Goal: Complete application form: Complete application form

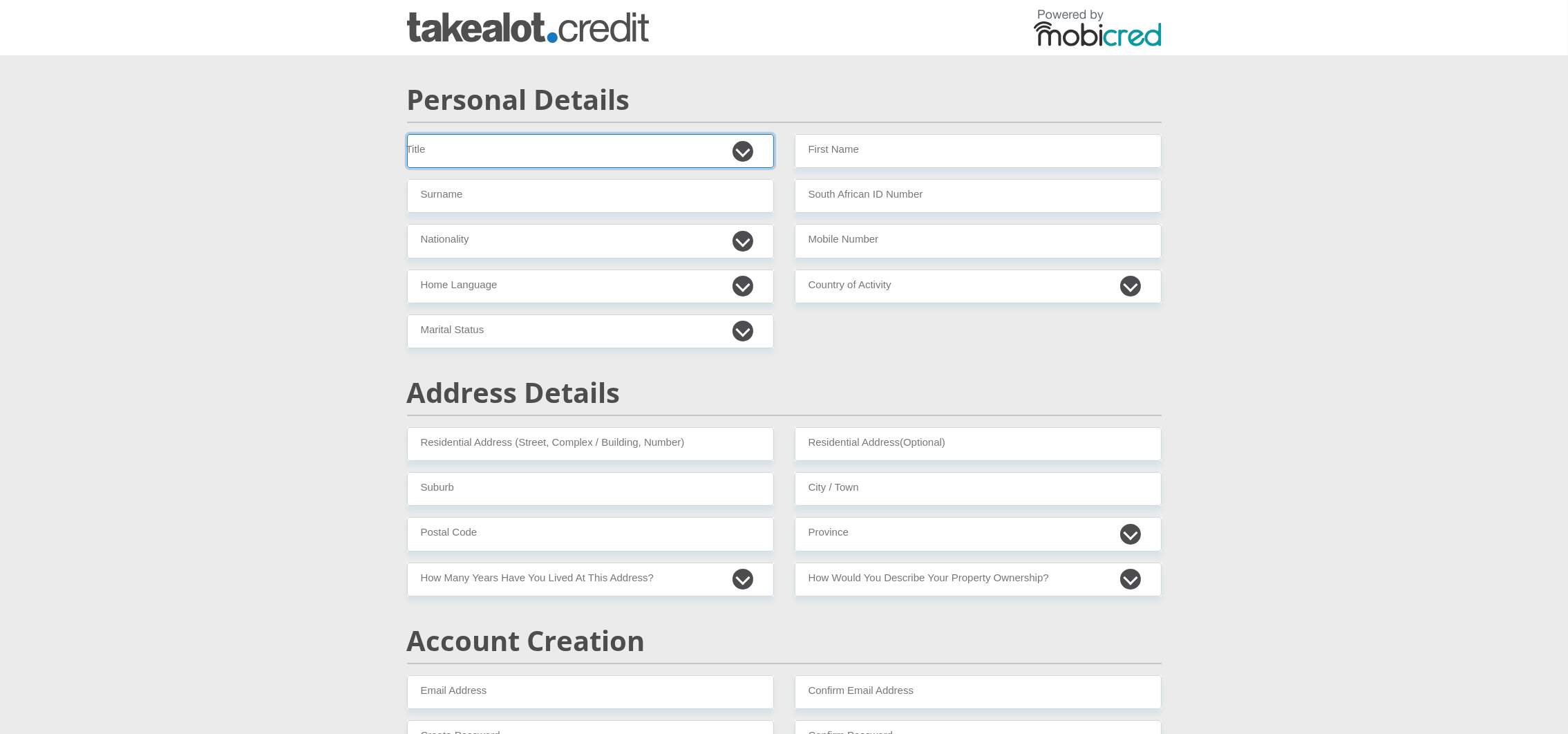
click at [698, 154] on select "Dr Miss Mr Mrs Ms [PERSON_NAME]" at bounding box center [591, 151] width 367 height 34
select select "18"
click at [407, 134] on select "Dr Miss Mr Mrs Ms [PERSON_NAME]" at bounding box center [591, 151] width 367 height 34
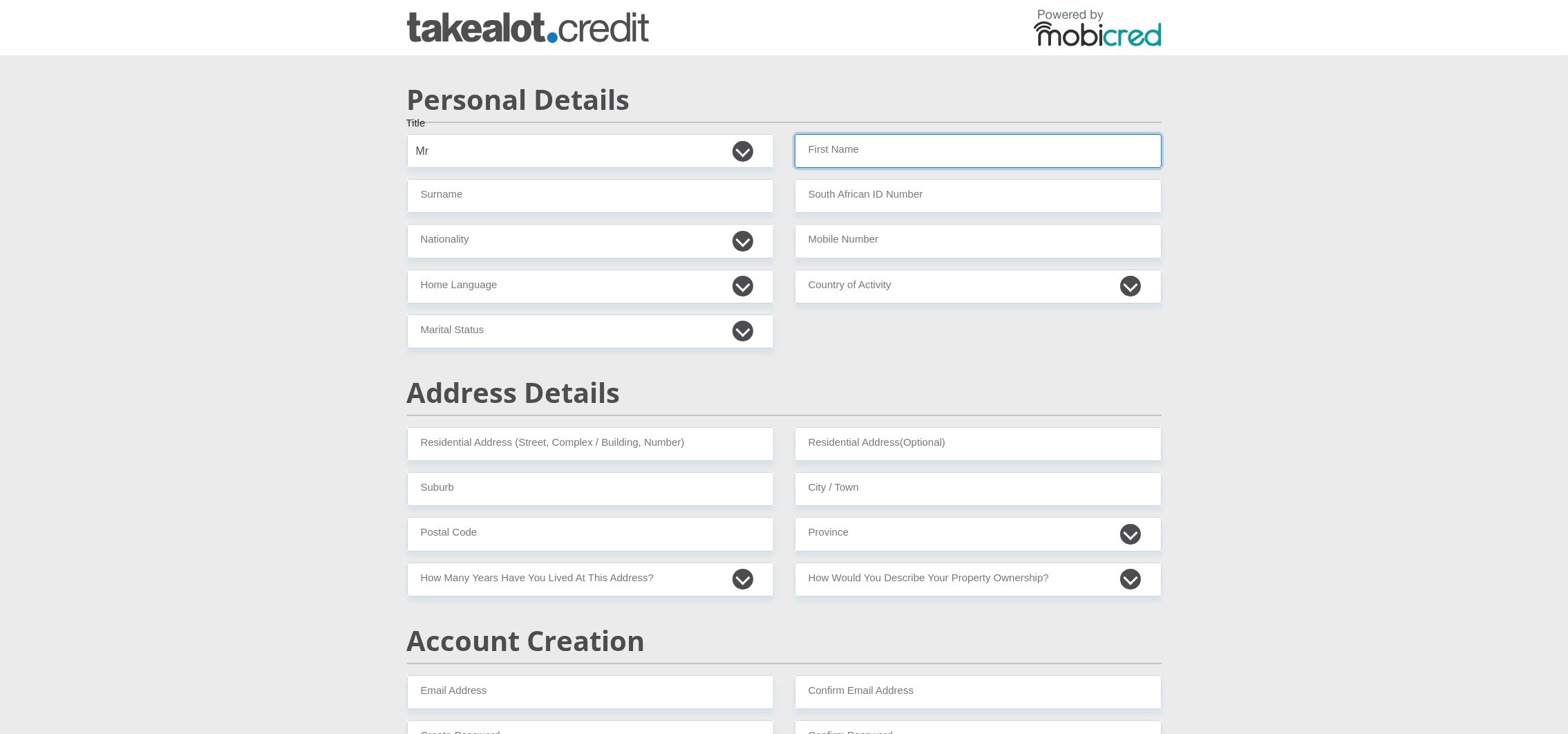
click at [839, 146] on input "First Name" at bounding box center [978, 151] width 367 height 34
type input "Tania"
type input "Lattif"
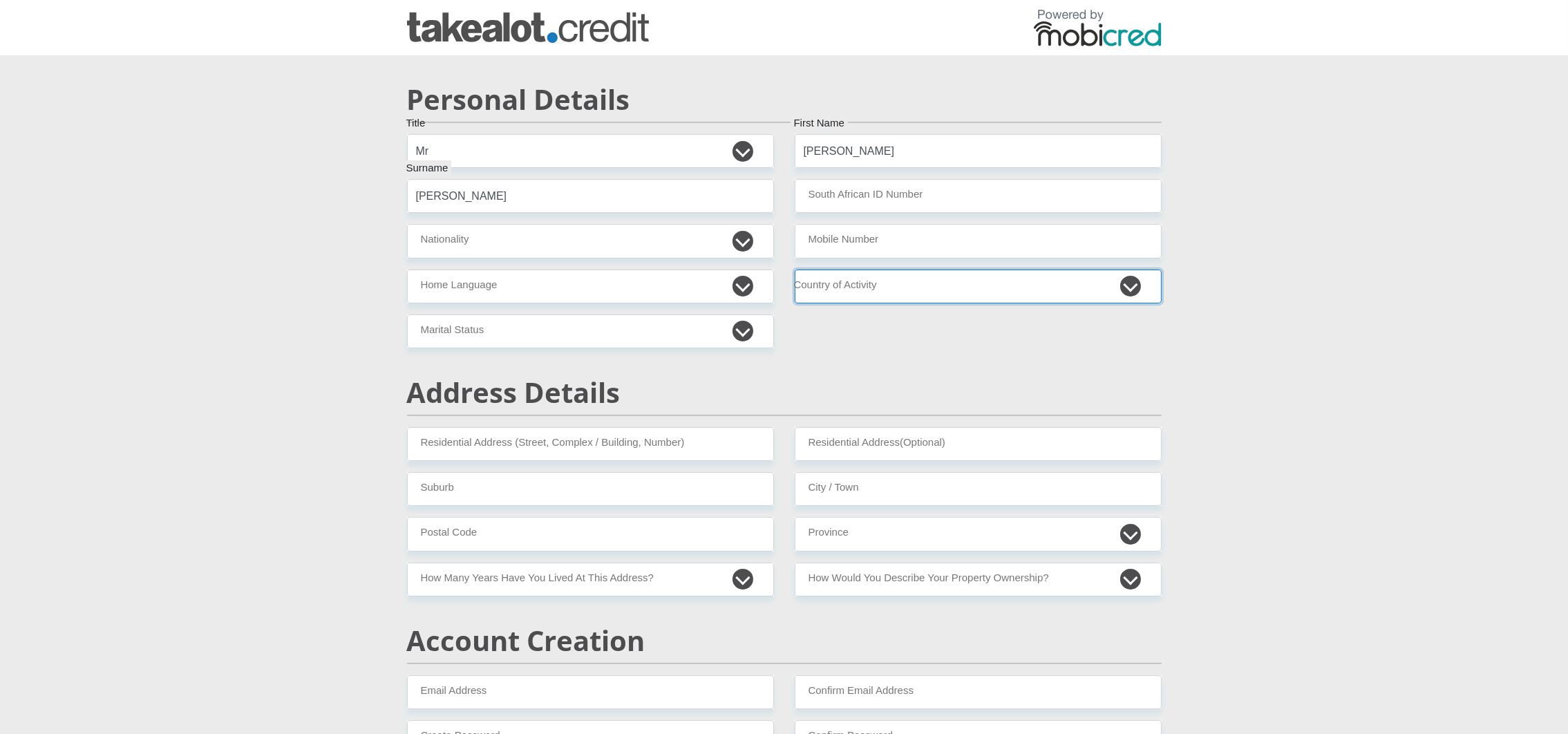
select select "ZAF"
type input "10 Bree"
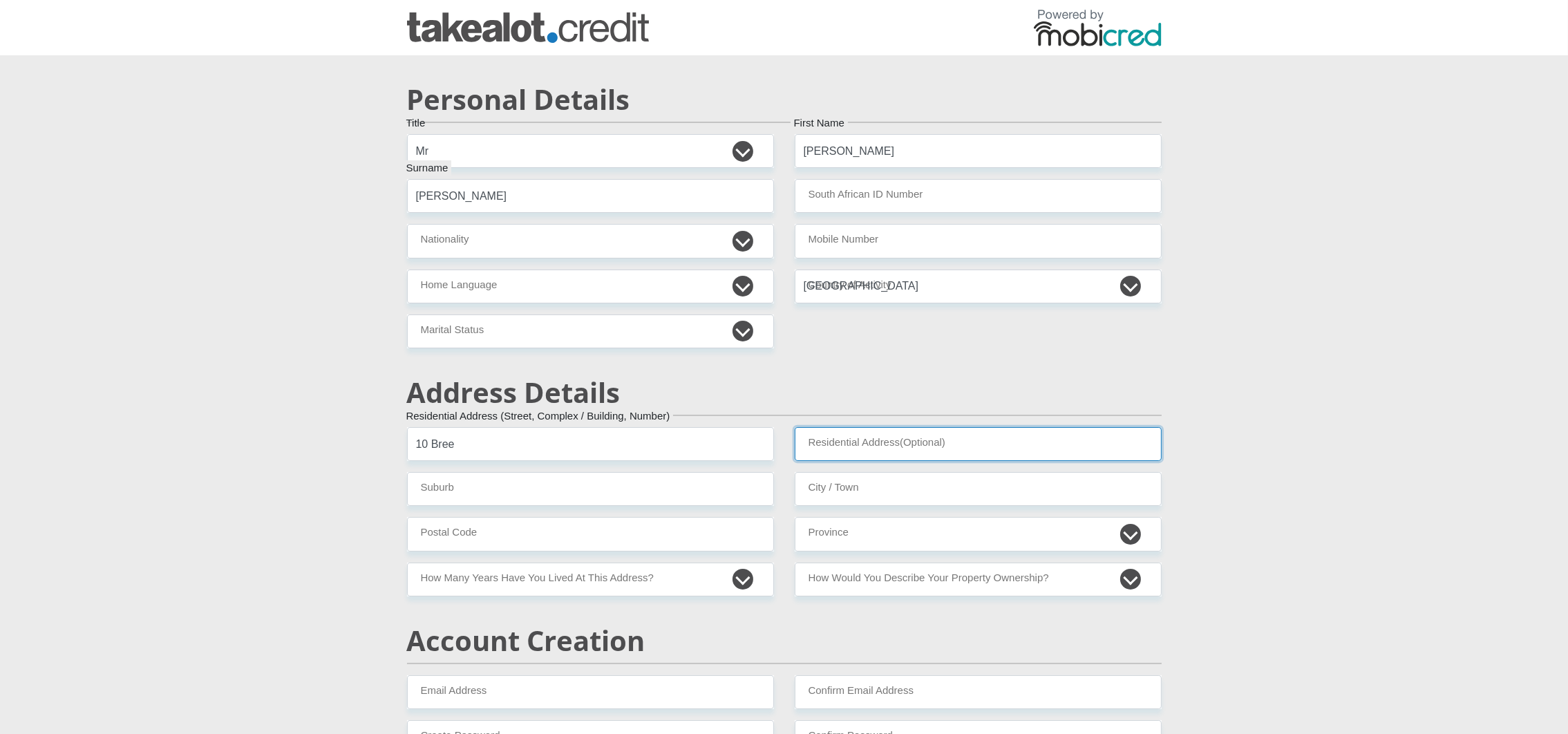
type input "Cape Town"
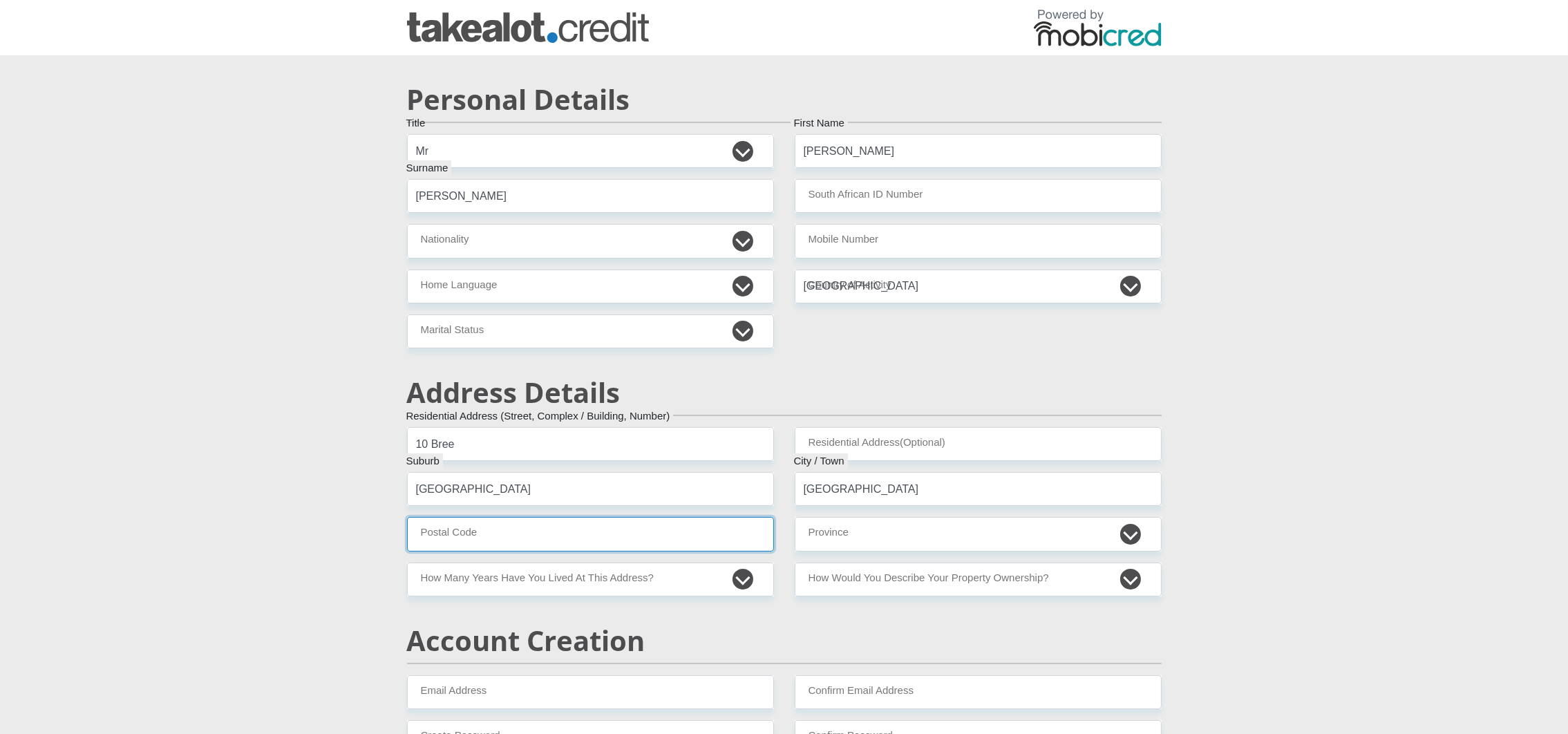
type input "7100"
select select "Western Cape"
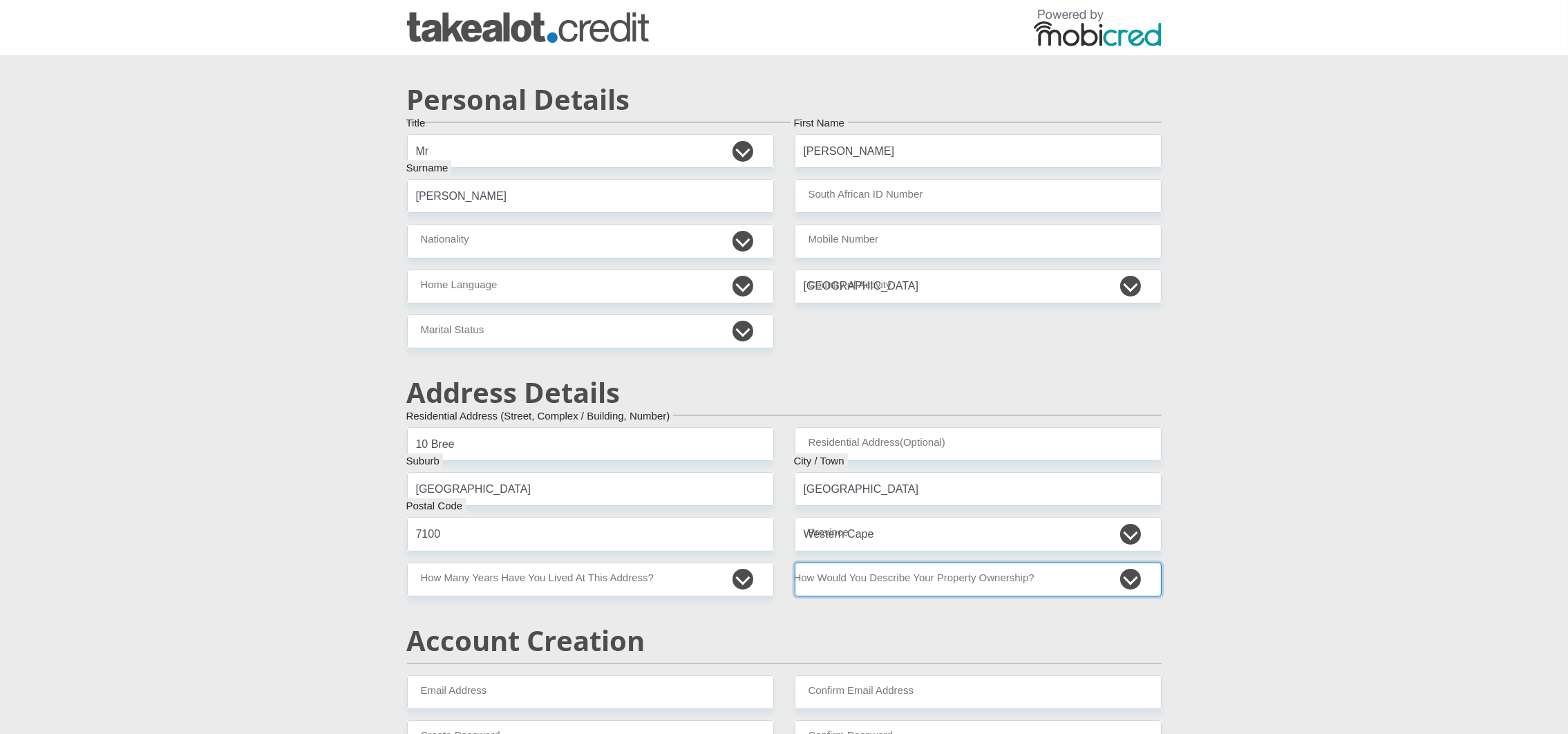
select select "Owned"
type input "taniaTaniaTal2025091207@gmail.com"
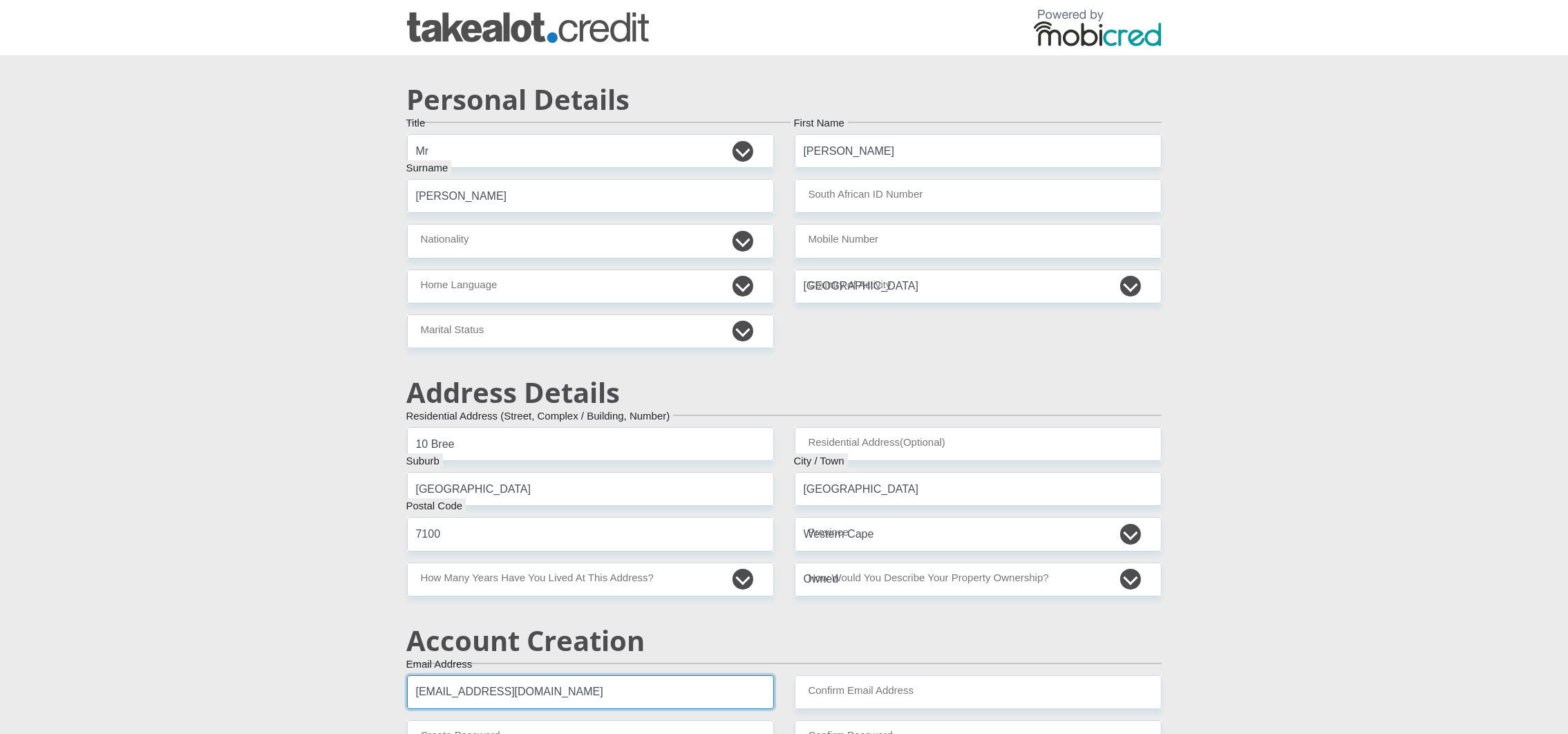
type input "taniaTaniaTal2025091207@gmail.com"
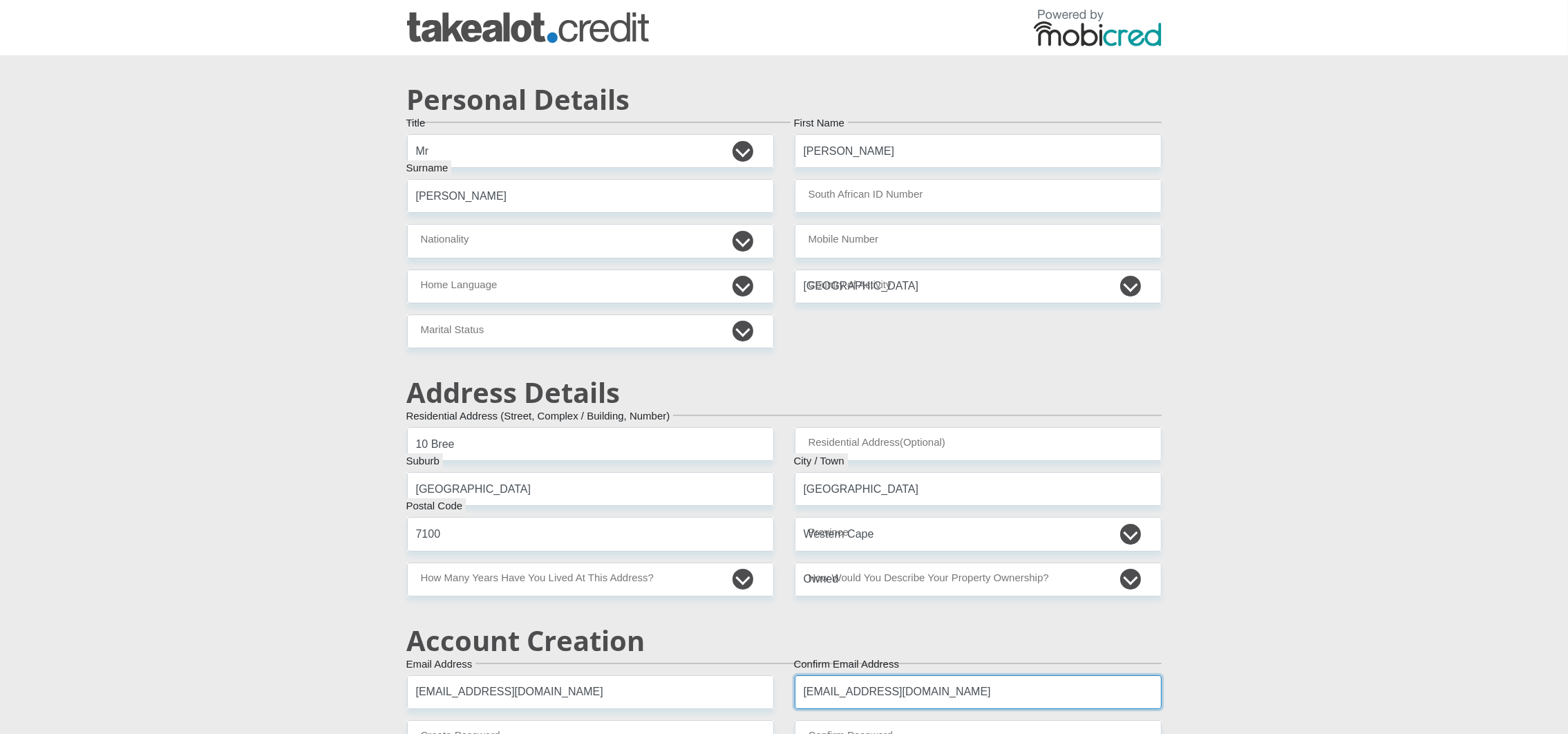
type input "Whatsapp12"
type input "780000"
type input "60000"
type input "0"
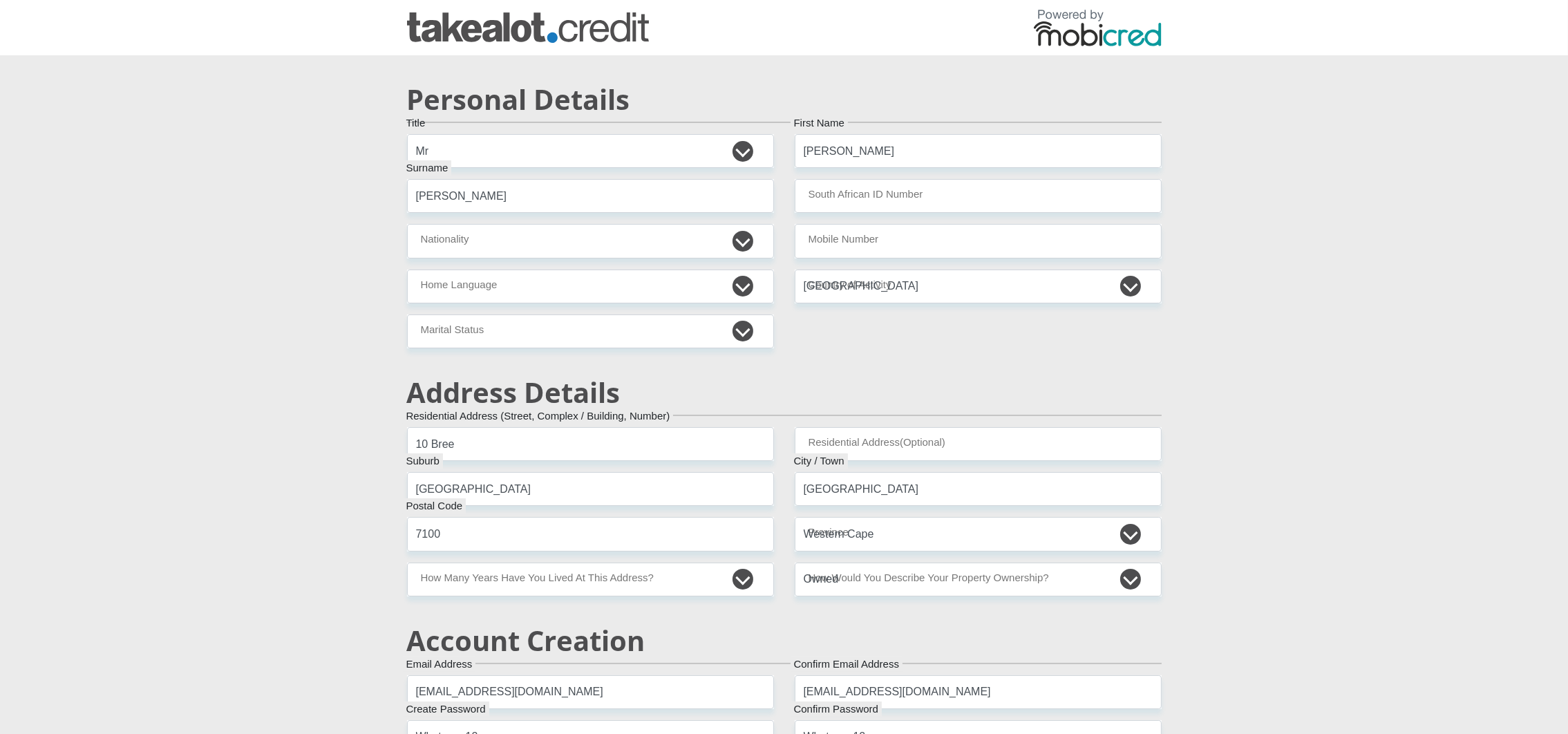
type input "100"
type input "0"
type input "50"
type input "2"
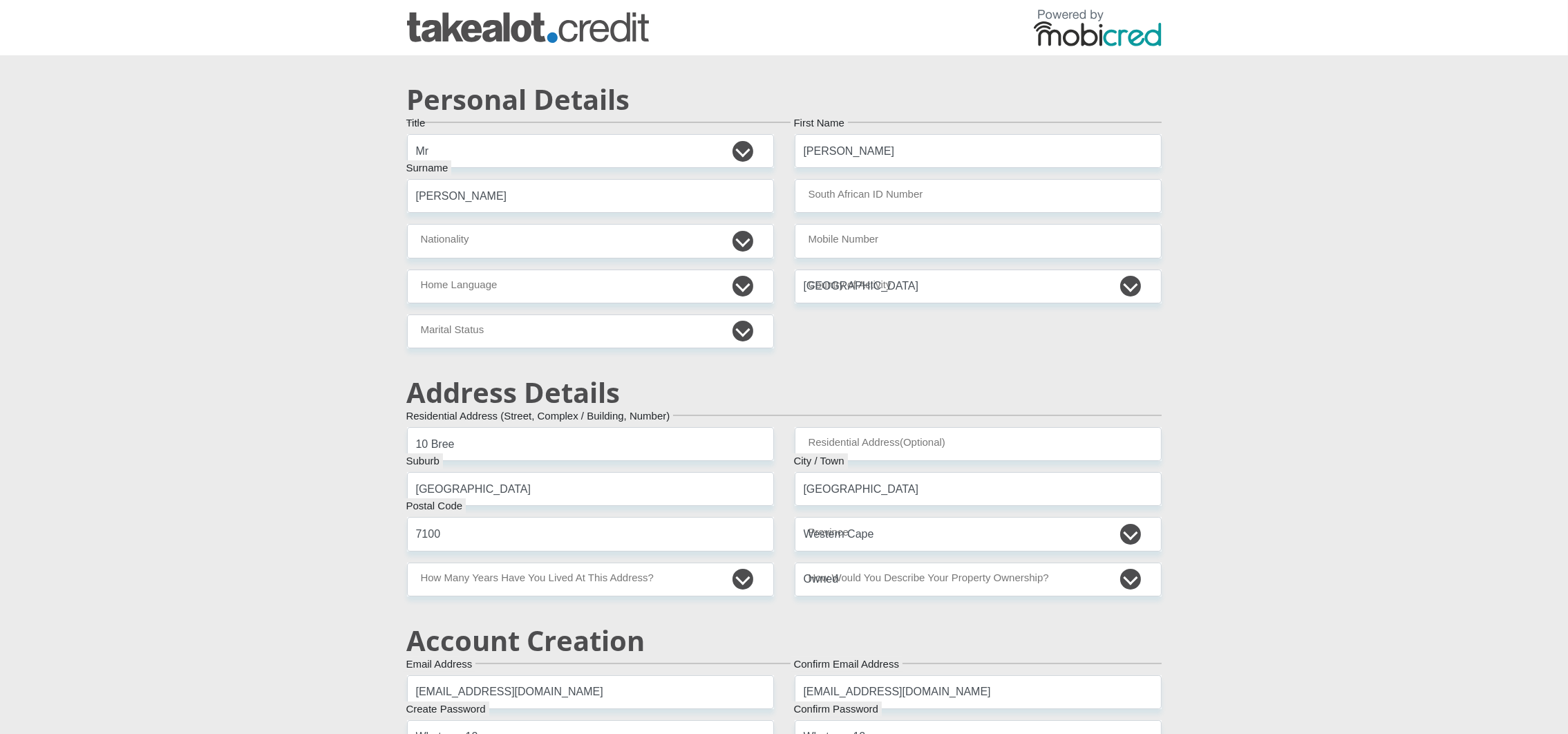
type input "100"
type input "Mobicred"
type input "0214586509"
type input "Chad"
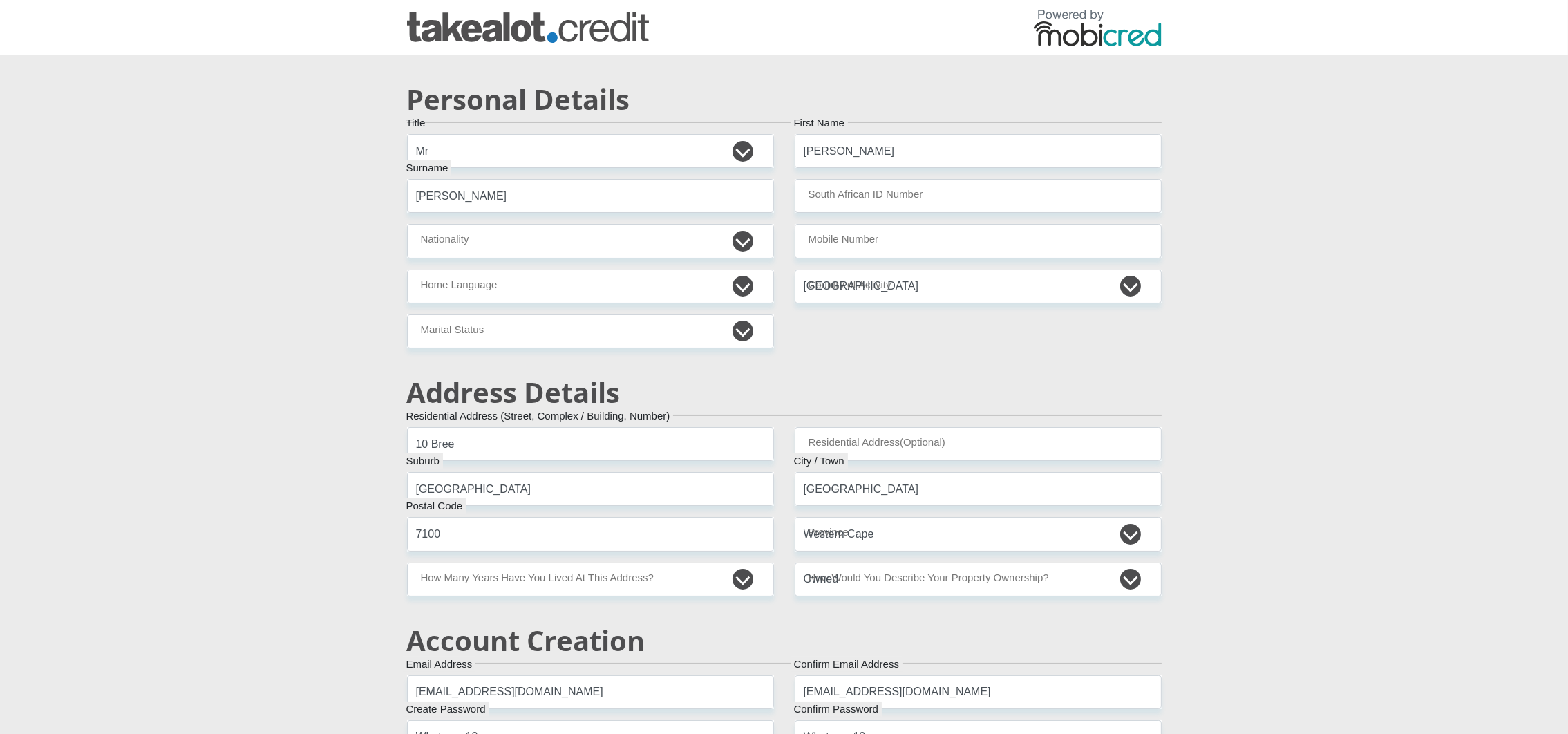
type input "Klassen"
type input "0737853650"
type input "62552483225"
type input "250655"
click at [820, 197] on input "South African ID Number" at bounding box center [978, 196] width 367 height 34
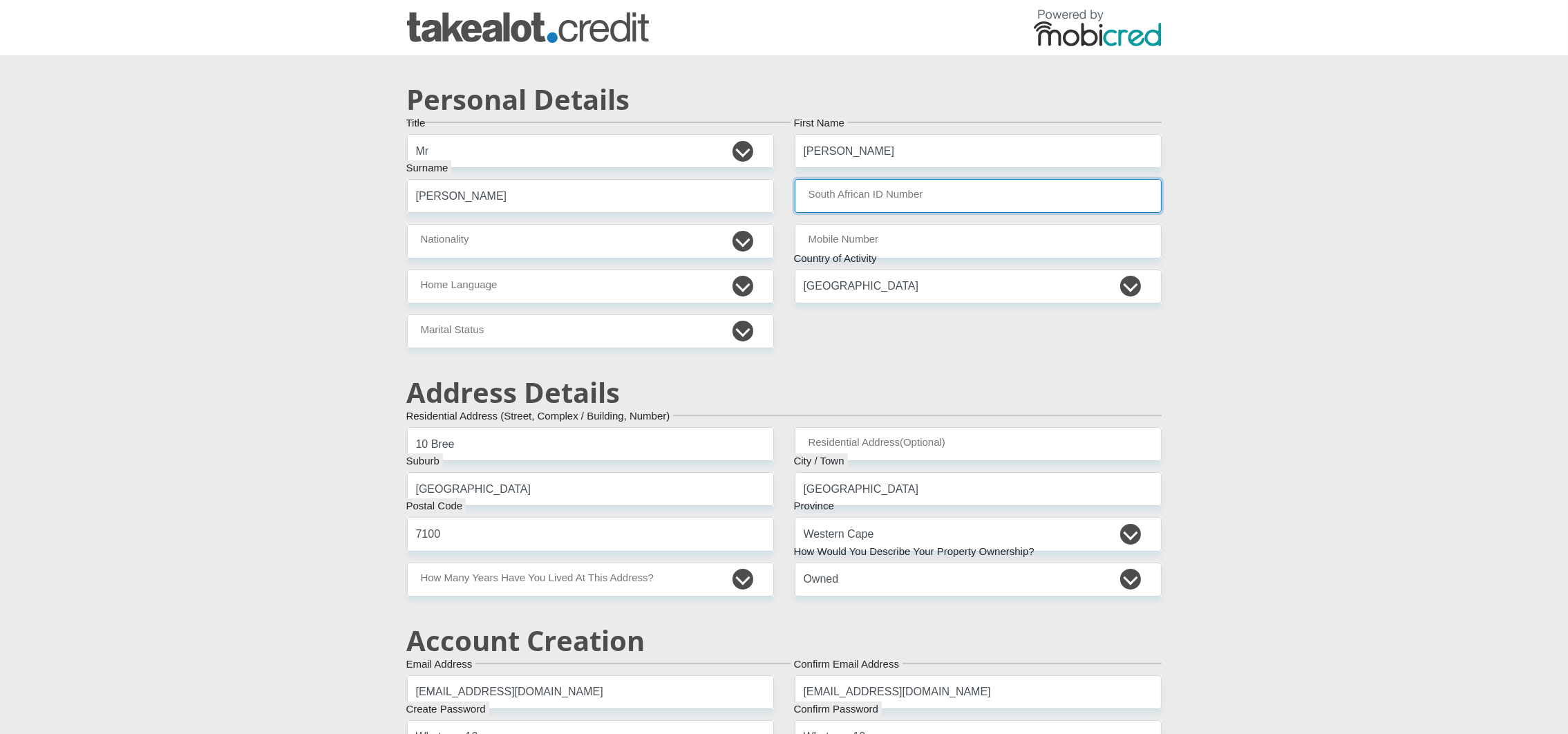
type input "FIRSTRAND BANK"
type input "BRANCH 560"
click at [492, 258] on select "South Africa Afghanistan Aland Islands Albania Algeria America Samoa American V…" at bounding box center [591, 241] width 367 height 34
select select "ZAF"
click at [407, 224] on select "South Africa Afghanistan Aland Islands Albania Algeria America Samoa American V…" at bounding box center [591, 241] width 367 height 34
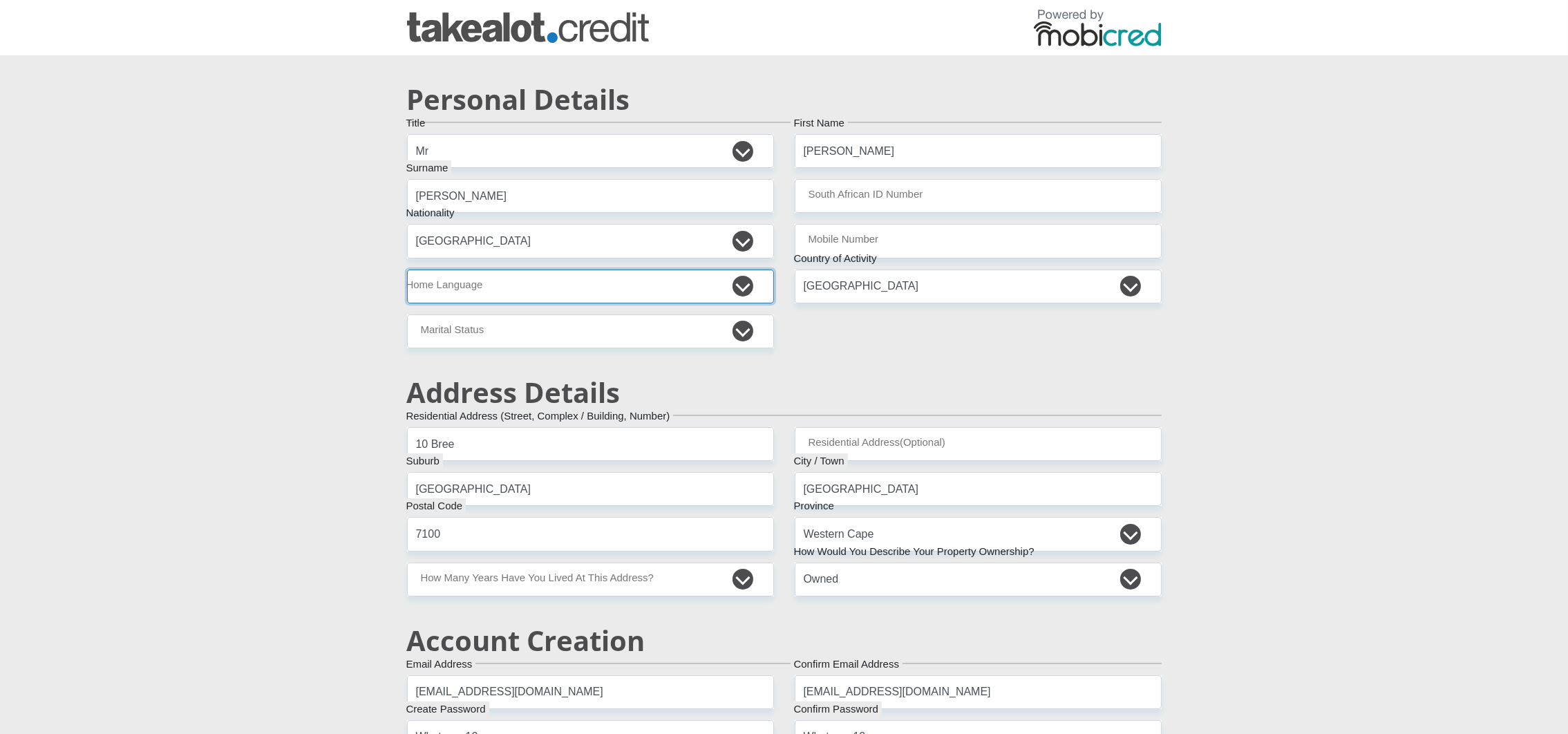
click at [509, 291] on select "Afrikaans English Sepedi South Ndebele Southern Sotho Swati Tsonga Tswana Venda…" at bounding box center [591, 287] width 367 height 34
select select "eng"
click at [407, 270] on select "Afrikaans English Sepedi South Ndebele Southern Sotho Swati Tsonga Tswana Venda…" at bounding box center [591, 287] width 367 height 34
click at [506, 323] on select "Married ANC Single Divorced Widowed Married COP or Customary Law" at bounding box center [591, 332] width 367 height 34
select select "2"
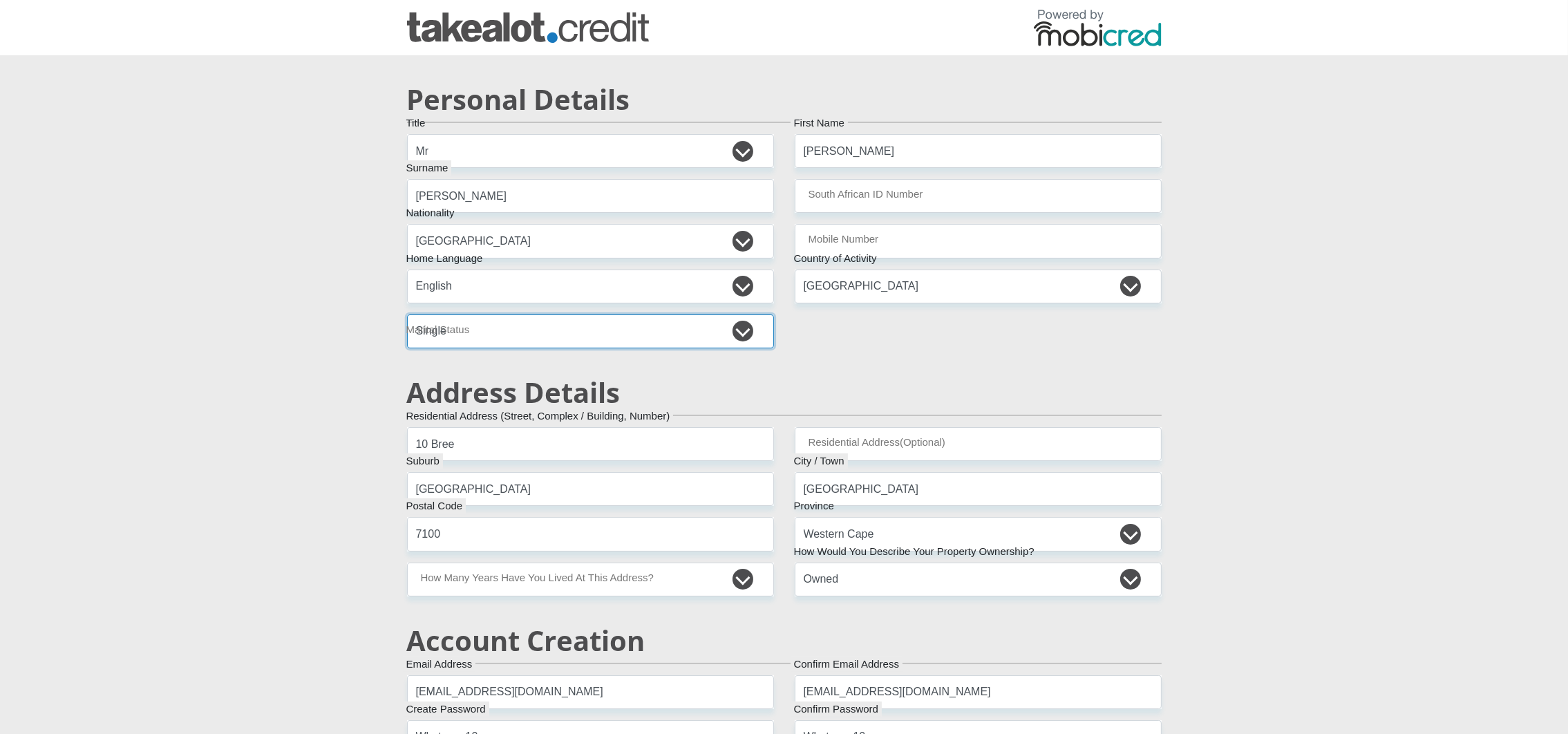
click at [407, 315] on select "Married ANC Single Divorced Widowed Married COP or Customary Law" at bounding box center [591, 332] width 367 height 34
click at [872, 190] on input "South African ID Number" at bounding box center [978, 196] width 367 height 34
paste input "5001020219088"
type input "5001020219088"
drag, startPoint x: 897, startPoint y: 201, endPoint x: 753, endPoint y: 210, distance: 144.3
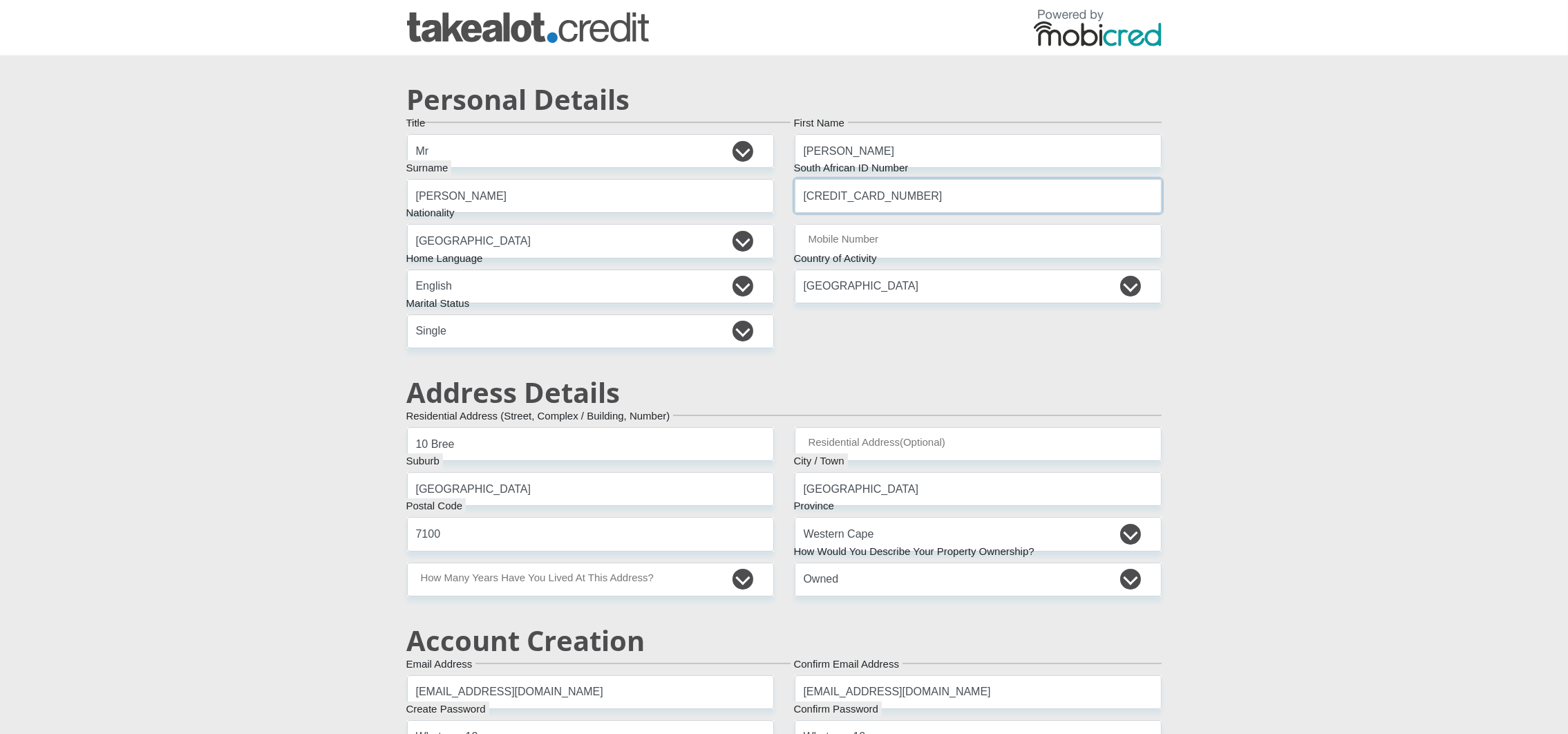
click at [476, 196] on input "Lattif" at bounding box center [591, 196] width 367 height 34
drag, startPoint x: 476, startPoint y: 196, endPoint x: 392, endPoint y: 205, distance: 84.5
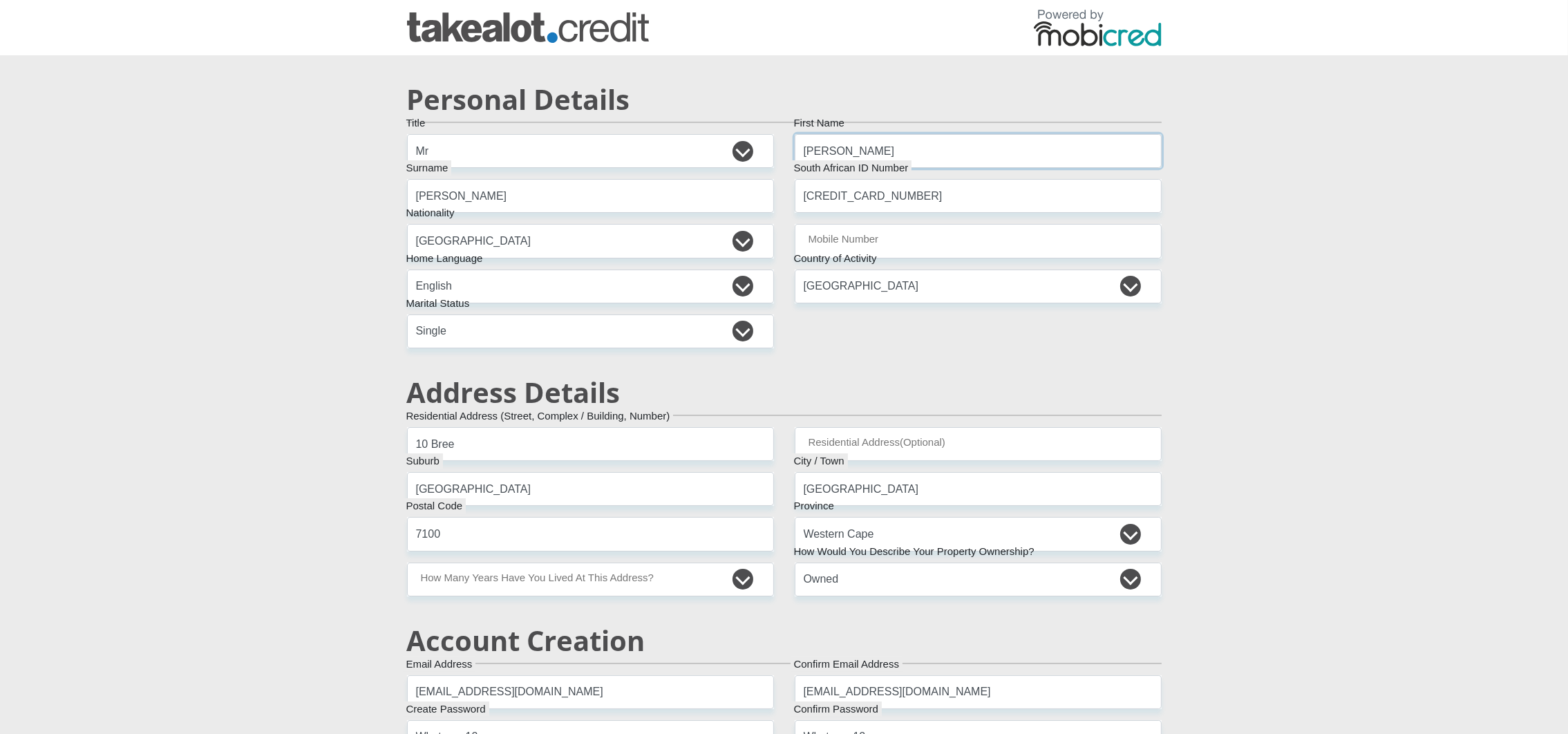
click at [883, 146] on input "Tania" at bounding box center [978, 151] width 367 height 34
click at [880, 146] on input "Tania" at bounding box center [978, 151] width 367 height 34
click at [480, 187] on input "Lattif" at bounding box center [591, 196] width 367 height 34
drag, startPoint x: 486, startPoint y: 200, endPoint x: 381, endPoint y: 200, distance: 105.0
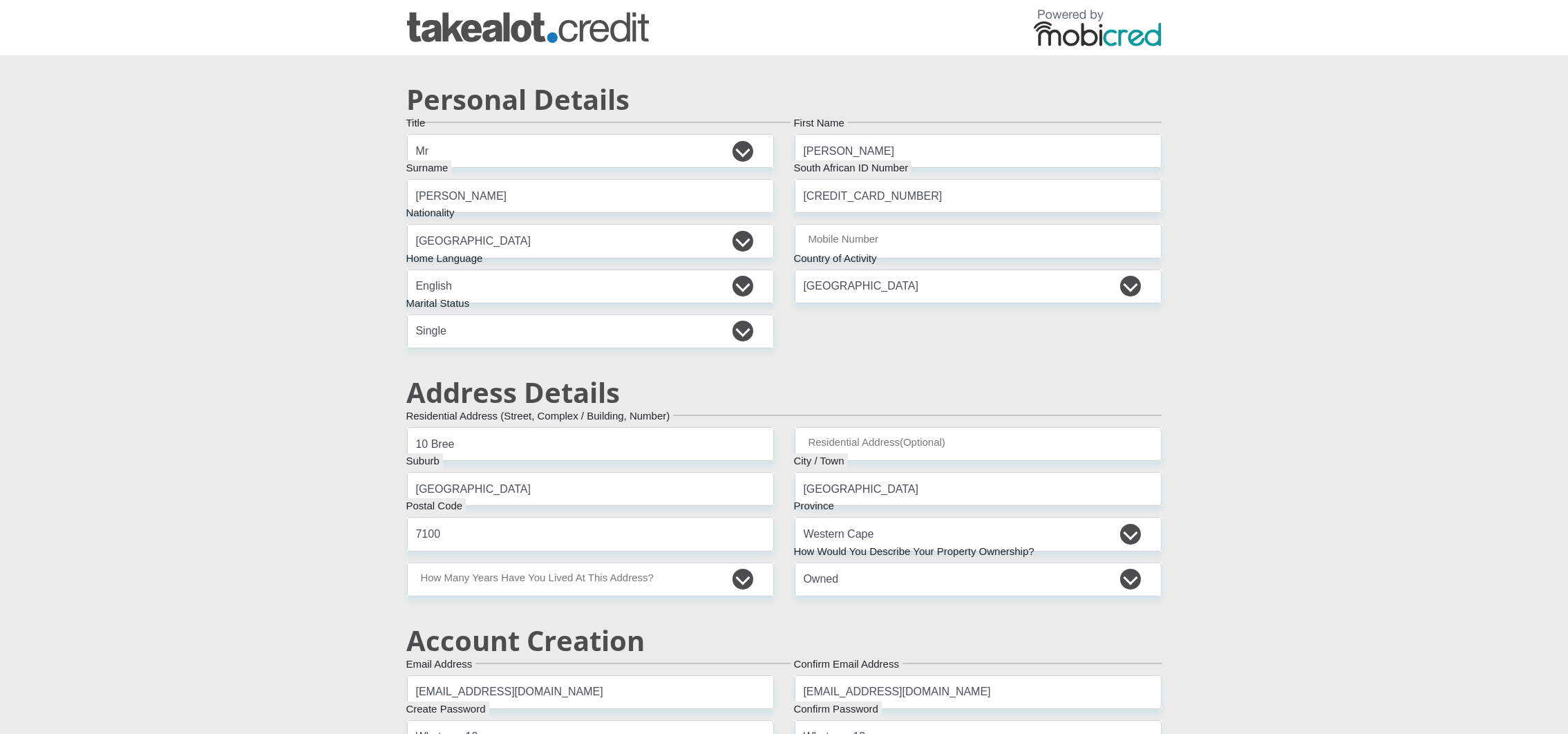
drag, startPoint x: 434, startPoint y: 192, endPoint x: 326, endPoint y: 179, distance: 108.8
click at [465, 200] on input "Lattif" at bounding box center [591, 196] width 367 height 34
drag, startPoint x: 449, startPoint y: 197, endPoint x: 392, endPoint y: 196, distance: 57.0
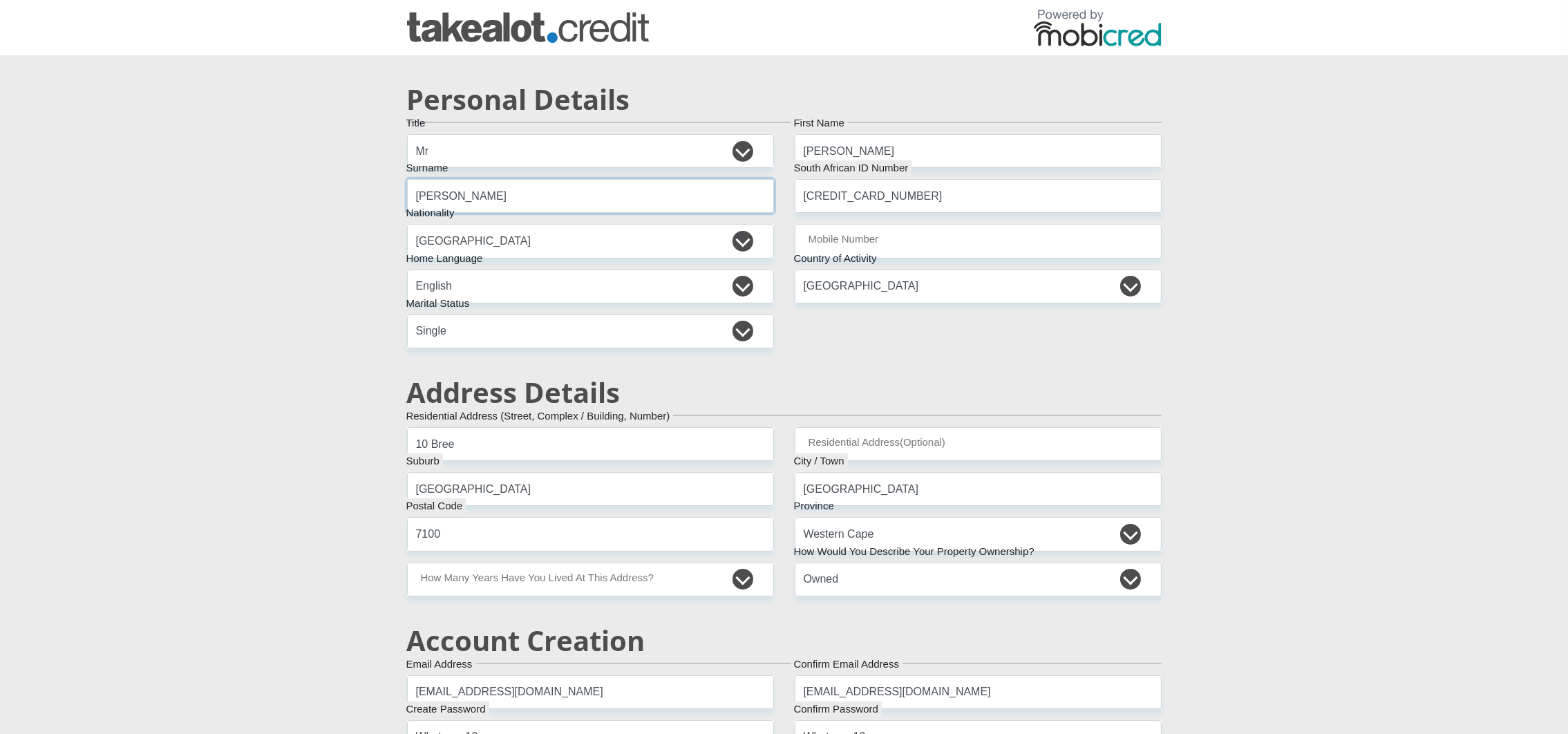
paste input "Madinane"
type input "Madinane"
click at [495, 243] on select "South Africa Afghanistan Aland Islands Albania Algeria America Samoa American V…" at bounding box center [591, 241] width 367 height 34
click at [407, 224] on select "South Africa Afghanistan Aland Islands Albania Algeria America Samoa American V…" at bounding box center [591, 241] width 367 height 34
click at [483, 342] on select "Married ANC Single Divorced Widowed Married COP or Customary Law" at bounding box center [591, 332] width 367 height 34
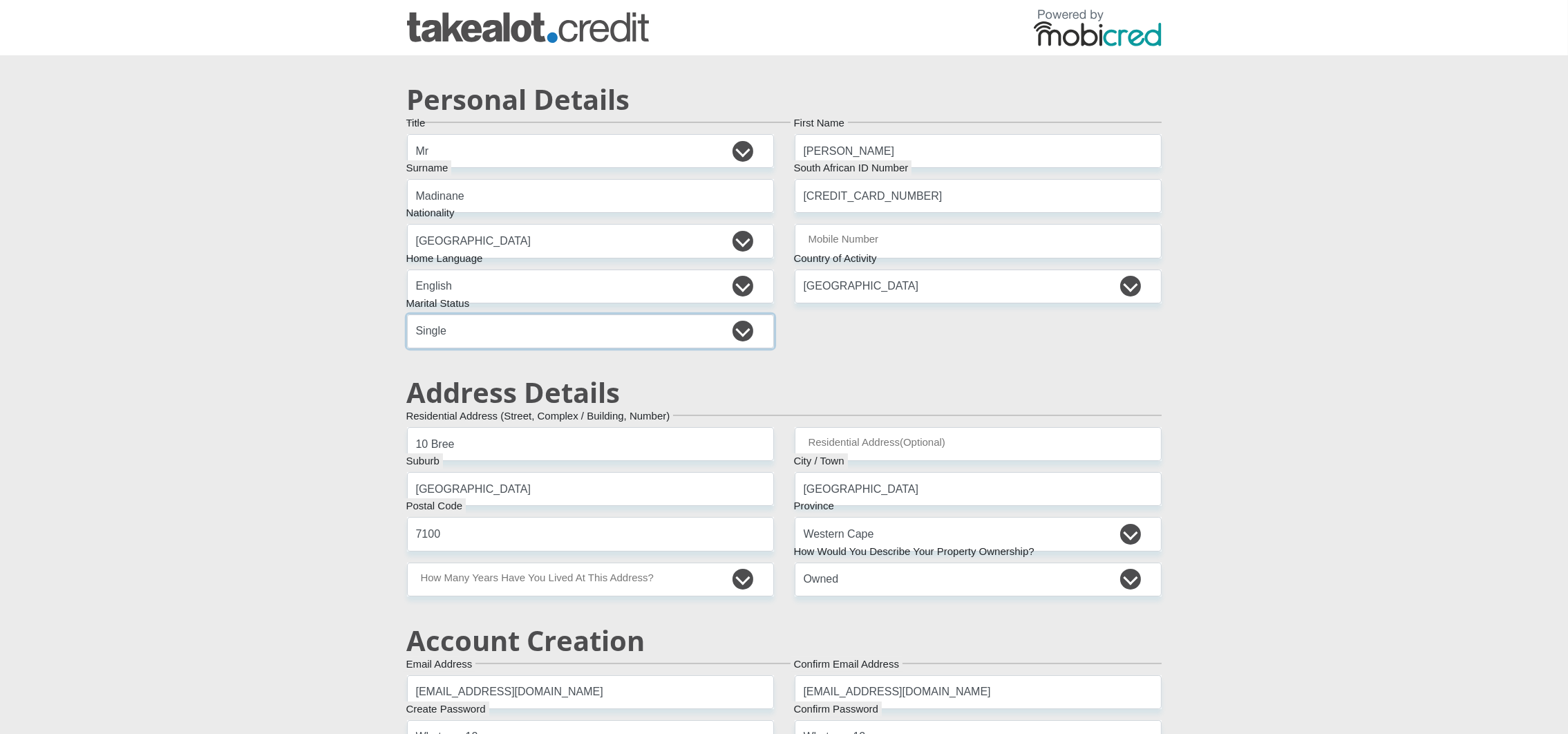
click at [407, 315] on select "Married ANC Single Divorced Widowed Married COP or Customary Law" at bounding box center [591, 332] width 367 height 34
click at [878, 240] on input "Mobile Number" at bounding box center [978, 241] width 367 height 34
type input "0879899999"
click at [566, 586] on select "less than 1 year 1-3 years 3-5 years 5+ years" at bounding box center [591, 580] width 367 height 34
select select "5"
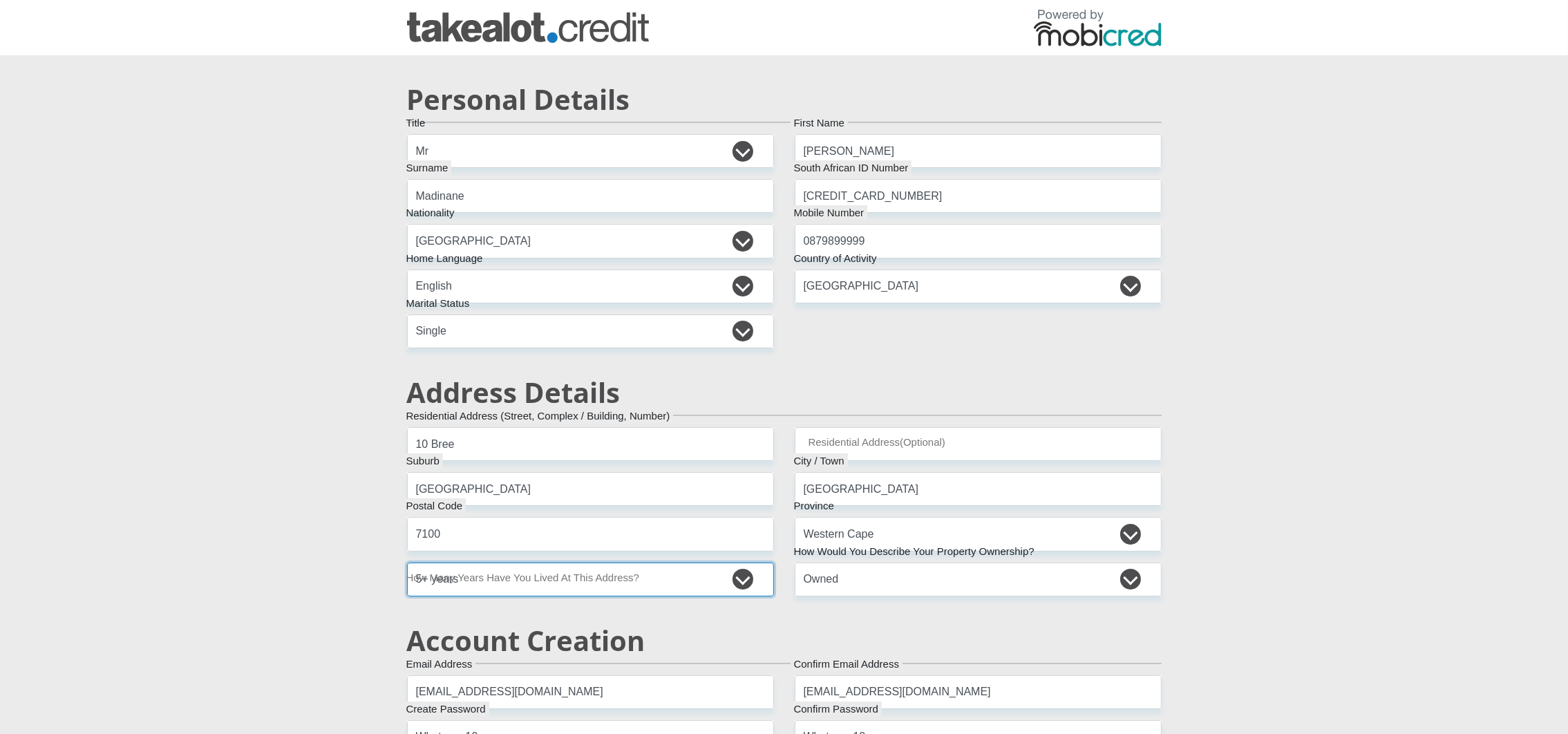
click at [407, 563] on select "less than 1 year 1-3 years 3-5 years 5+ years" at bounding box center [591, 580] width 367 height 34
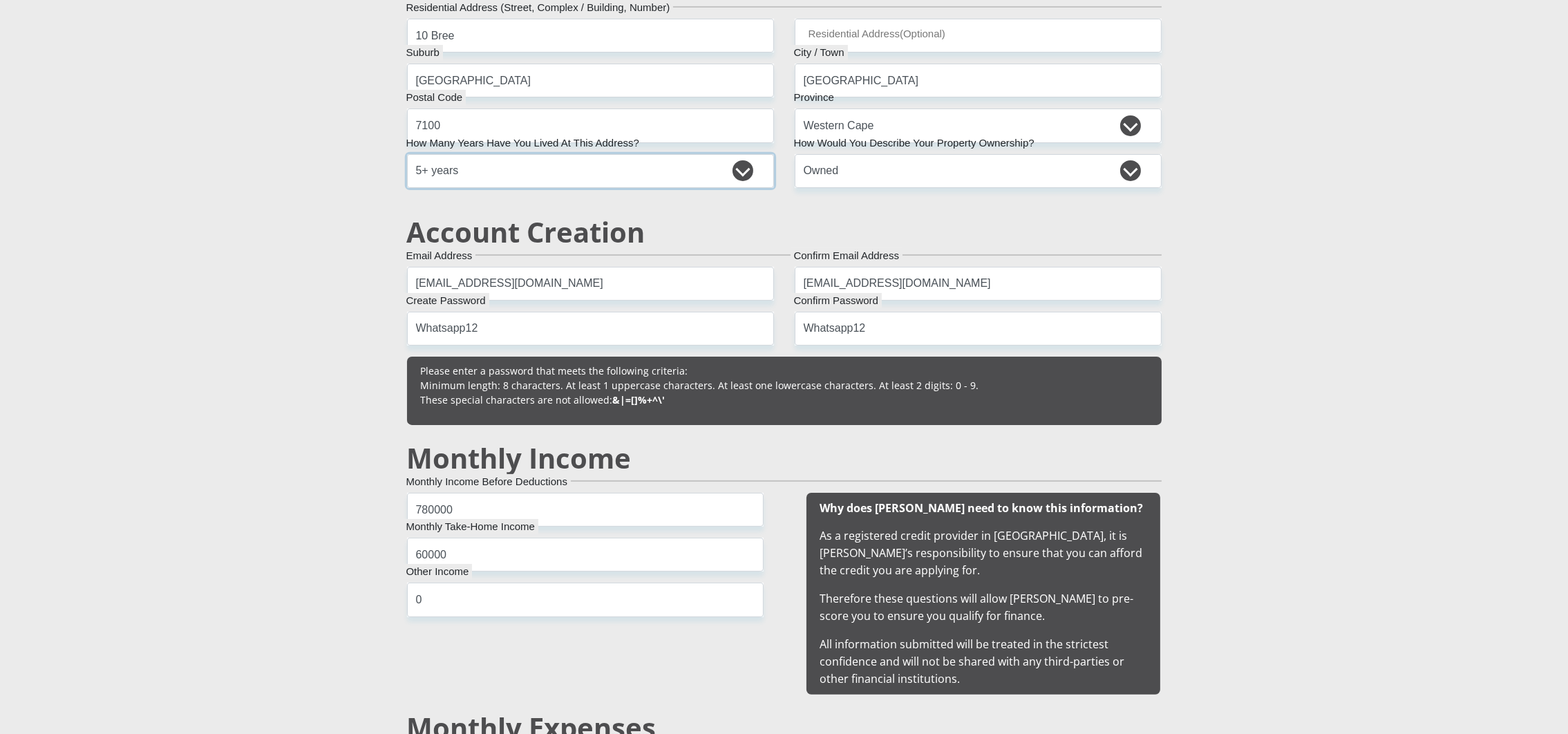
scroll to position [414, 0]
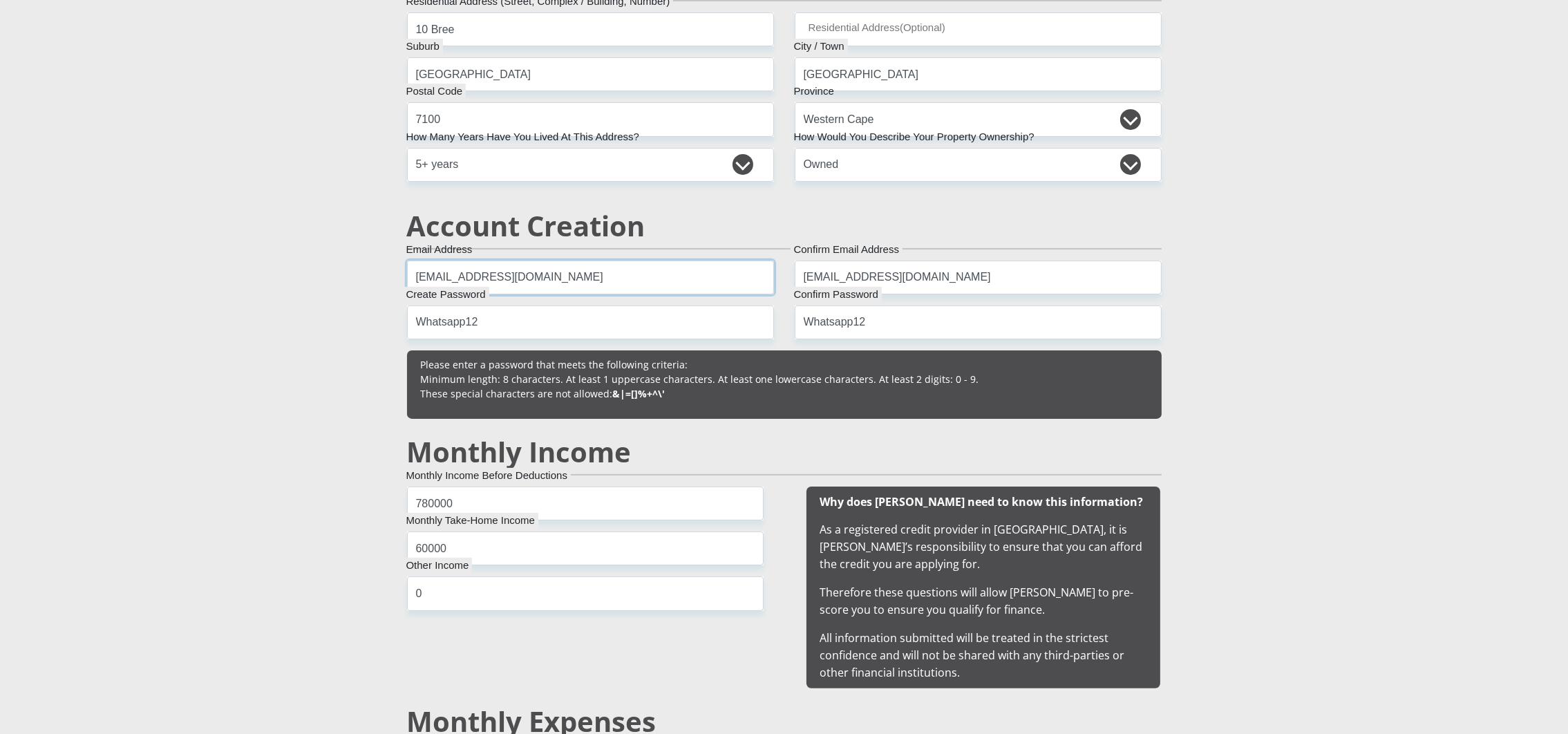
click at [534, 281] on input "taniaTaniaTal2025091207@gmail.com" at bounding box center [591, 278] width 367 height 34
click at [540, 288] on input "taniaTaniaTal2025091211@gmail.com" at bounding box center [591, 278] width 367 height 34
drag, startPoint x: 620, startPoint y: 272, endPoint x: 404, endPoint y: 272, distance: 216.0
click at [404, 272] on div "taniaTaniaTal2025091211@gmail.com Email Address Please input valid email address" at bounding box center [590, 278] width 388 height 34
type input "taniaTaniaTal2025091211@gmail.com"
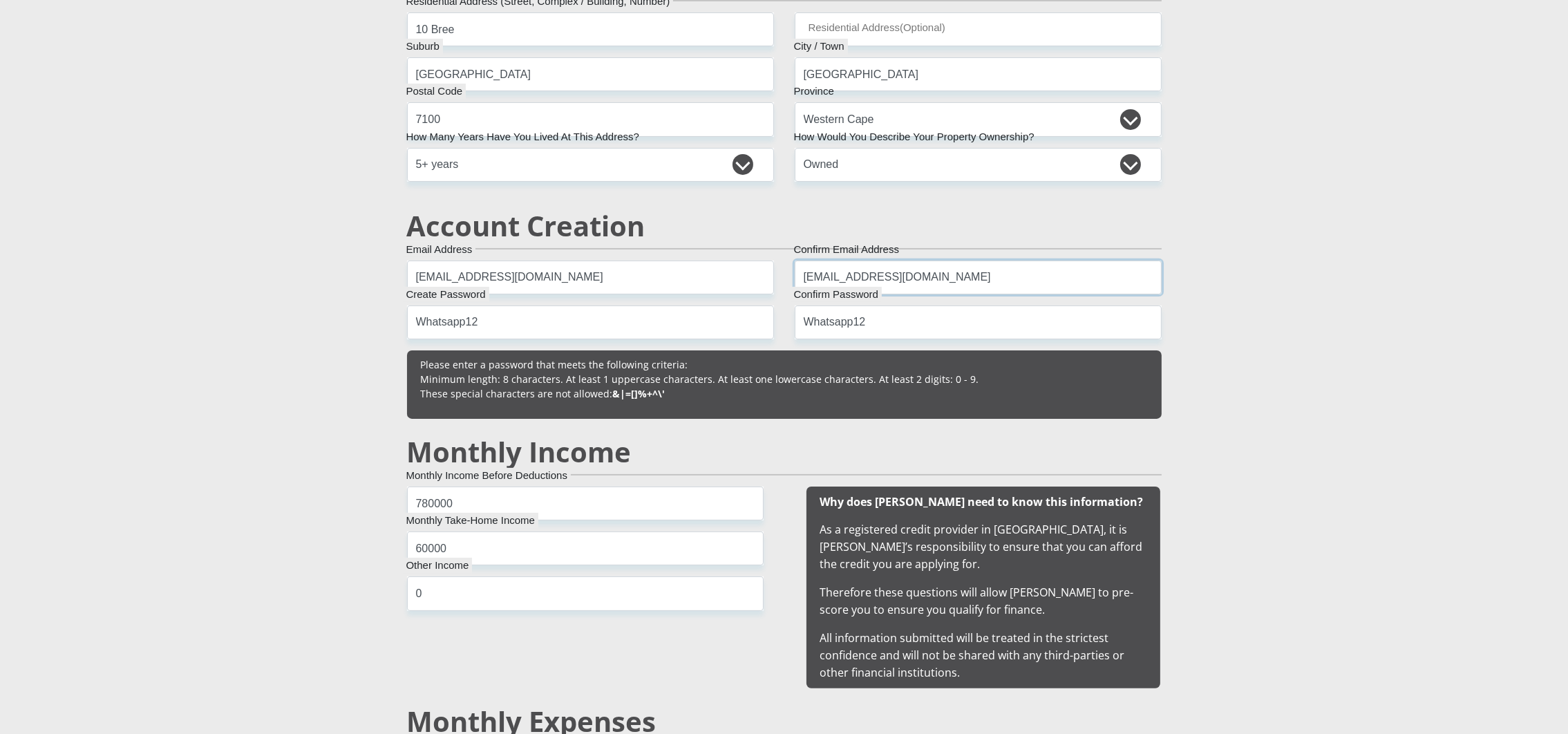
drag, startPoint x: 1002, startPoint y: 276, endPoint x: 804, endPoint y: 270, distance: 198.1
click at [804, 270] on input "taniaTaniaTal2025091207@gmail.com" at bounding box center [978, 278] width 367 height 34
paste input "11"
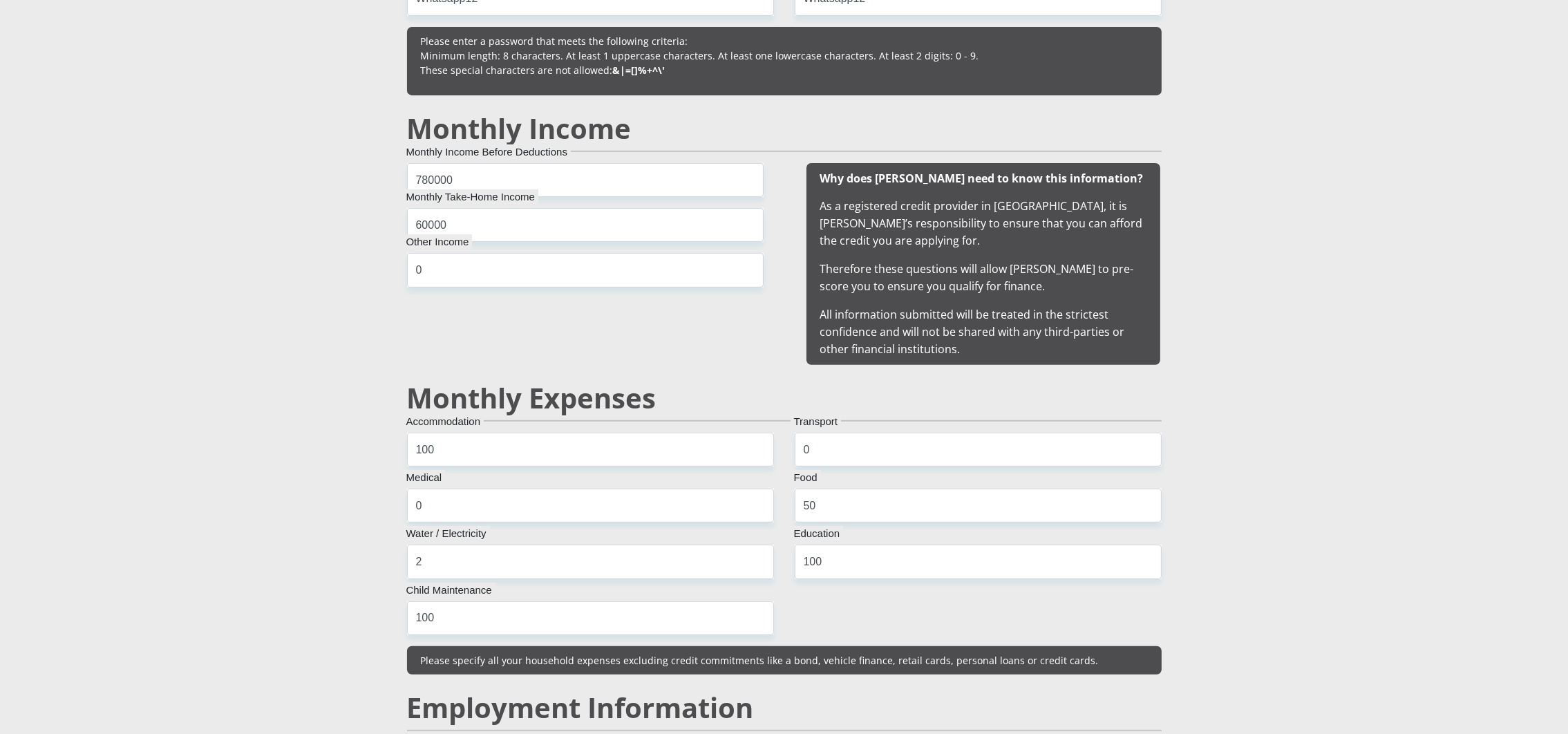
scroll to position [1139, 0]
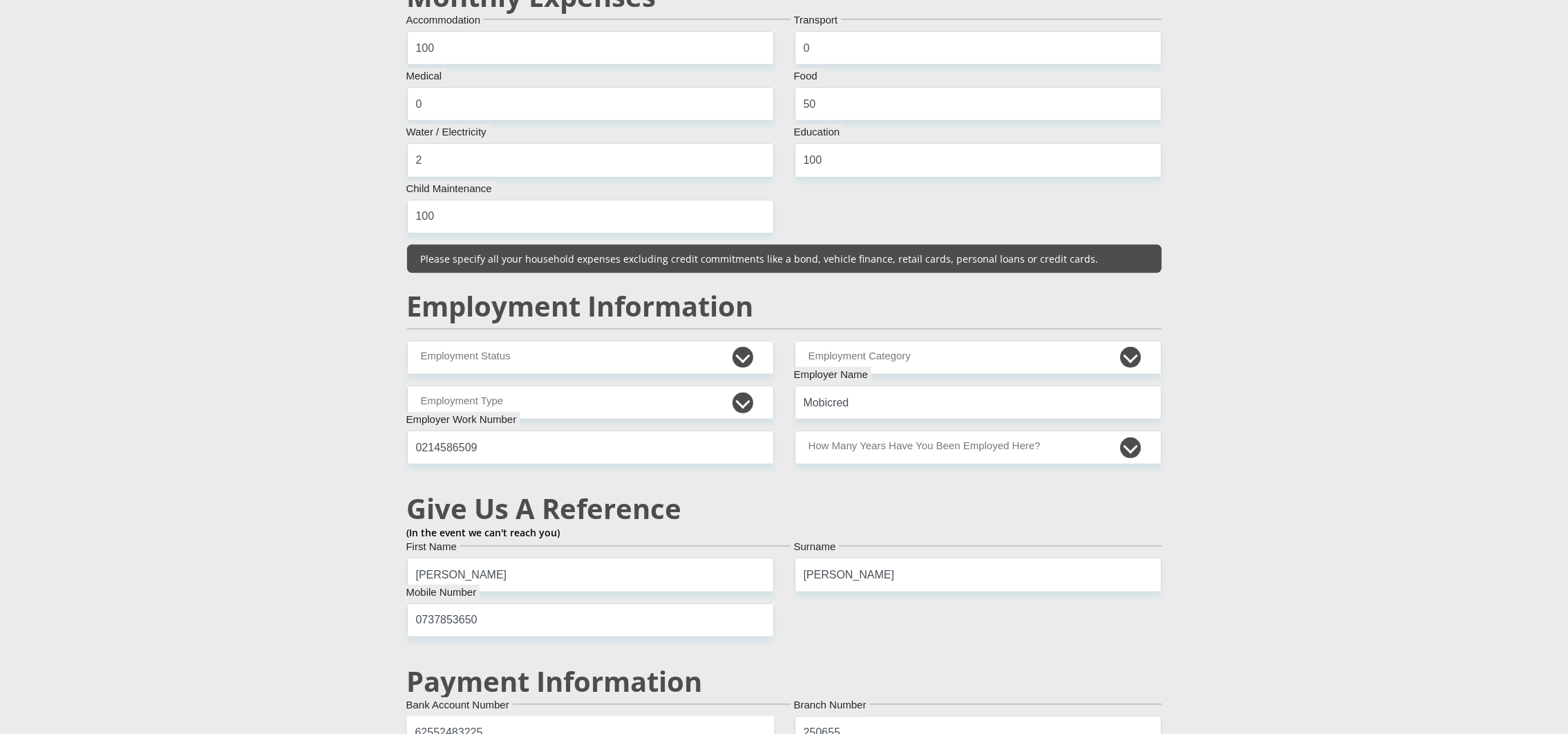
type input "taniaTaniaTal2025091211@gmail.com"
click at [543, 345] on select "Permanent/Full-time Part-time/Casual Contract Worker Self-Employed Housewife Re…" at bounding box center [591, 358] width 367 height 34
select select "1"
click at [407, 342] on select "Permanent/Full-time Part-time/Casual Contract Worker Self-Employed Housewife Re…" at bounding box center [591, 358] width 367 height 34
click at [960, 366] on select "AGRICULTURE ALCOHOL & TOBACCO CONSTRUCTION MATERIALS METALLURGY EQUIPMENT FOR R…" at bounding box center [978, 358] width 367 height 34
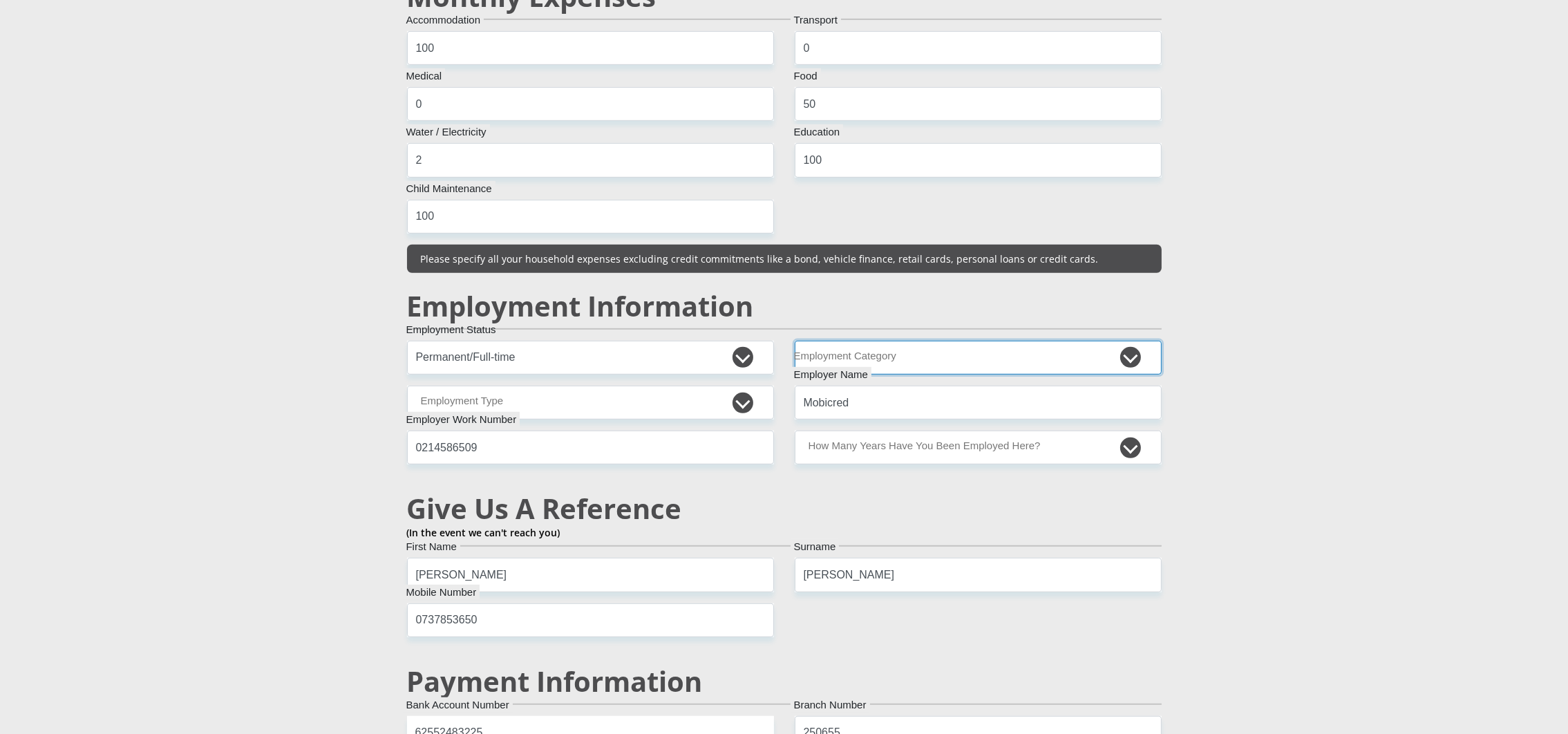
select select "12"
click at [795, 342] on select "AGRICULTURE ALCOHOL & TOBACCO CONSTRUCTION MATERIALS METALLURGY EQUIPMENT FOR R…" at bounding box center [978, 358] width 367 height 34
click at [494, 408] on select "College/Lecturer Craft Seller Creative Driver Executive Farmer Forces - Non Com…" at bounding box center [591, 402] width 367 height 34
select select "Executive"
click at [407, 386] on select "College/Lecturer Craft Seller Creative Driver Executive Farmer Forces - Non Com…" at bounding box center [591, 402] width 367 height 34
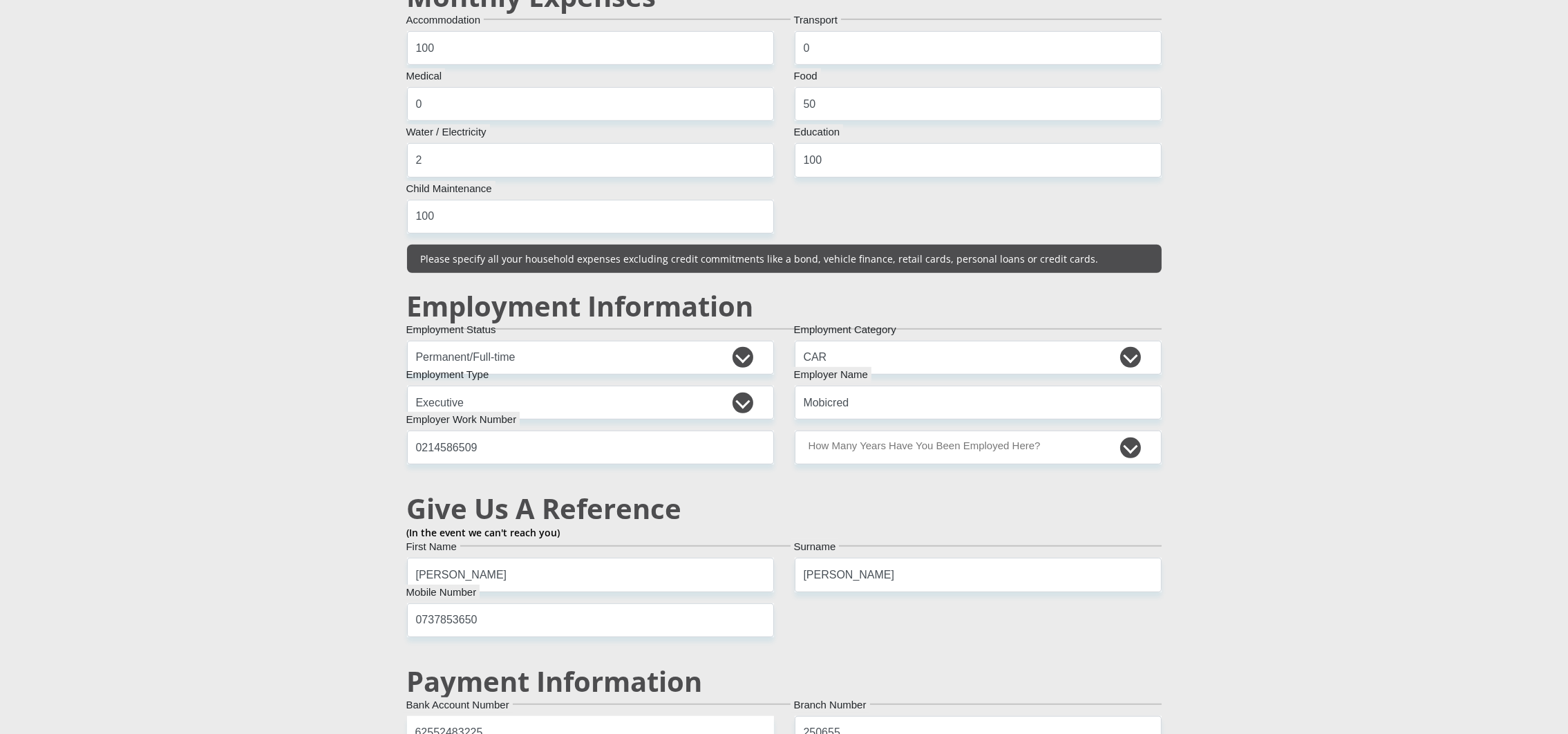
click at [890, 468] on div "Dr Miss Mr Mrs Ms Professor Title Tania First Name Madinane Surname 50010202190…" at bounding box center [784, 406] width 775 height 2822
click at [879, 450] on select "less than 1 year 1-3 years 3-5 years 5+ years" at bounding box center [978, 447] width 367 height 34
select select "60"
click at [795, 432] on select "less than 1 year 1-3 years 3-5 years 5+ years" at bounding box center [978, 447] width 367 height 34
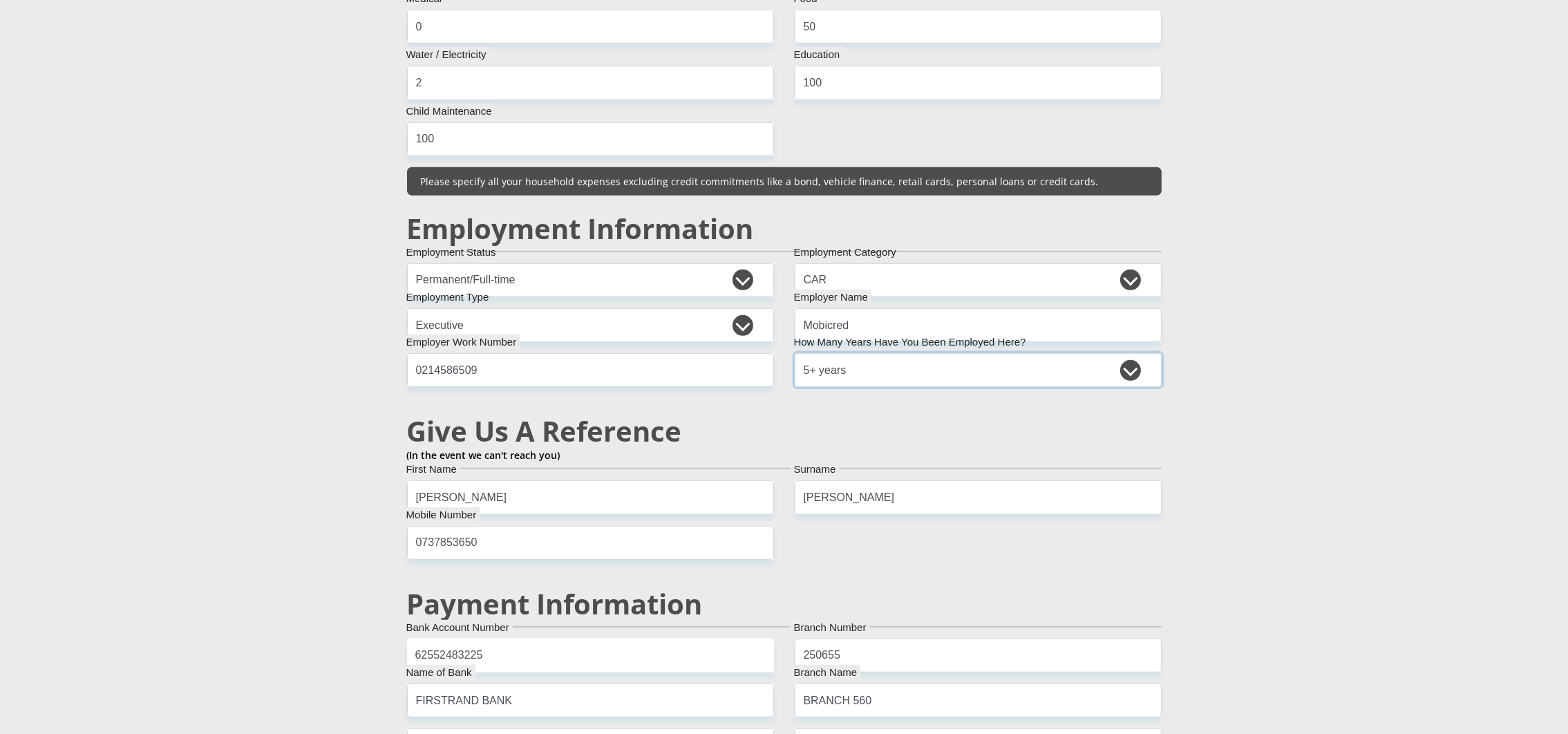
scroll to position [1658, 0]
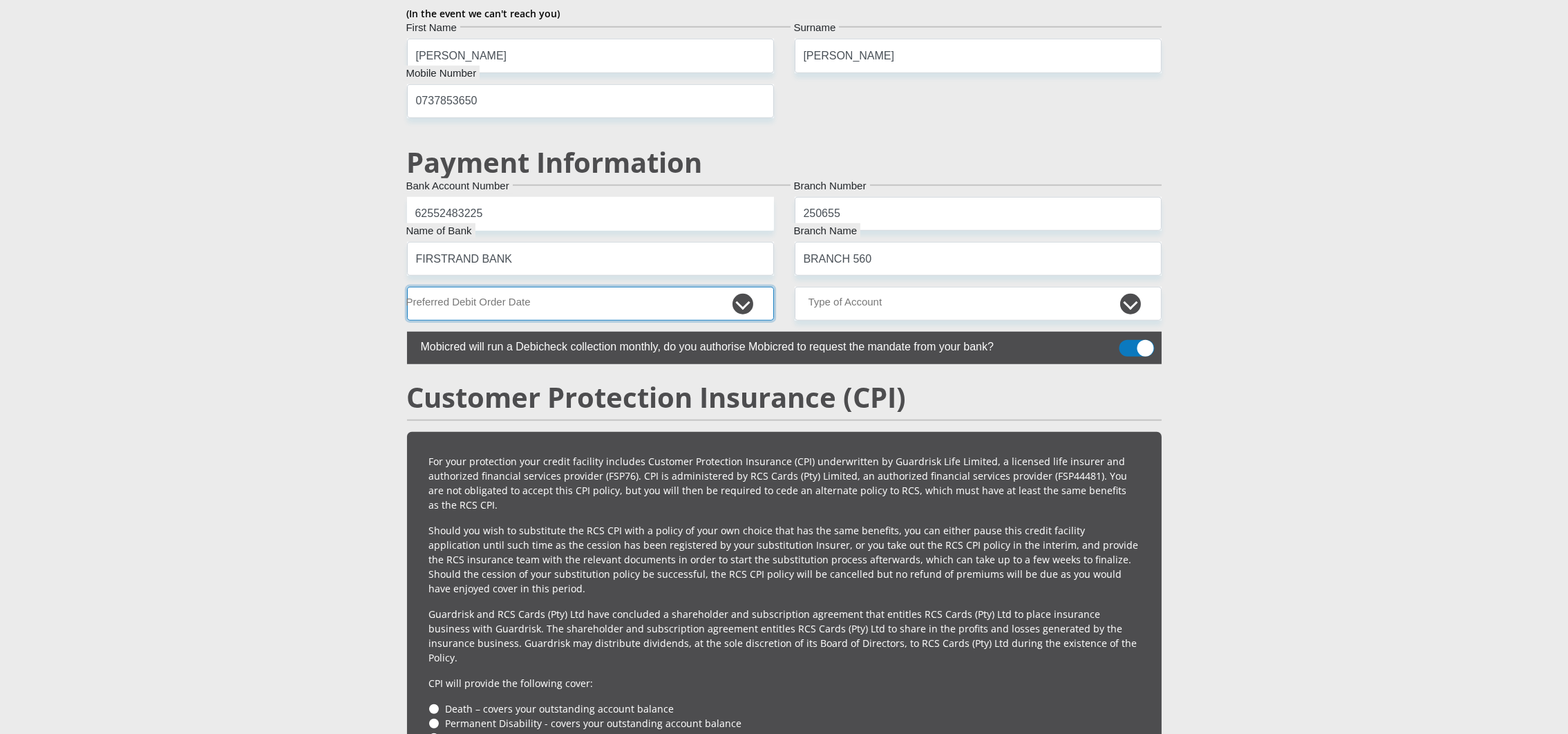
click at [507, 297] on select "1st 2nd 3rd 4th 5th 7th 18th 19th 20th 21st 22nd 23rd 24th 25th 26th 27th 28th …" at bounding box center [591, 304] width 367 height 34
select select "1"
click at [407, 290] on select "1st 2nd 3rd 4th 5th 7th 18th 19th 20th 21st 22nd 23rd 24th 25th 26th 27th 28th …" at bounding box center [591, 304] width 367 height 34
click at [892, 321] on select "Cheque Savings" at bounding box center [978, 304] width 367 height 34
select select "CUR"
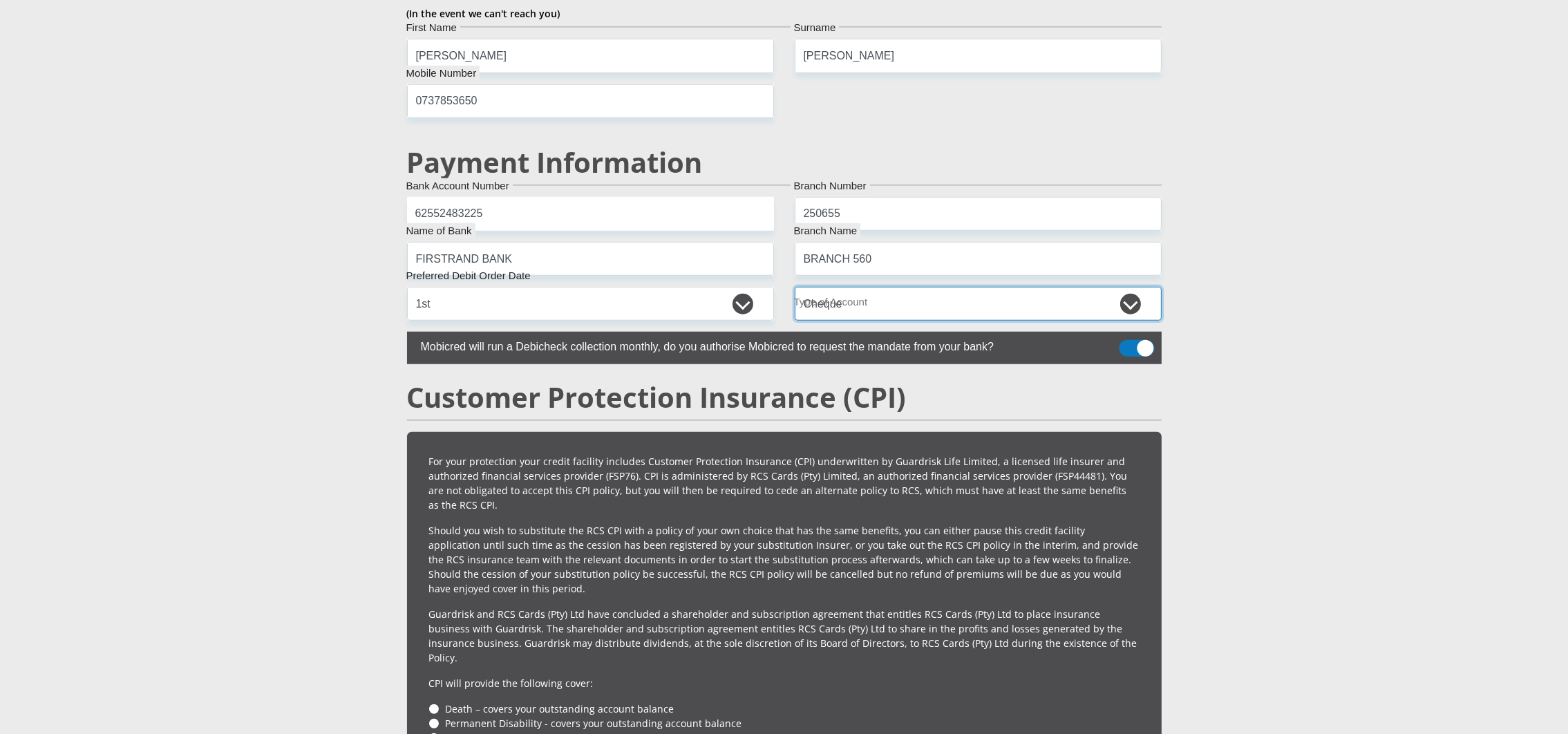
click at [795, 290] on select "Cheque Savings" at bounding box center [978, 304] width 367 height 34
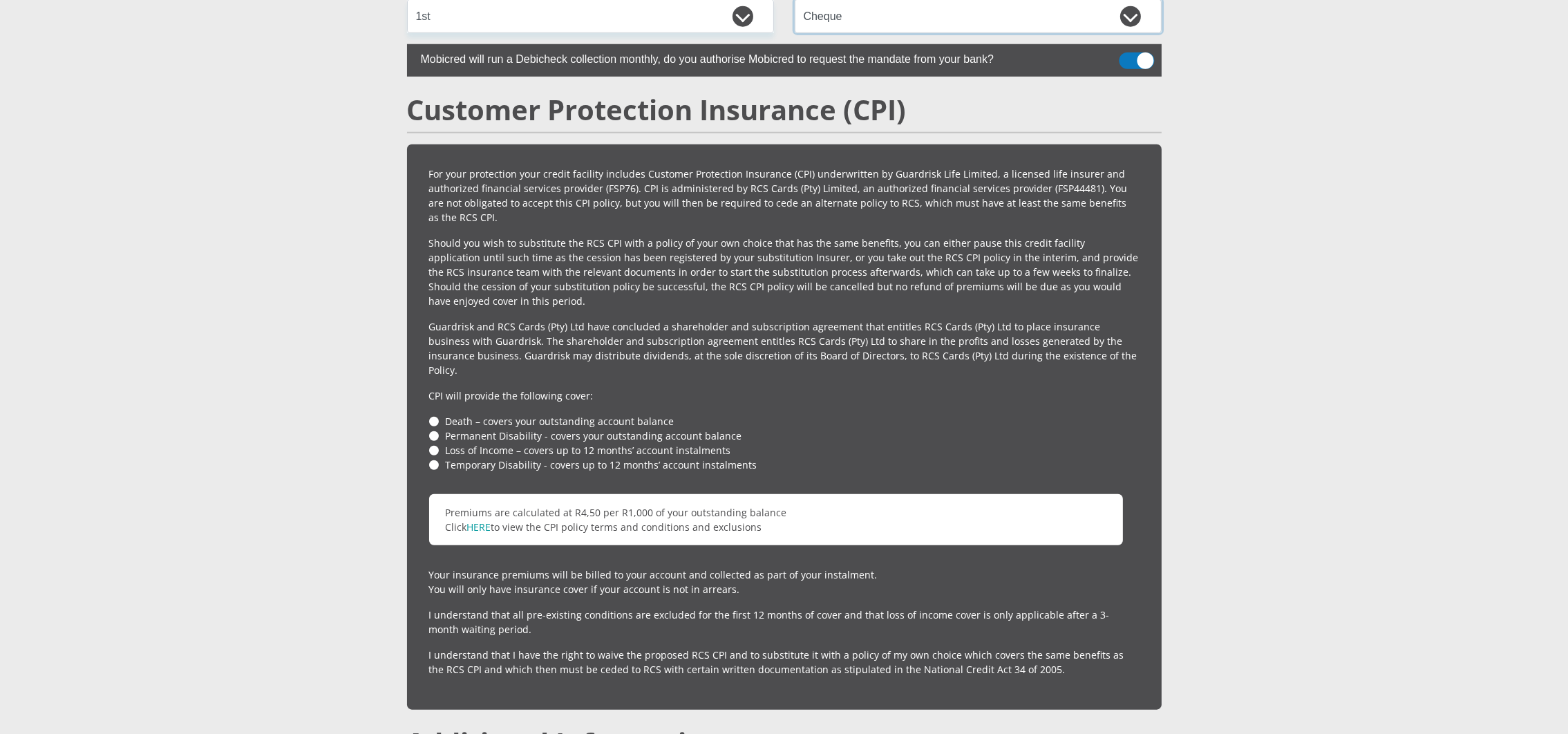
scroll to position [2279, 0]
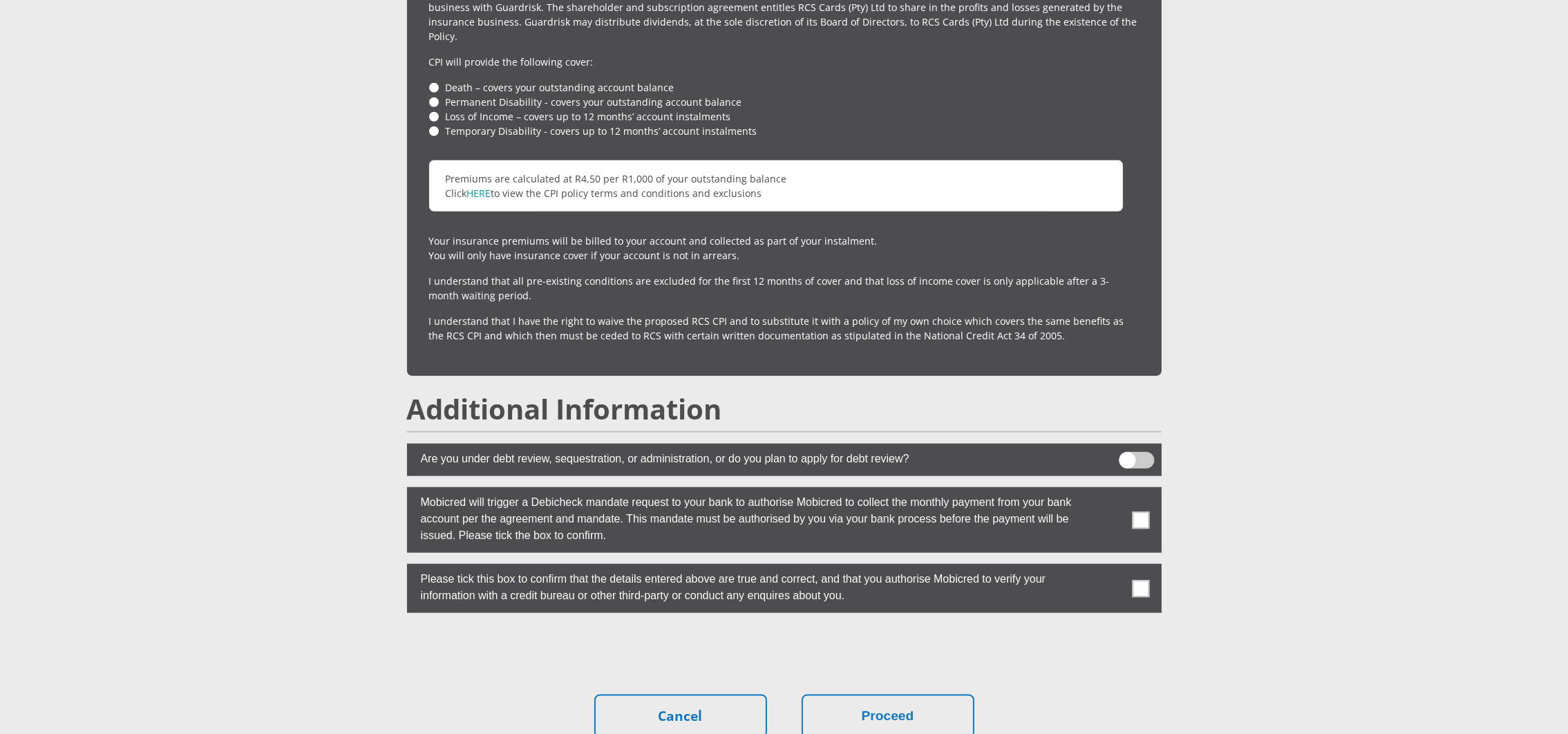
drag, startPoint x: 1118, startPoint y: 520, endPoint x: 1136, endPoint y: 513, distance: 19.3
click at [1118, 520] on label at bounding box center [784, 520] width 754 height 66
click at [1110, 490] on input "checkbox" at bounding box center [1110, 490] width 0 height 0
click at [1136, 580] on span at bounding box center [1140, 588] width 17 height 17
click at [1110, 567] on input "checkbox" at bounding box center [1110, 567] width 0 height 0
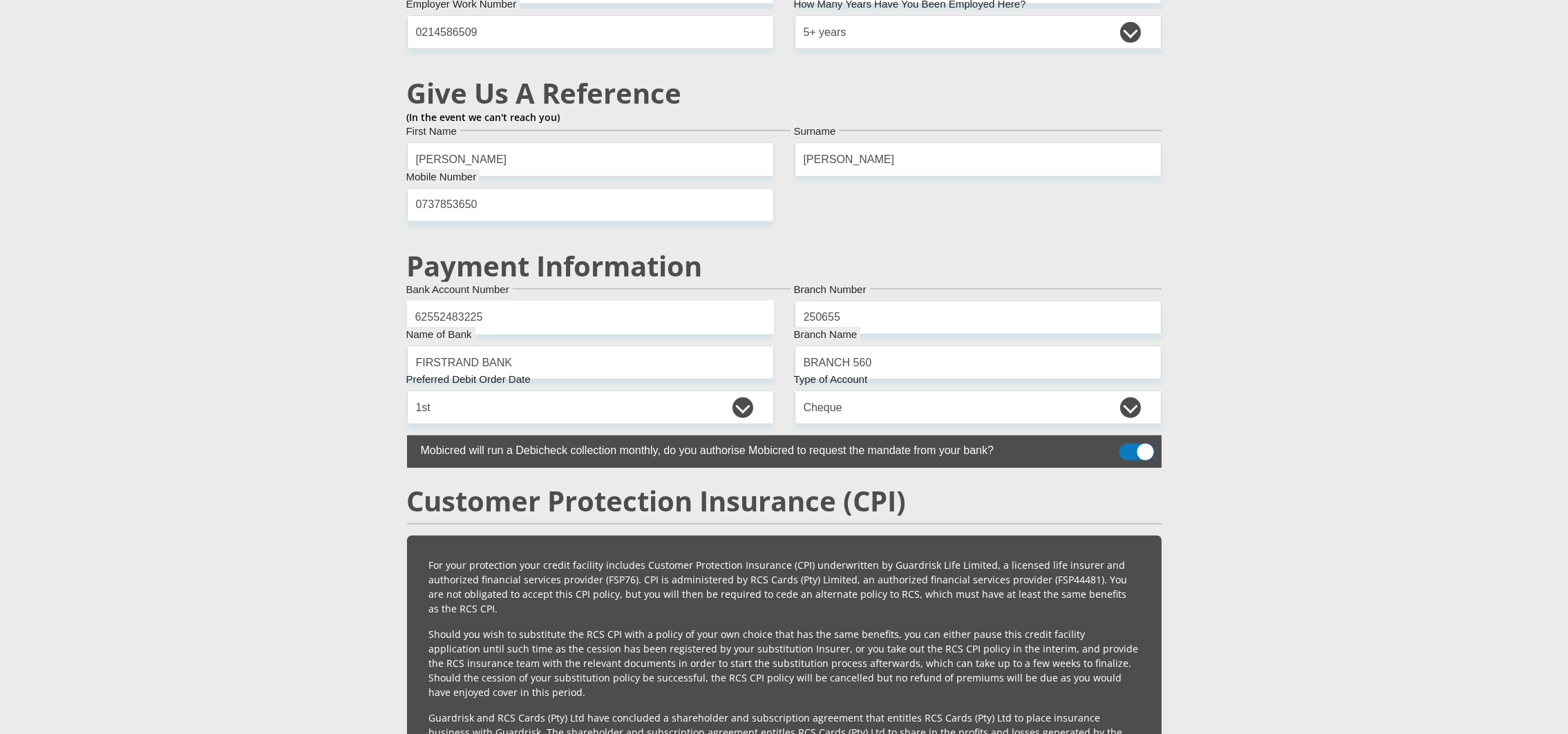
scroll to position [2348, 0]
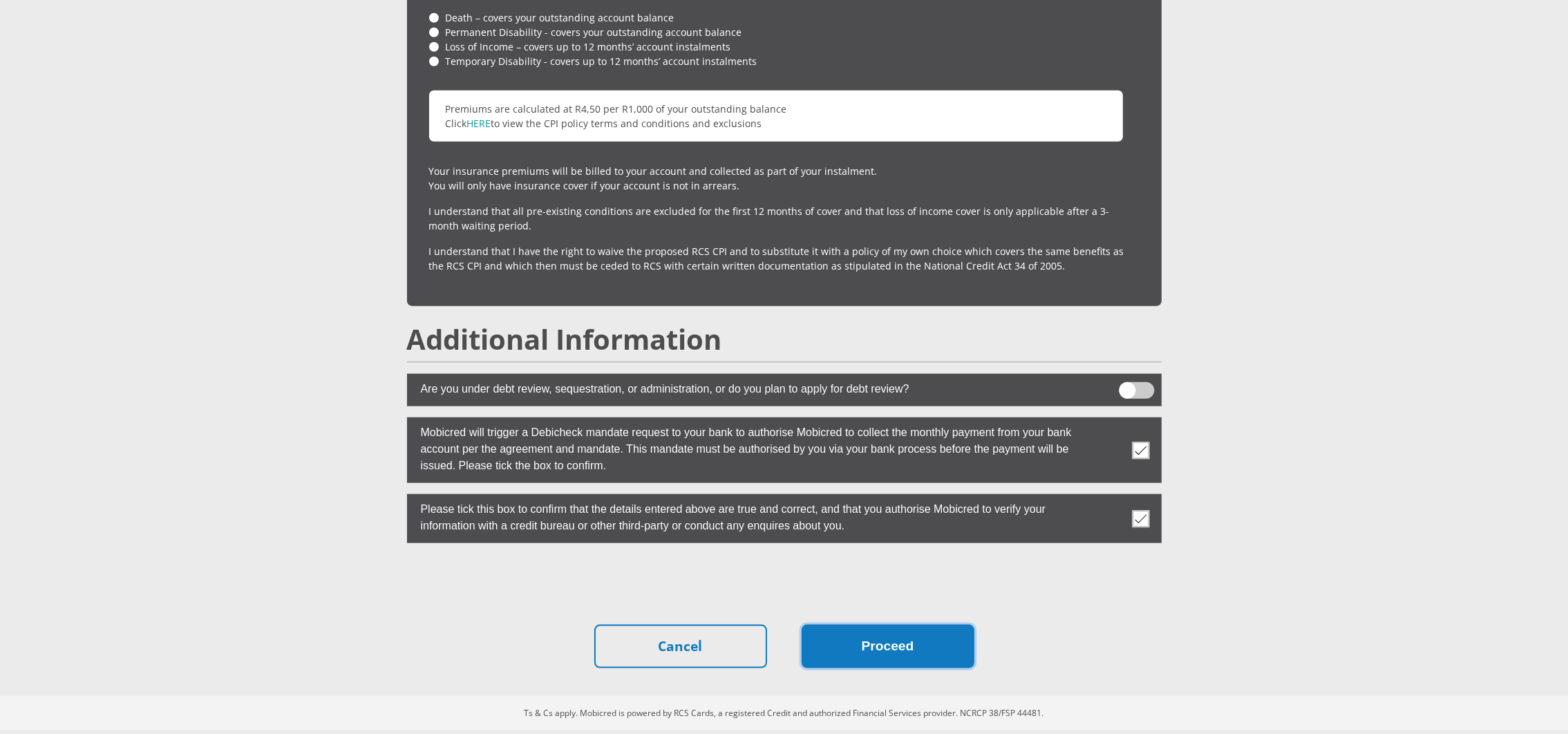
click at [925, 631] on button "Proceed" at bounding box center [888, 646] width 172 height 44
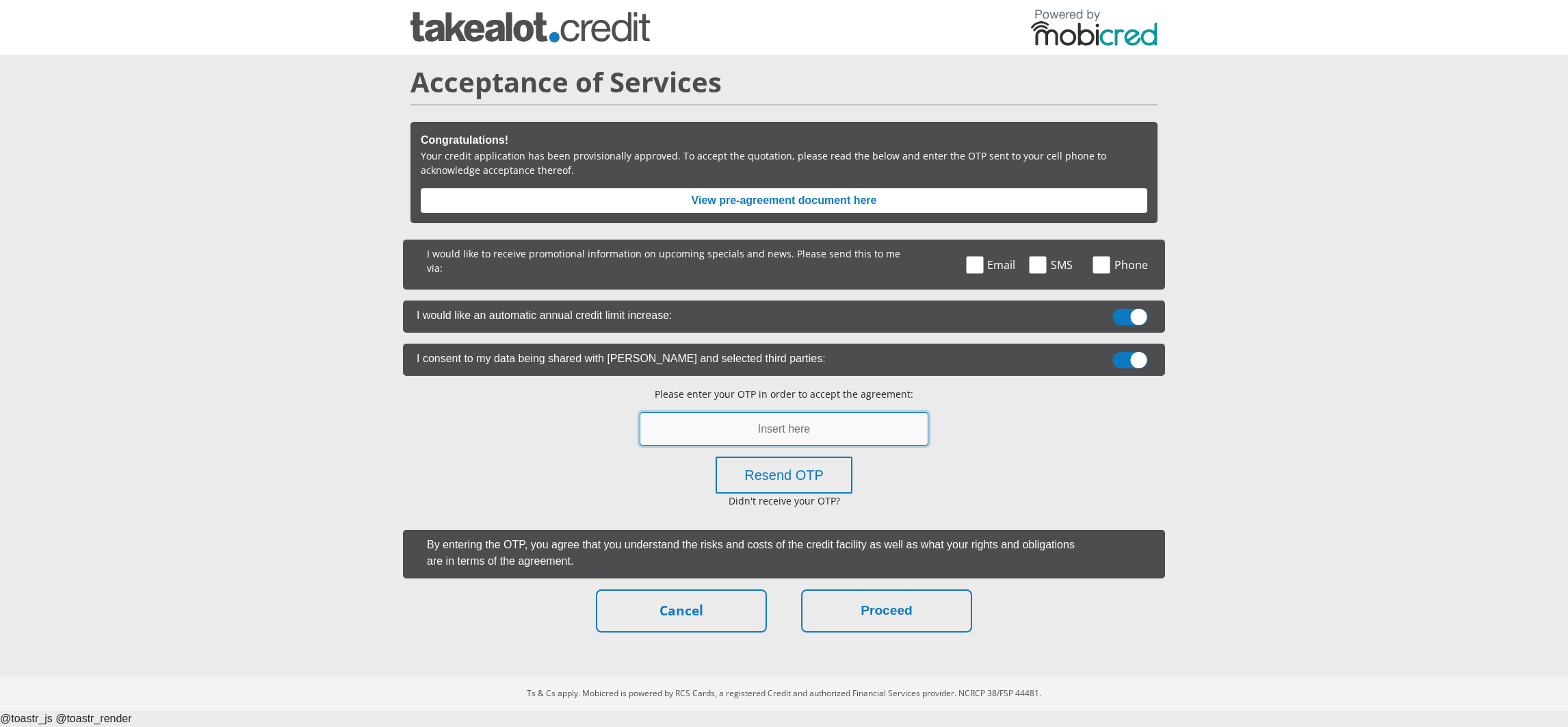
paste input "604015"
type input "604015"
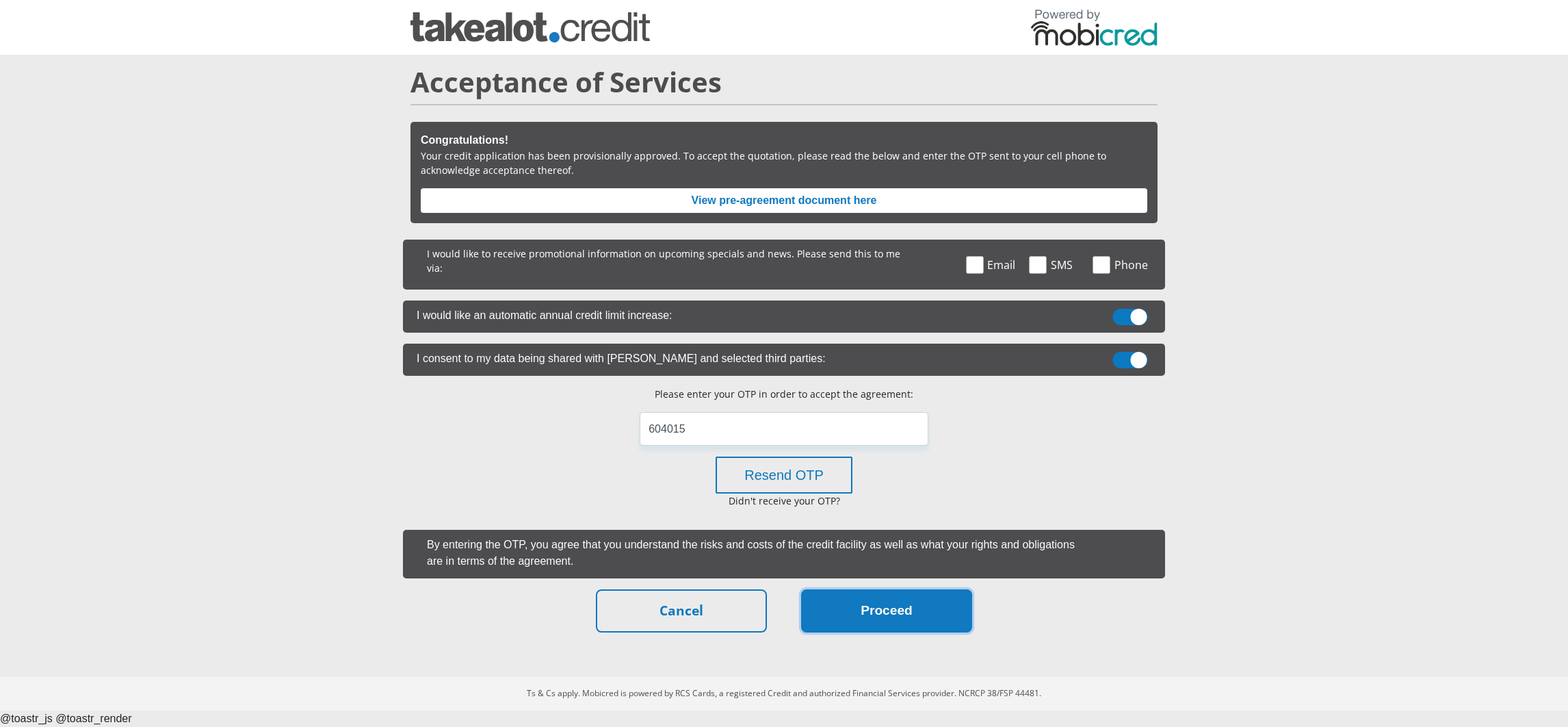
click at [838, 598] on button "Proceed" at bounding box center [886, 611] width 171 height 43
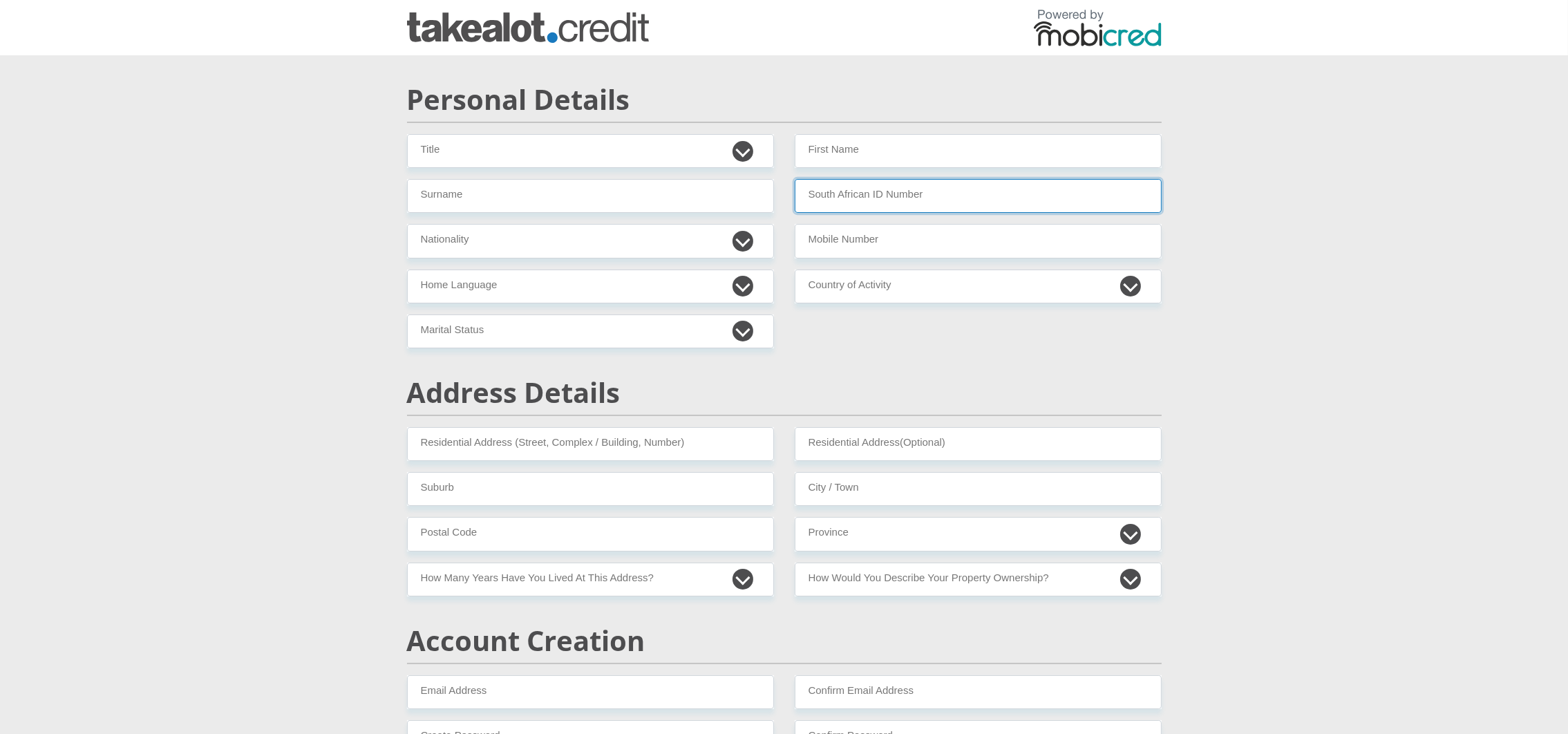
paste input "[CREDIT_CARD_NUMBER]"
type input "[CREDIT_CARD_NUMBER]"
paste input "Stadler"
type input "Stadler"
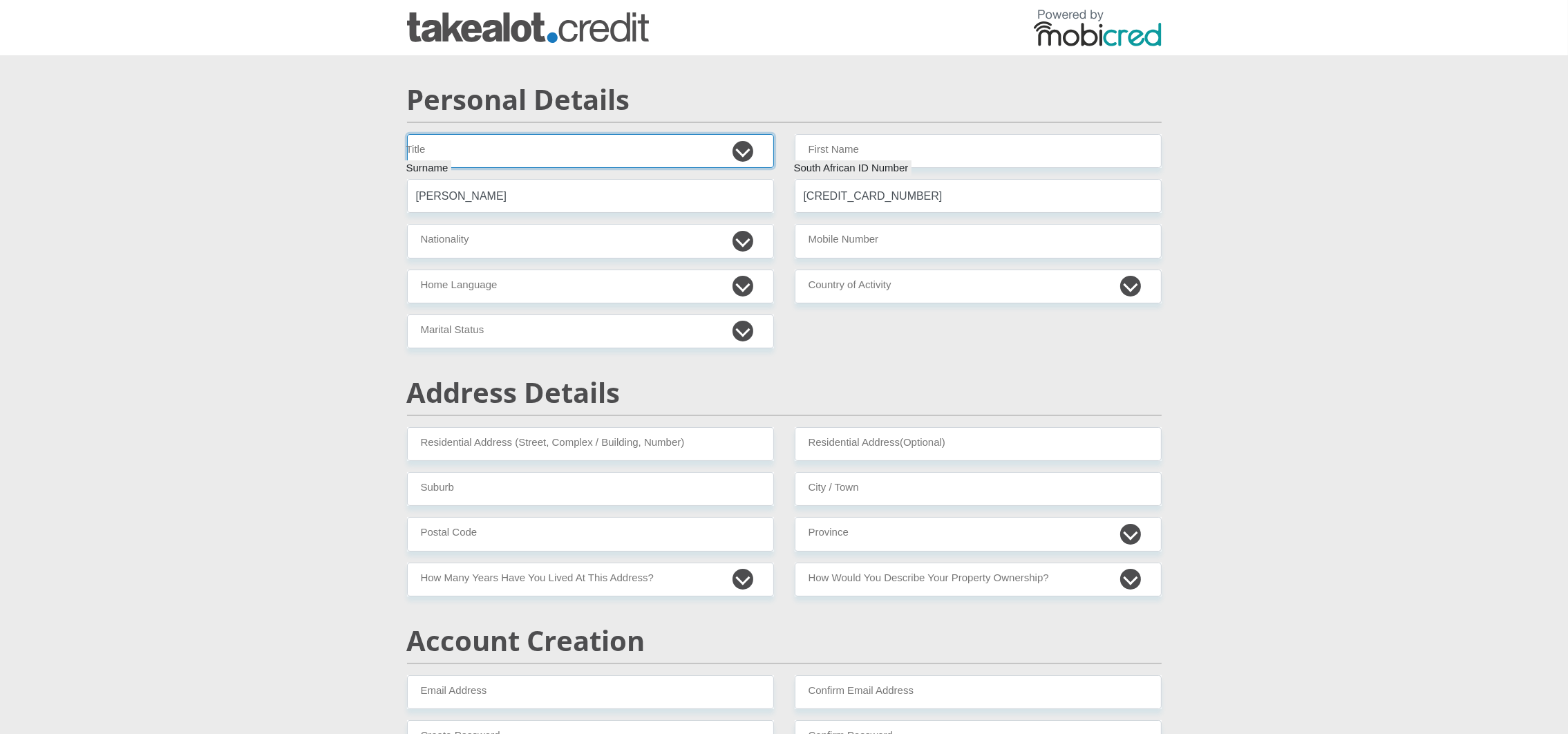
click at [669, 147] on select "Dr Miss Mr Mrs Ms Professor" at bounding box center [591, 151] width 367 height 34
select select "18"
click at [407, 134] on select "Dr Miss Mr Mrs Ms Professor" at bounding box center [591, 151] width 367 height 34
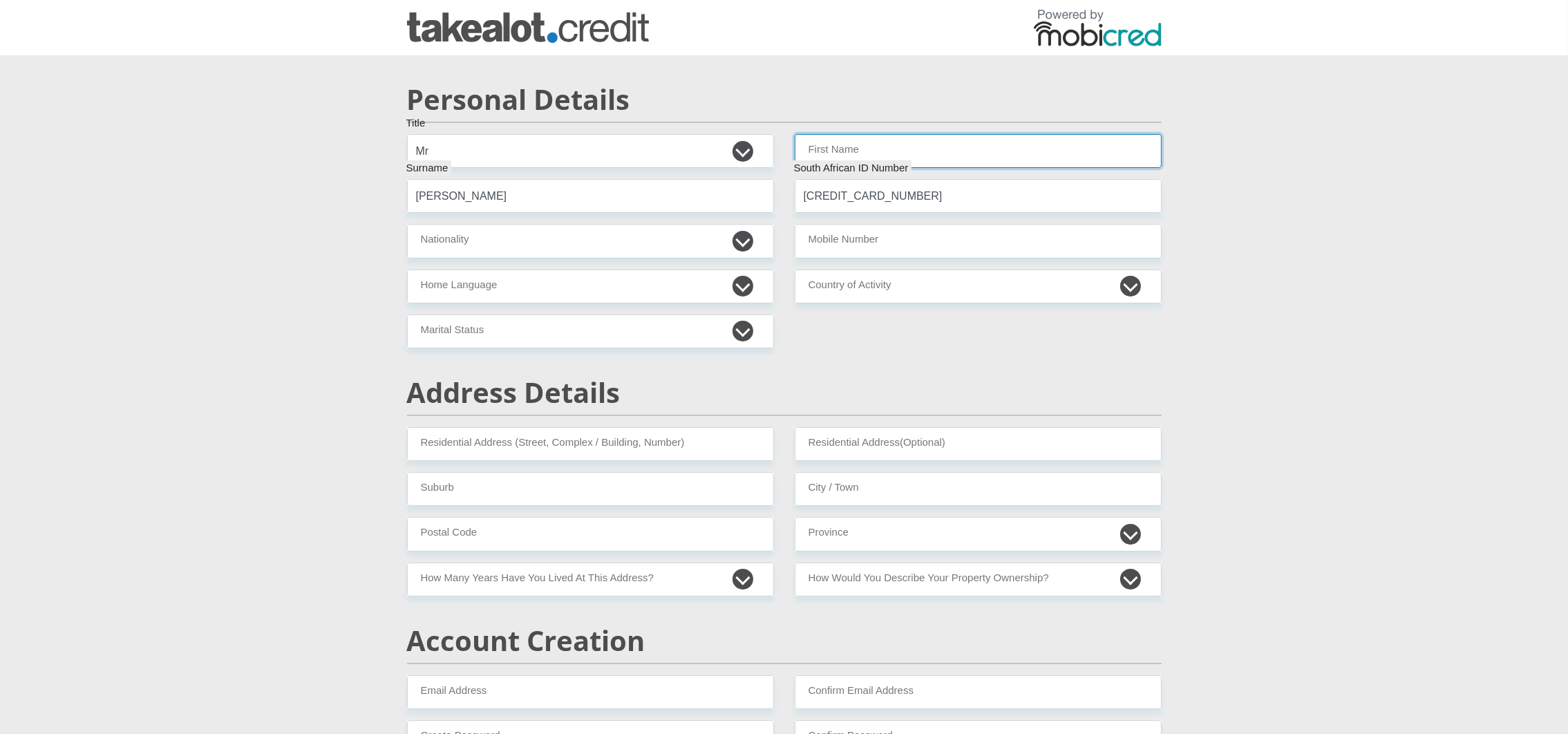
click at [847, 152] on input "First Name" at bounding box center [978, 151] width 367 height 34
type input "Tania"
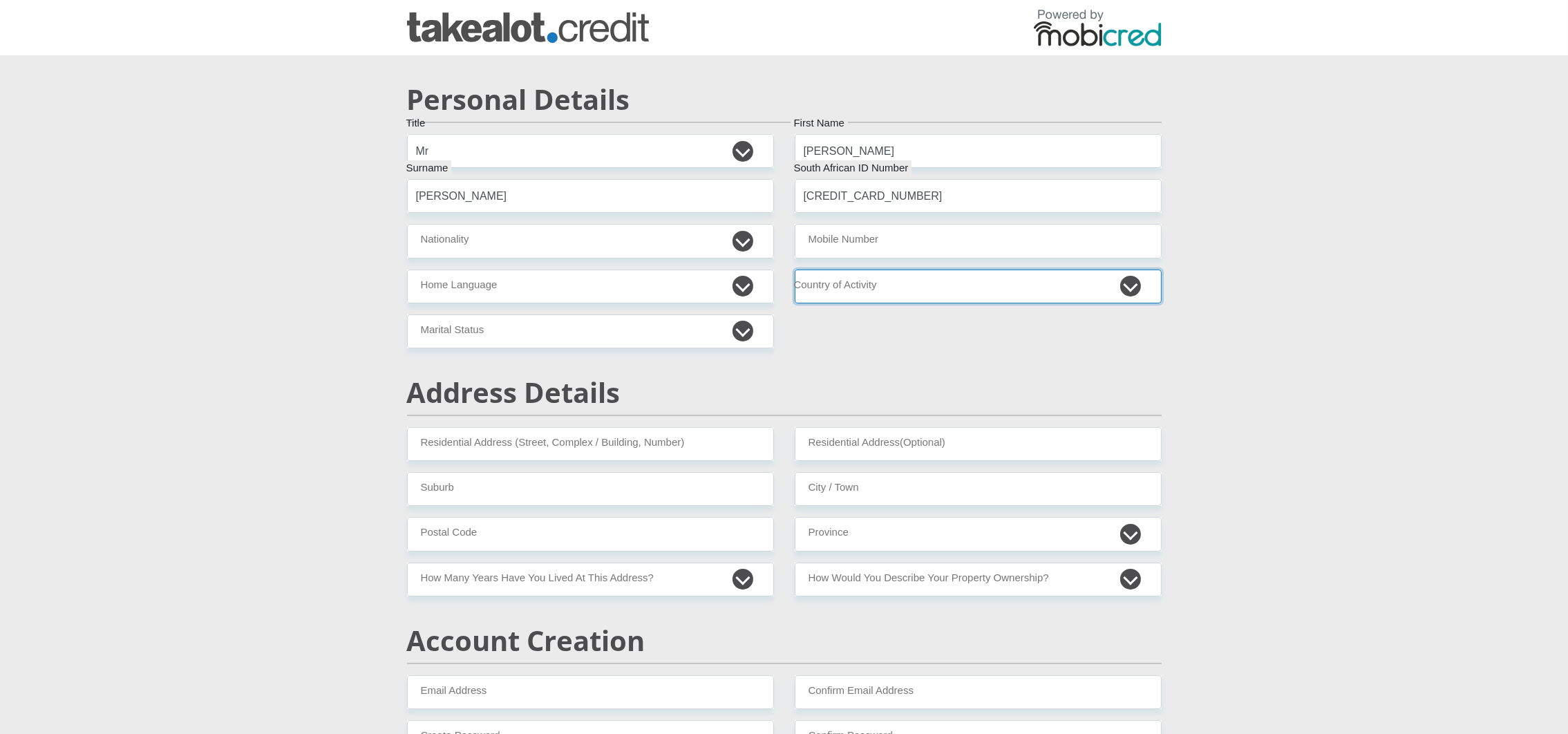
select select "ZAF"
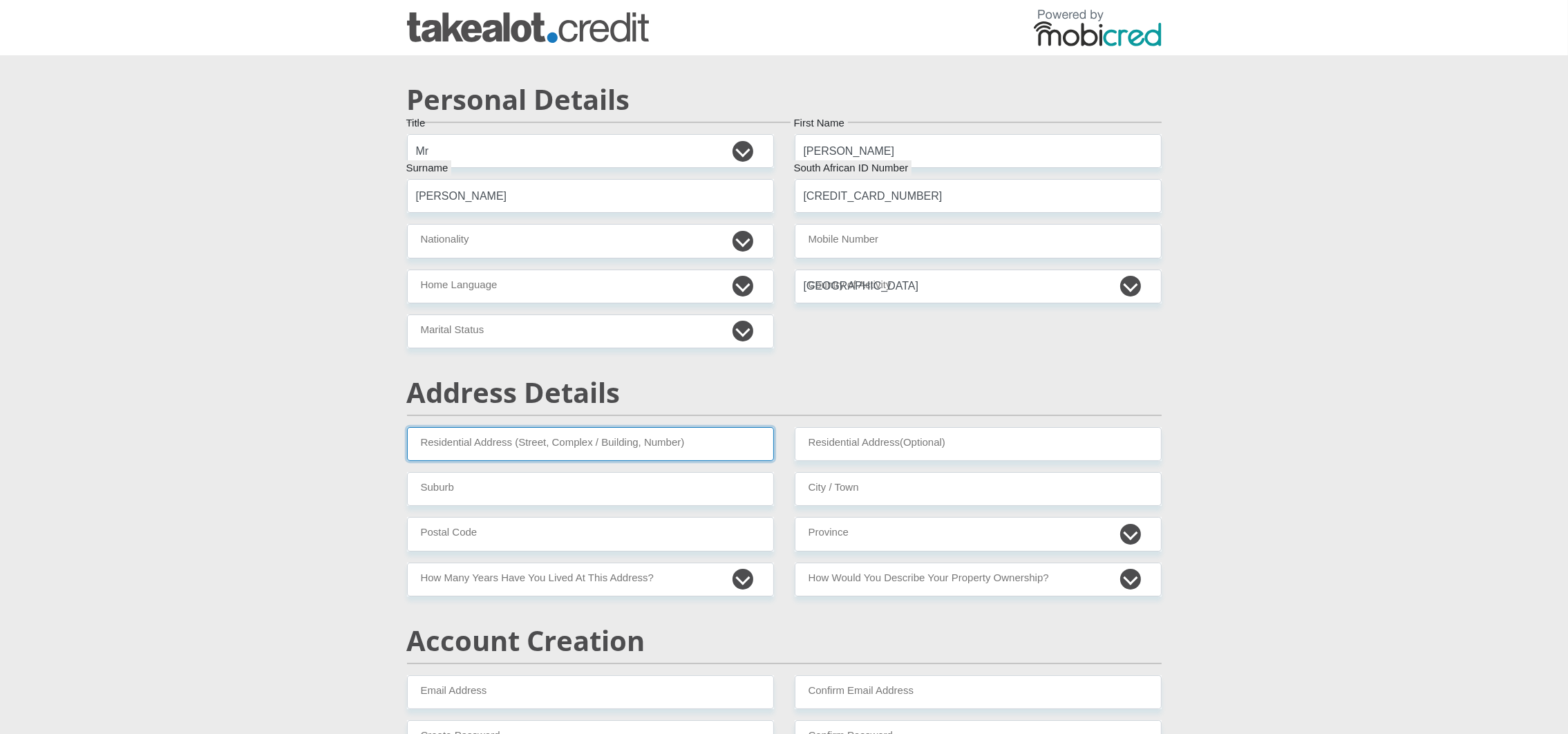
type input "10 Bree"
type input "Cape Town"
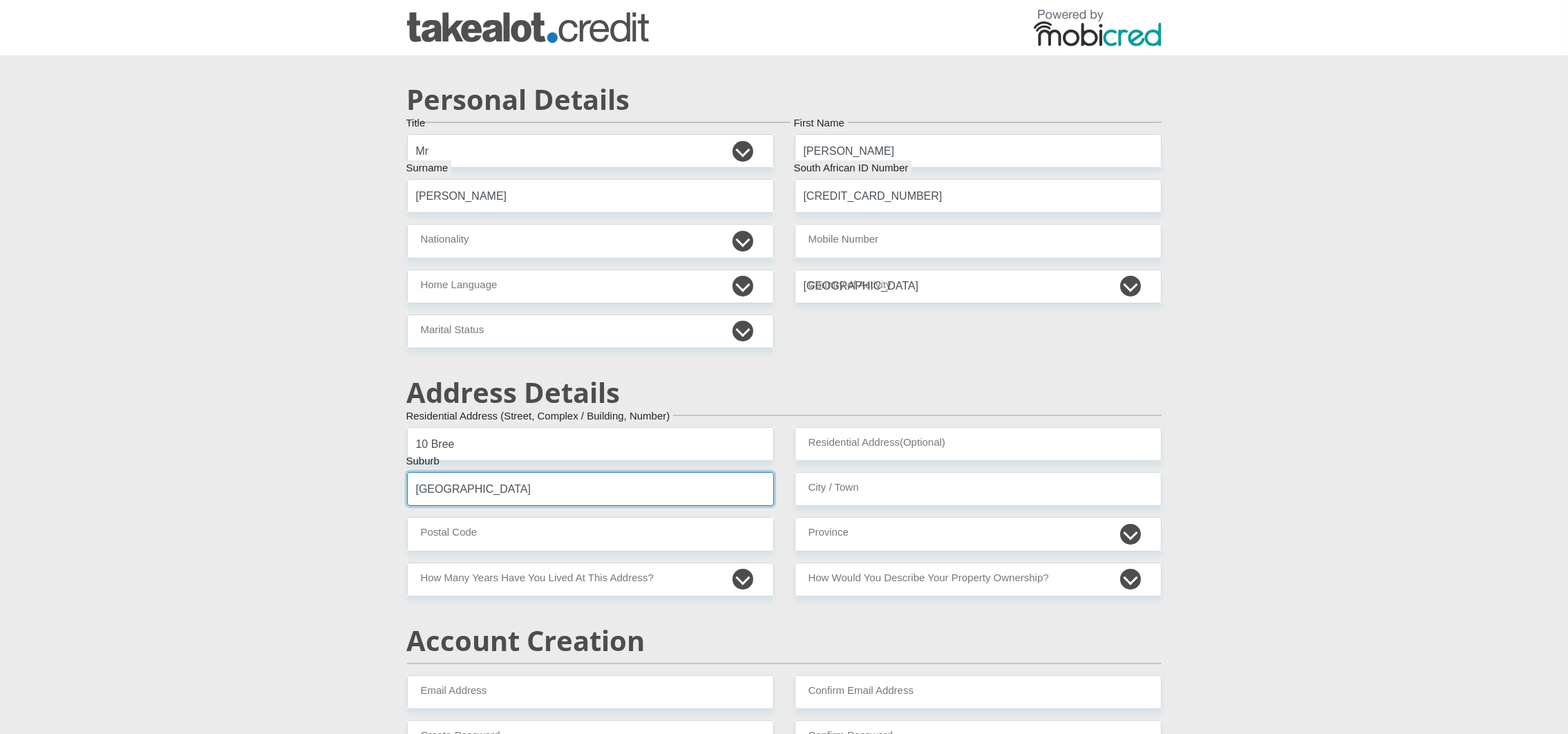
type input "Cape Town"
type input "7100"
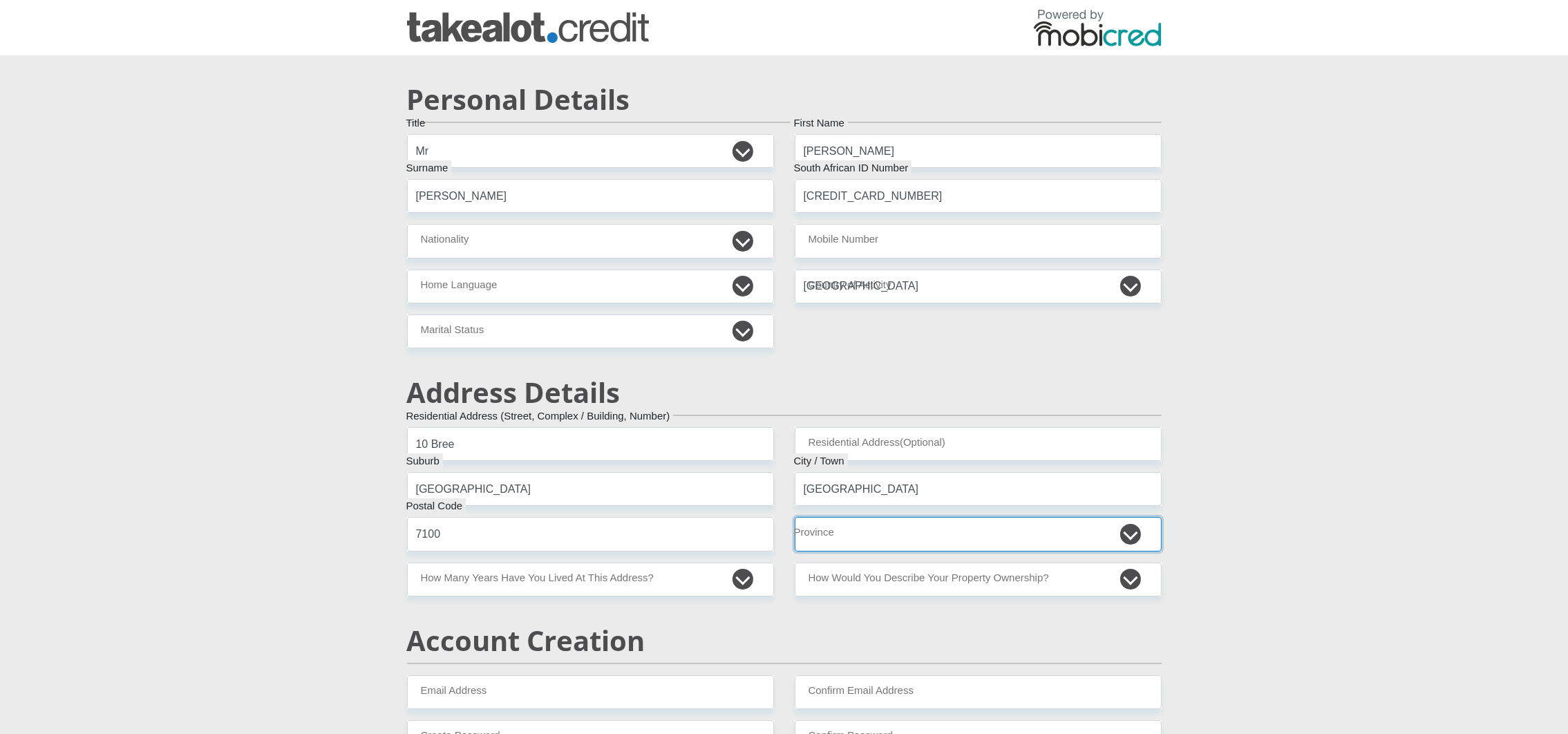
select select "Western Cape"
select select "Owned"
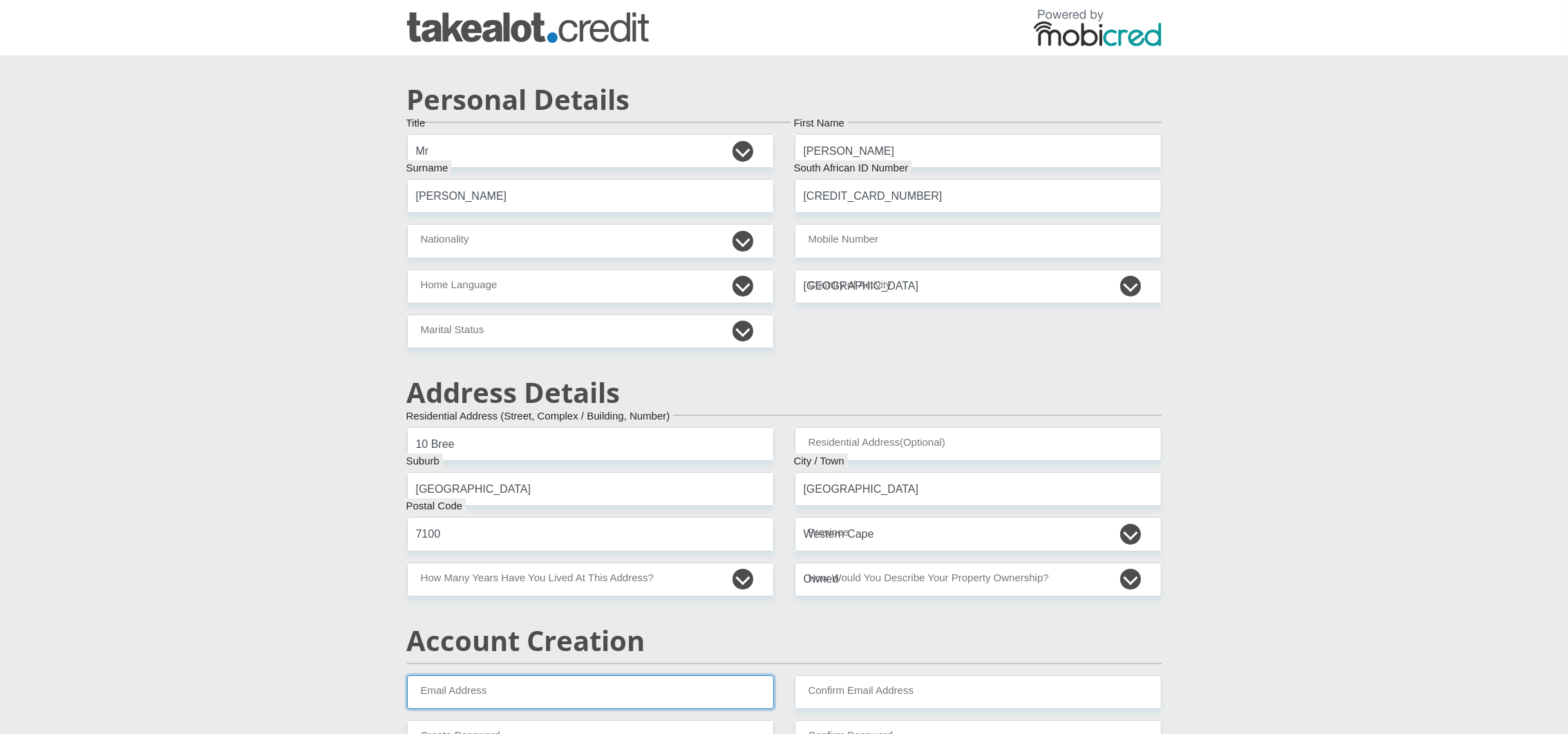
type input "taniaTaniaTal2025091211@gmail.com"
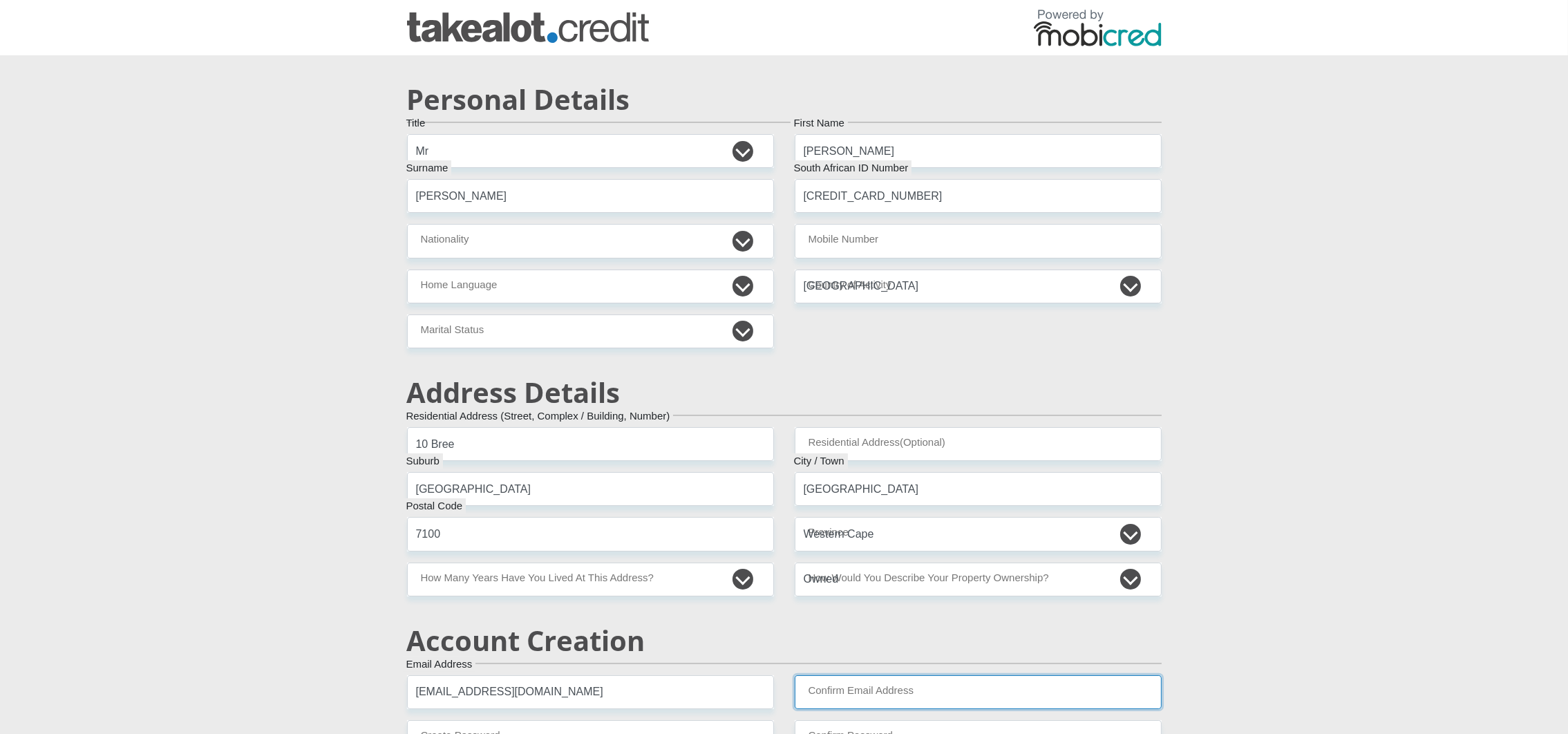
type input "taniaTaniaTal2025091211@gmail.com"
type input "Whatsapp12"
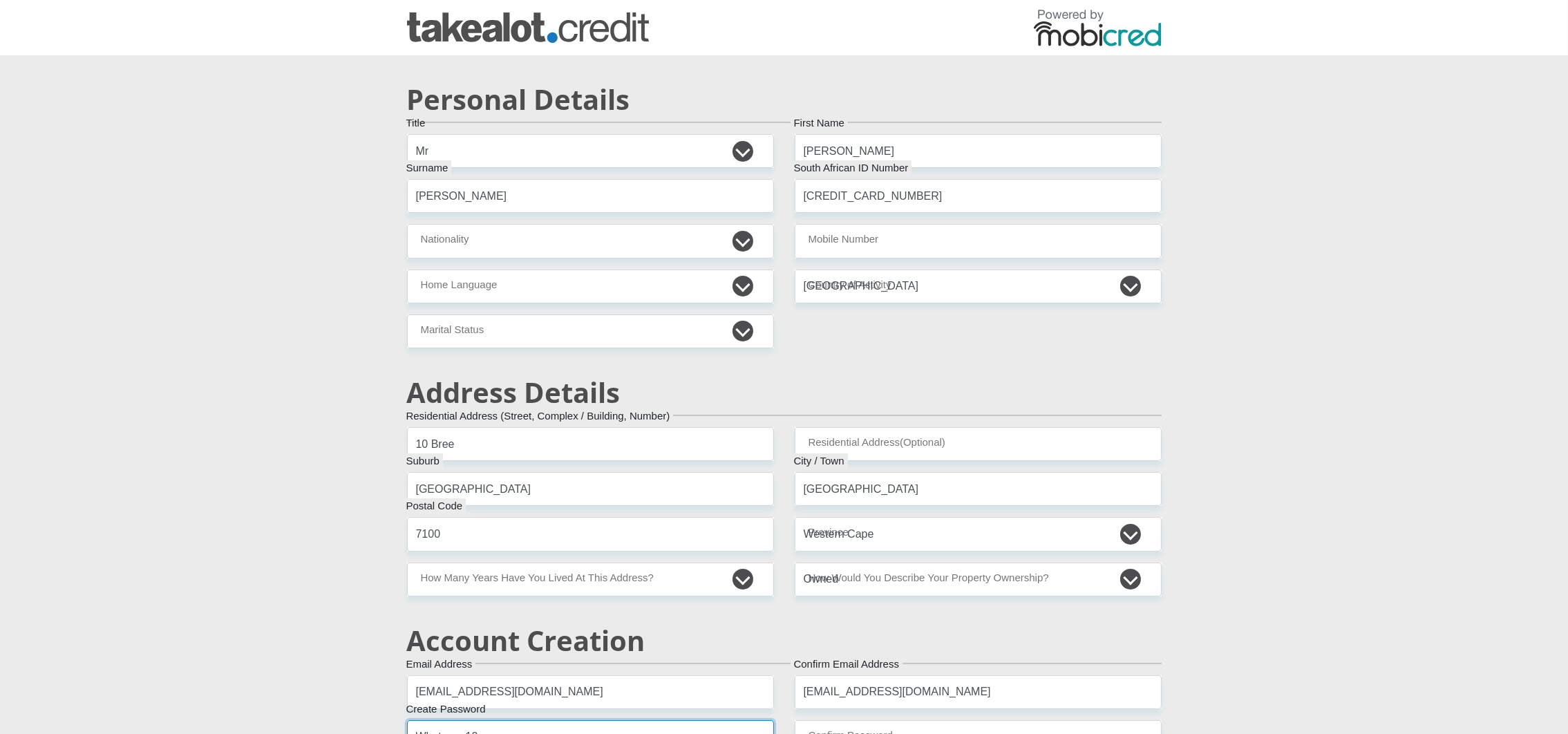
type input "Whatsapp12"
type input "780000"
type input "60000"
type input "0"
type input "100"
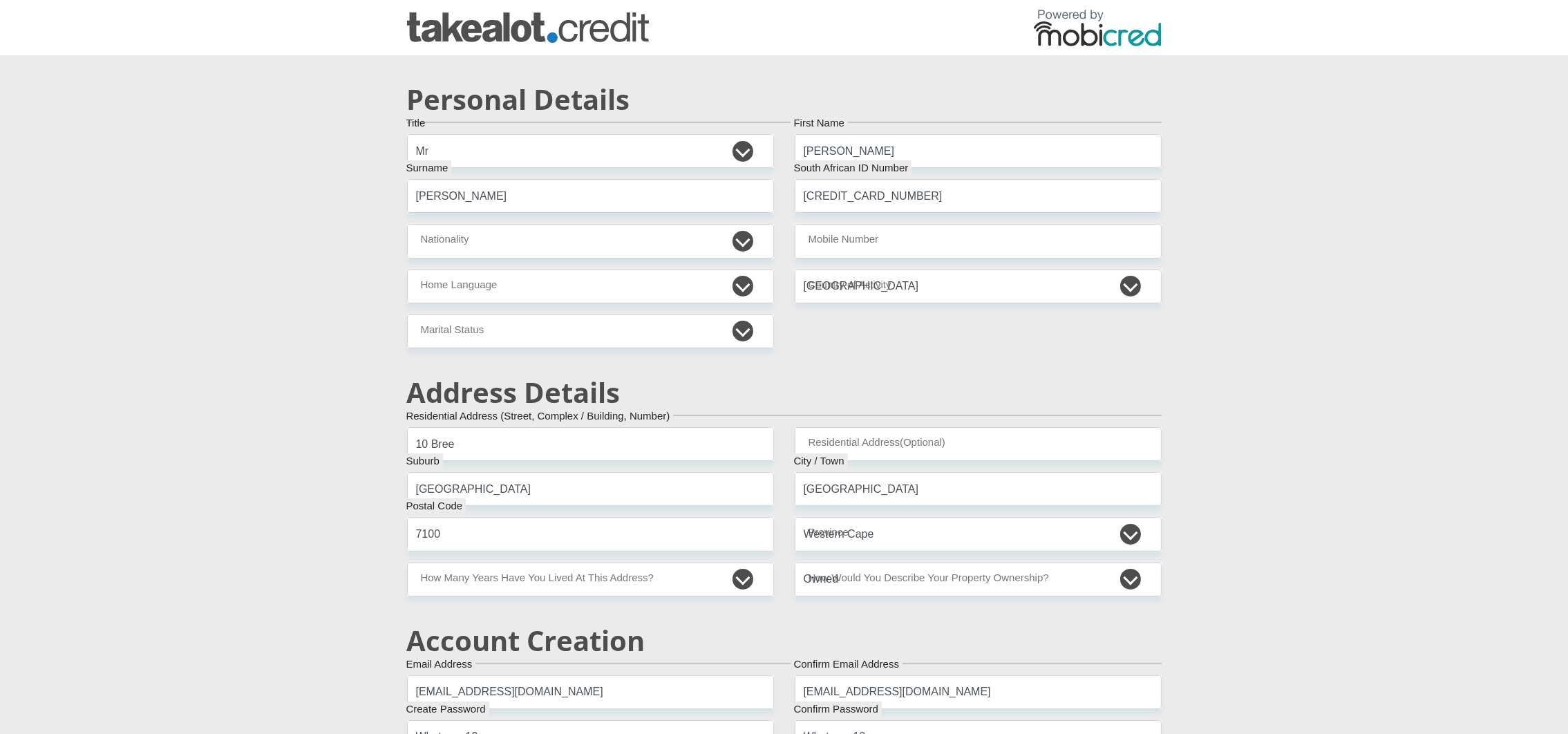
type input "0"
type input "50"
type input "2"
type input "100"
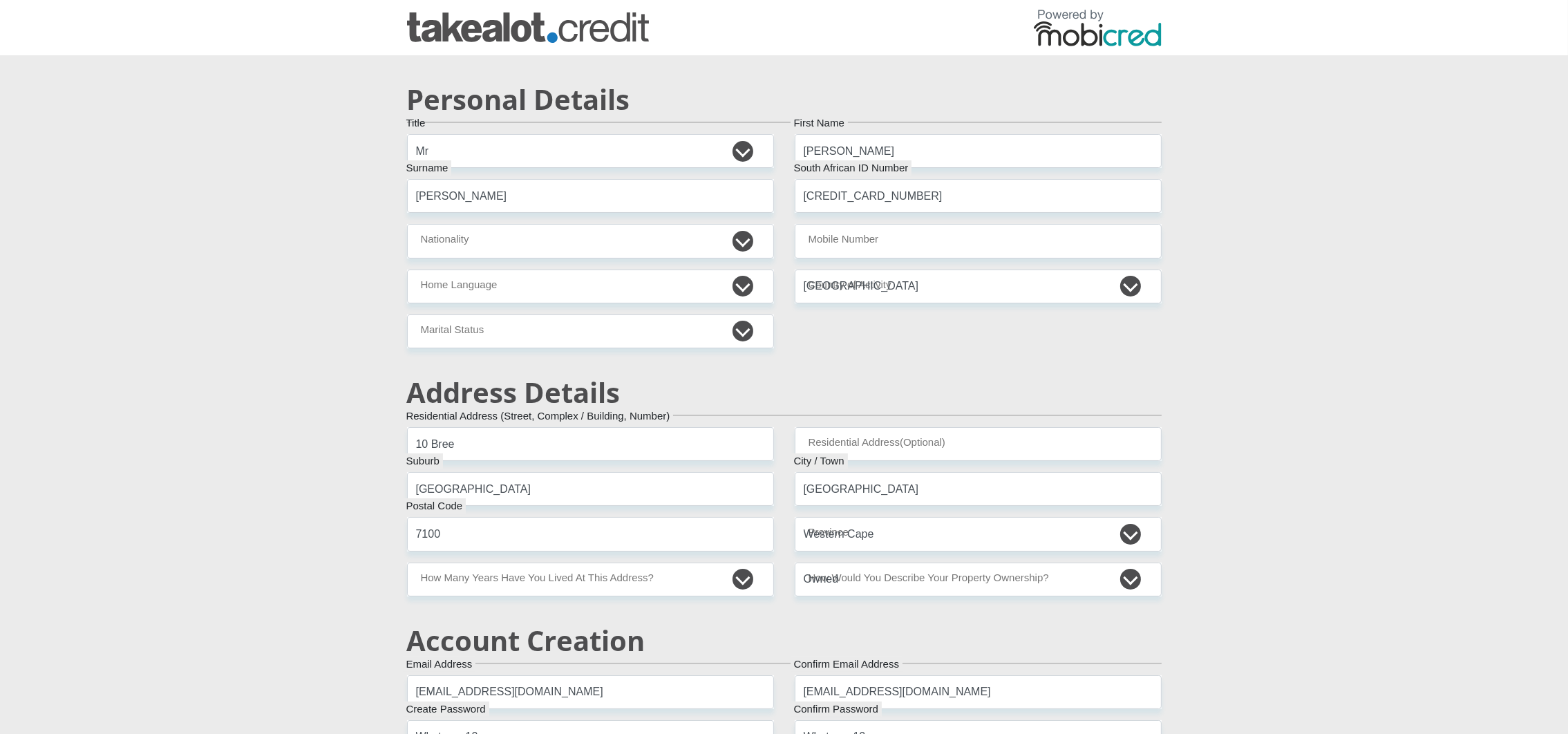
type input "100"
type input "Mobicred"
type input "0214586509"
type input "Chad"
type input "Klassen"
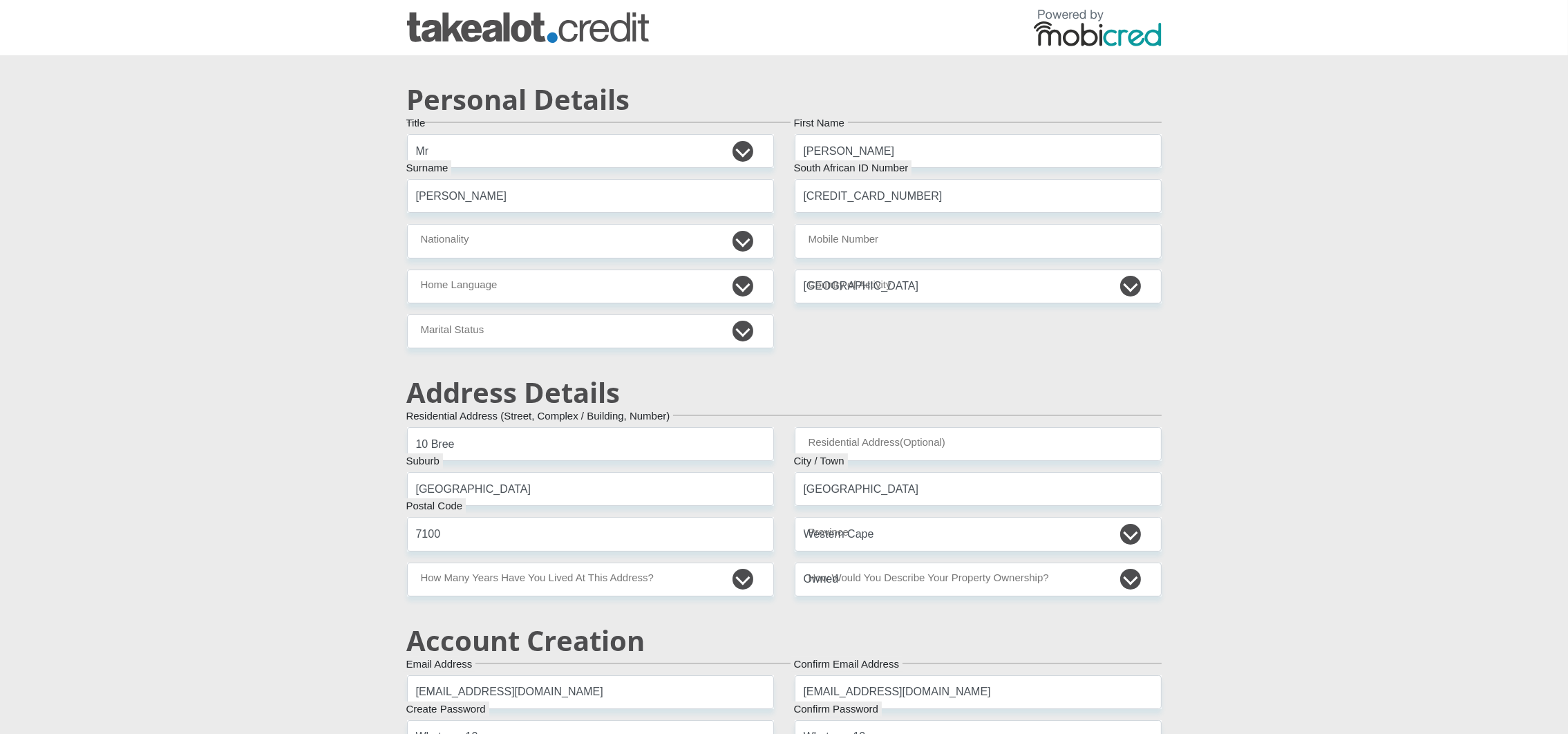
type input "0737853650"
type input "62552483225"
type input "250655"
type input "FIRSTRAND BANK"
type input "BRANCH 560"
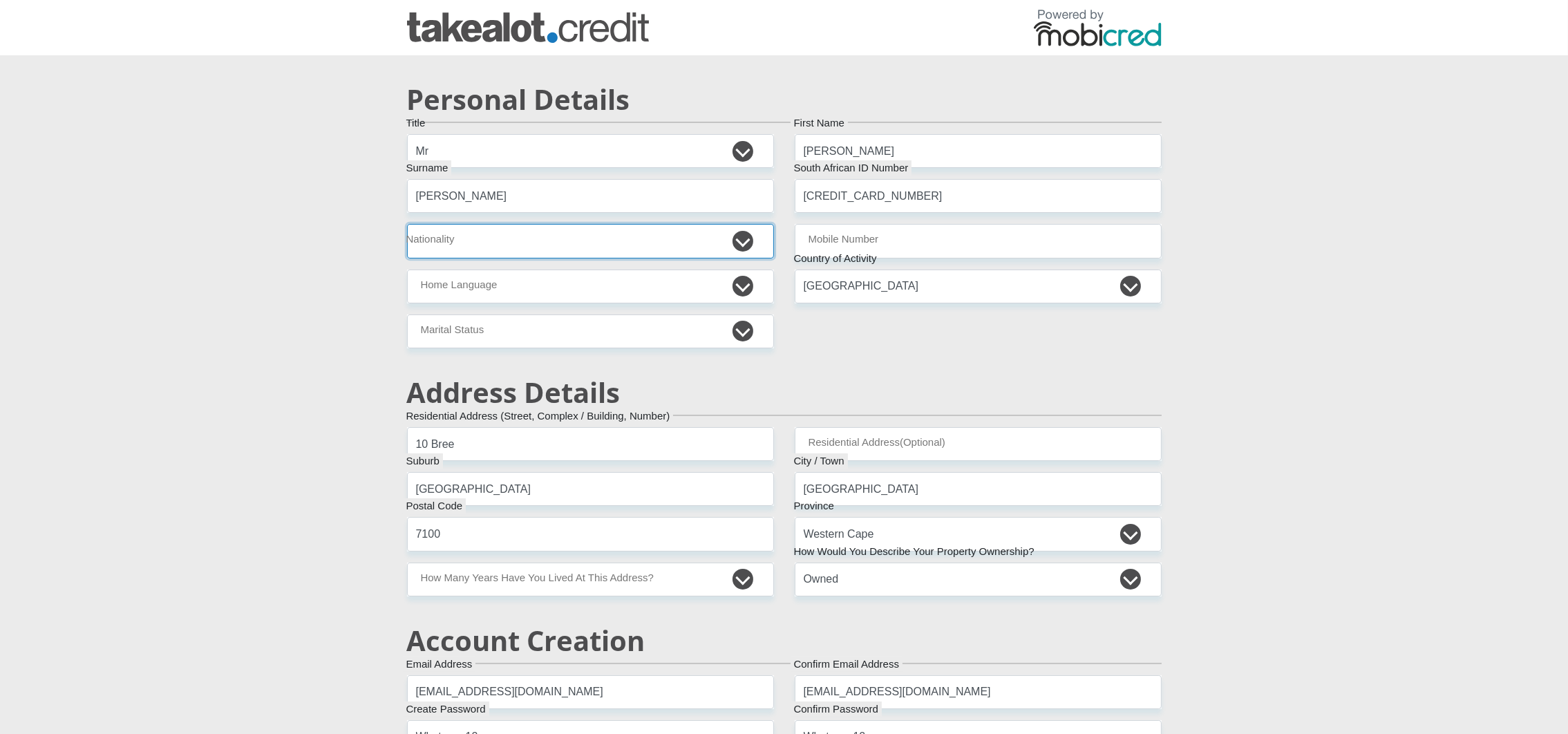
click at [570, 247] on select "South Africa Afghanistan Aland Islands Albania Algeria America Samoa American V…" at bounding box center [591, 241] width 367 height 34
select select "ZAF"
click at [407, 224] on select "South Africa Afghanistan Aland Islands Albania Algeria America Samoa American V…" at bounding box center [591, 241] width 367 height 34
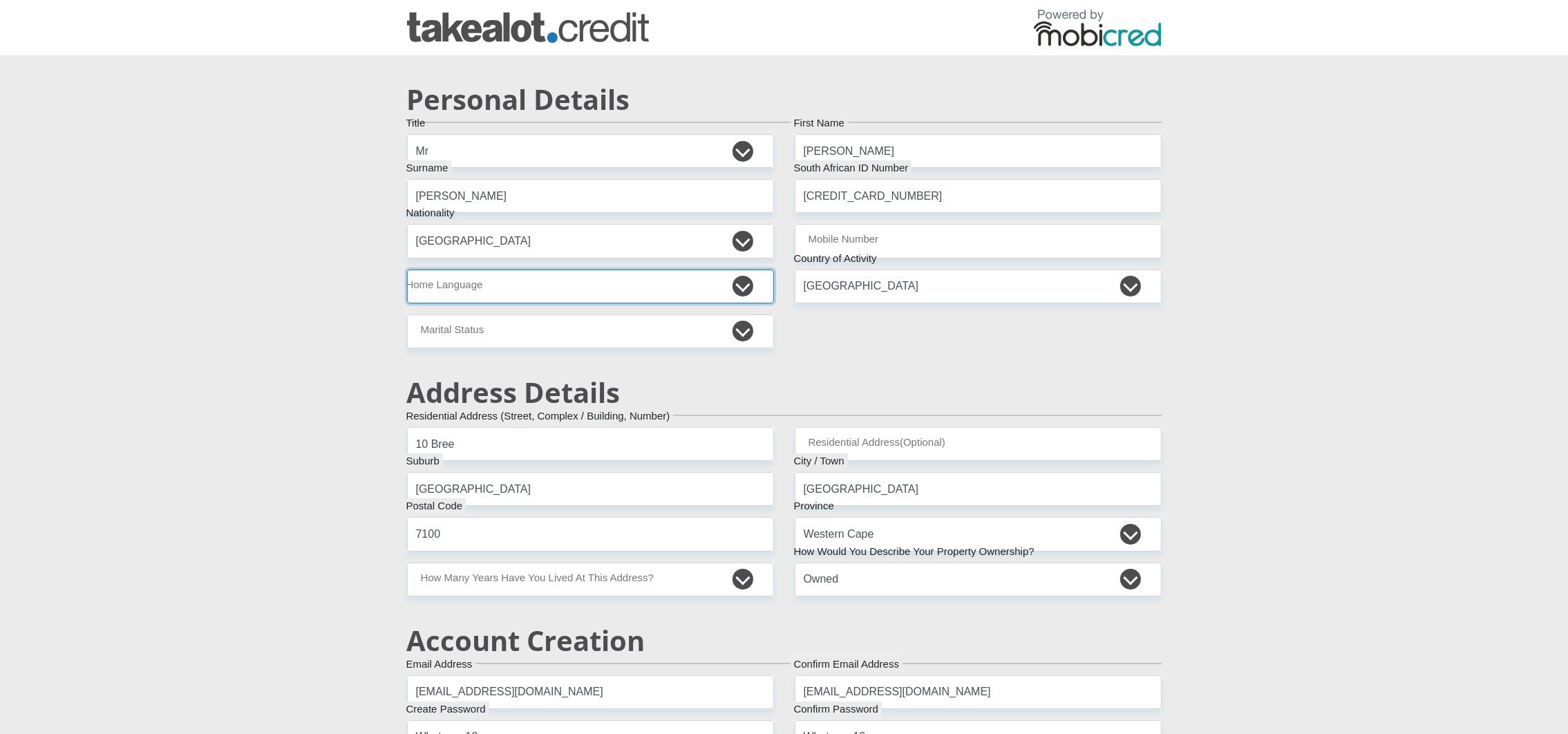
click at [537, 292] on select "Afrikaans English Sepedi South Ndebele Southern Sotho Swati Tsonga Tswana Venda…" at bounding box center [591, 287] width 367 height 34
select select "eng"
click at [407, 270] on select "Afrikaans English Sepedi South Ndebele Southern Sotho Swati Tsonga Tswana Venda…" at bounding box center [591, 287] width 367 height 34
click at [509, 343] on select "Married ANC Single Divorced Widowed Married COP or Customary Law" at bounding box center [591, 332] width 367 height 34
select select "2"
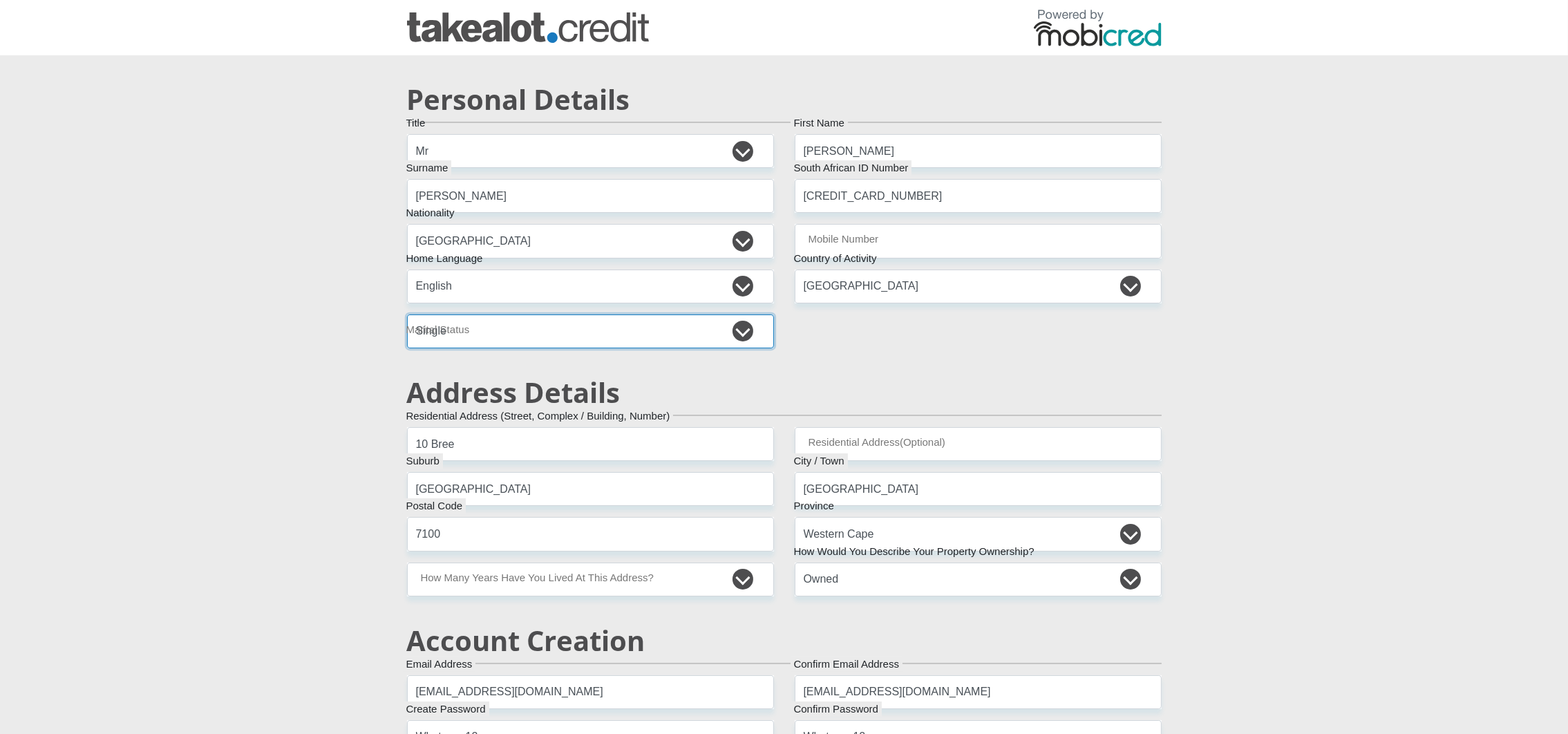
click at [407, 315] on select "Married ANC Single Divorced Widowed Married COP or Customary Law" at bounding box center [591, 332] width 367 height 34
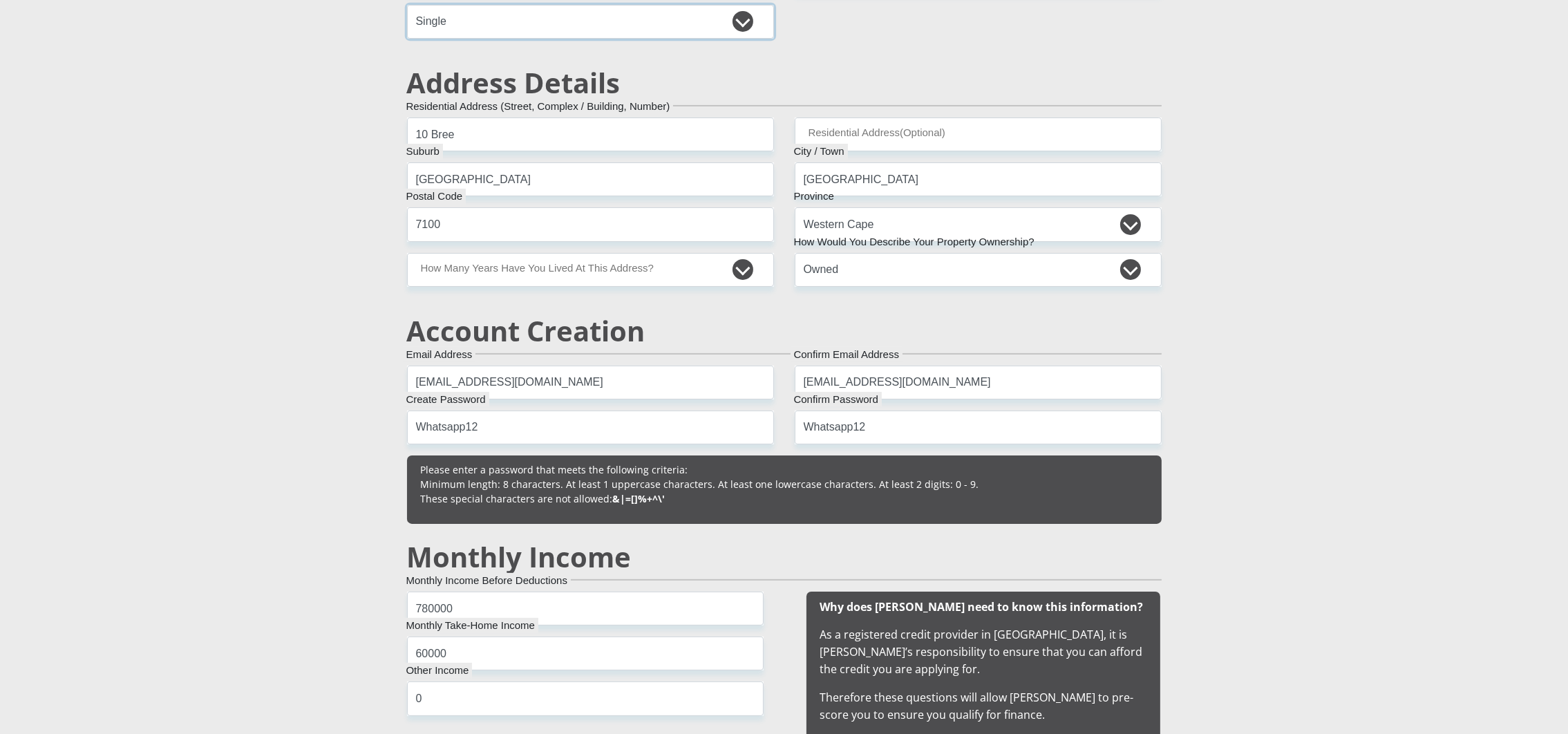
scroll to position [310, 0]
click at [686, 272] on select "less than 1 year 1-3 years 3-5 years 5+ years" at bounding box center [591, 269] width 367 height 34
select select "5"
click at [407, 252] on select "less than 1 year 1-3 years 3-5 years 5+ years" at bounding box center [591, 269] width 367 height 34
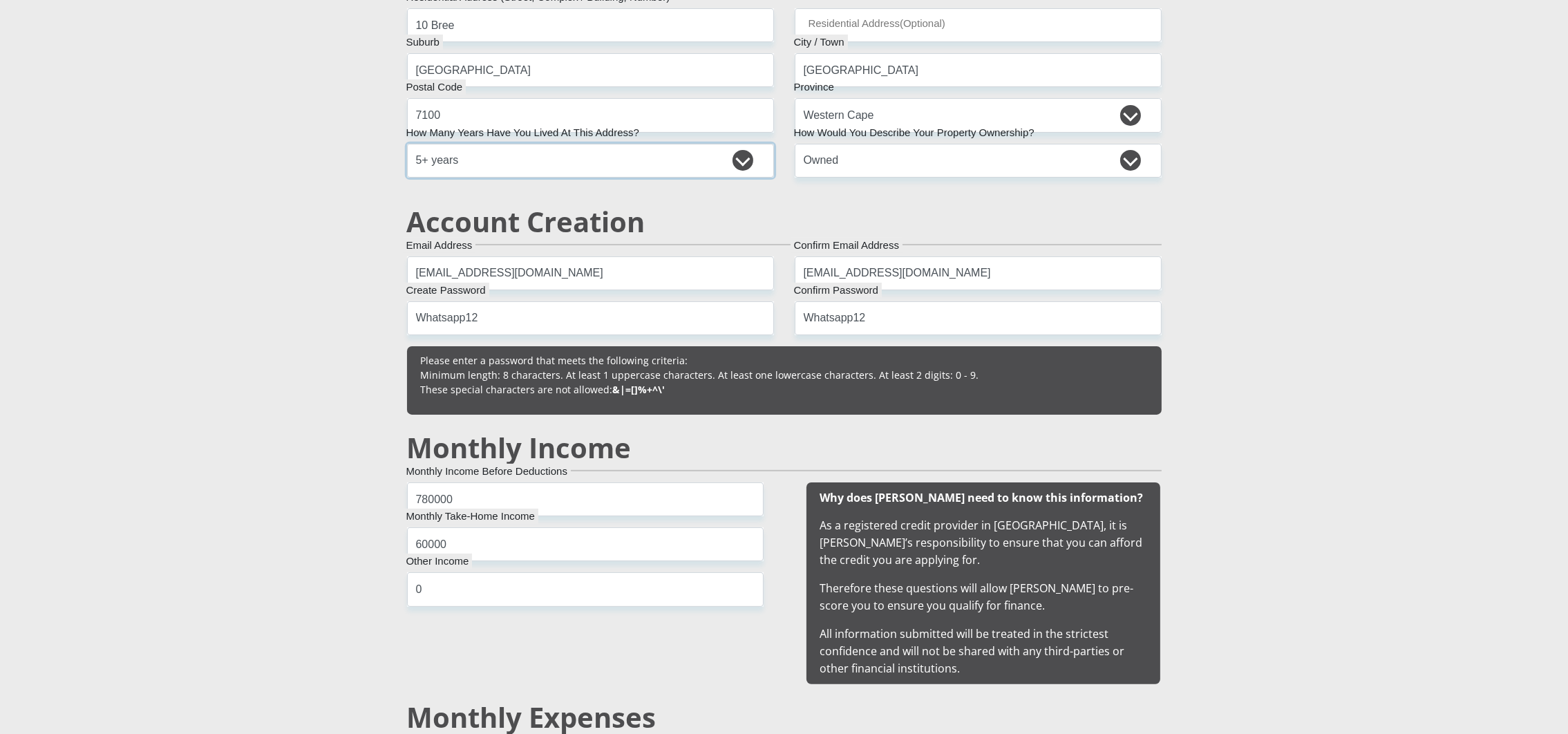
scroll to position [414, 0]
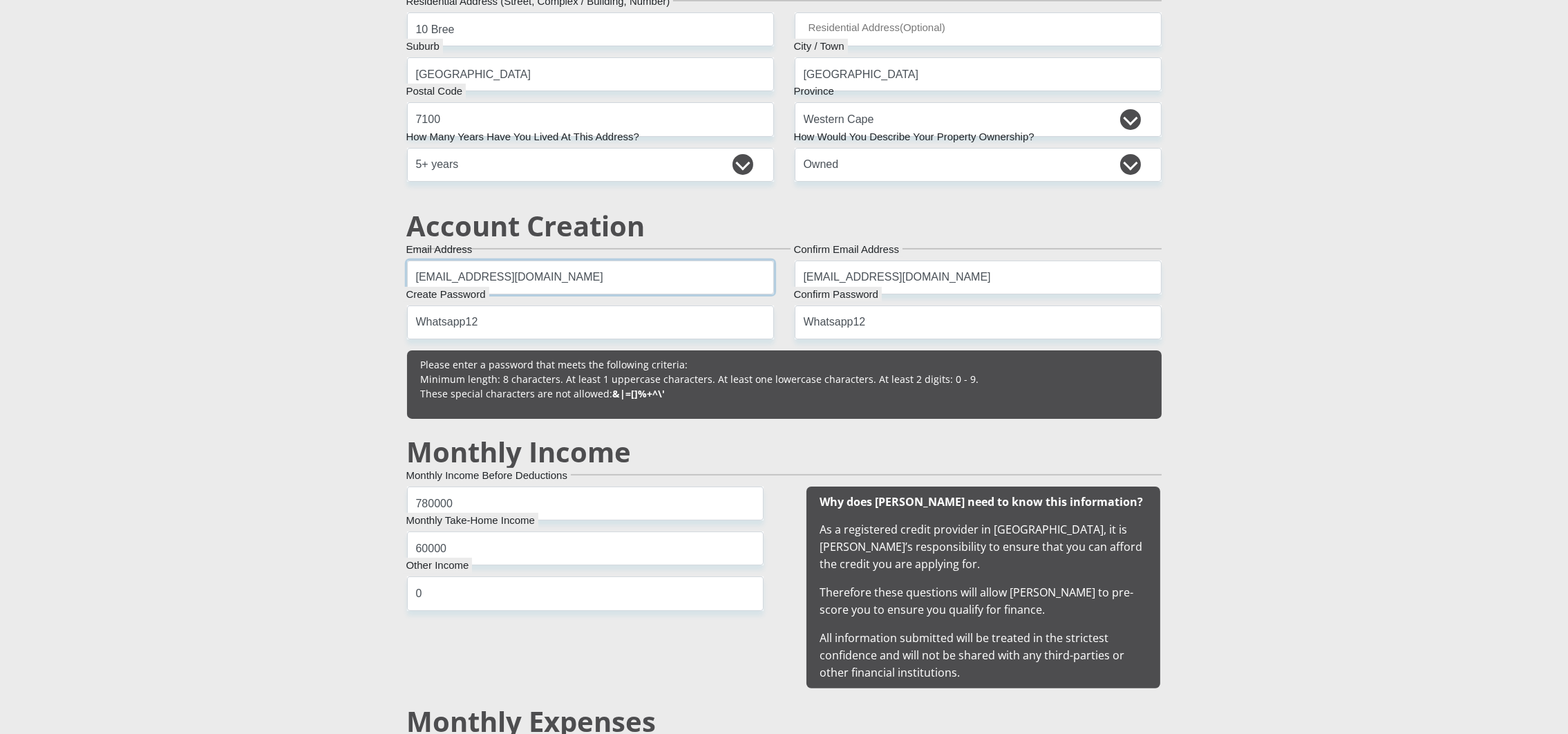
click at [536, 281] on input "taniaTaniaTal2025091211@gmail.com" at bounding box center [591, 278] width 367 height 34
click at [925, 284] on input "taniaTaniaTal2025091211@gmail.com" at bounding box center [978, 278] width 367 height 34
click at [520, 279] on input "[EMAIL_ADDRESS][DOMAIN_NAME]" at bounding box center [591, 278] width 367 height 34
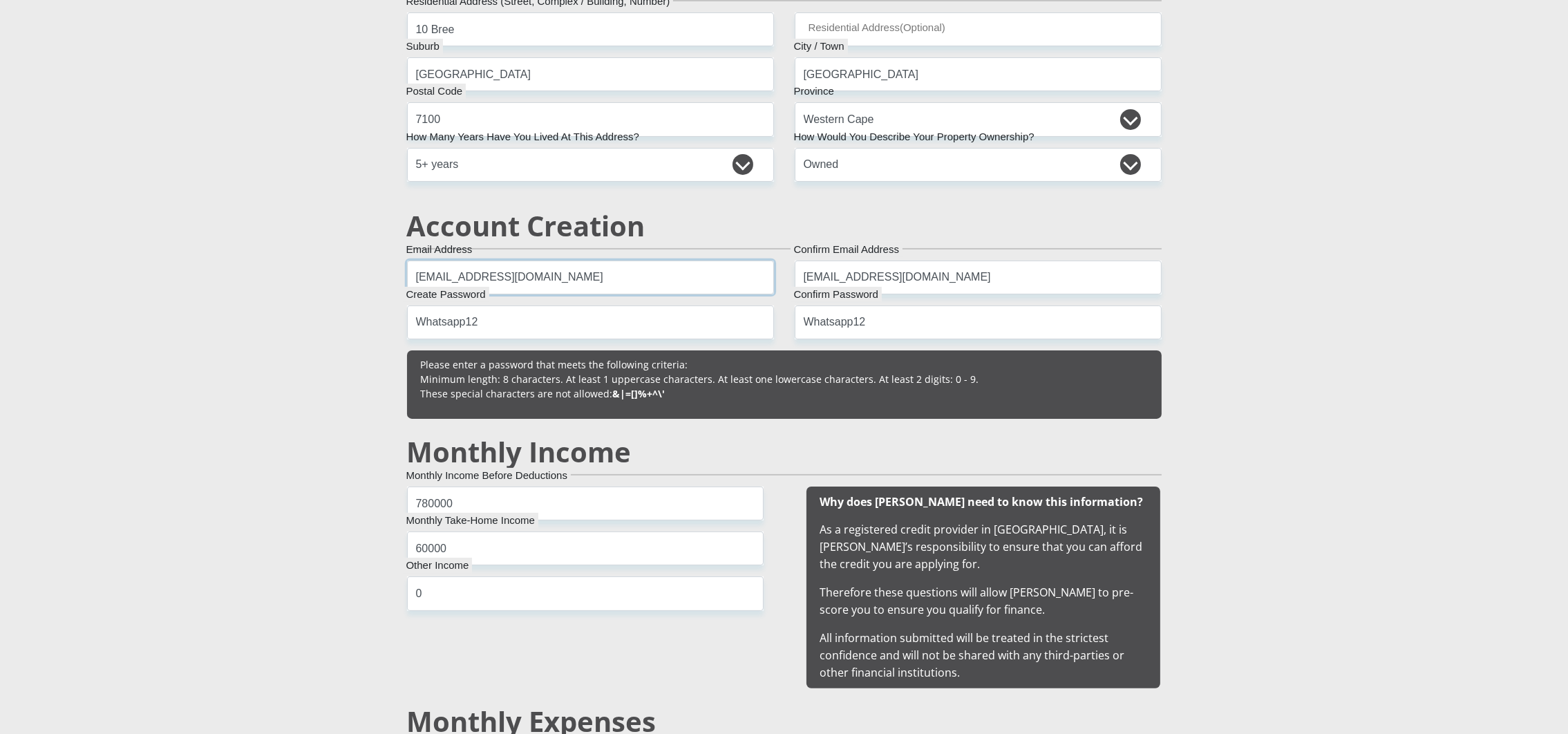
type input "[EMAIL_ADDRESS][DOMAIN_NAME]"
click at [919, 277] on input "taniaTaniaTal2025091211@gmail.com" at bounding box center [978, 278] width 367 height 34
click at [921, 279] on input "taniaTaniaTal2025091211@gmail.com" at bounding box center [978, 278] width 367 height 34
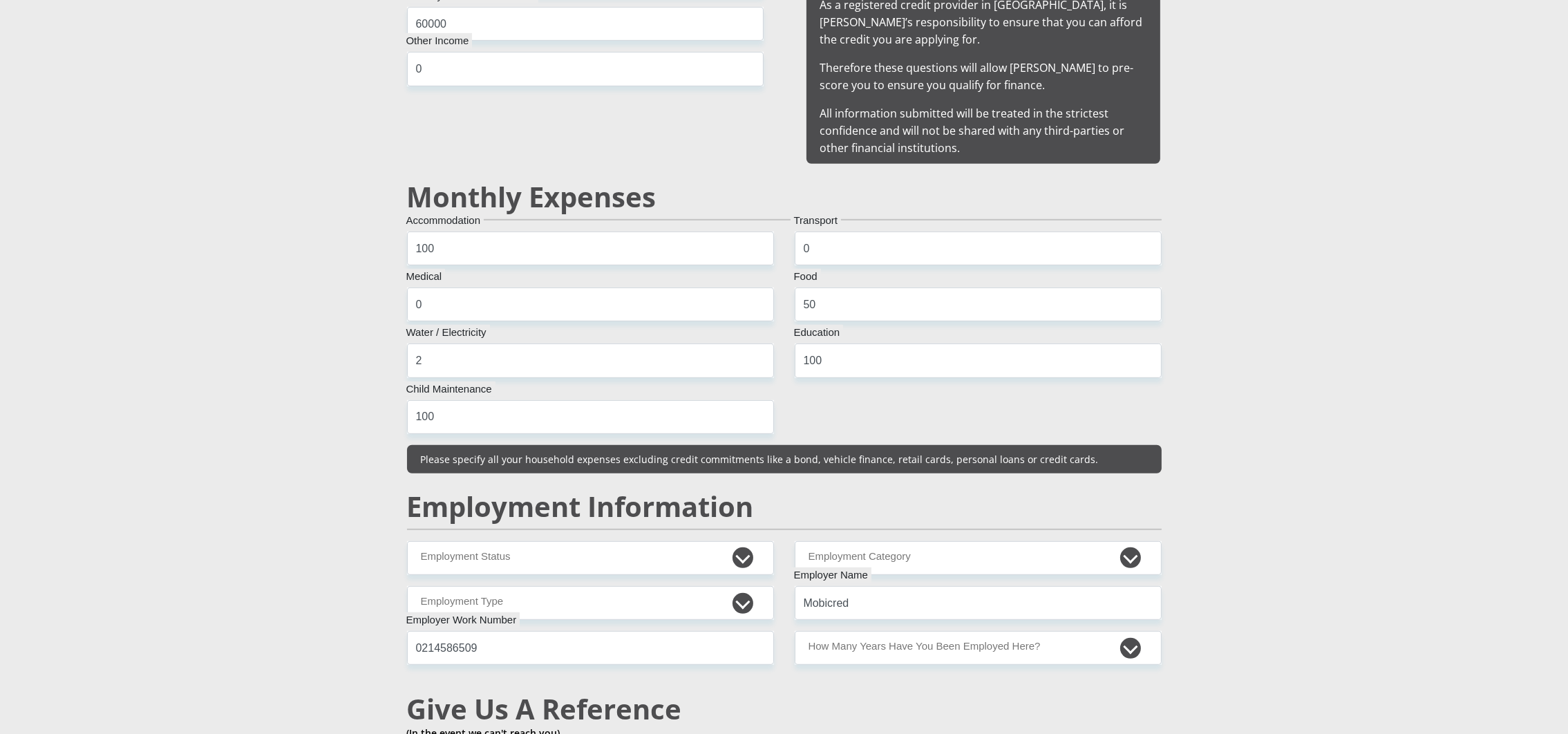
scroll to position [1346, 0]
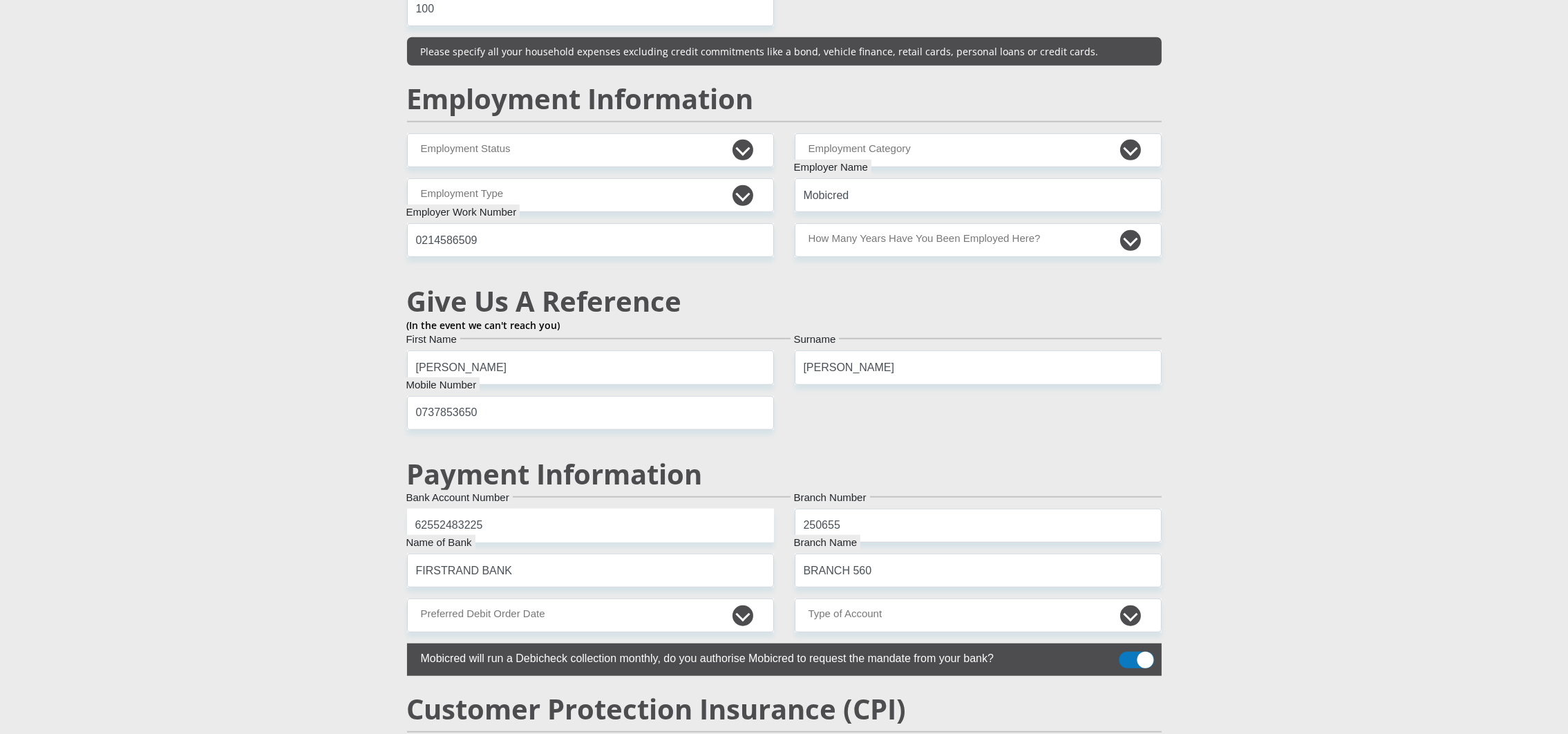
type input "[EMAIL_ADDRESS][DOMAIN_NAME]"
click at [574, 147] on select "Permanent/Full-time Part-time/Casual Contract Worker Self-Employed Housewife Re…" at bounding box center [591, 150] width 367 height 34
select select "1"
click at [407, 134] on select "Permanent/Full-time Part-time/Casual Contract Worker Self-Employed Housewife Re…" at bounding box center [591, 150] width 367 height 34
click at [923, 156] on select "AGRICULTURE ALCOHOL & TOBACCO CONSTRUCTION MATERIALS METALLURGY EQUIPMENT FOR R…" at bounding box center [978, 150] width 367 height 34
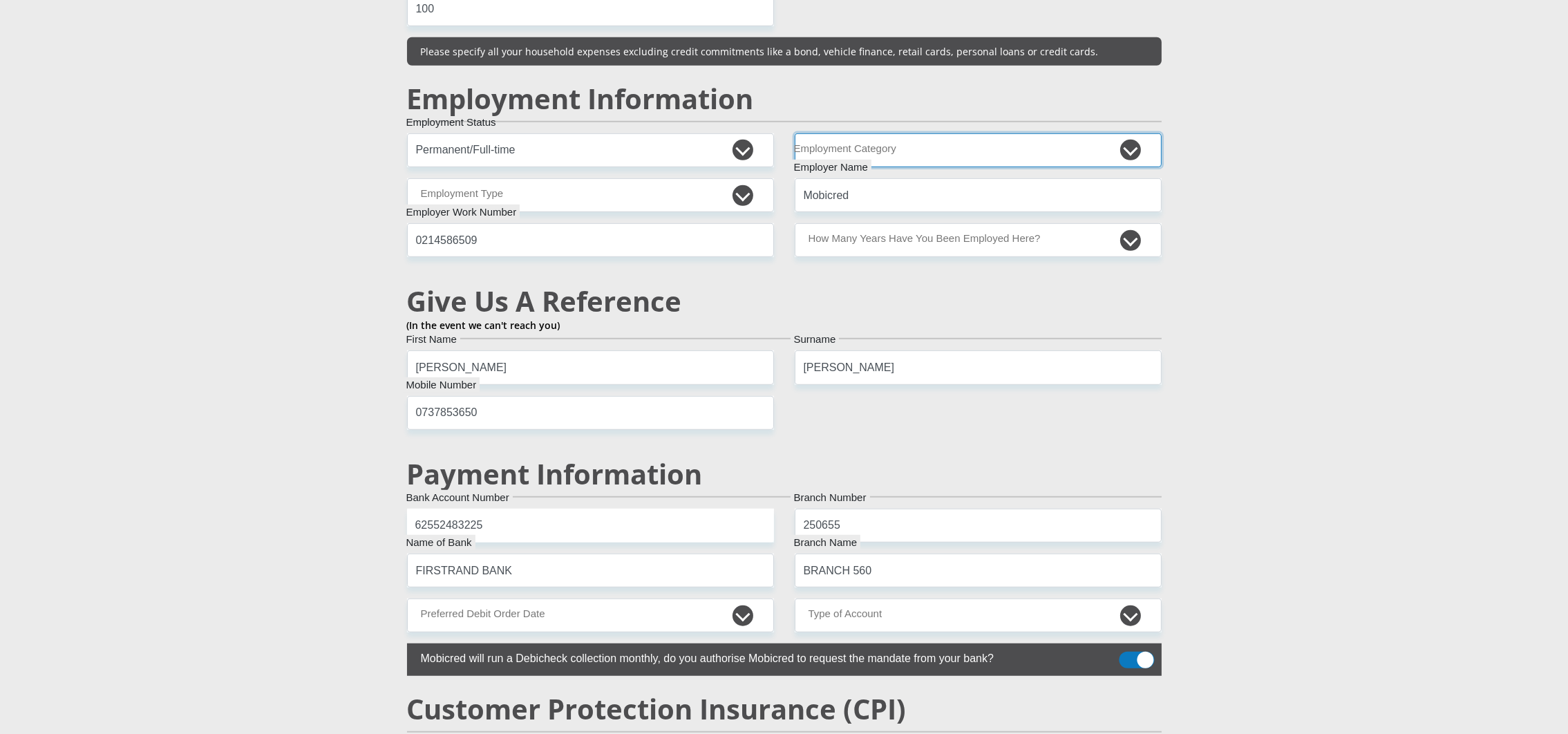
select select "2"
click at [795, 134] on select "AGRICULTURE ALCOHOL & TOBACCO CONSTRUCTION MATERIALS METALLURGY EQUIPMENT FOR R…" at bounding box center [978, 150] width 367 height 34
click at [624, 181] on select "College/Lecturer Craft Seller Creative Driver Executive Farmer Forces - Non Com…" at bounding box center [591, 195] width 367 height 34
select select "College/Lecturer"
click at [407, 179] on select "College/Lecturer Craft Seller Creative Driver Executive Farmer Forces - Non Com…" at bounding box center [591, 195] width 367 height 34
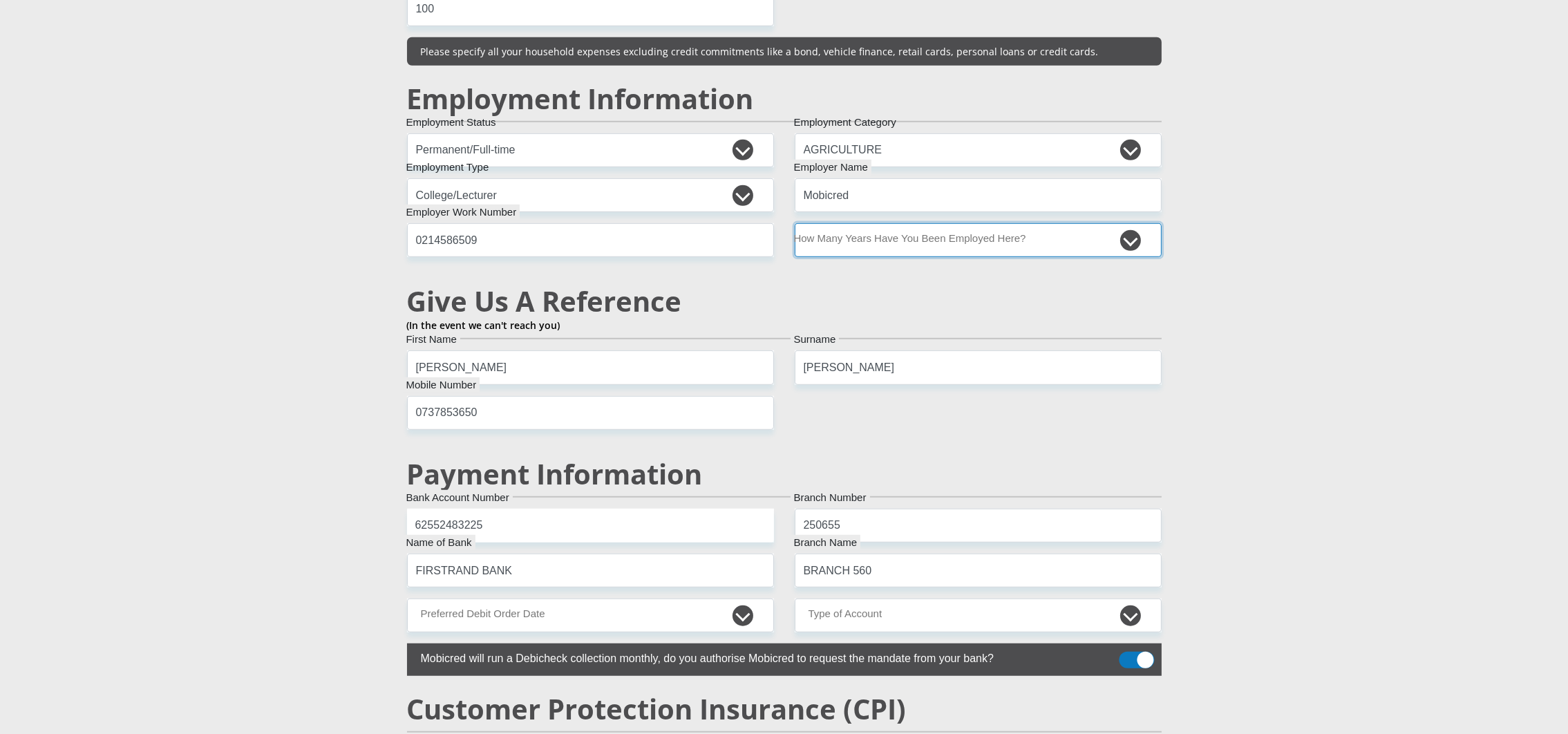
click at [877, 250] on select "less than 1 year 1-3 years 3-5 years 5+ years" at bounding box center [978, 240] width 367 height 34
select select "60"
click at [795, 224] on select "less than 1 year 1-3 years 3-5 years 5+ years" at bounding box center [978, 240] width 367 height 34
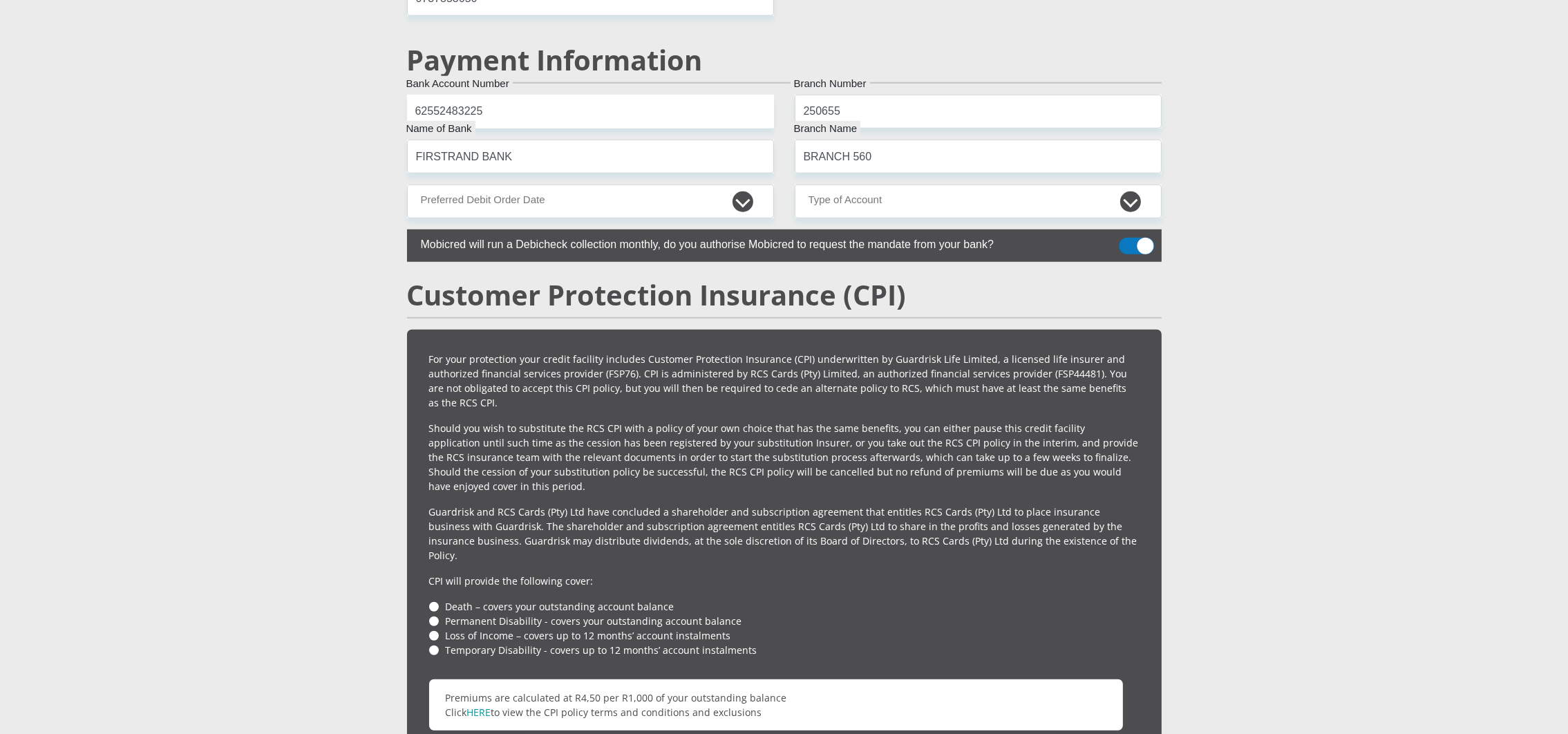
scroll to position [1762, 0]
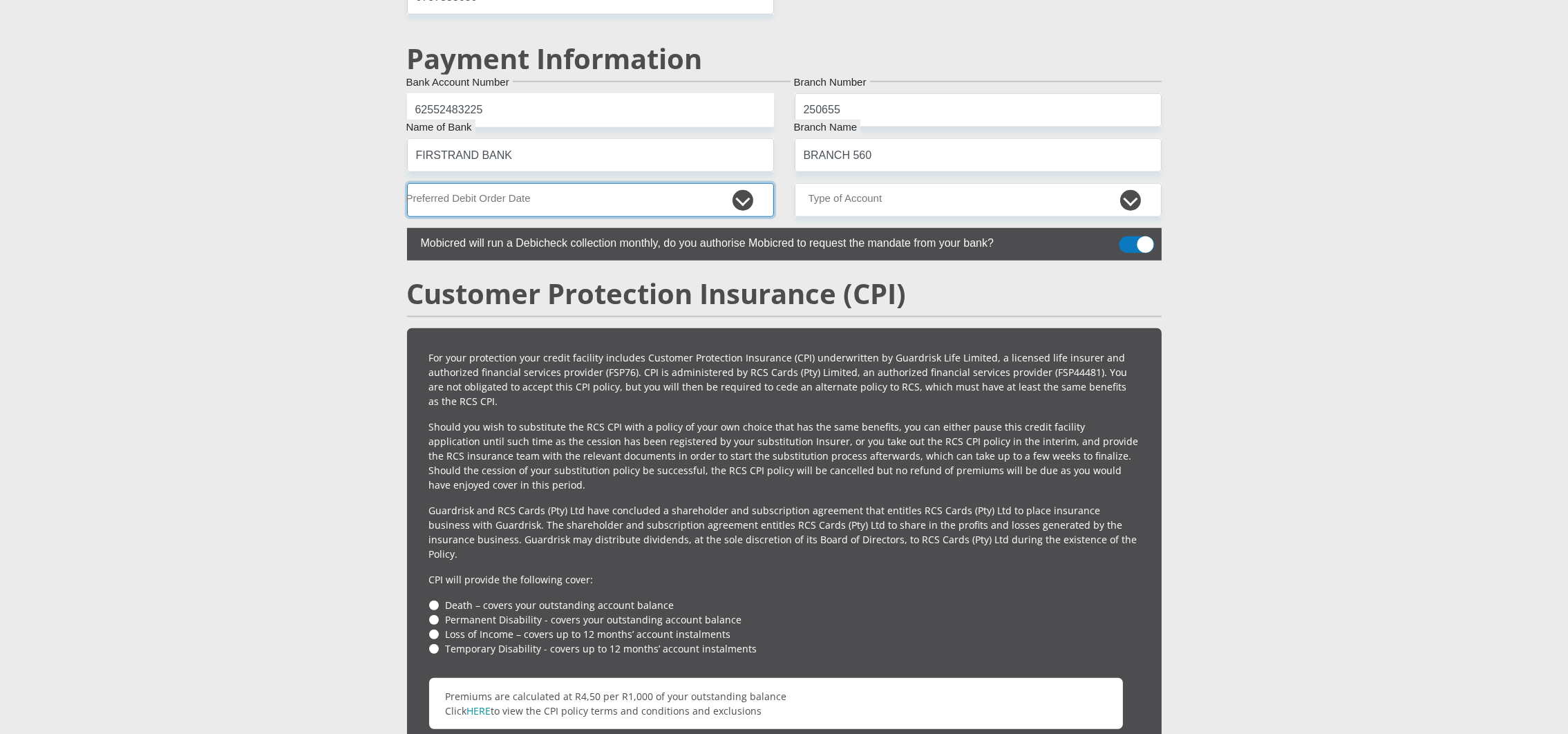
click at [730, 204] on select "1st 2nd 3rd 4th 5th 7th 18th 19th 20th 21st 22nd 23rd 24th 25th 26th 27th 28th …" at bounding box center [591, 200] width 367 height 34
select select "2"
click at [407, 186] on select "1st 2nd 3rd 4th 5th 7th 18th 19th 20th 21st 22nd 23rd 24th 25th 26th 27th 28th …" at bounding box center [591, 200] width 367 height 34
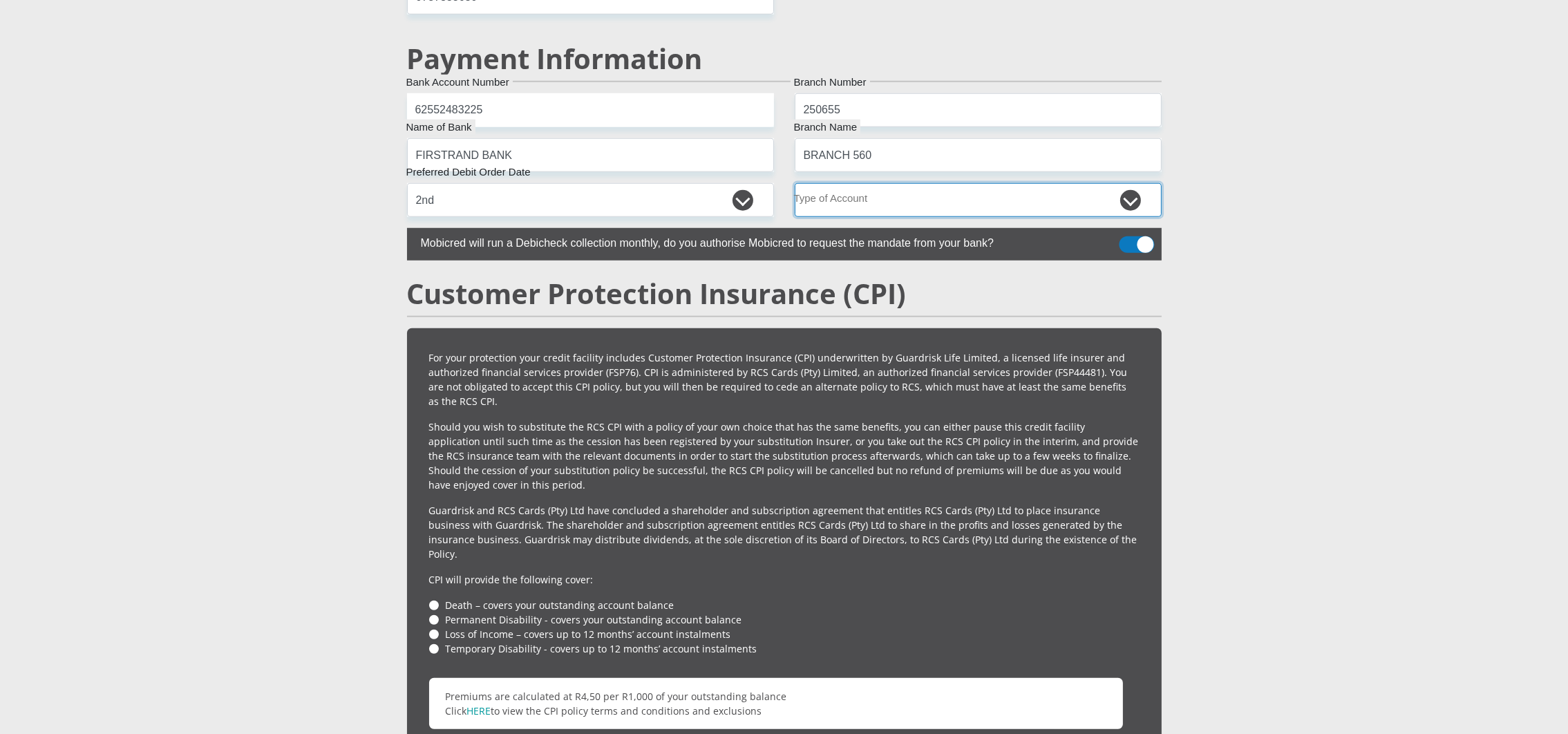
click at [868, 213] on select "Cheque Savings" at bounding box center [978, 200] width 367 height 34
select select "CUR"
click at [795, 186] on select "Cheque Savings" at bounding box center [978, 200] width 367 height 34
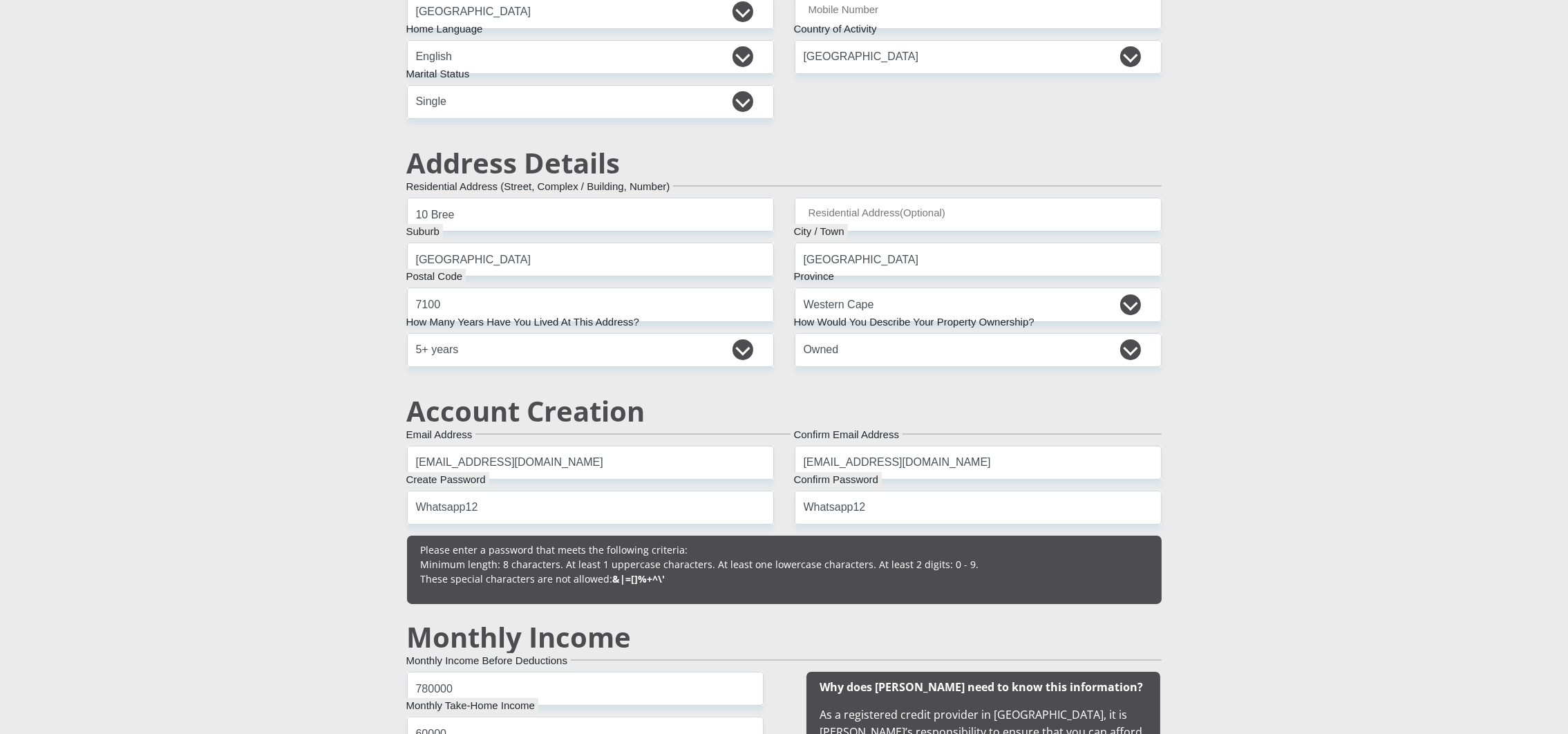
scroll to position [104, 0]
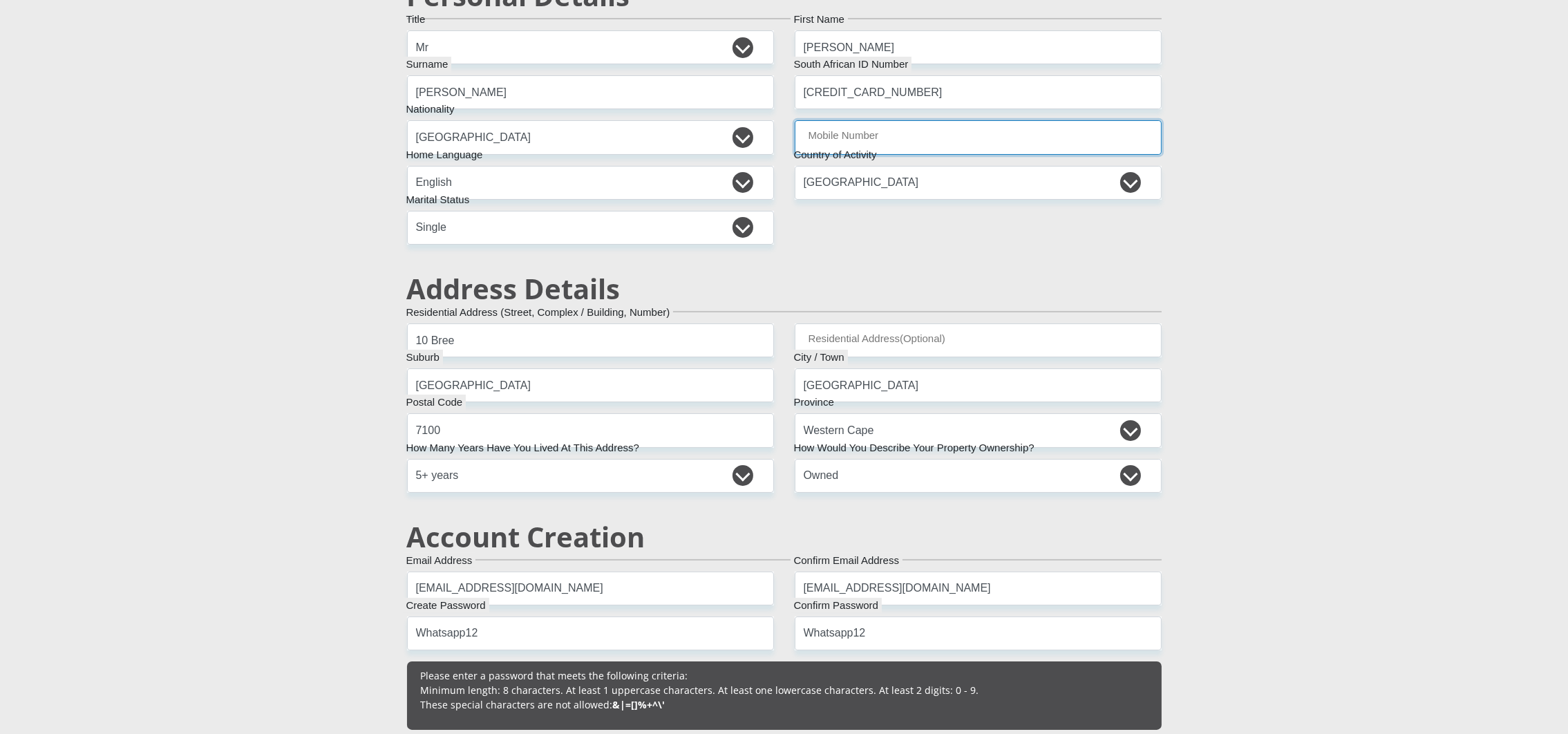
click at [853, 129] on input "Mobile Number" at bounding box center [978, 137] width 367 height 34
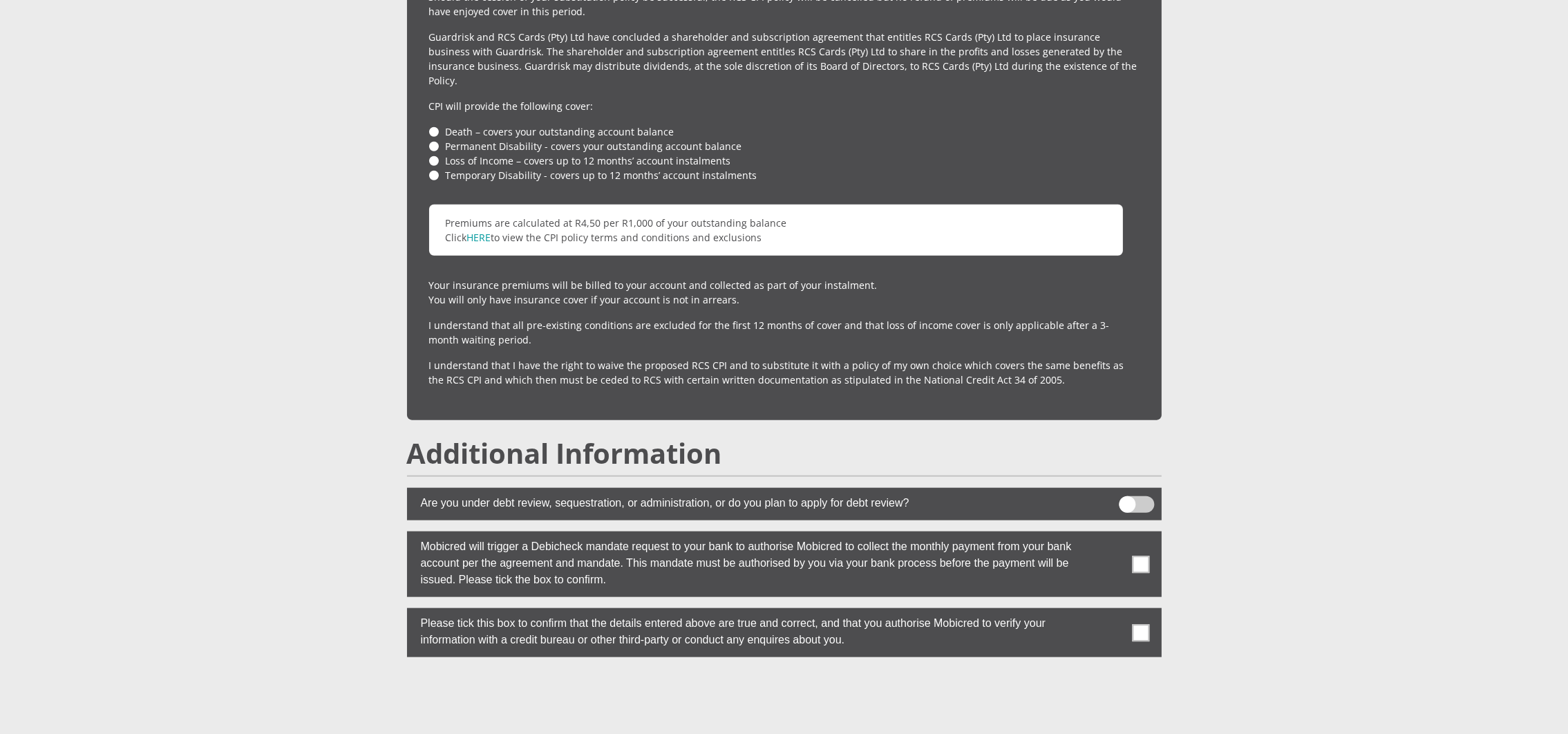
scroll to position [2348, 0]
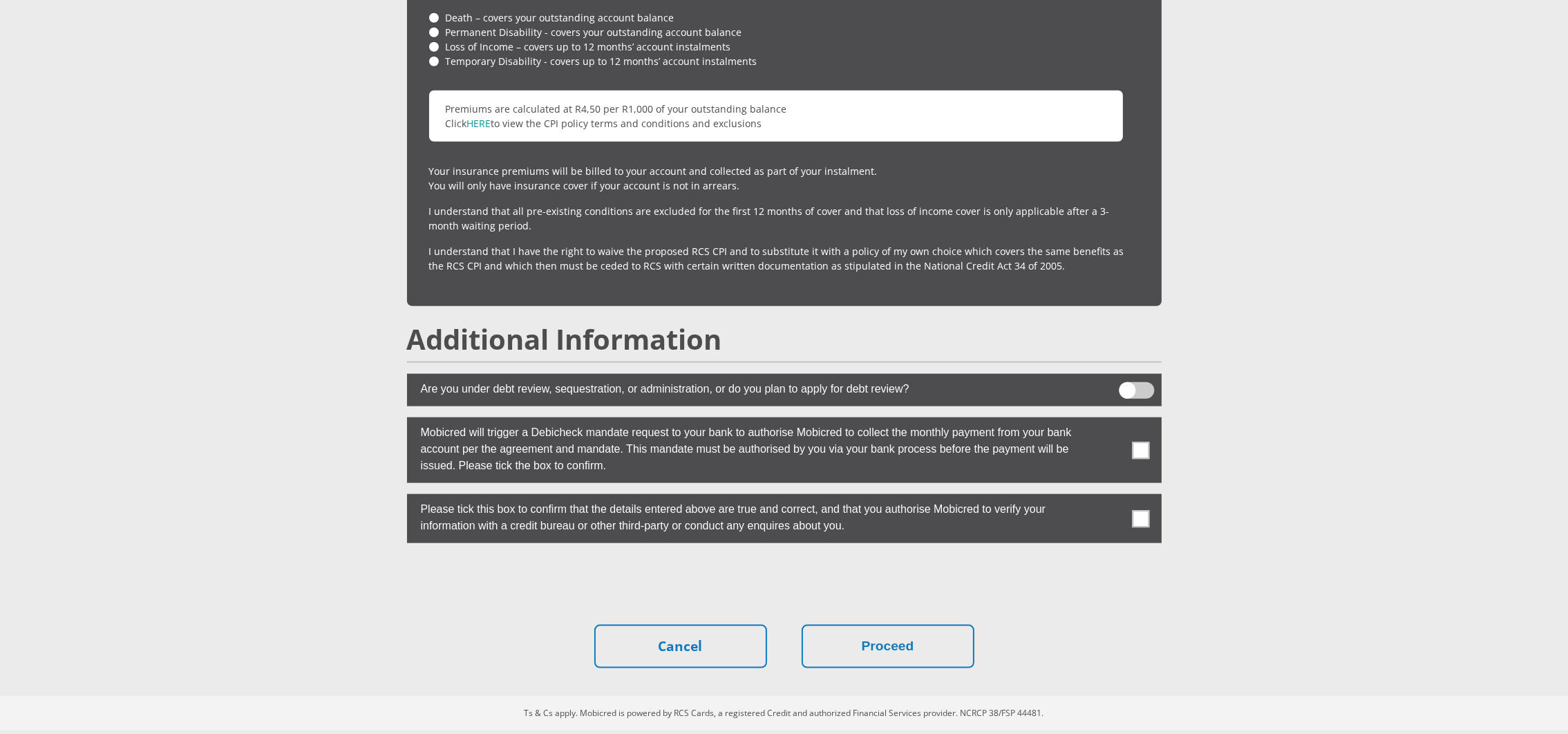
type input "0811223344"
click at [1122, 444] on label at bounding box center [784, 450] width 754 height 66
click at [1110, 420] on input "checkbox" at bounding box center [1110, 420] width 0 height 0
click at [1140, 530] on label at bounding box center [784, 518] width 754 height 49
click at [1110, 497] on input "checkbox" at bounding box center [1110, 497] width 0 height 0
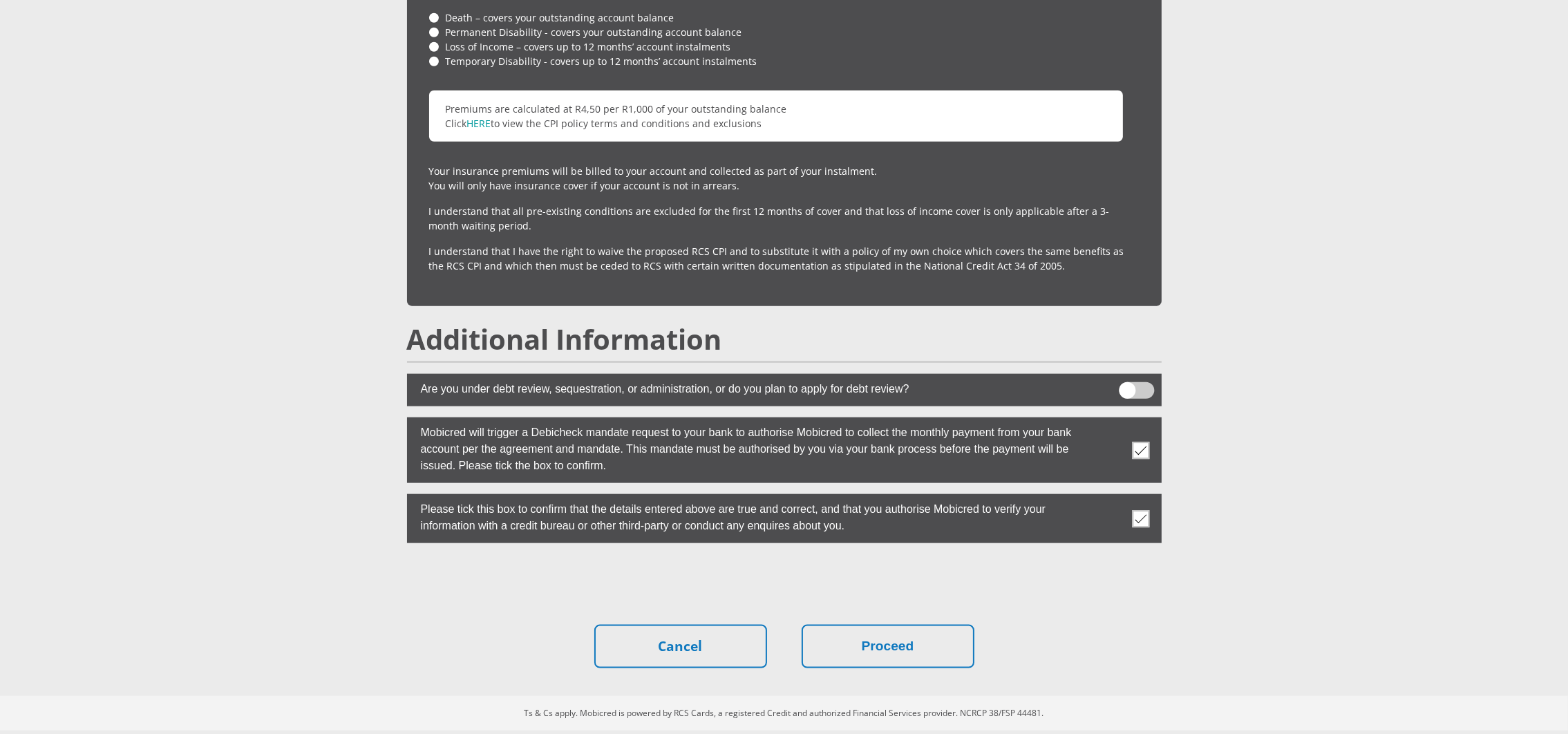
click at [1140, 520] on label at bounding box center [784, 518] width 754 height 49
click at [1110, 497] on input "checkbox" at bounding box center [1110, 497] width 0 height 0
click at [1139, 513] on span at bounding box center [1140, 518] width 17 height 17
click at [1110, 497] on input "checkbox" at bounding box center [1110, 497] width 0 height 0
click at [872, 627] on button "Proceed" at bounding box center [888, 646] width 172 height 44
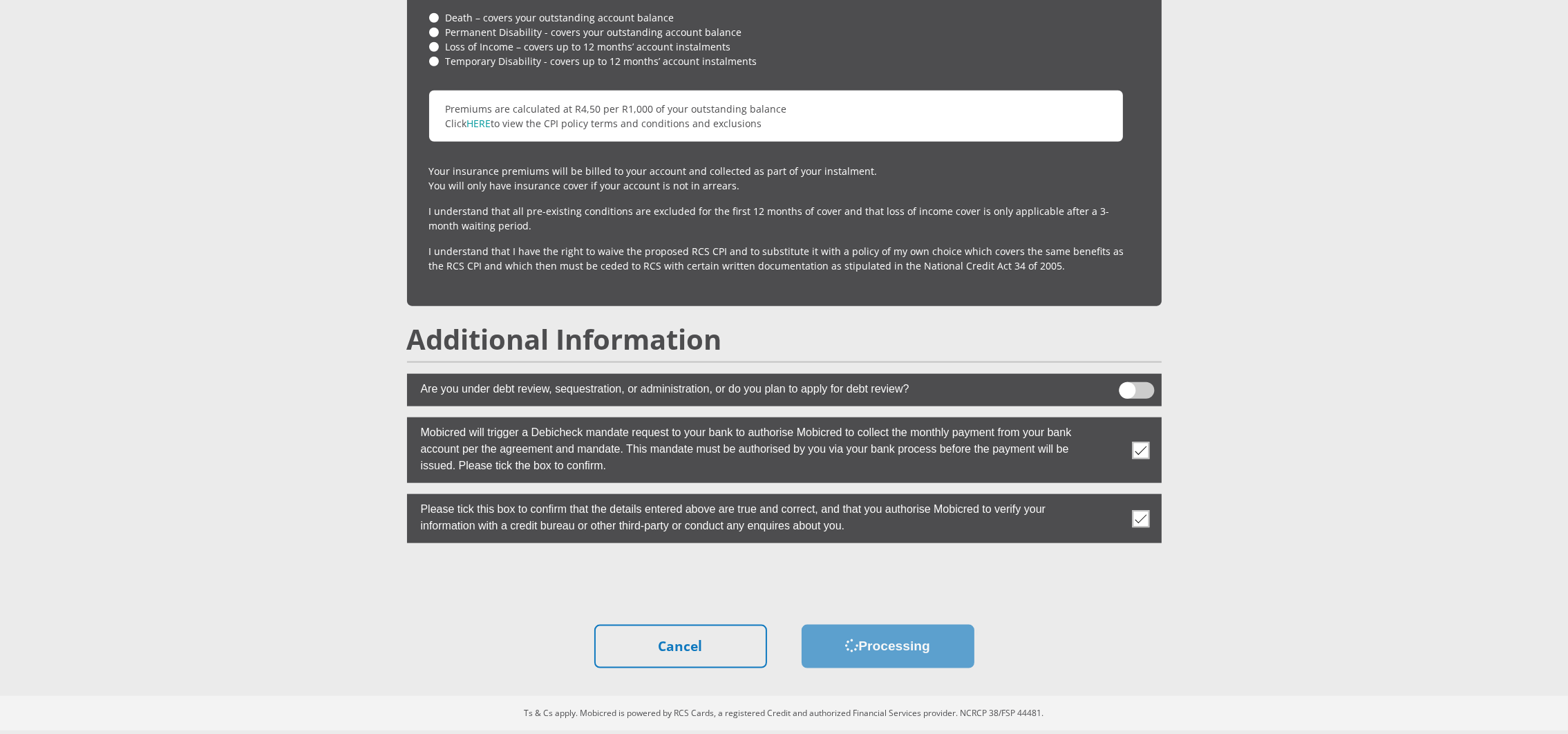
scroll to position [0, 0]
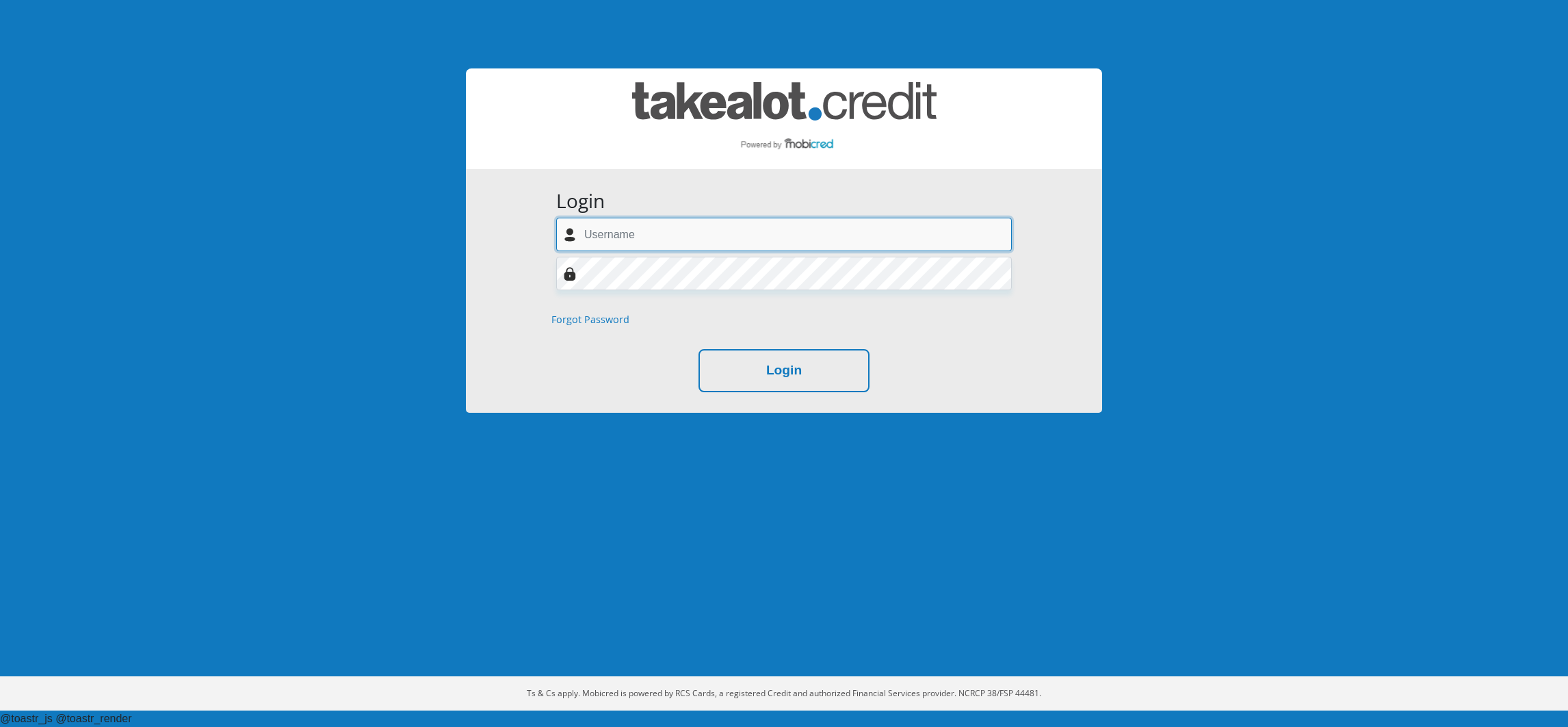
paste input "[EMAIL_ADDRESS][DOMAIN_NAME]"
type input "[EMAIL_ADDRESS][DOMAIN_NAME]"
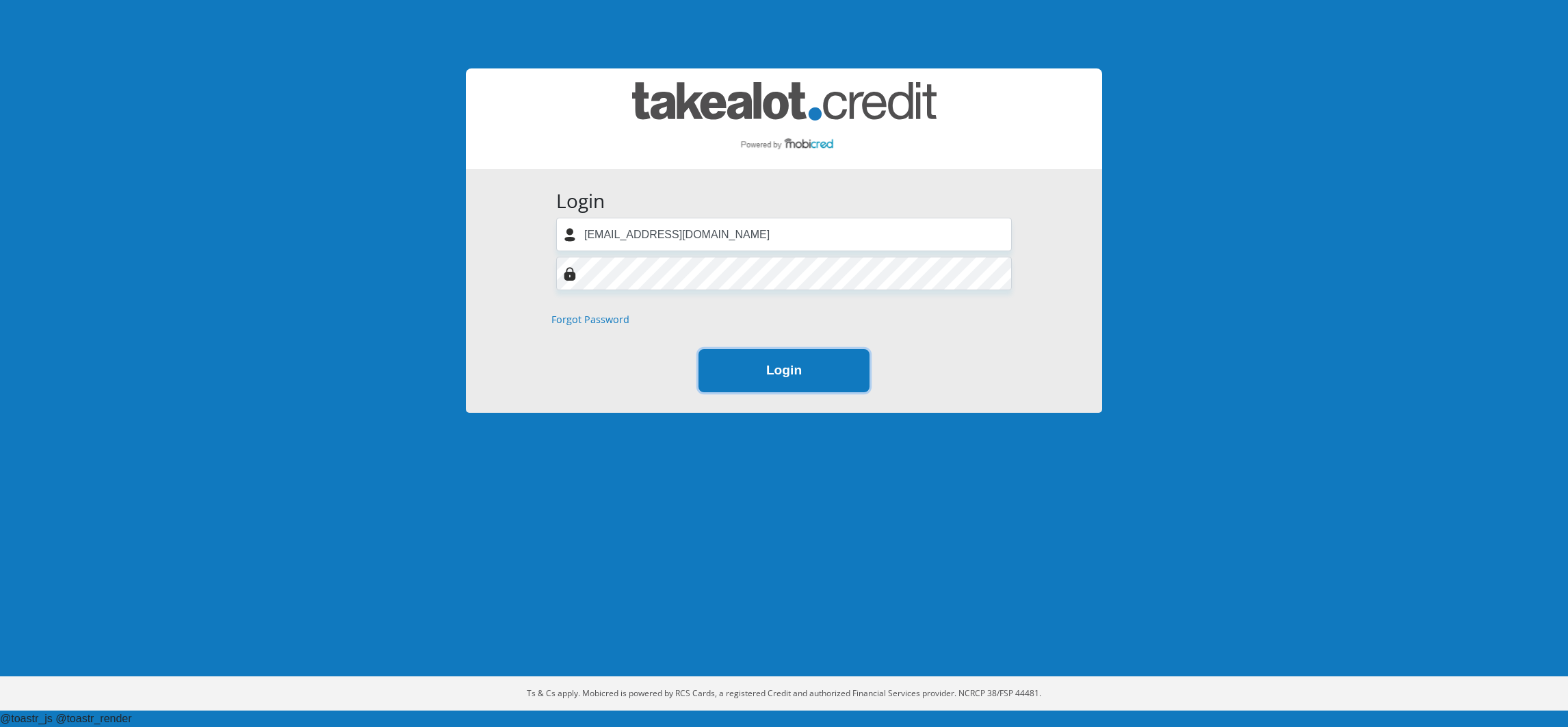
click at [764, 383] on button "Login" at bounding box center [783, 371] width 171 height 43
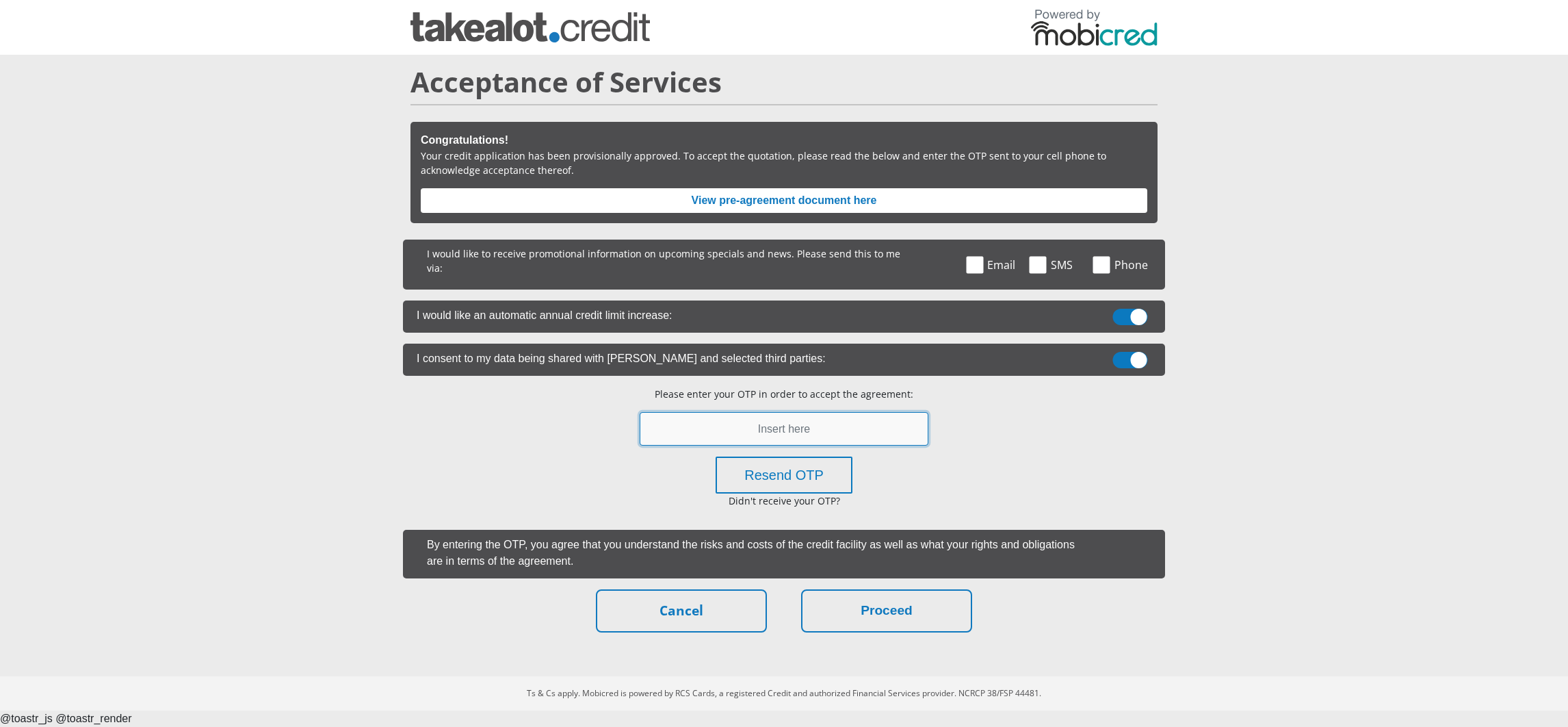
paste input "803387"
type input "803387"
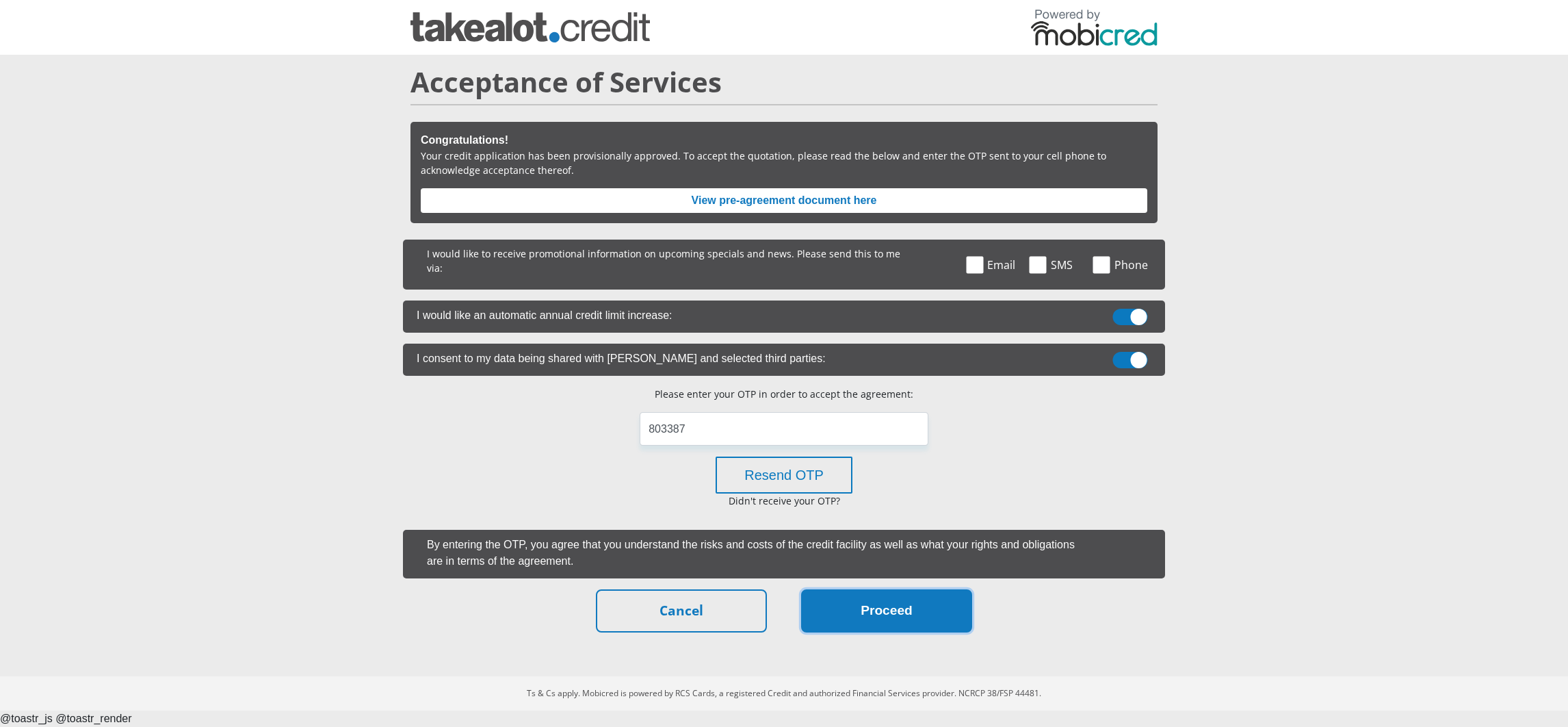
click at [910, 589] on button "Proceed" at bounding box center [886, 611] width 171 height 43
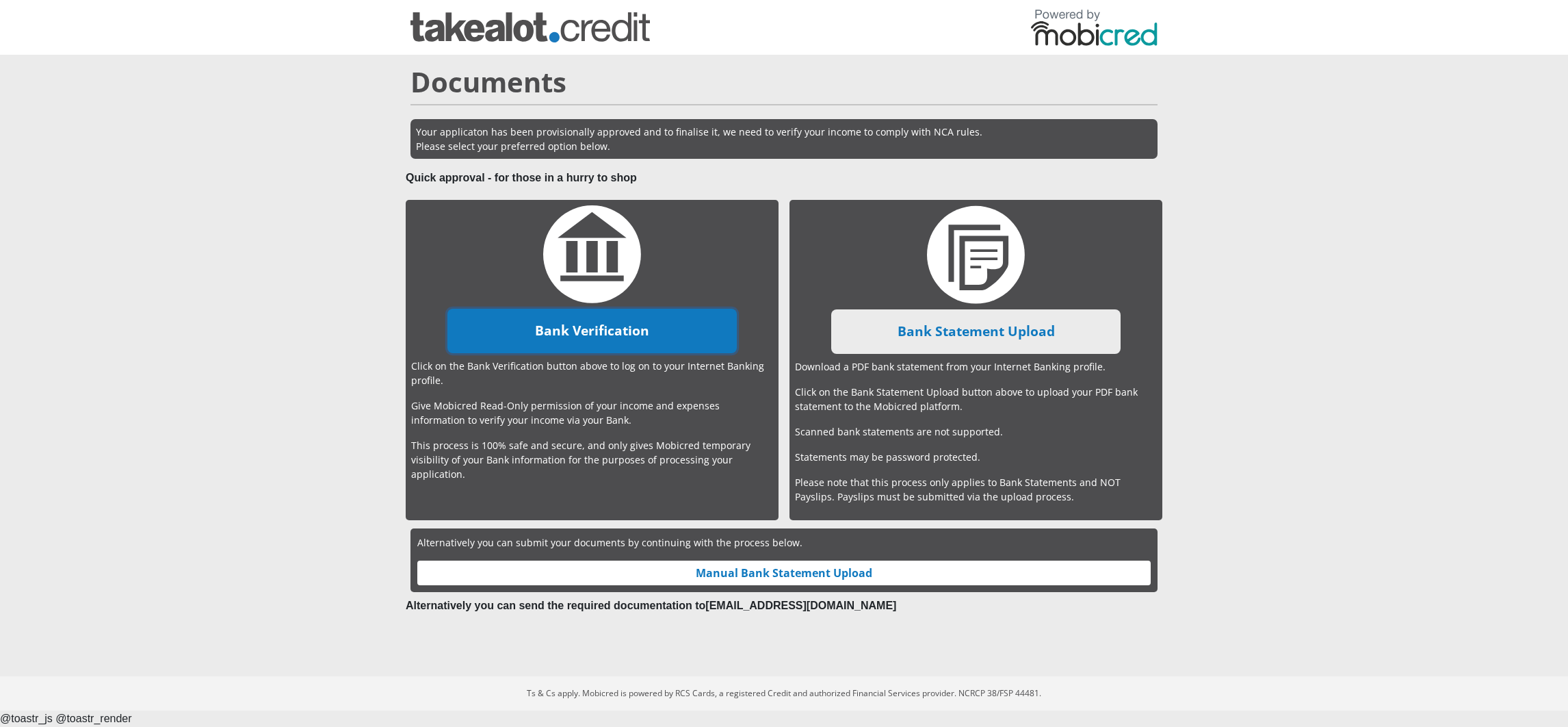
click at [631, 319] on link "Bank Verification" at bounding box center [592, 330] width 289 height 44
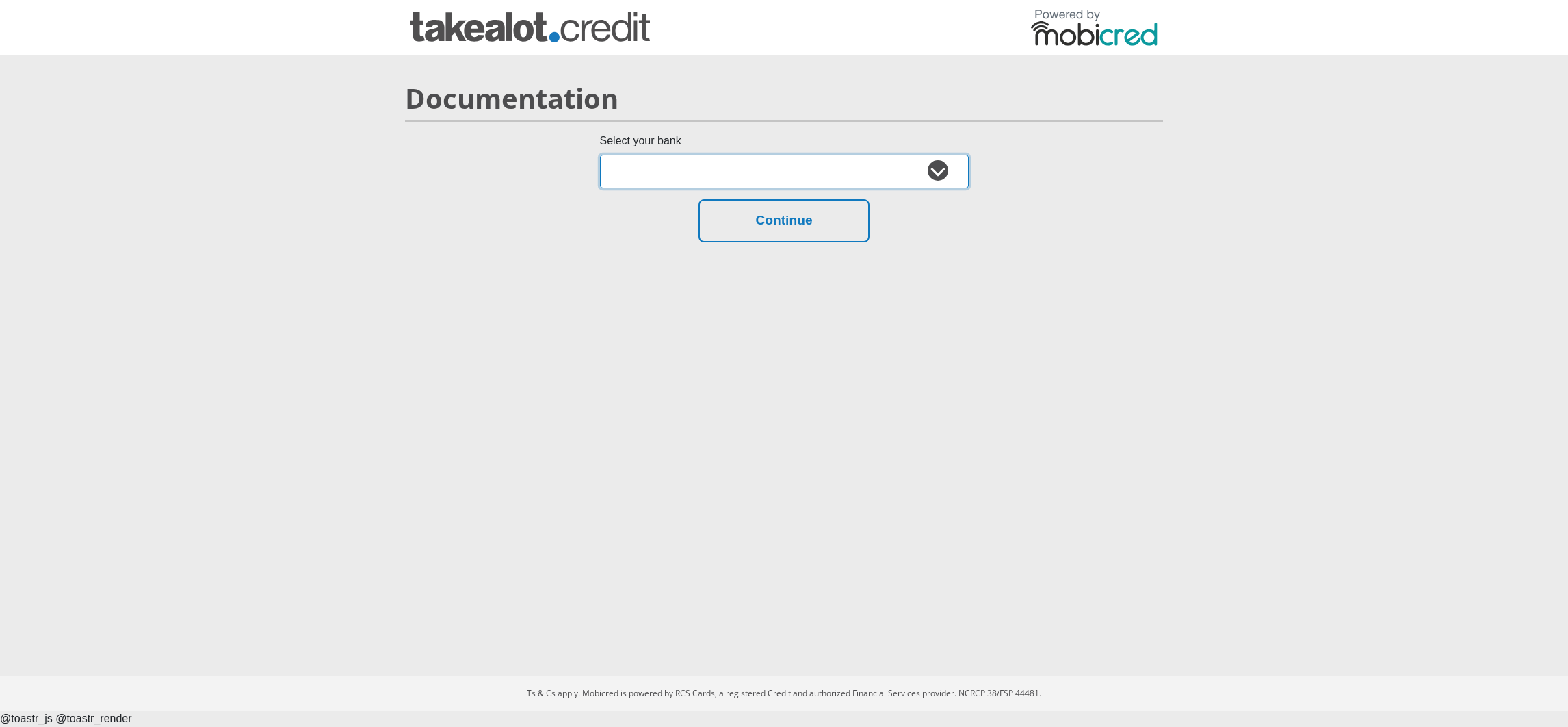
click at [674, 168] on select "Absa Capitec Bank Discovery Bank First National Bank Nedbank Standard Bank Tyme…" at bounding box center [784, 172] width 369 height 34
select select "{"id":"11","title":"Test Bank","institution":"tryfetch","alias":"test","country…"
click at [600, 155] on select "Absa Capitec Bank Discovery Bank First National Bank Nedbank Standard Bank Tyme…" at bounding box center [784, 172] width 369 height 34
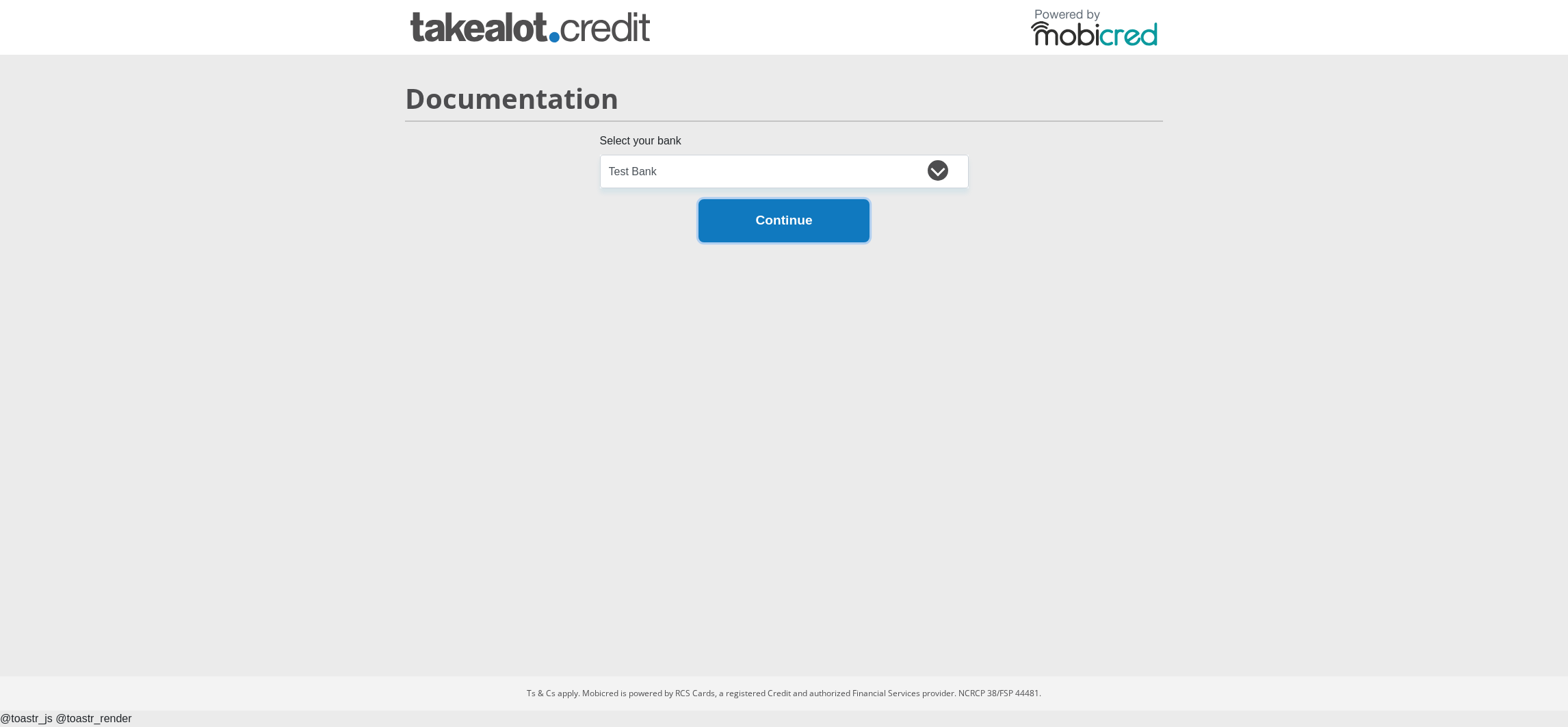
click at [795, 224] on button "Continue" at bounding box center [783, 221] width 171 height 43
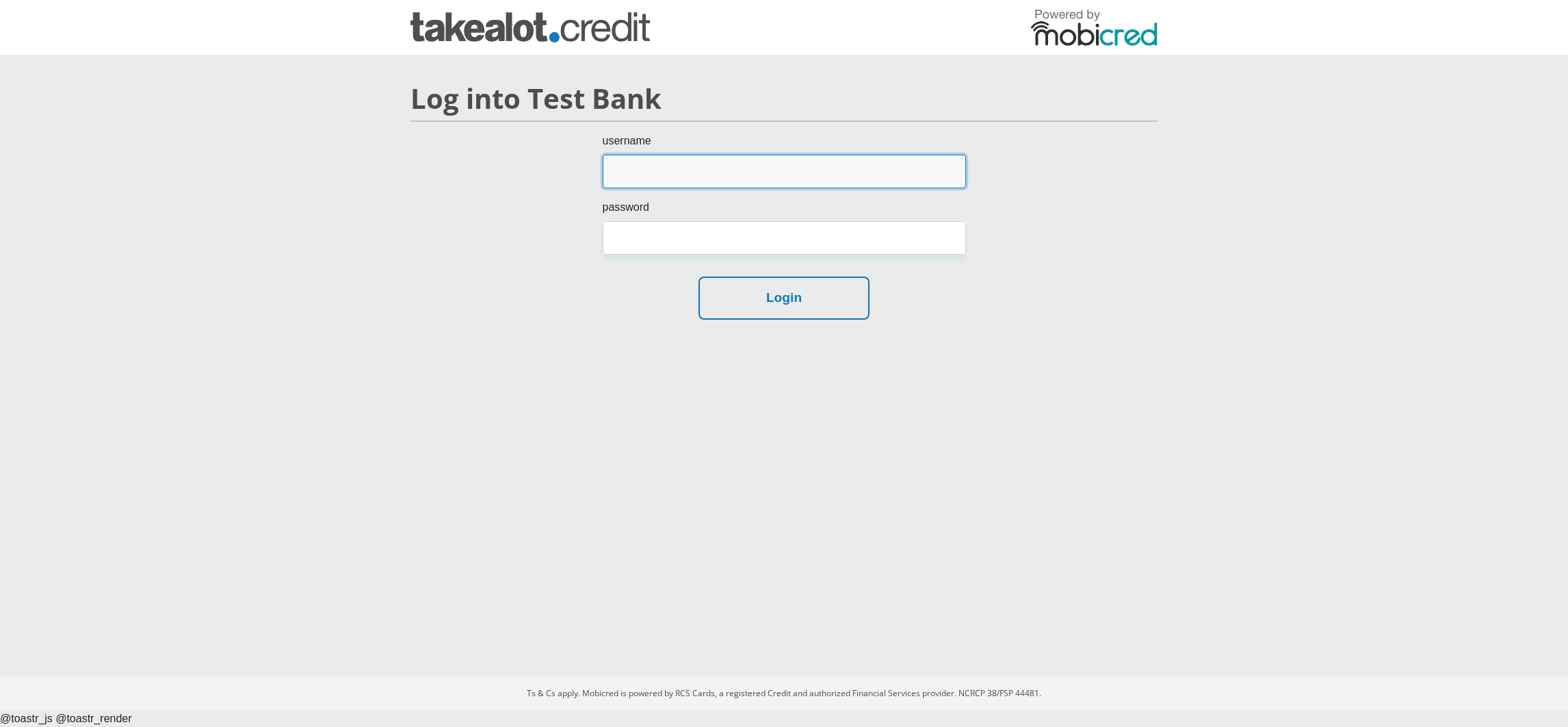
click at [650, 176] on input "username" at bounding box center [784, 172] width 363 height 34
type input "test"
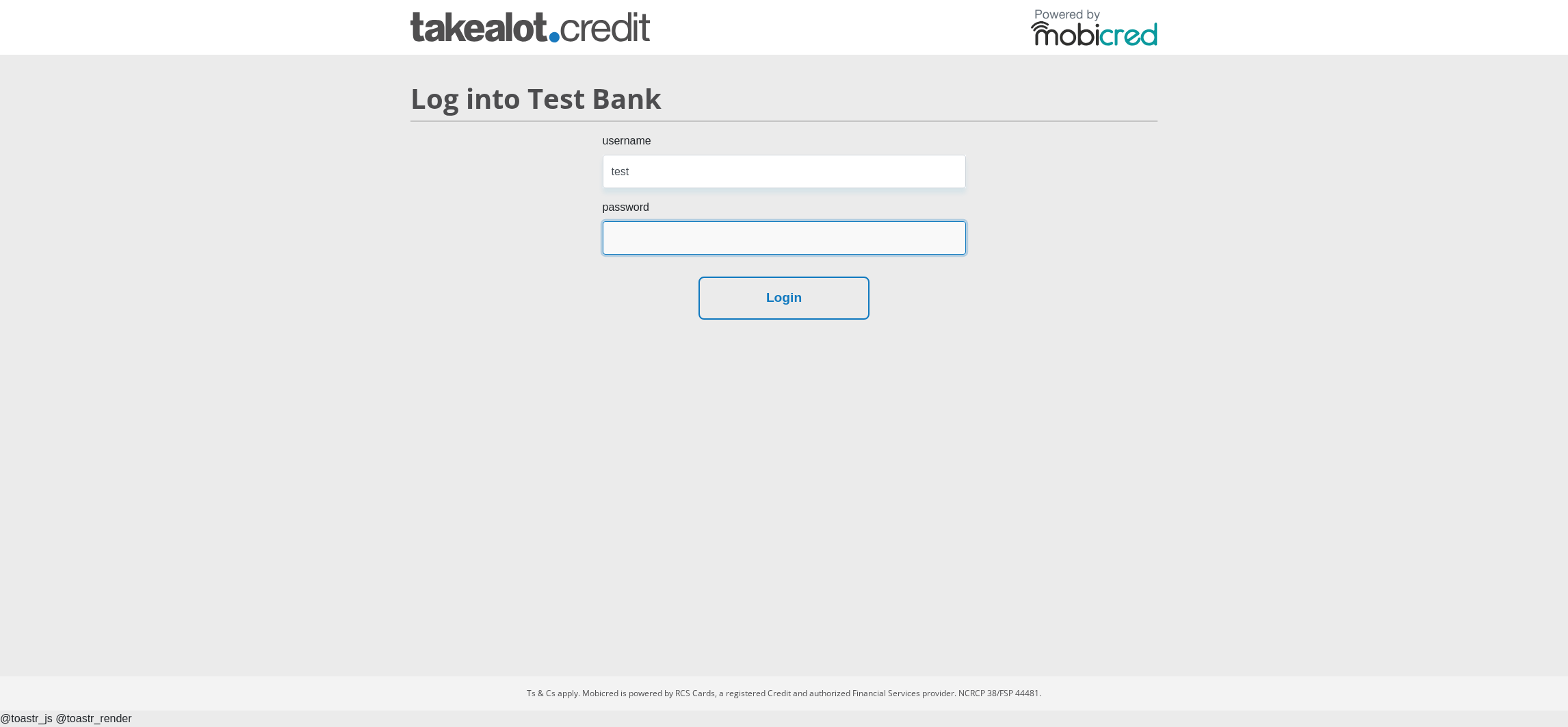
click at [655, 233] on input "password" at bounding box center [784, 238] width 363 height 34
type input "test"
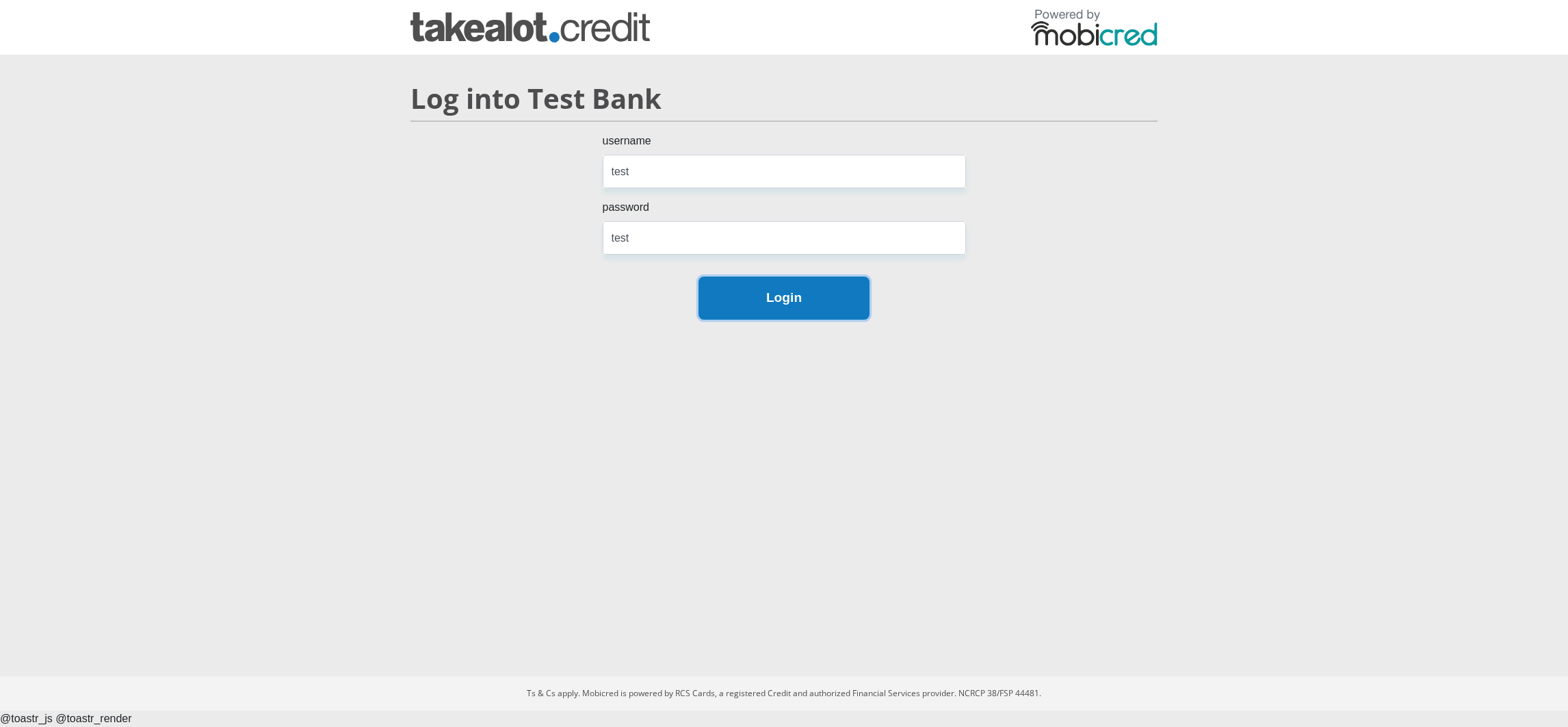
click at [737, 318] on button "Login" at bounding box center [783, 298] width 171 height 43
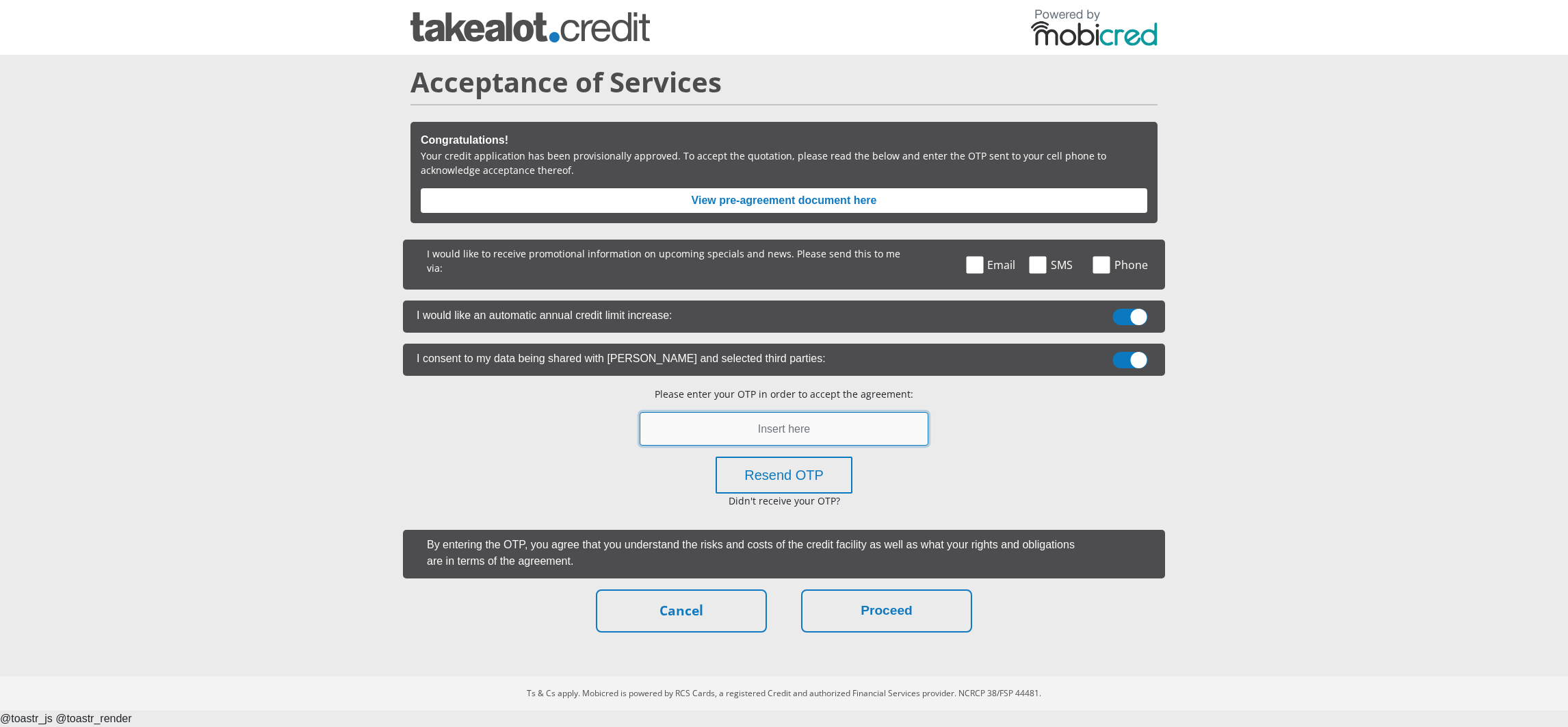
paste input "140455"
type input "140455"
click at [899, 618] on div "I would like to receive promotional information on upcoming specials and news. …" at bounding box center [784, 439] width 762 height 399
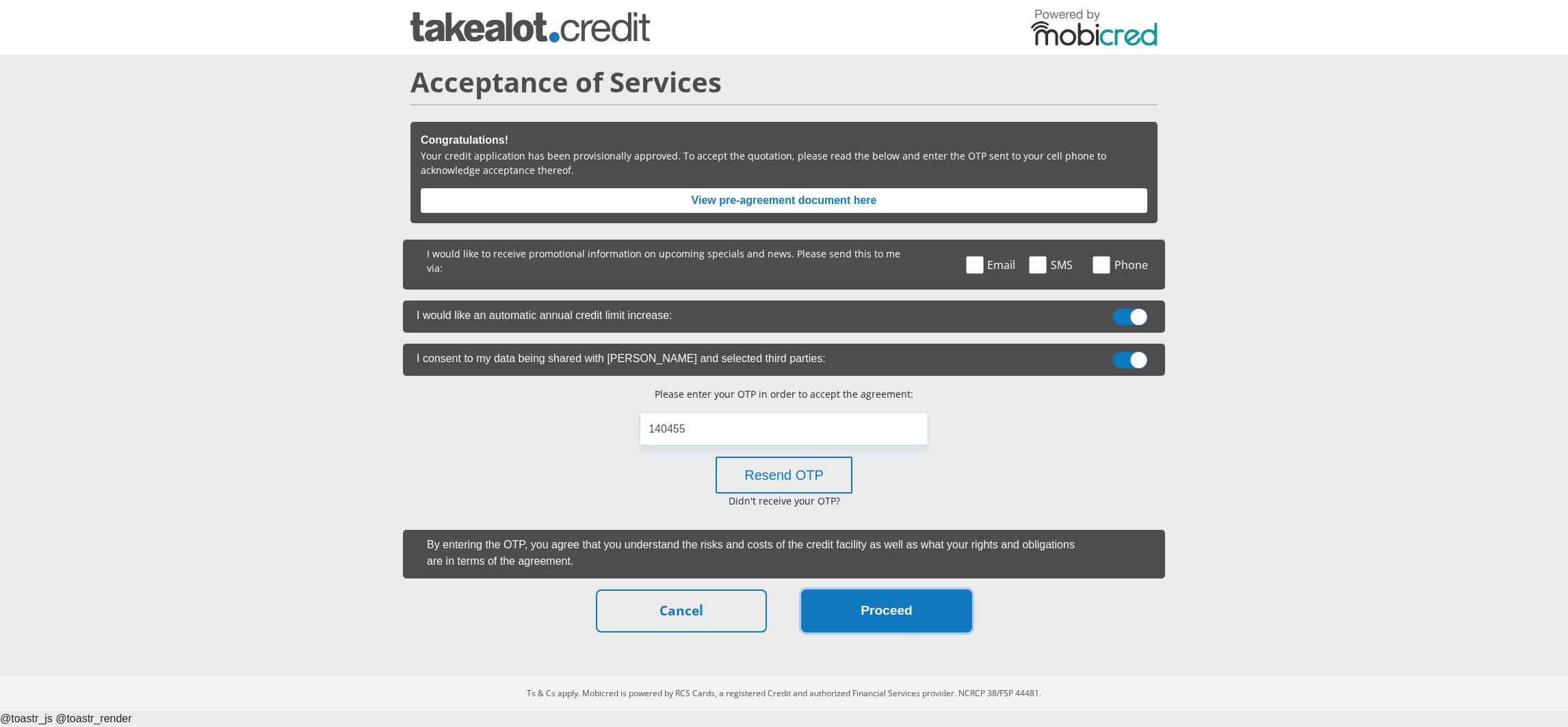
click at [890, 602] on button "Proceed" at bounding box center [886, 611] width 171 height 43
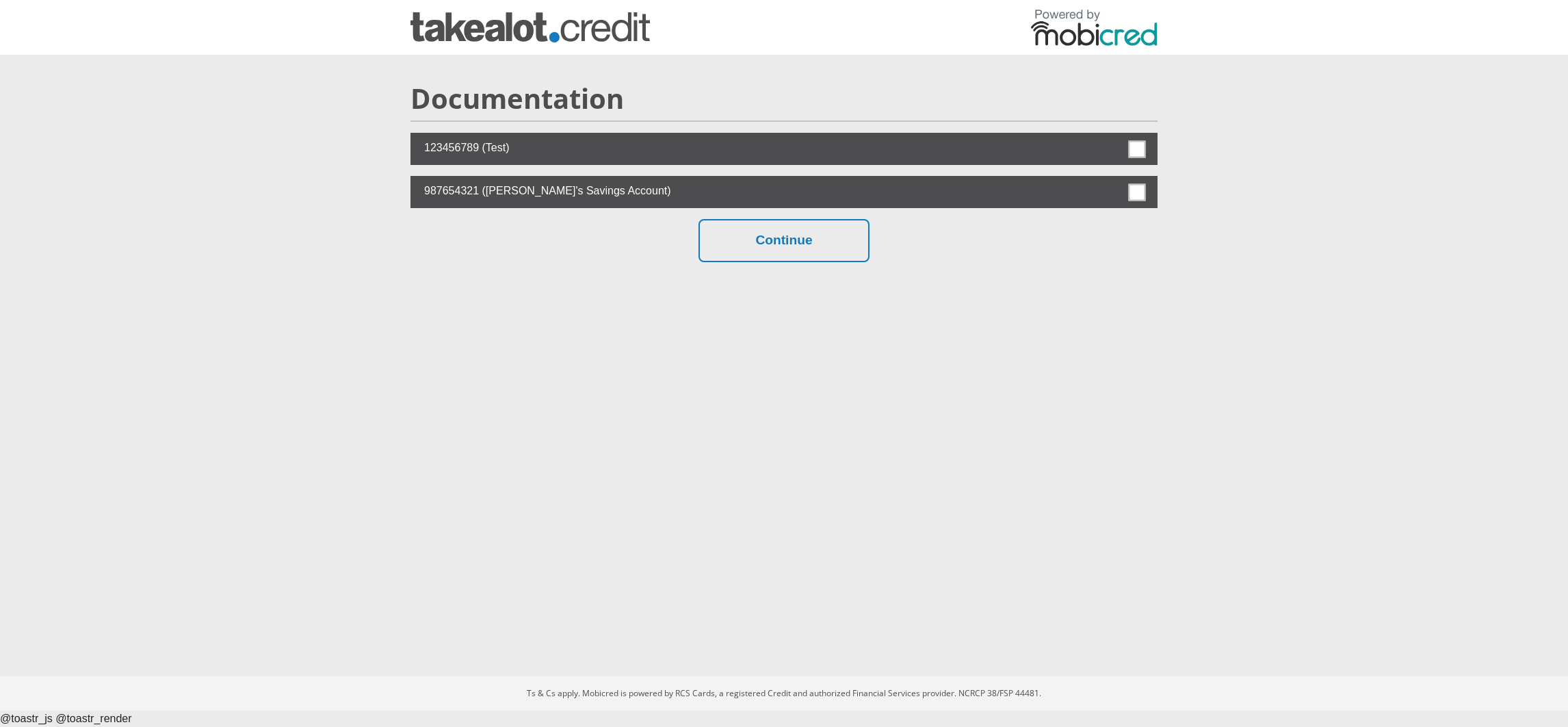
click at [1125, 157] on label at bounding box center [783, 149] width 747 height 33
click at [1106, 136] on input "checkbox" at bounding box center [1106, 136] width 0 height 0
click at [845, 237] on button "Continue" at bounding box center [783, 241] width 171 height 43
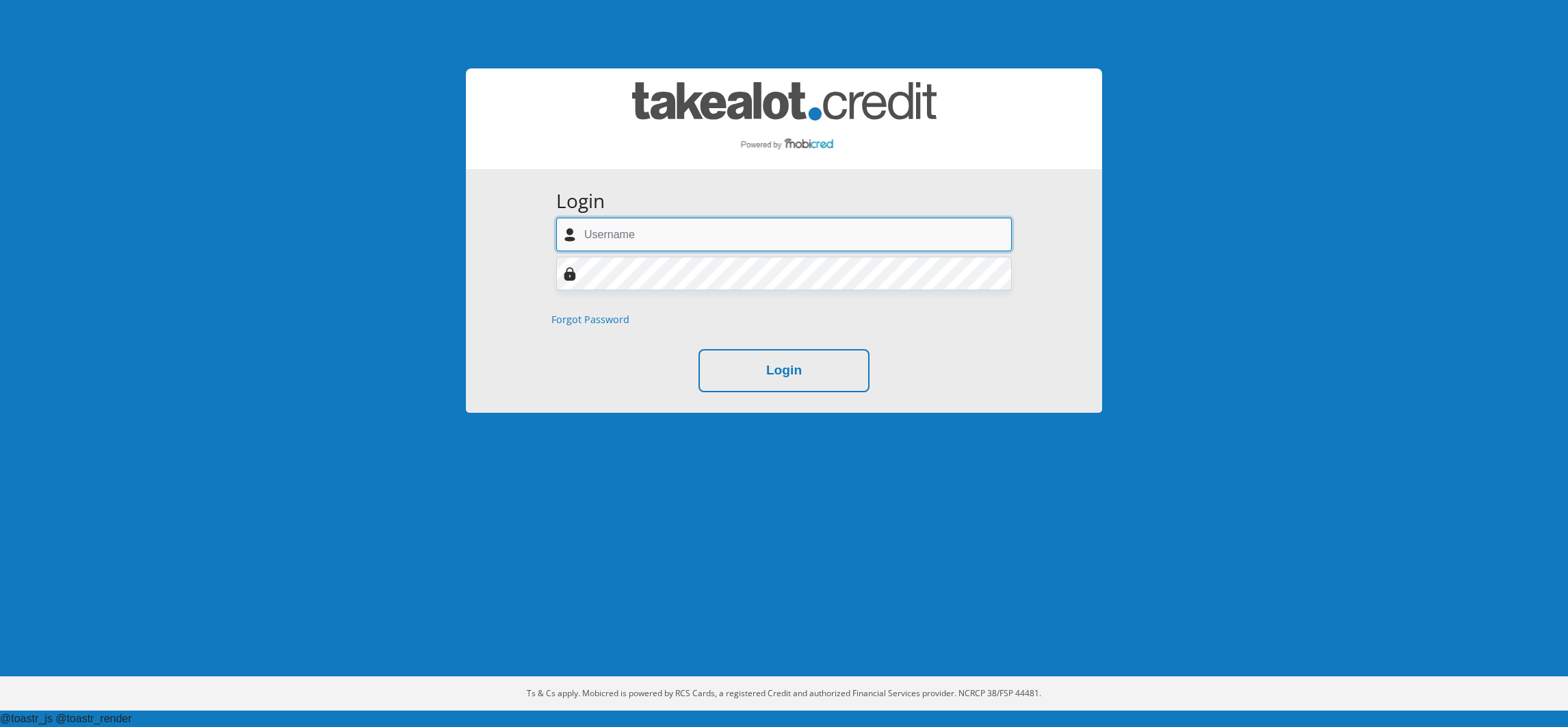
paste input "[EMAIL_ADDRESS][DOMAIN_NAME]"
type input "[EMAIL_ADDRESS][DOMAIN_NAME]"
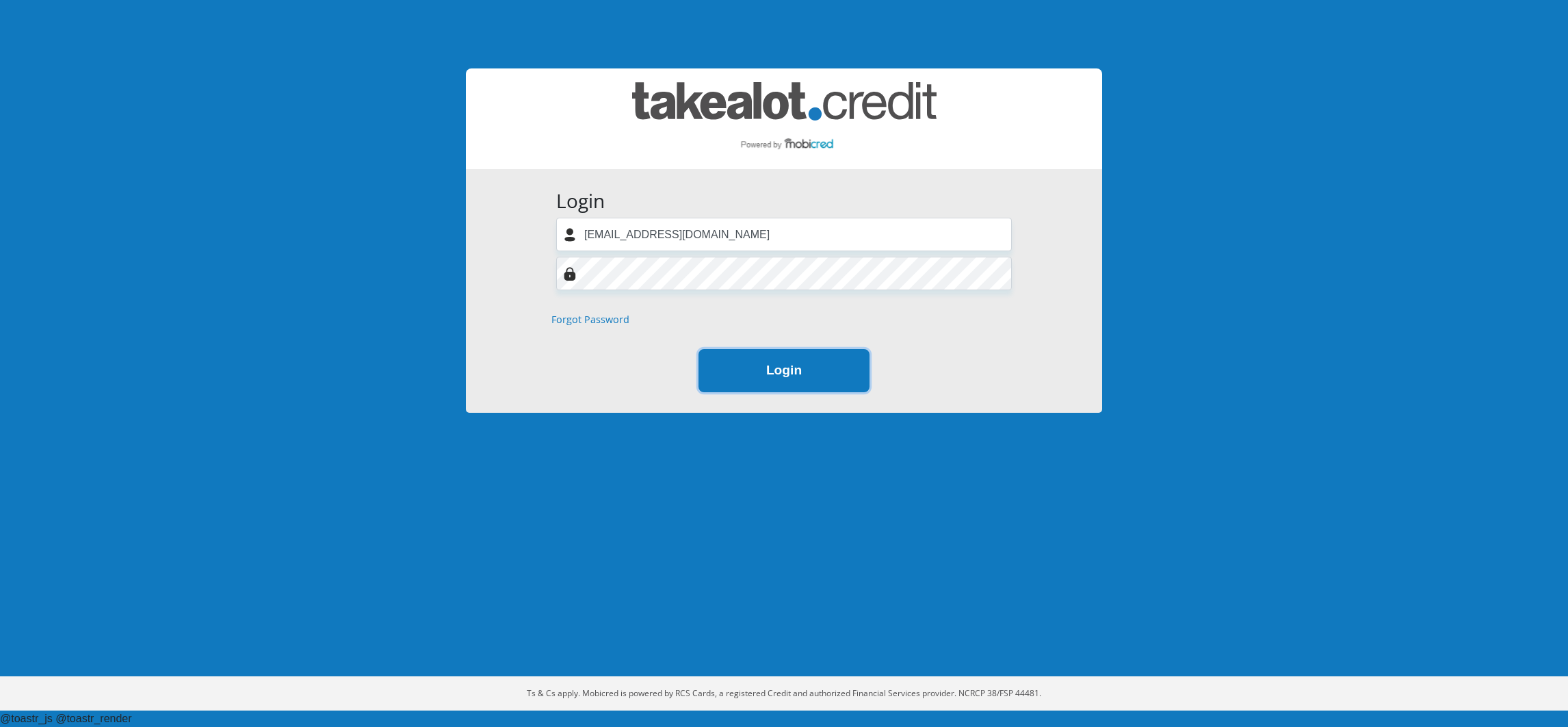
click at [795, 354] on button "Login" at bounding box center [783, 371] width 171 height 43
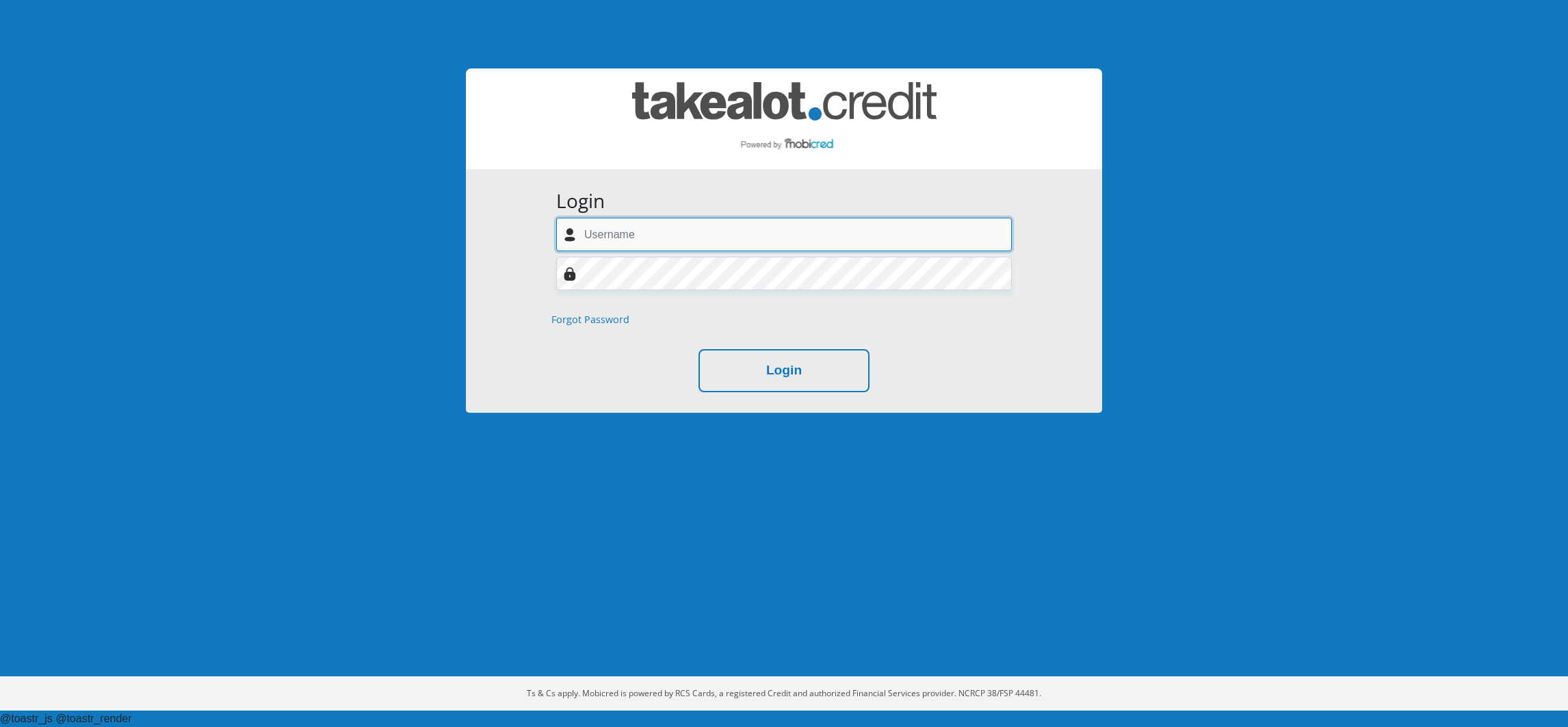
paste input "[EMAIL_ADDRESS][DOMAIN_NAME]"
type input "[EMAIL_ADDRESS][DOMAIN_NAME]"
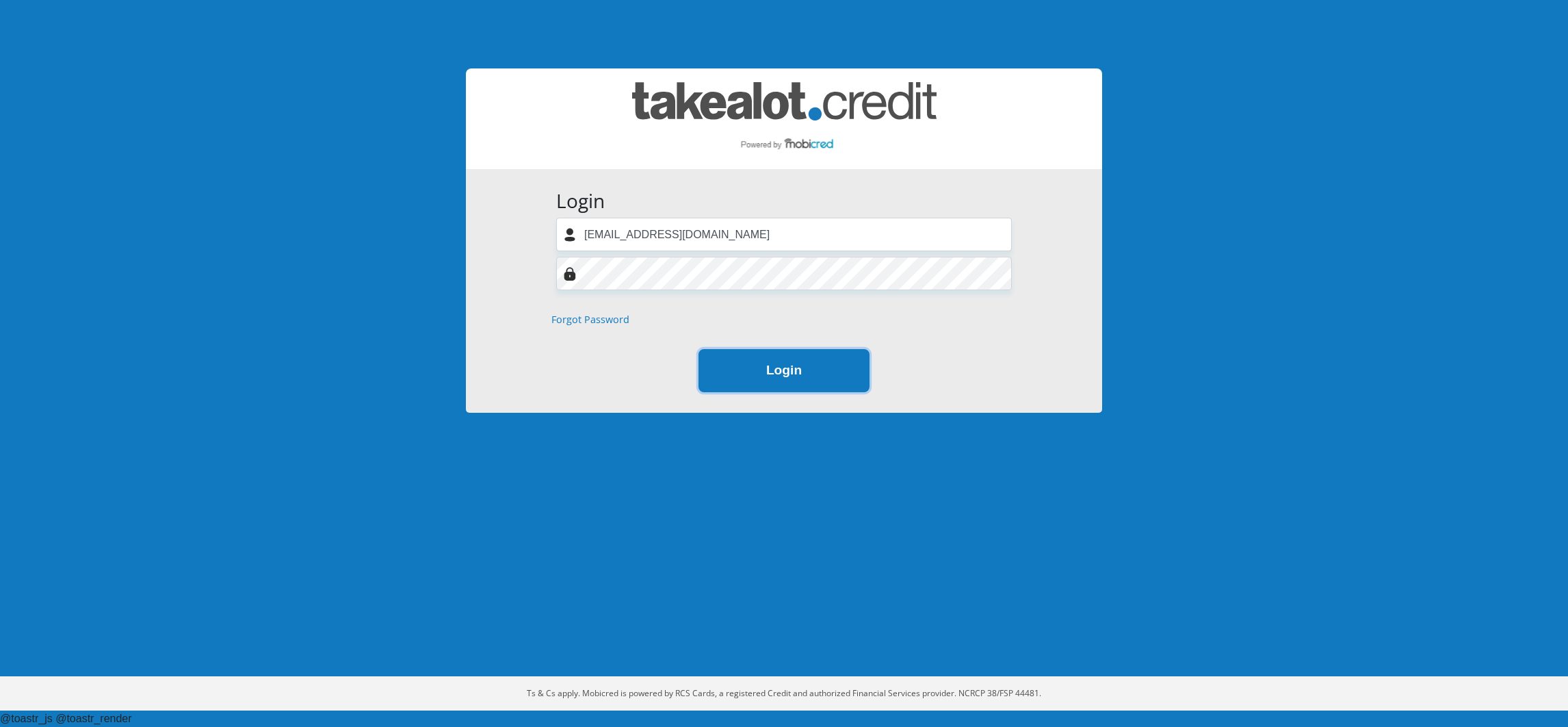
click at [820, 366] on button "Login" at bounding box center [783, 371] width 171 height 43
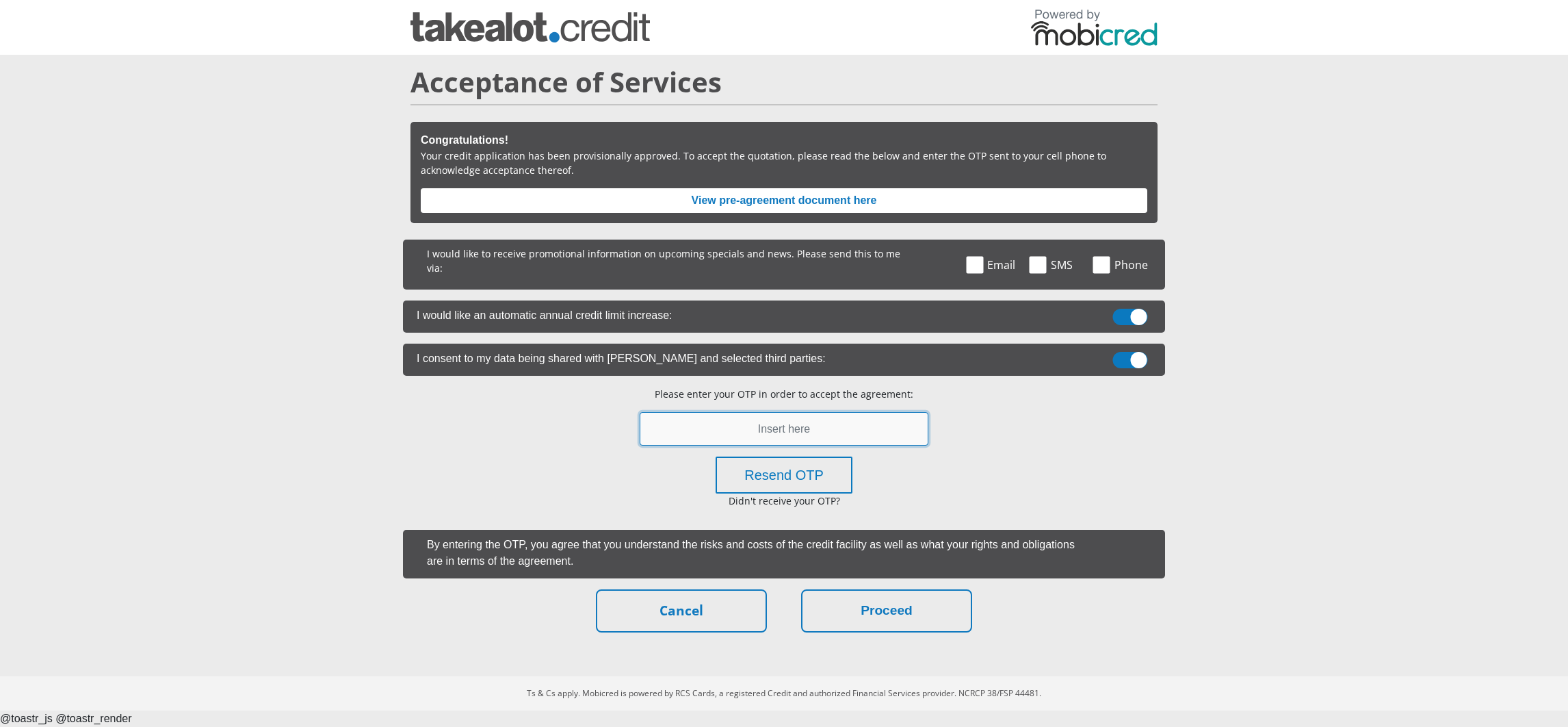
paste input "648851"
type input "648851"
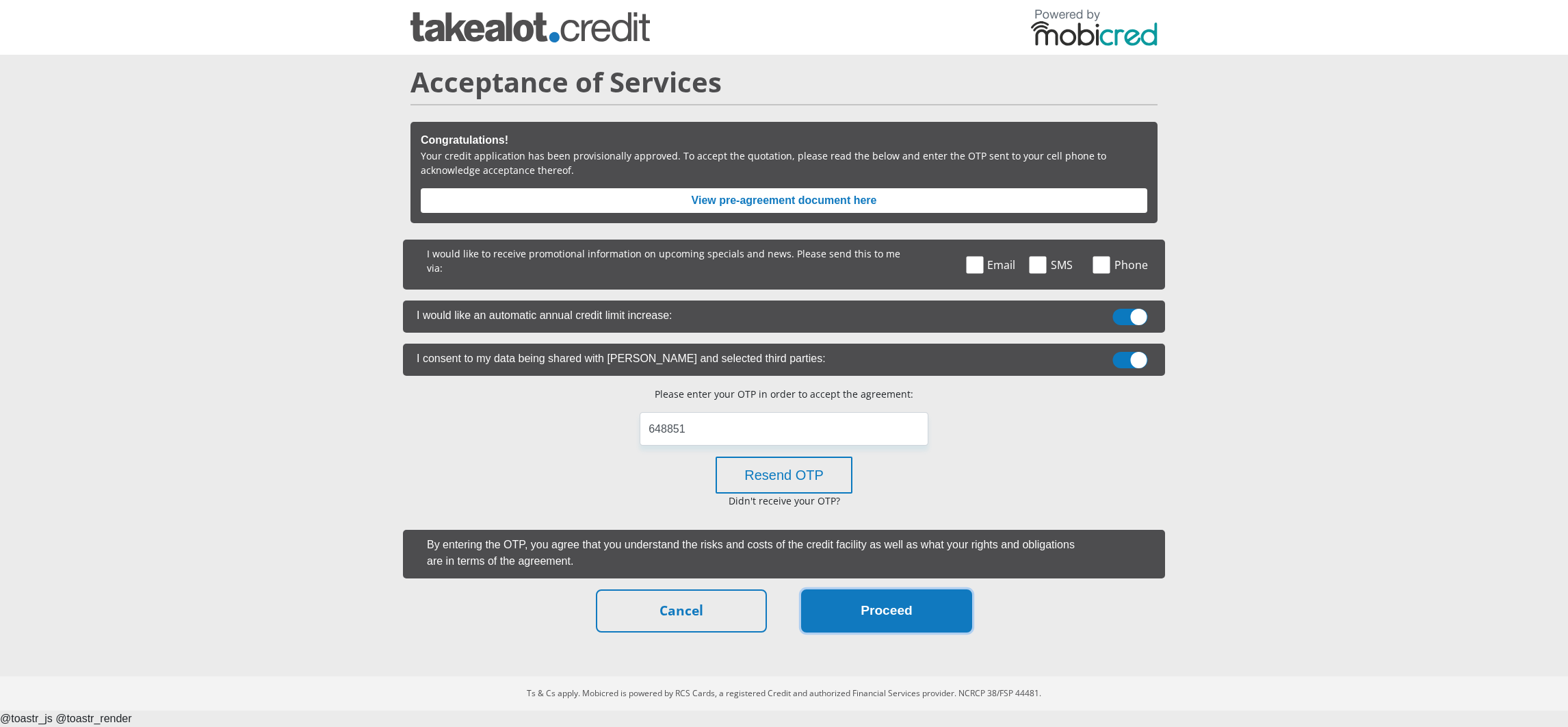
click at [834, 607] on button "Proceed" at bounding box center [886, 611] width 171 height 43
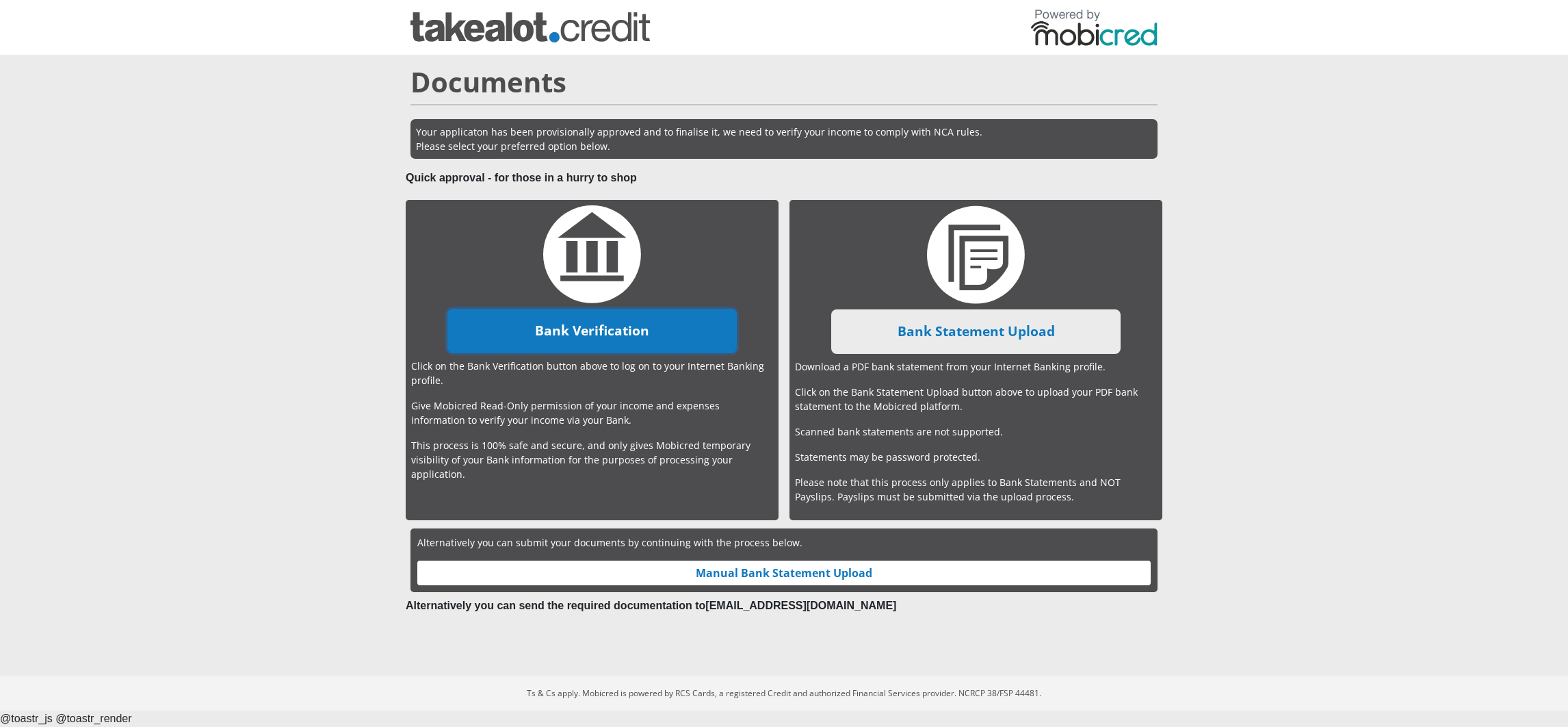
click at [640, 333] on link "Bank Verification" at bounding box center [592, 330] width 289 height 44
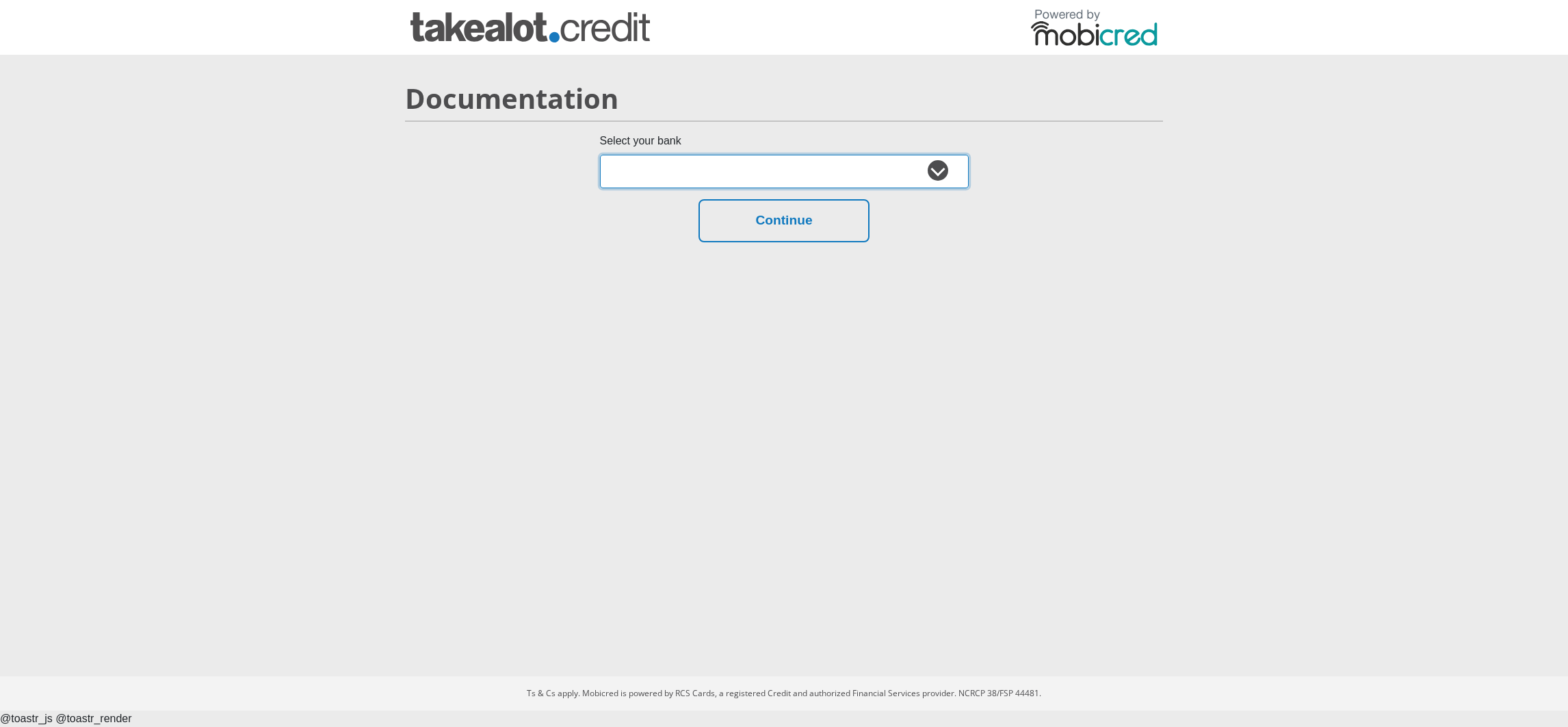
click at [900, 176] on select "Absa Capitec Bank Discovery Bank First National Bank Nedbank Standard Bank Tyme…" at bounding box center [784, 172] width 369 height 34
select select "{"id":"11","title":"Test Bank","institution":"tryfetch","alias":"test","country…"
click at [600, 155] on select "Absa Capitec Bank Discovery Bank First National Bank Nedbank Standard Bank Tyme…" at bounding box center [784, 172] width 369 height 34
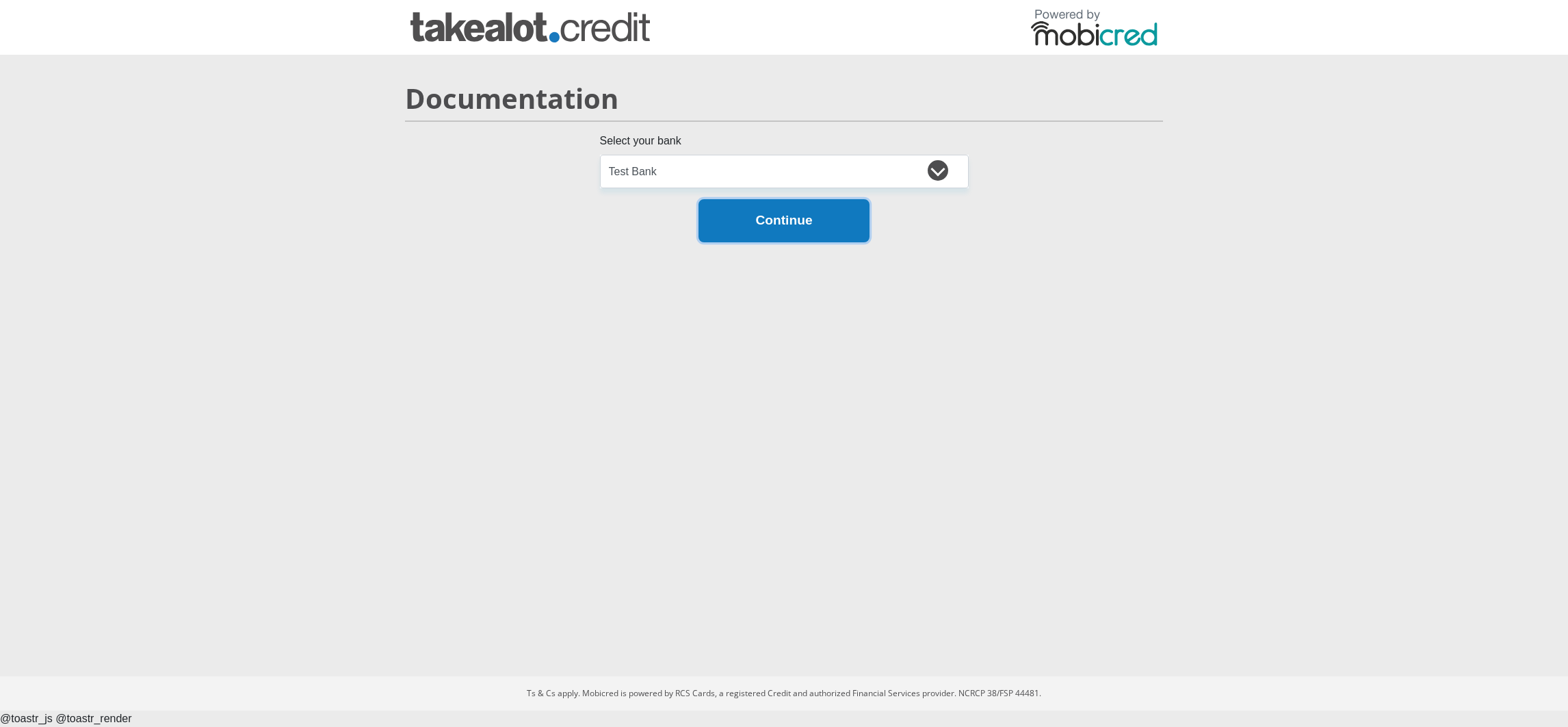
click at [750, 223] on button "Continue" at bounding box center [783, 221] width 171 height 43
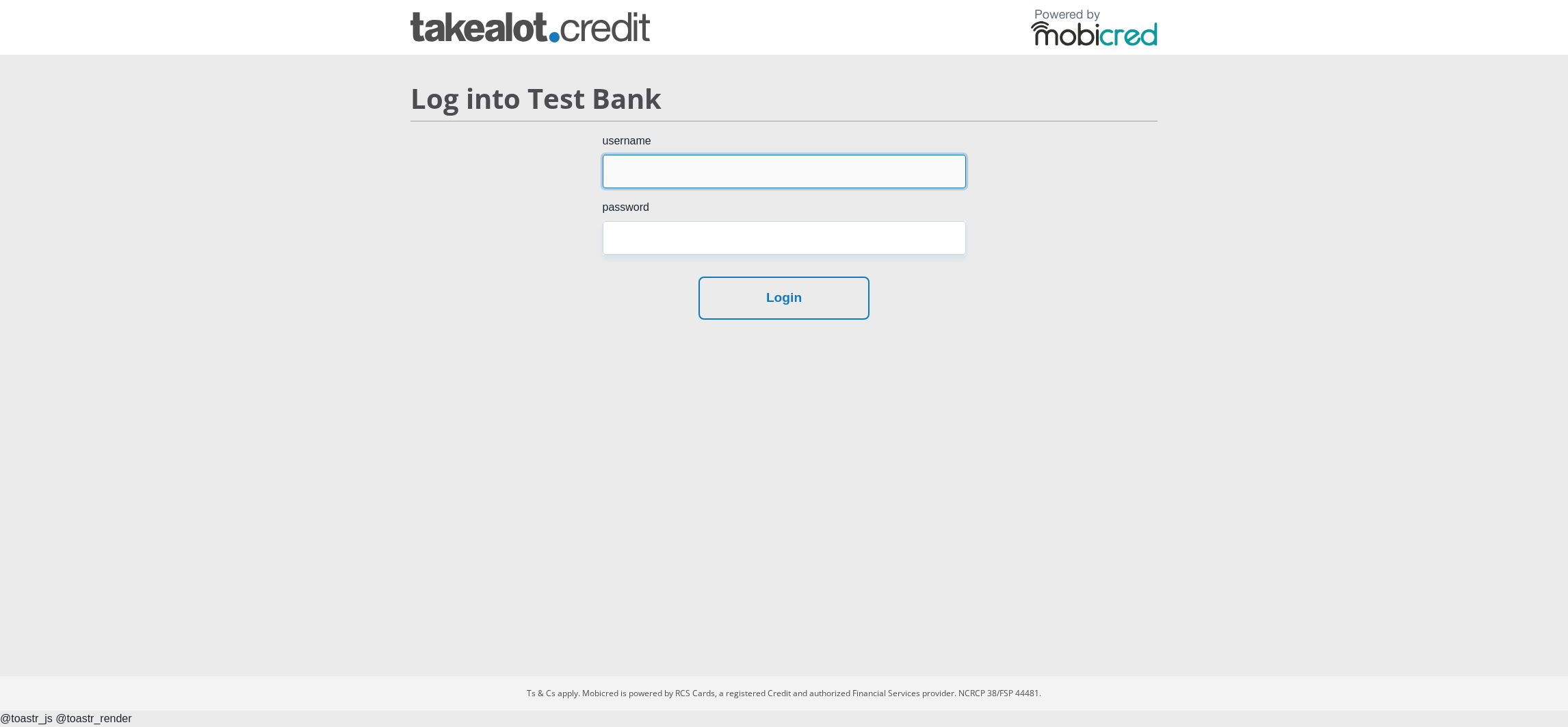
click at [728, 178] on input "username" at bounding box center [784, 172] width 363 height 34
type input "test"
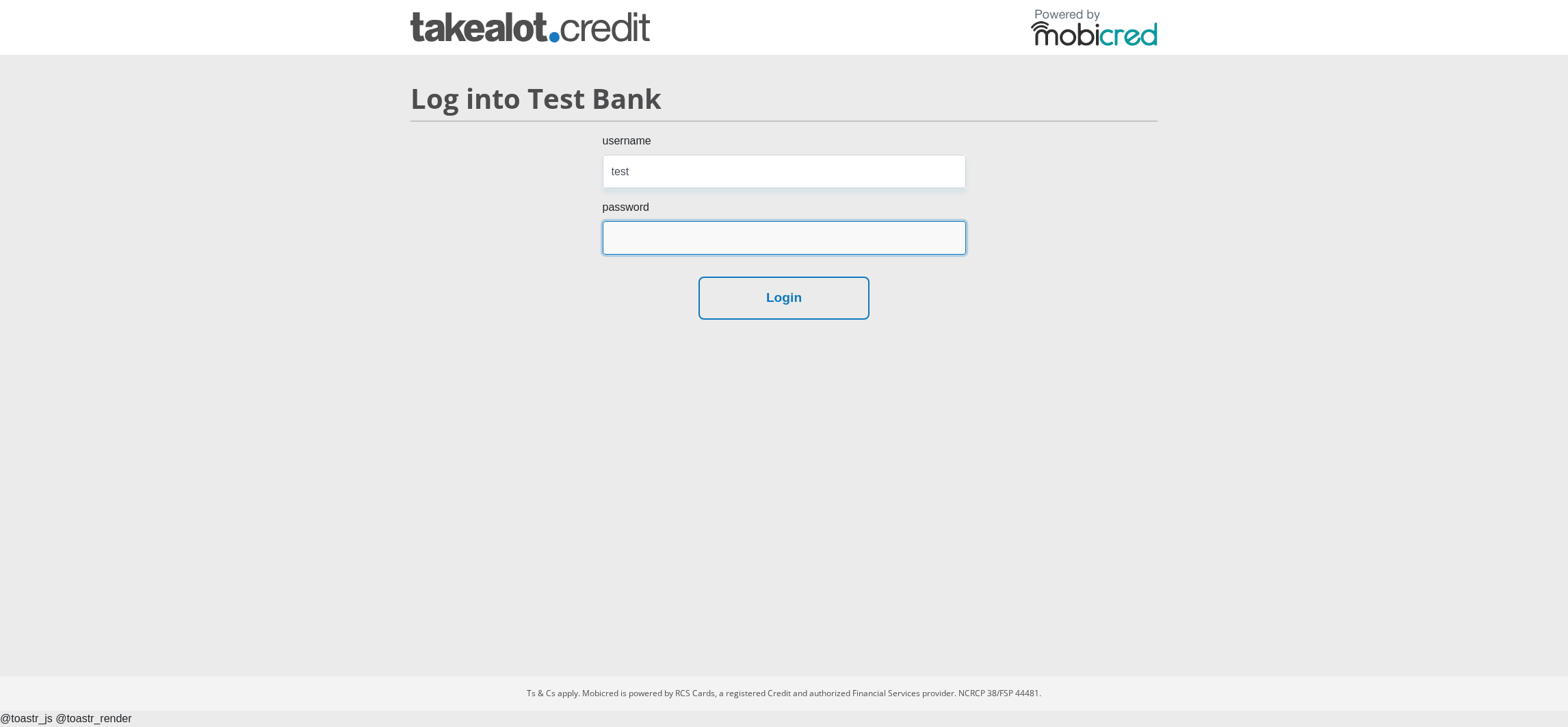
click at [717, 229] on input "password" at bounding box center [784, 238] width 363 height 34
type input "test"
click at [805, 356] on body "Log into Test Bank username test password test Login" at bounding box center [784, 363] width 1568 height 727
click at [794, 319] on div "Log into Test Bank username test password test Login" at bounding box center [784, 200] width 780 height 259
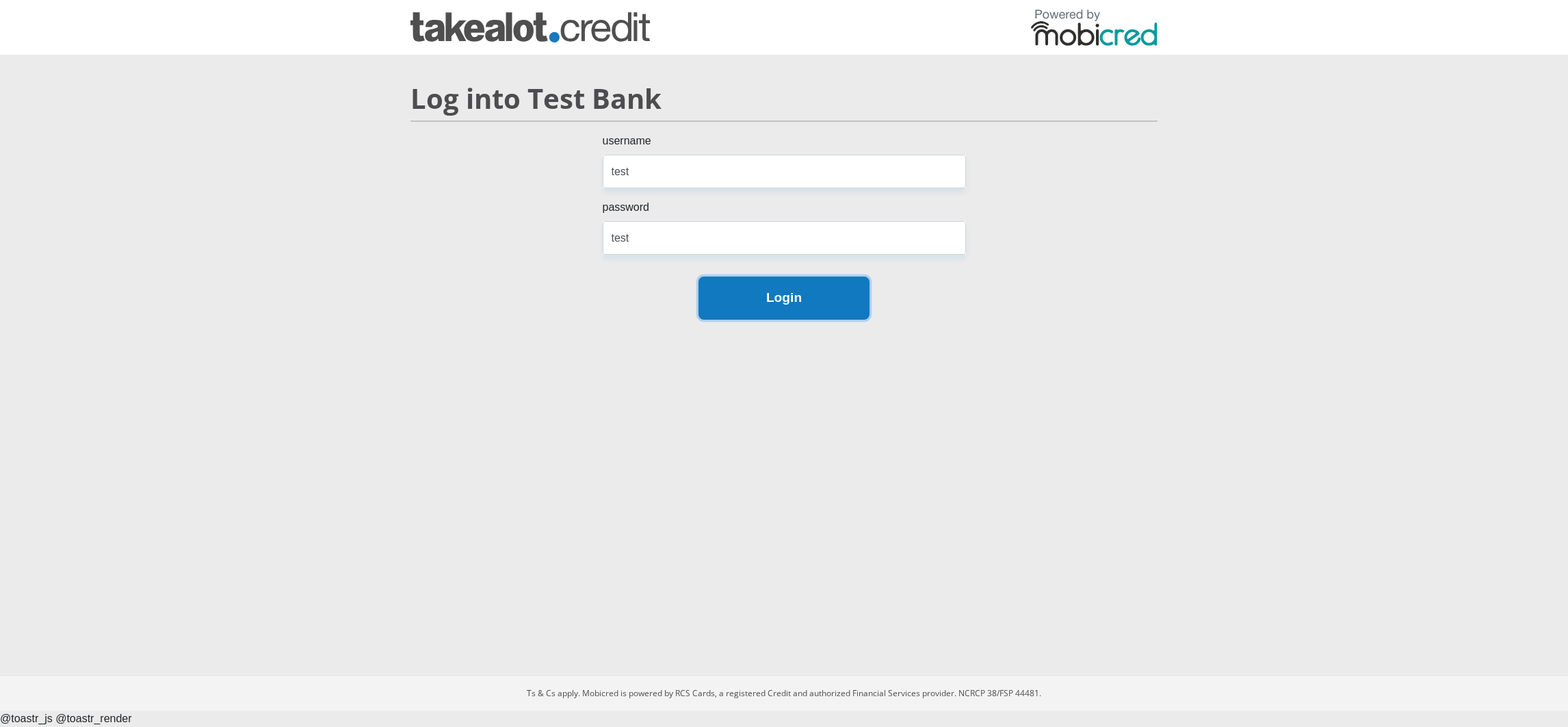
click at [785, 295] on button "Login" at bounding box center [783, 298] width 171 height 43
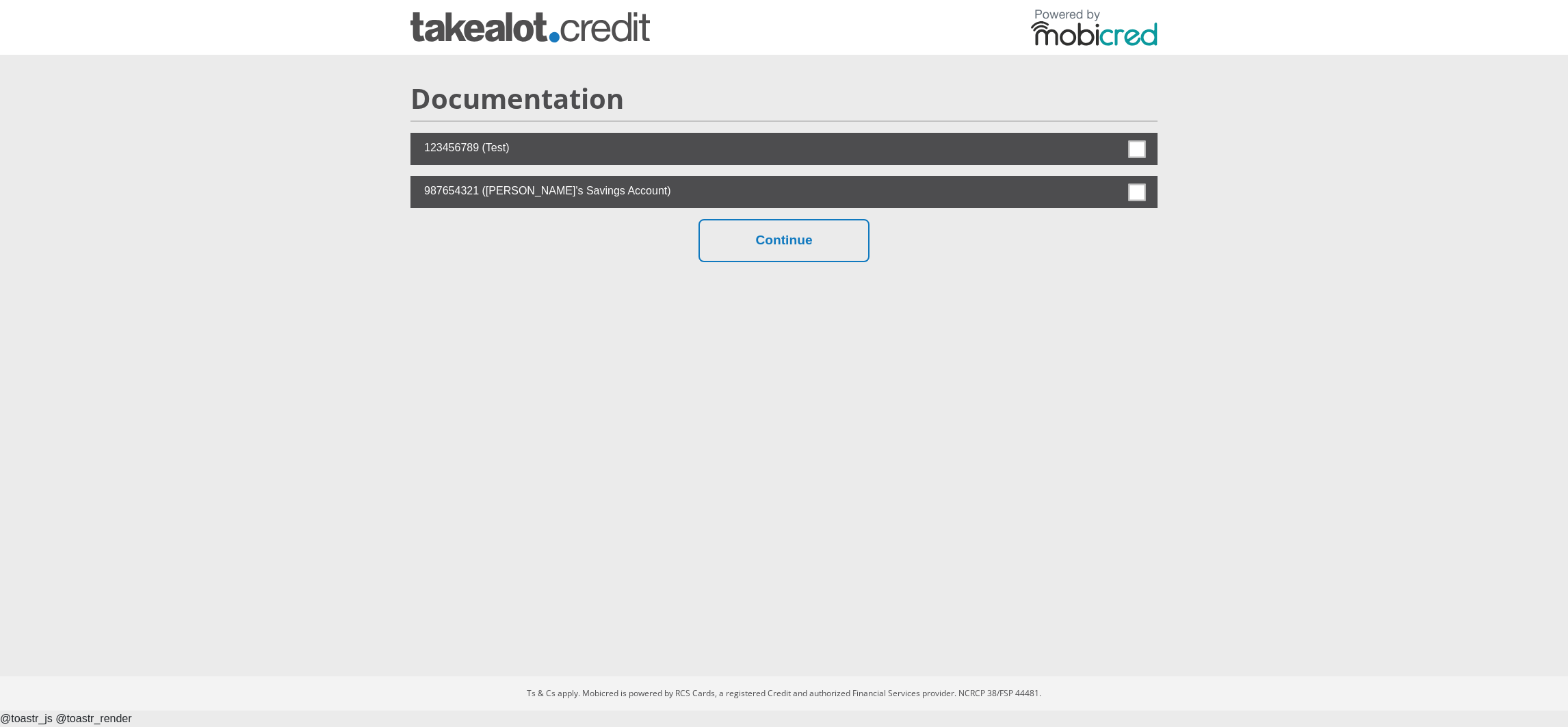
click at [1138, 149] on span at bounding box center [1137, 148] width 17 height 17
click at [1106, 136] on input "checkbox" at bounding box center [1106, 136] width 0 height 0
click at [852, 234] on button "Continue" at bounding box center [783, 241] width 171 height 43
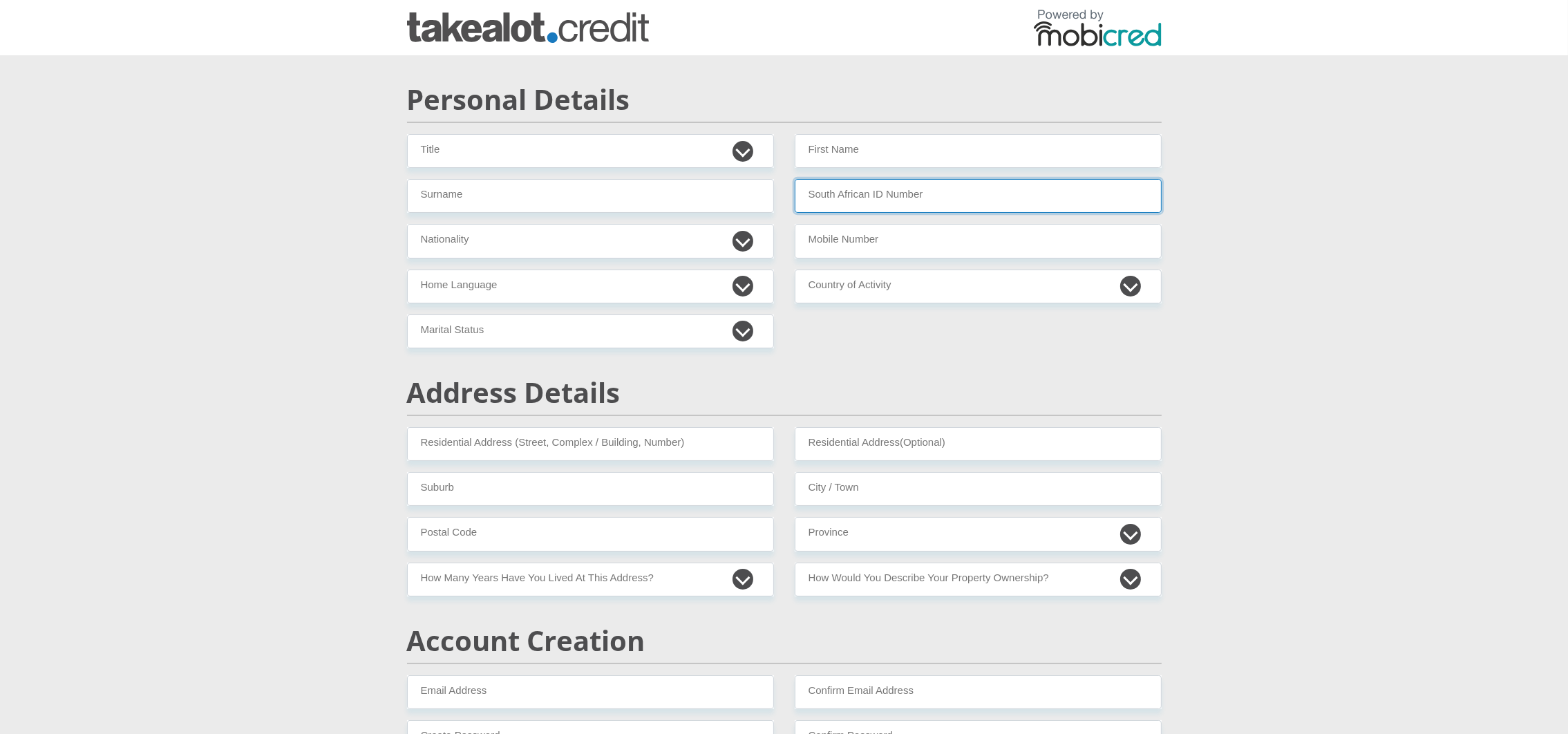
paste input "5001125007081"
type input "5001125007081"
click at [848, 143] on input "First Name" at bounding box center [978, 151] width 367 height 34
paste input "Ferreira"
type input "Ferreira"
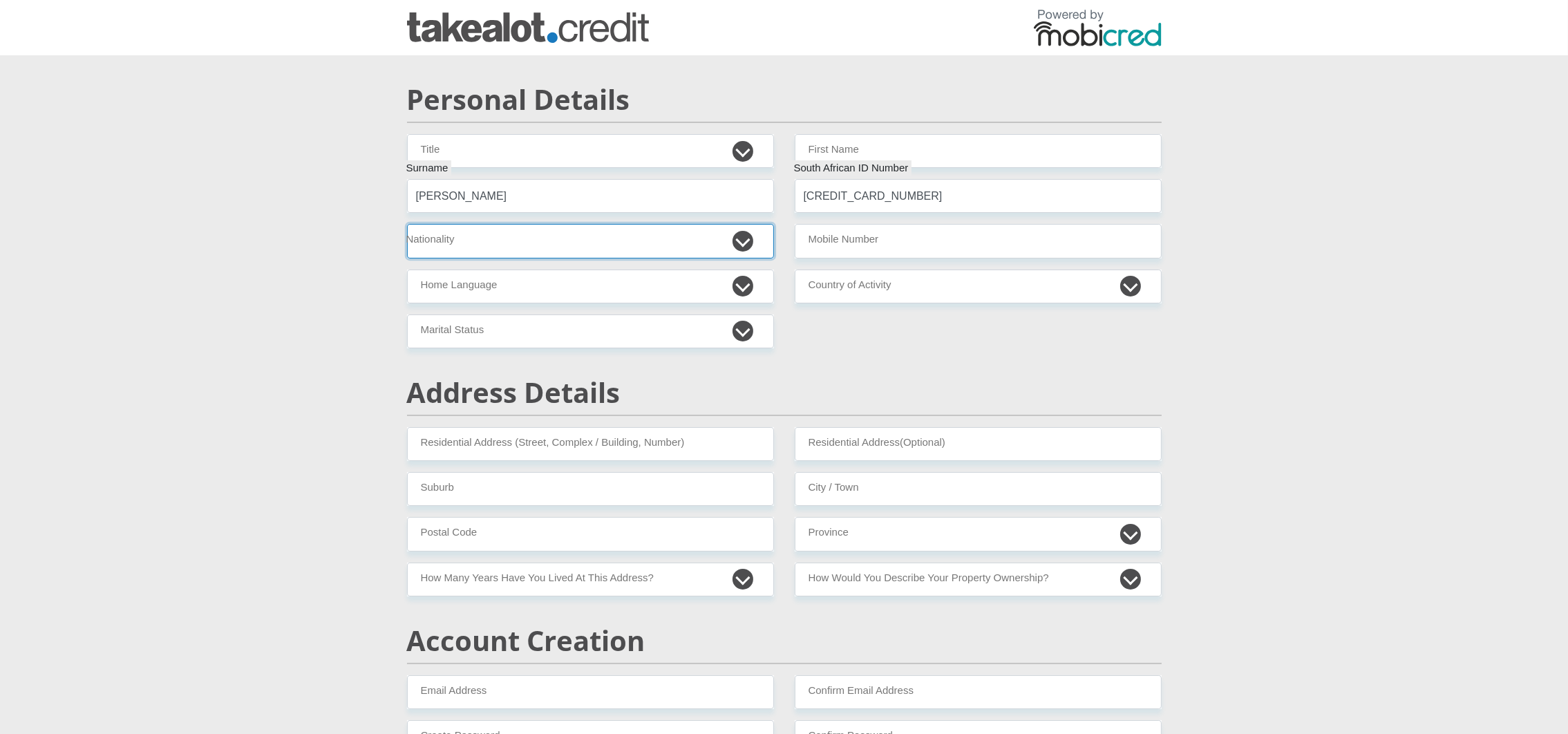
click at [580, 239] on select "South Africa Afghanistan Aland Islands Albania Algeria America Samoa American V…" at bounding box center [591, 241] width 367 height 34
select select "ZAF"
click at [407, 224] on select "South Africa Afghanistan Aland Islands Albania Algeria America Samoa American V…" at bounding box center [591, 241] width 367 height 34
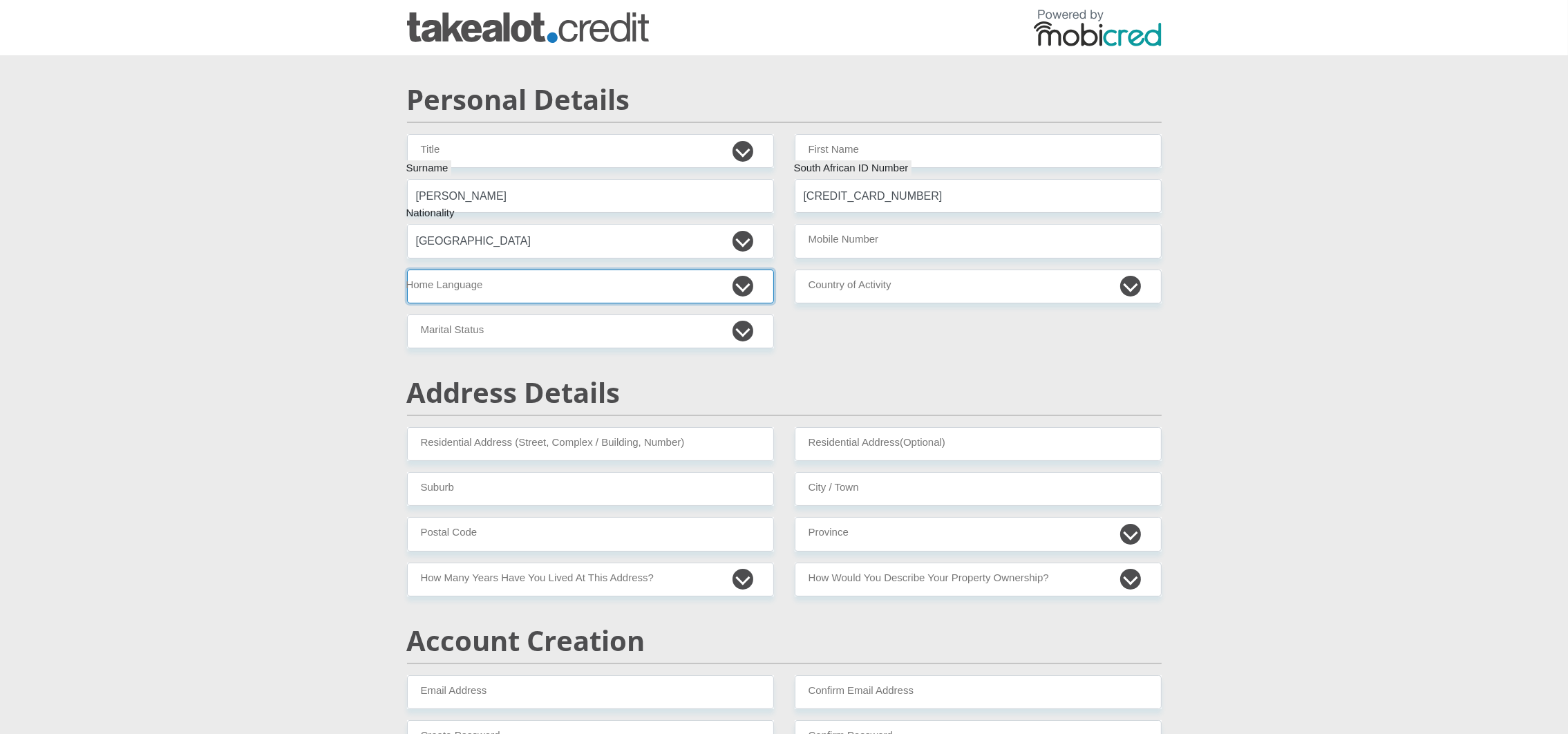
click at [573, 281] on select "Afrikaans English Sepedi South Ndebele Southern Sotho Swati Tsonga Tswana Venda…" at bounding box center [591, 287] width 367 height 34
select select "eng"
click at [407, 270] on select "Afrikaans English Sepedi South Ndebele Southern Sotho Swati Tsonga Tswana Venda…" at bounding box center [591, 287] width 367 height 34
click at [567, 337] on select "Married ANC Single Divorced Widowed Married COP or Customary Law" at bounding box center [591, 332] width 367 height 34
click at [407, 315] on select "Married ANC Single Divorced Widowed Married COP or Customary Law" at bounding box center [591, 332] width 367 height 34
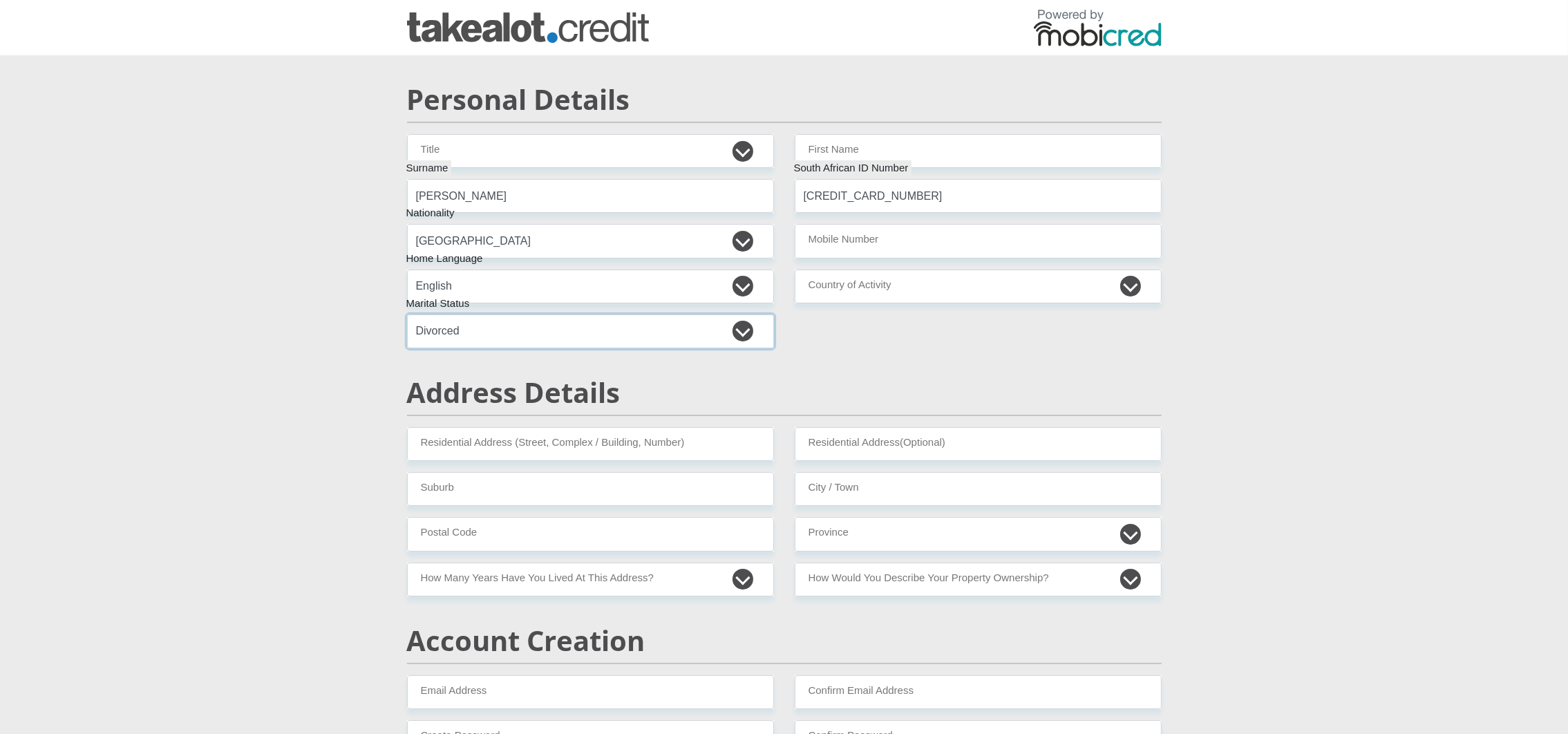
click at [566, 335] on select "Married ANC Single Divorced Widowed Married COP or Customary Law" at bounding box center [591, 332] width 367 height 34
select select "2"
click at [407, 315] on select "Married ANC Single Divorced Widowed Married COP or Customary Law" at bounding box center [591, 332] width 367 height 34
click at [859, 238] on input "Mobile Number" at bounding box center [978, 241] width 367 height 34
click at [860, 288] on select "South Africa Afghanistan Aland Islands Albania Algeria America Samoa American V…" at bounding box center [978, 287] width 367 height 34
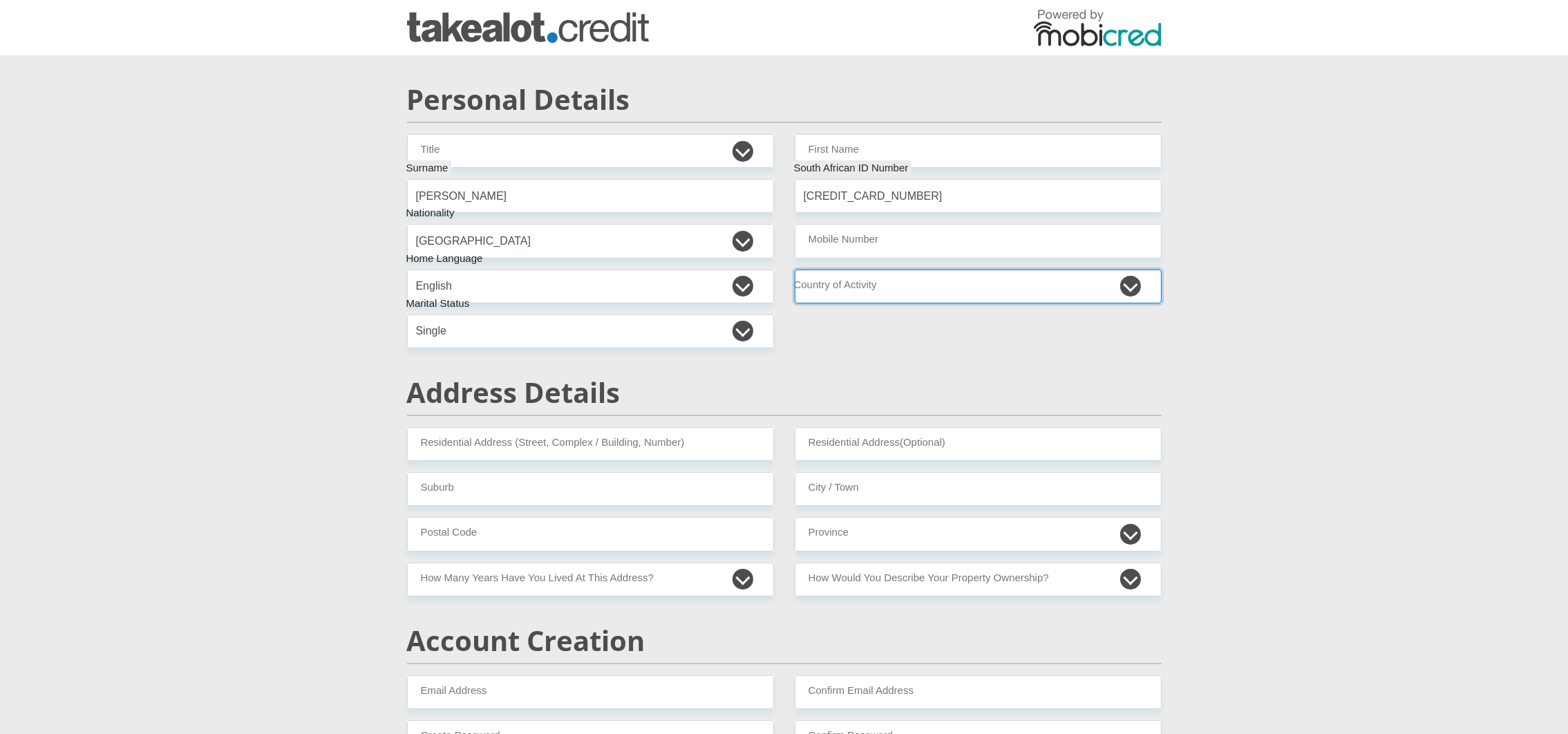
select select "ZAF"
click at [795, 270] on select "South Africa Afghanistan Aland Islands Albania Algeria America Samoa American V…" at bounding box center [978, 287] width 367 height 34
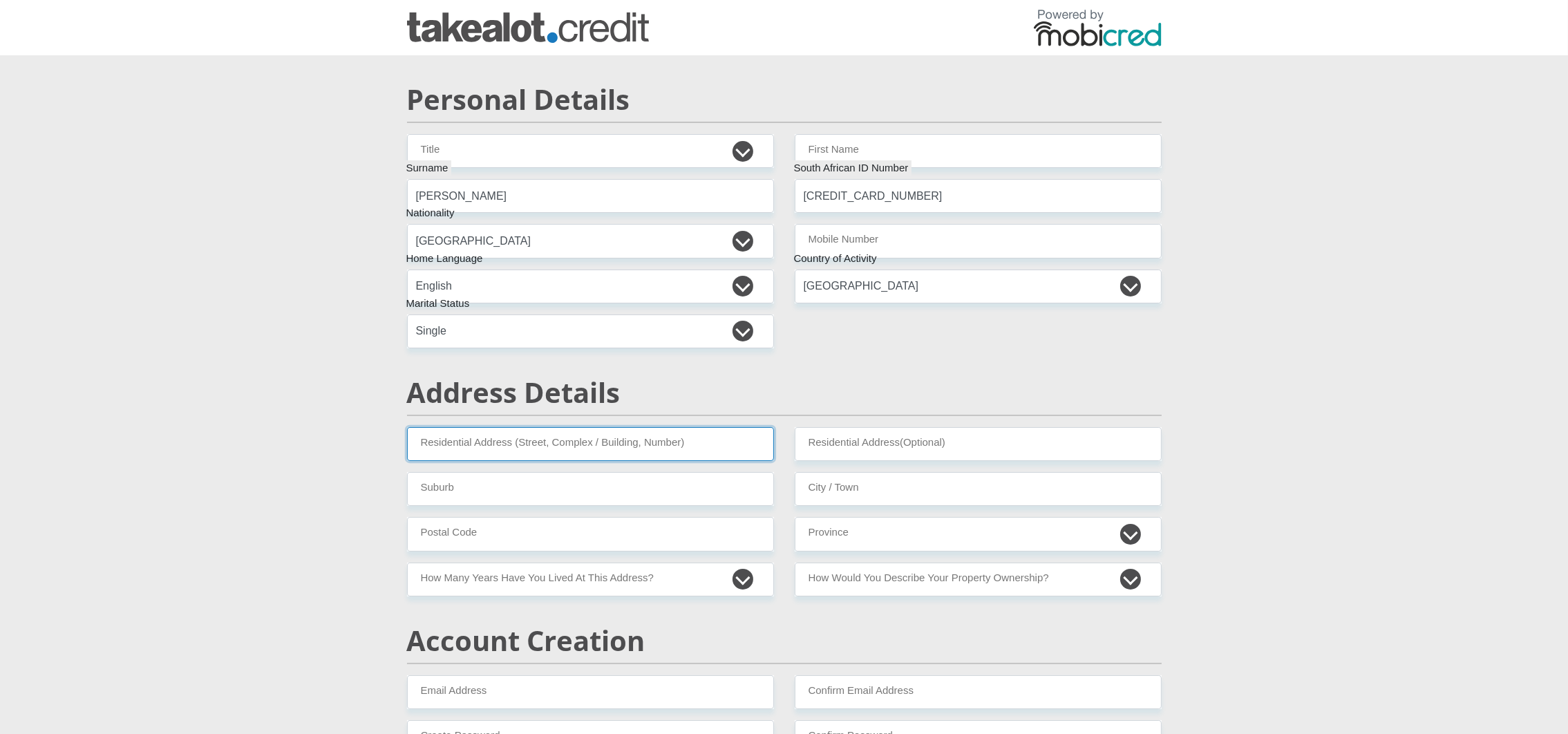
click at [540, 434] on input "Residential Address (Street, Complex / Building, Number)" at bounding box center [591, 444] width 367 height 34
type input "10 Bree"
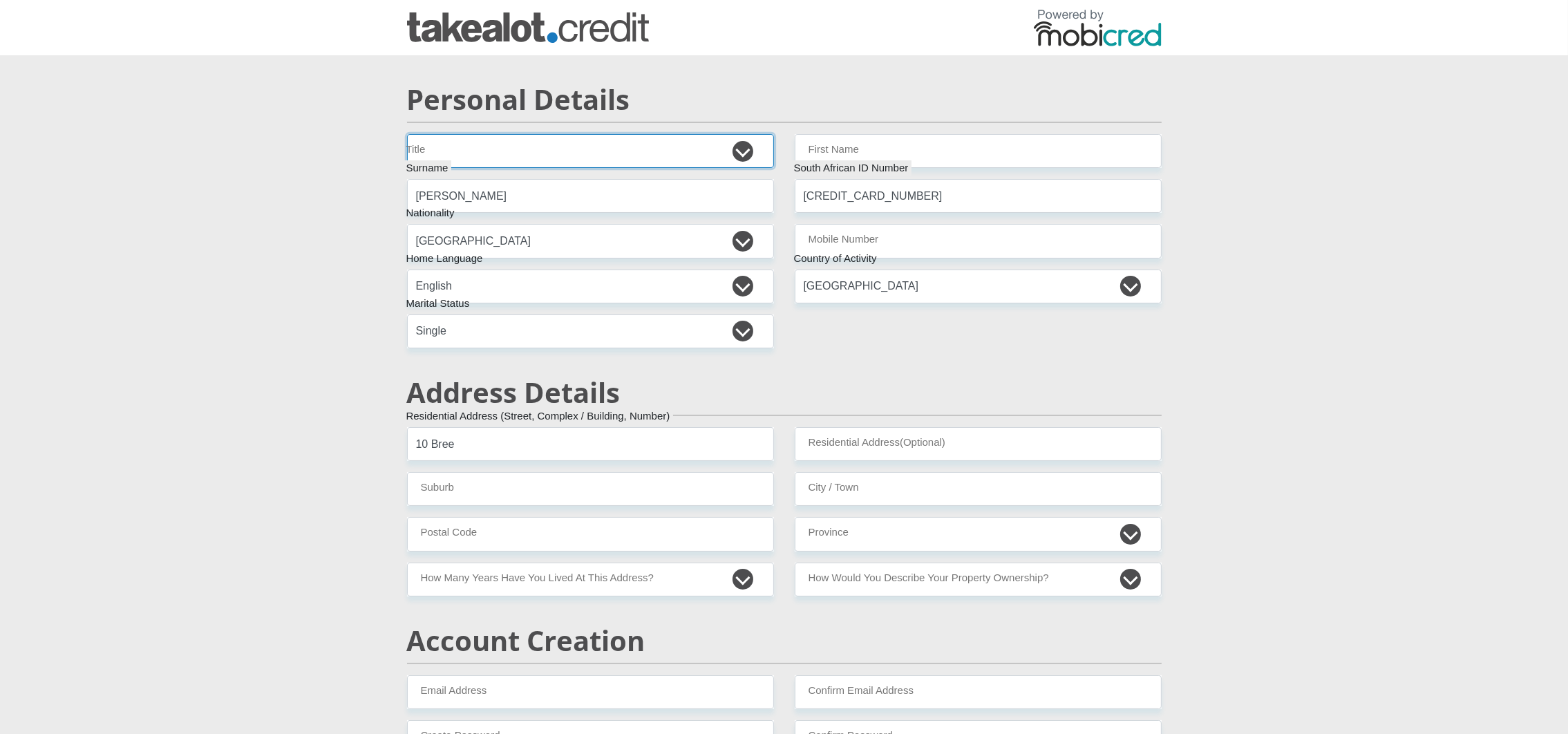
type input "Tania"
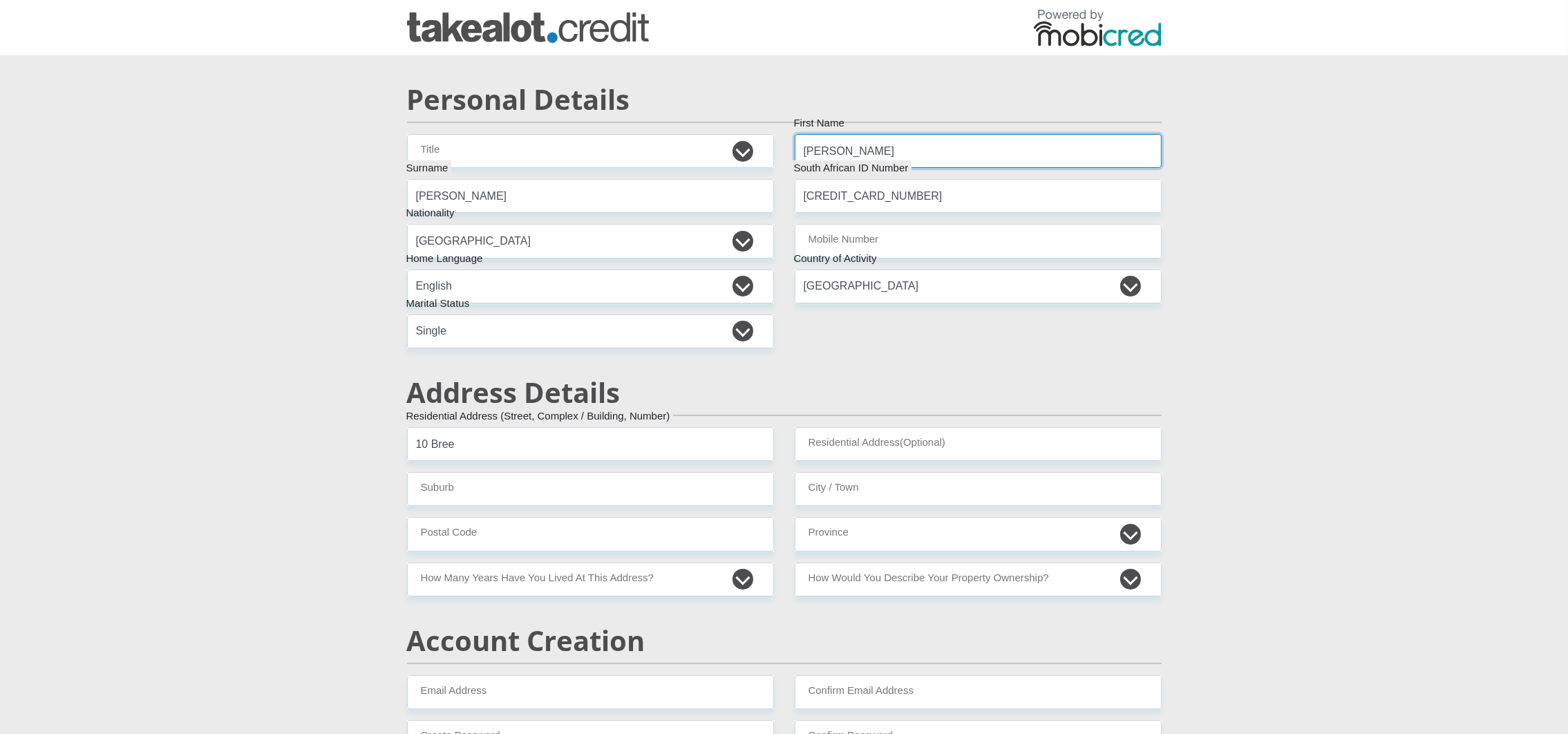
type input "Cape Town"
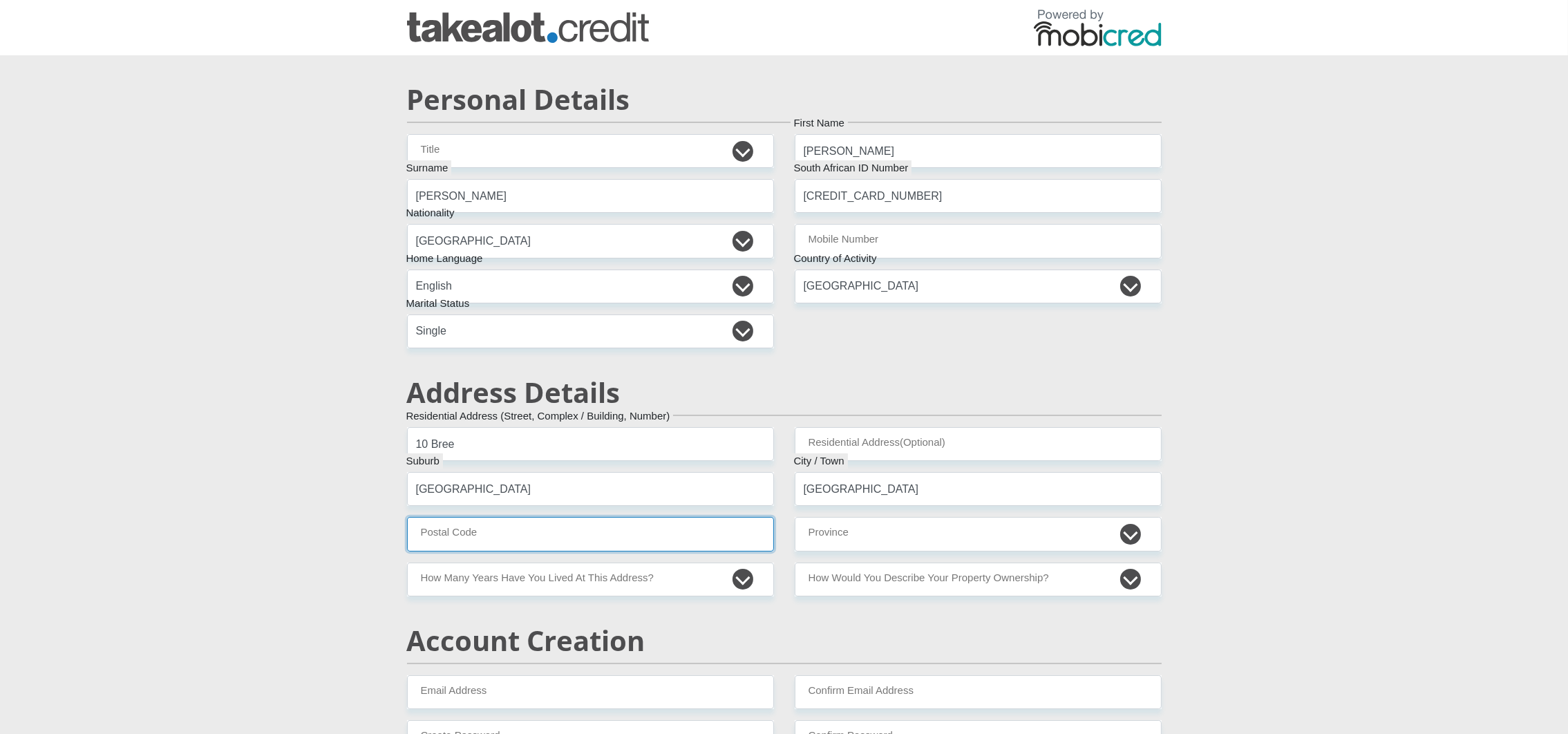
type input "7100"
select select "Western Cape"
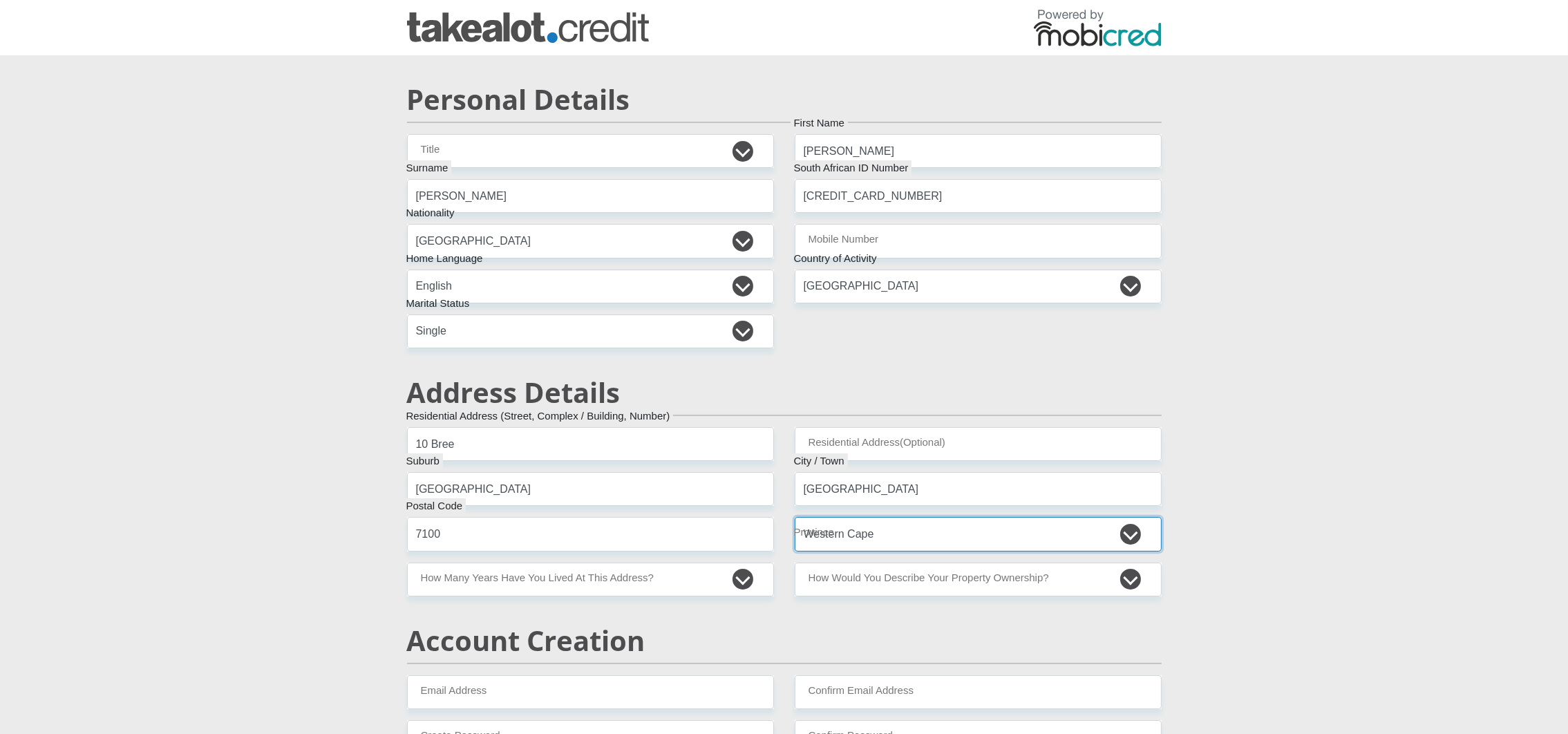
select select "Owned"
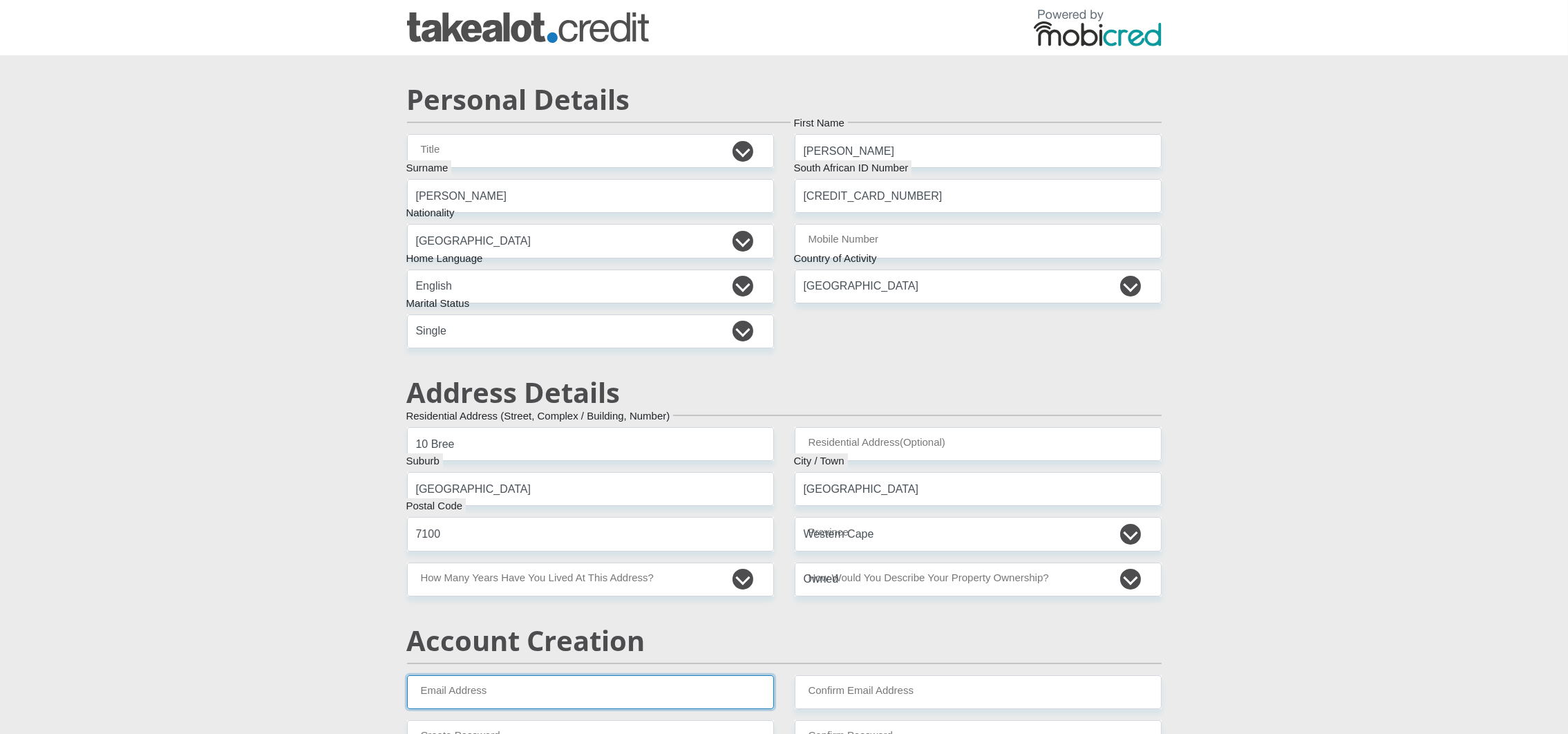
type input "taniaTaniaTal202509123@gmail.com"
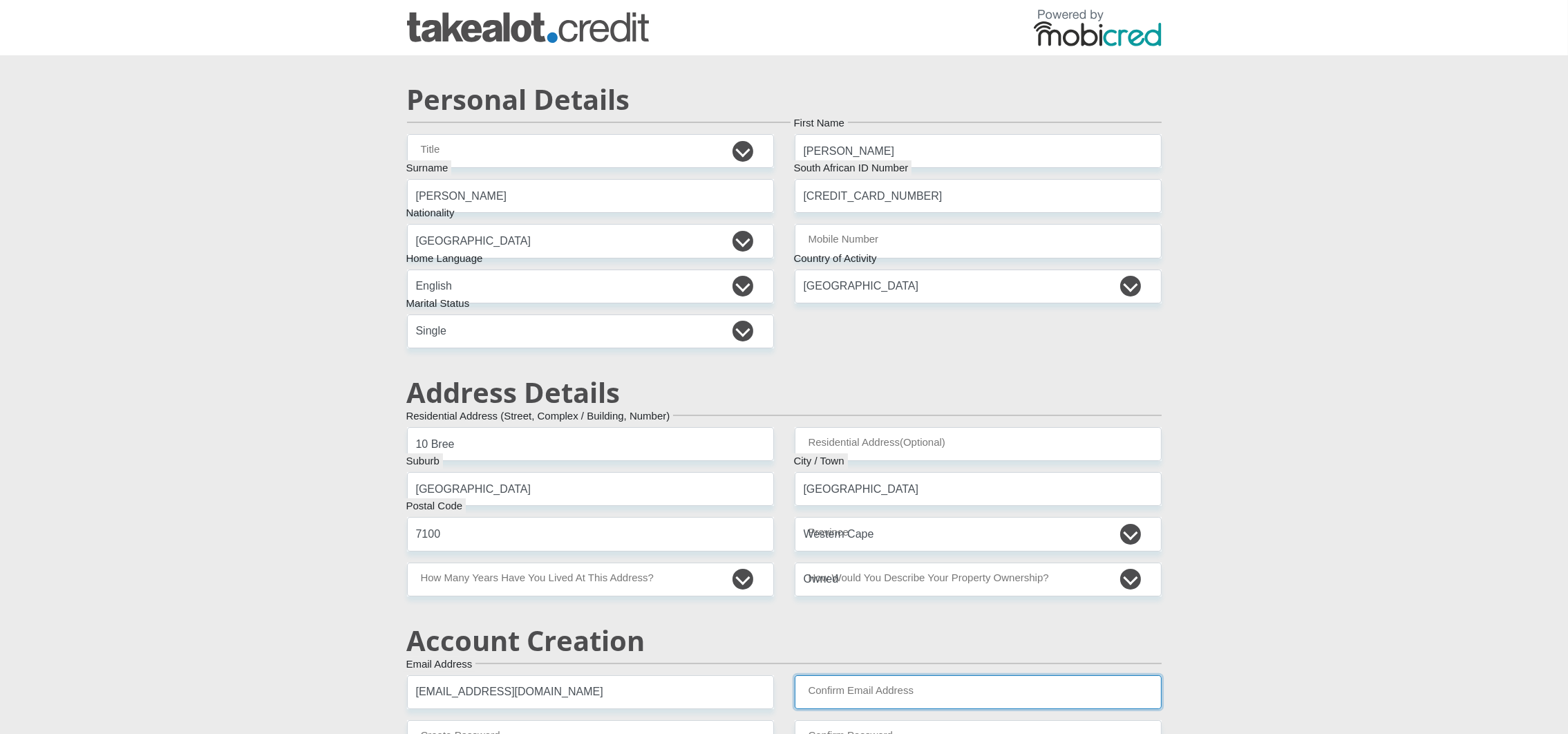
type input "taniaTaniaTal202509123@gmail.com"
type input "Whatsapp12"
type input "780000"
type input "60000"
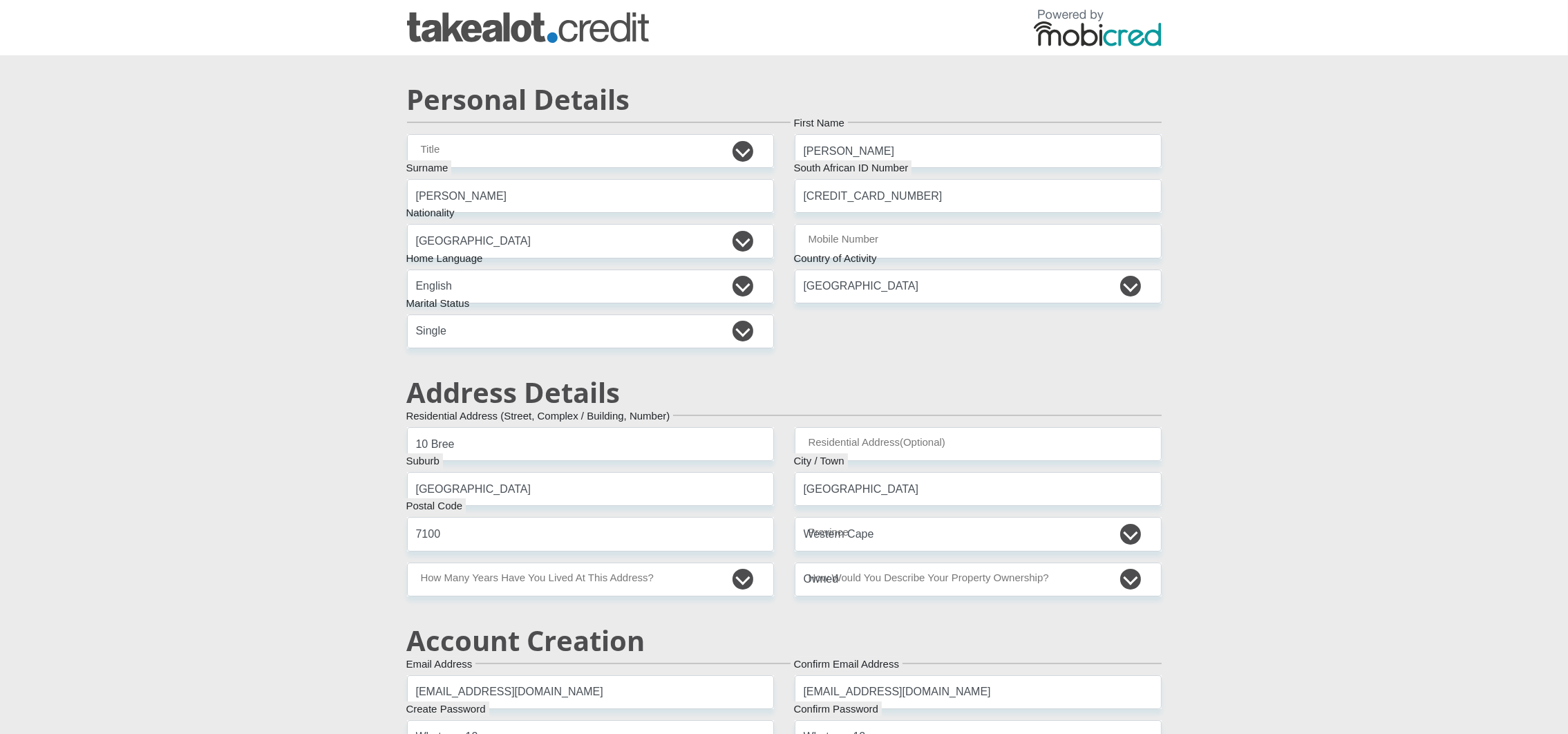
type input "0"
type input "100"
type input "0"
type input "50"
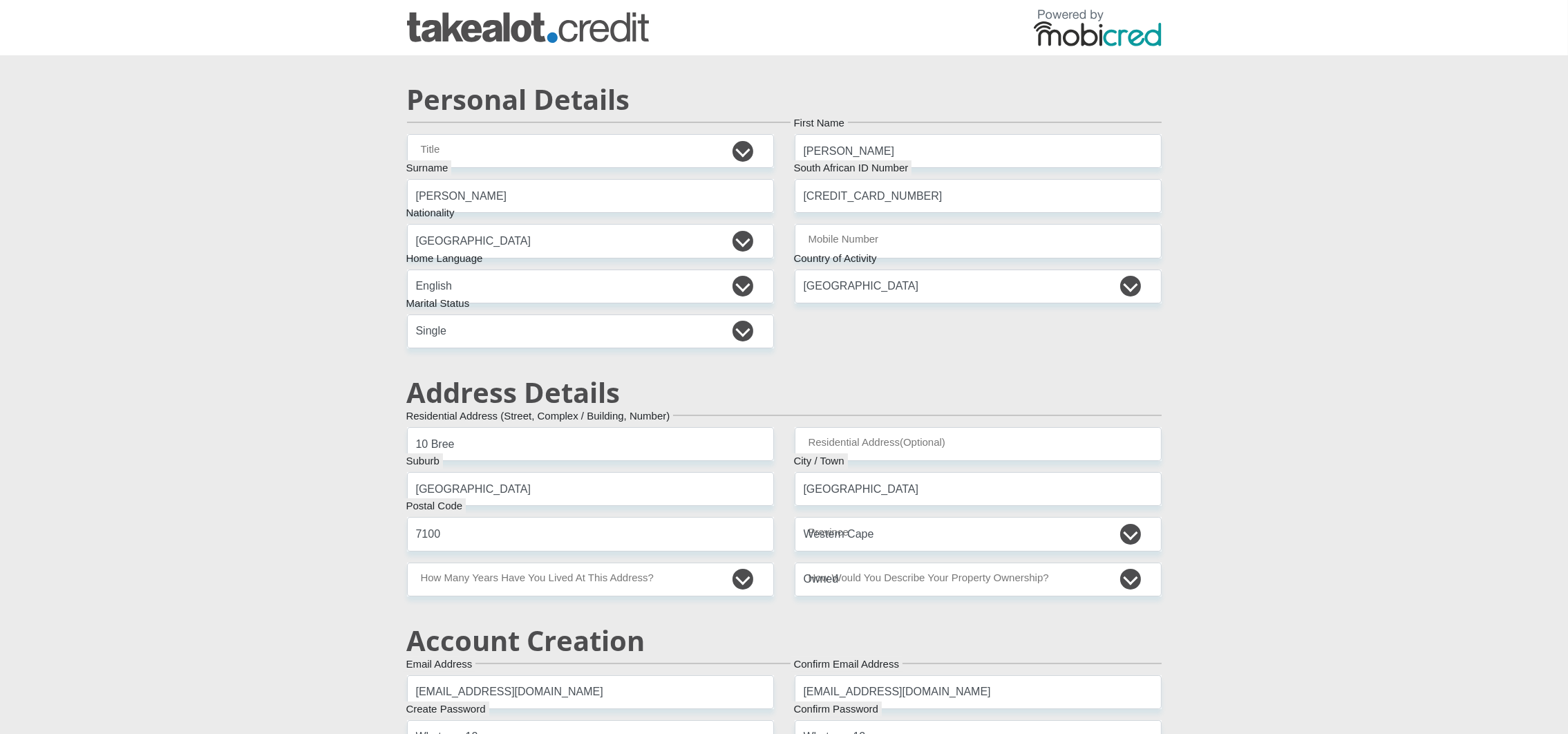
type input "2"
type input "100"
type input "Mobicred"
type input "0214586509"
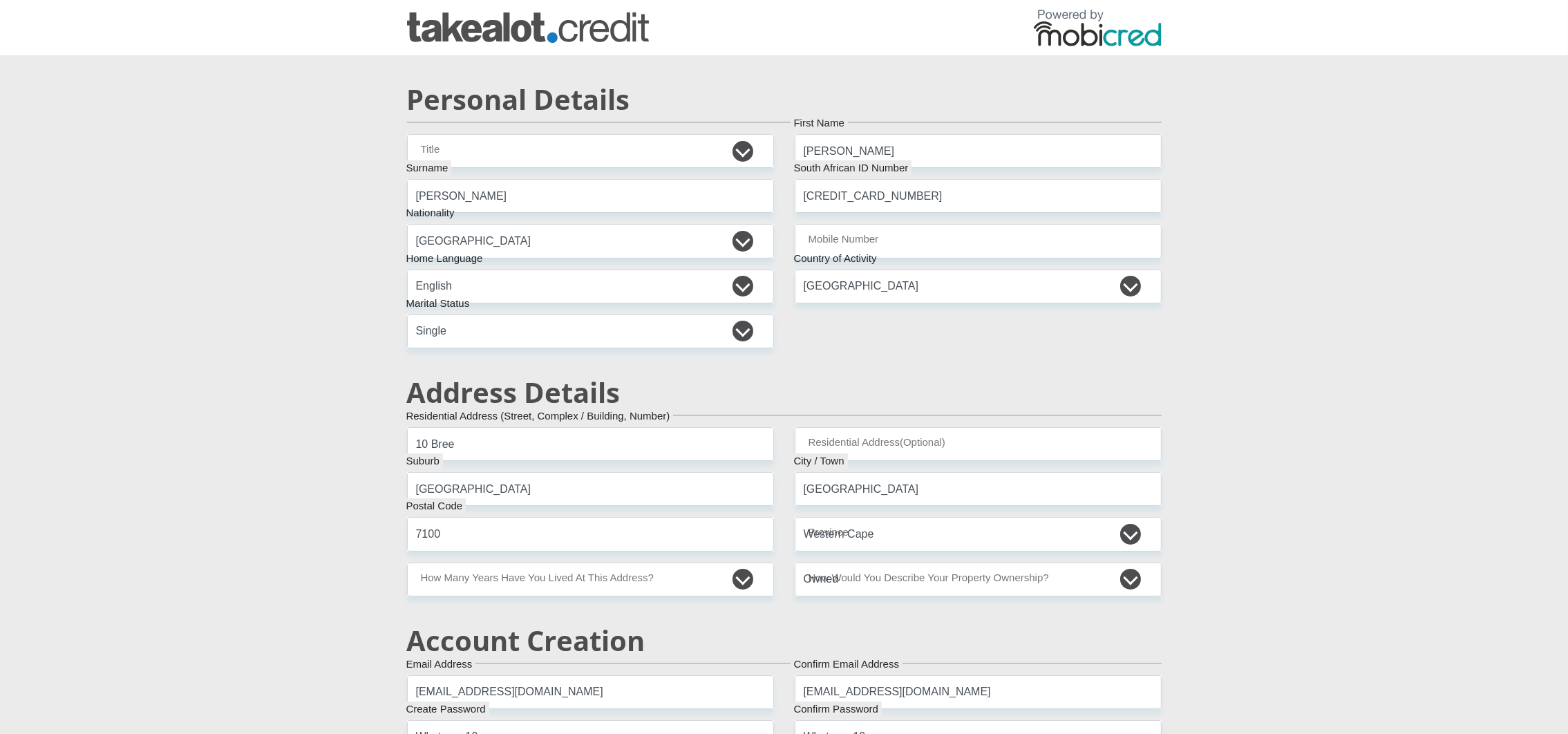
type input "Chad"
type input "Klassen"
type input "0737853650"
type input "62552483225"
type input "250655"
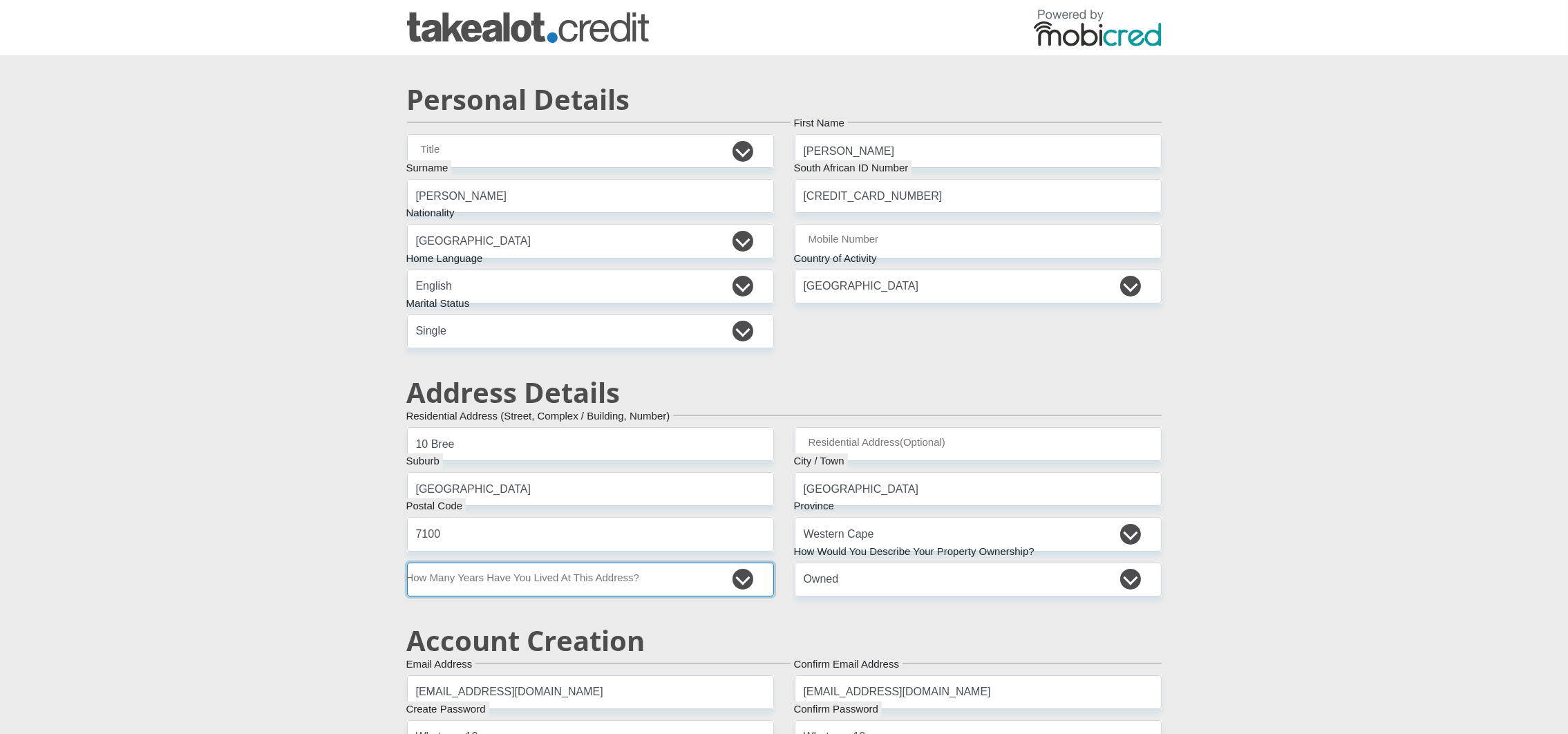
click at [617, 588] on select "less than 1 year 1-3 years 3-5 years 5+ years" at bounding box center [591, 580] width 367 height 34
type input "FIRSTRAND BANK"
type input "BRANCH 560"
select select "5"
click at [407, 563] on select "less than 1 year 1-3 years 3-5 years 5+ years" at bounding box center [591, 580] width 367 height 34
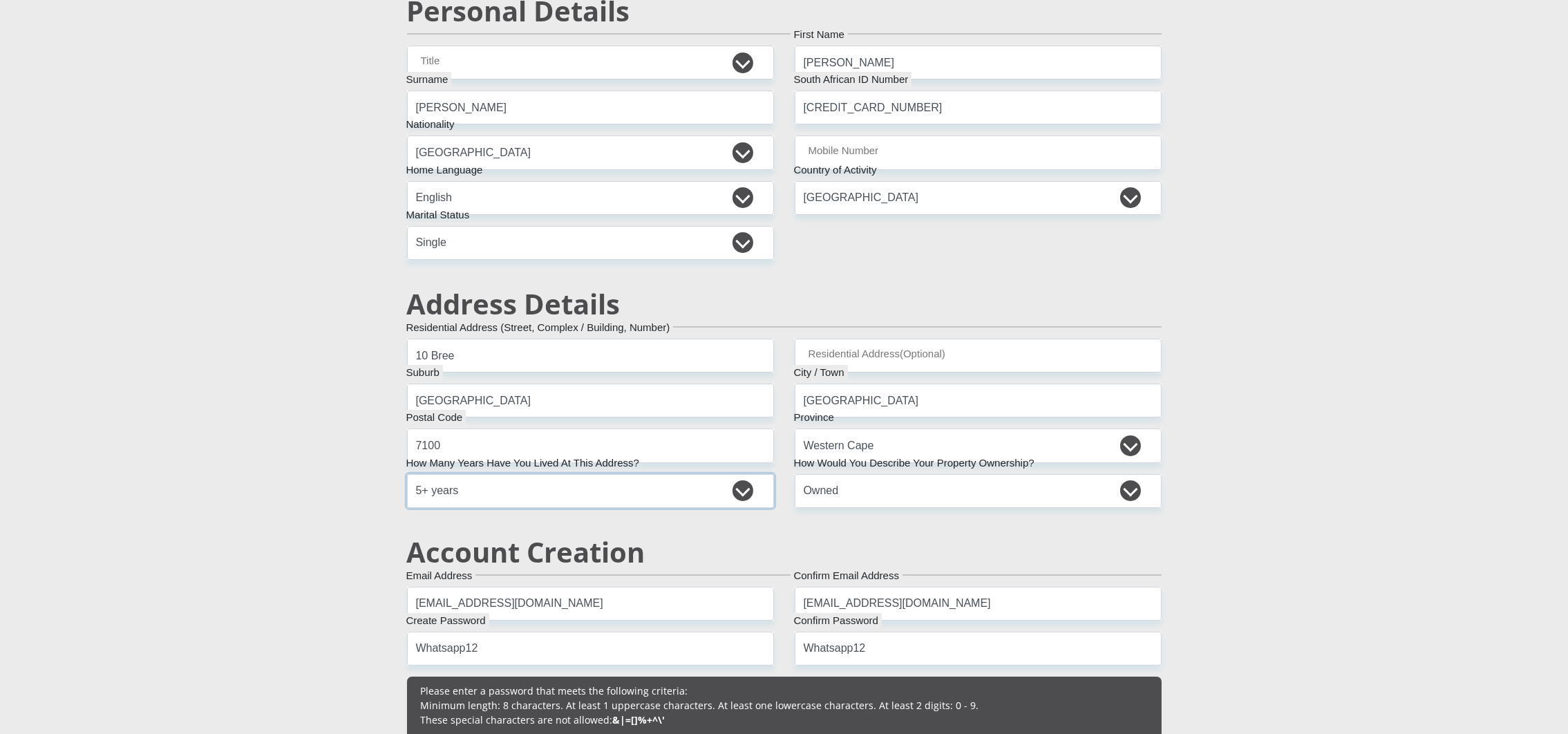
scroll to position [310, 0]
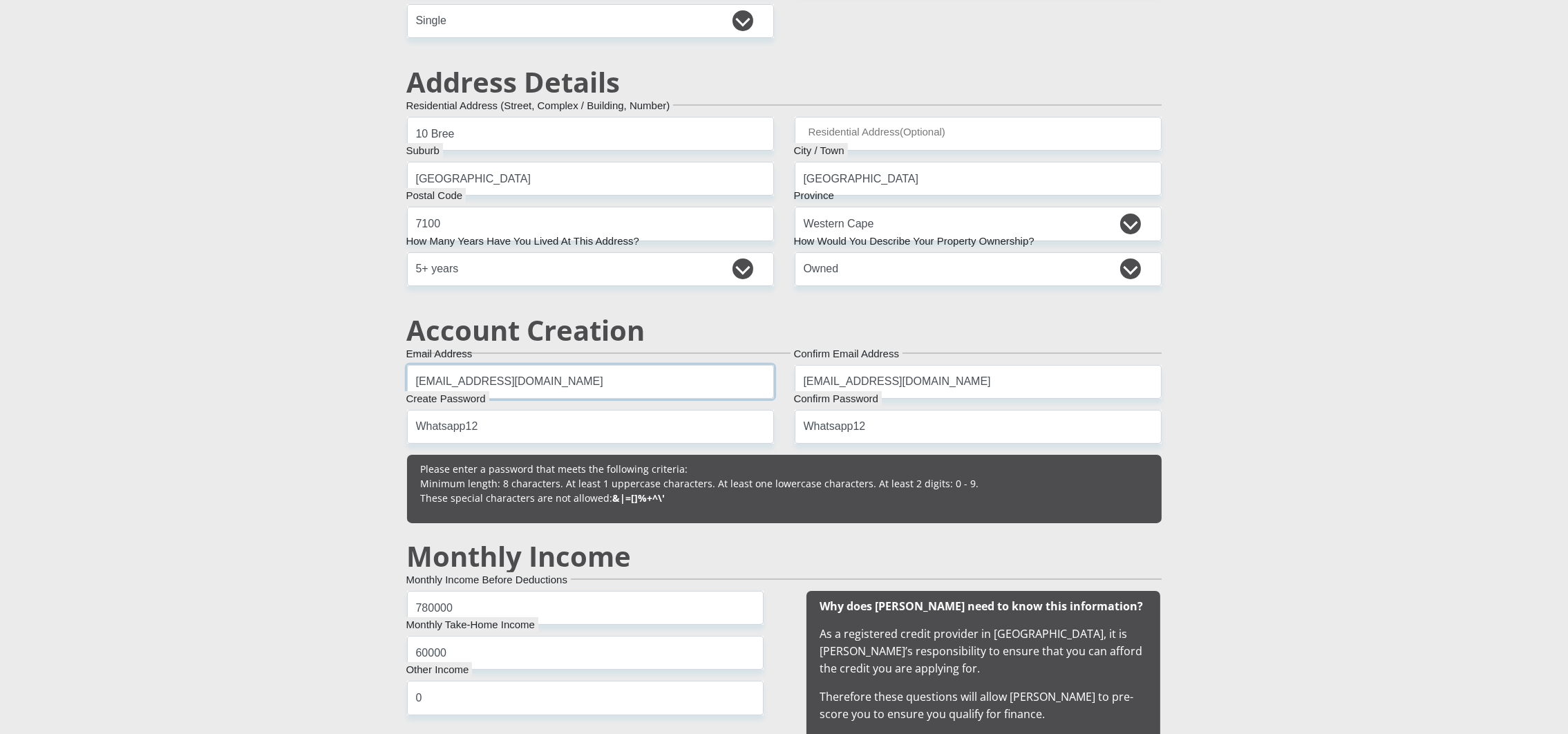
click at [533, 380] on input "taniaTaniaTal202509123@gmail.com" at bounding box center [591, 381] width 367 height 34
type input "taniaTaniaTal202509124@gmail.com"
click at [915, 390] on input "taniaTaniaTal202509123@gmail.com" at bounding box center [978, 381] width 367 height 34
click at [922, 387] on input "taniaTaniaTal202509123@gmail.com" at bounding box center [978, 381] width 367 height 34
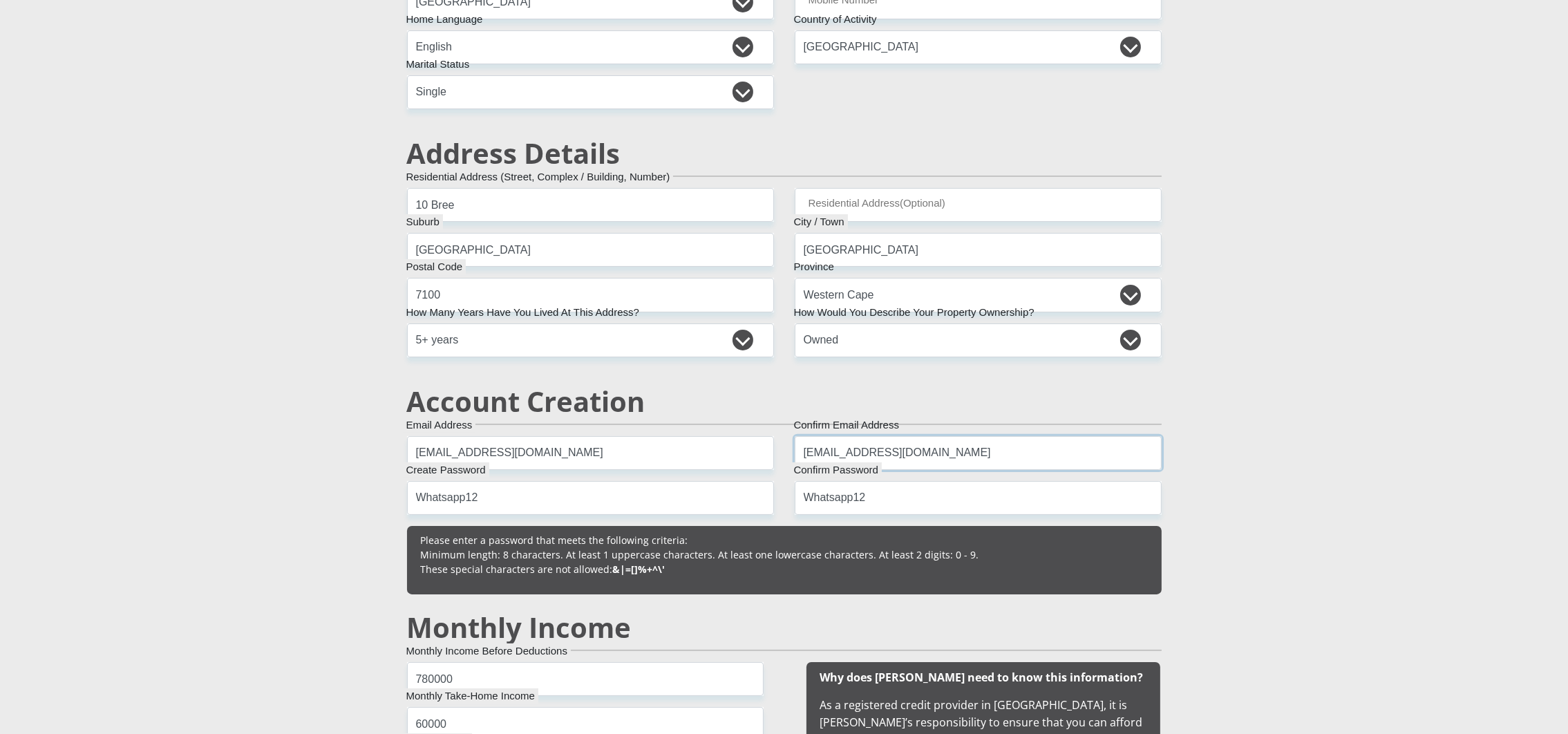
scroll to position [0, 0]
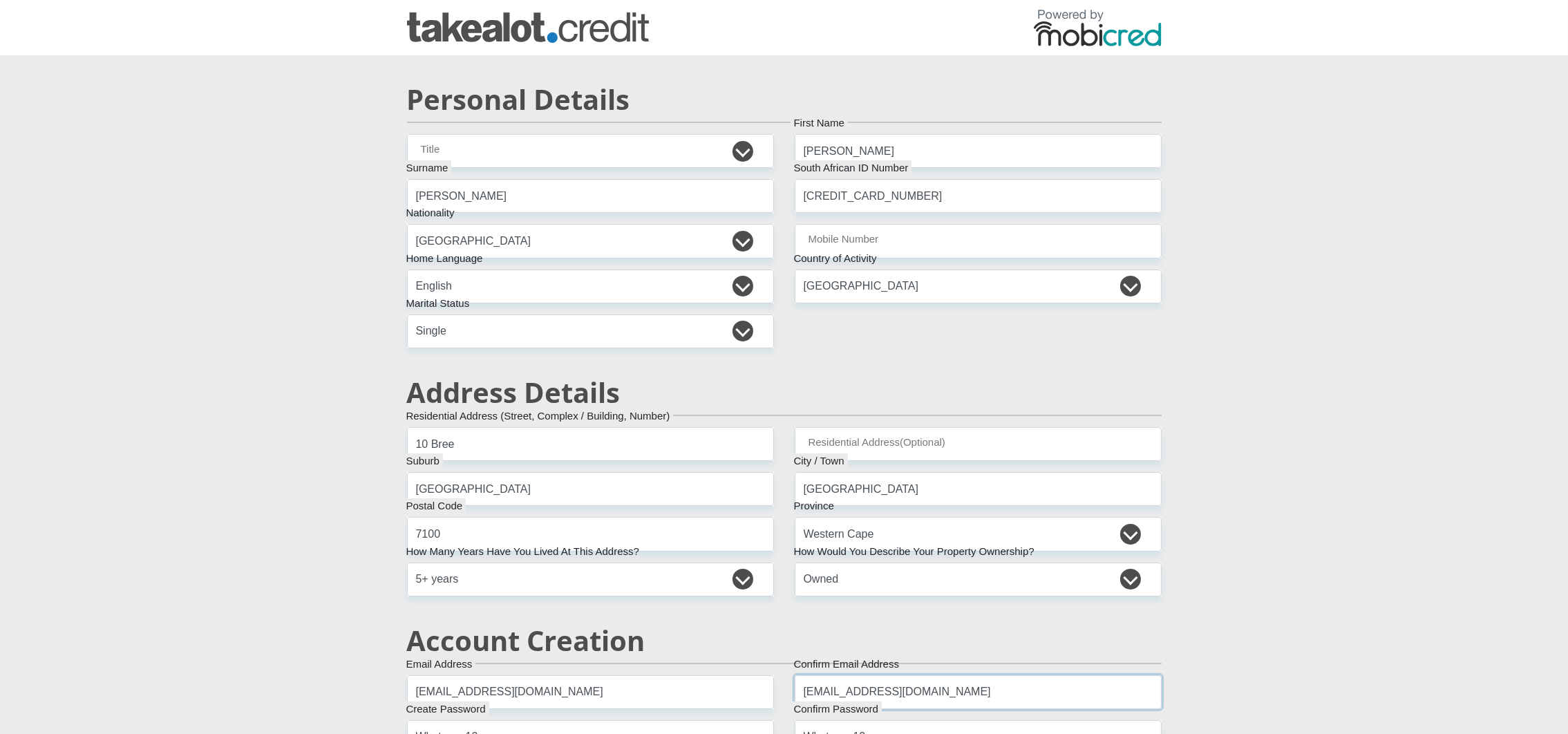
type input "taniaTaniaTal202509124@gmail.com"
click at [899, 247] on input "Mobile Number" at bounding box center [978, 241] width 367 height 34
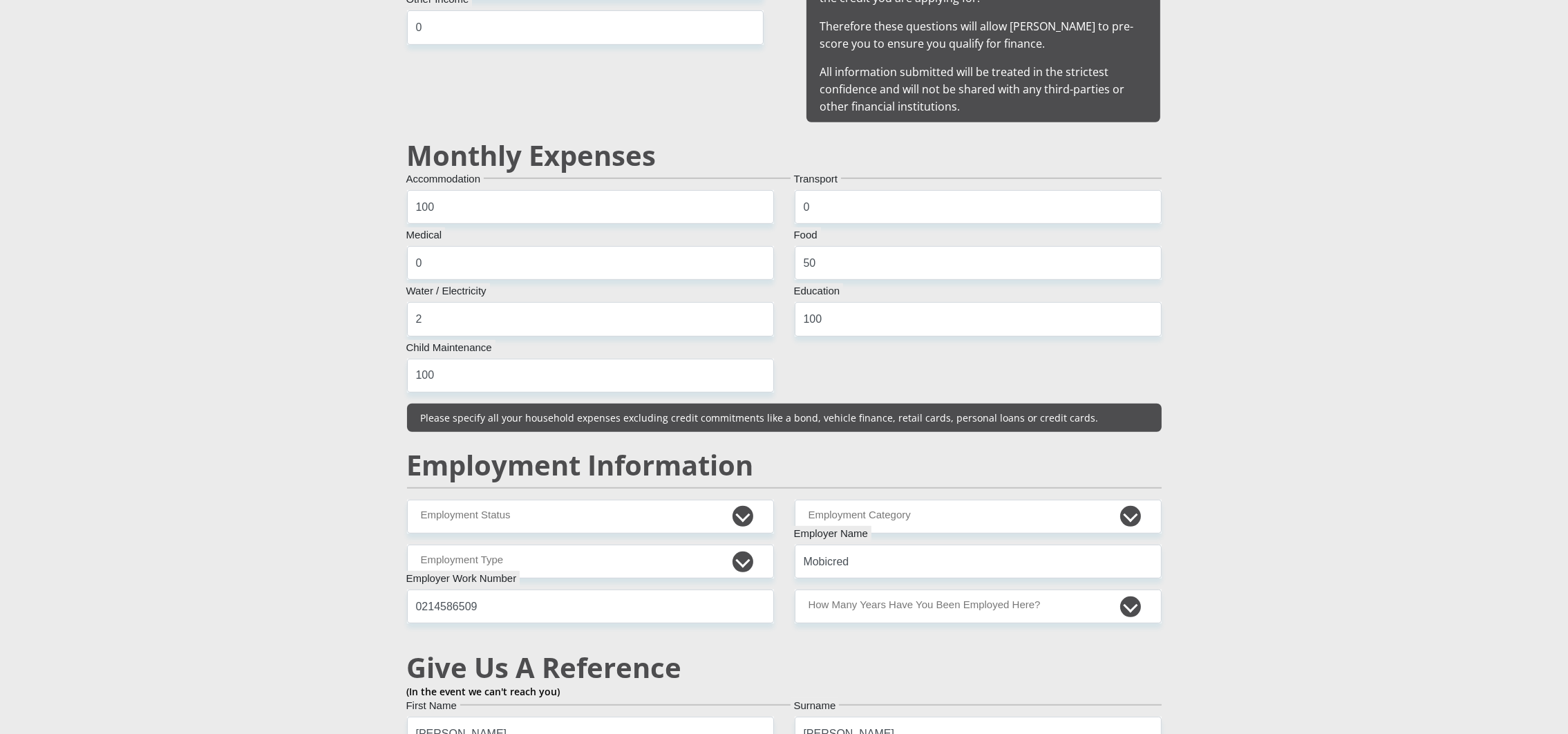
scroll to position [1139, 0]
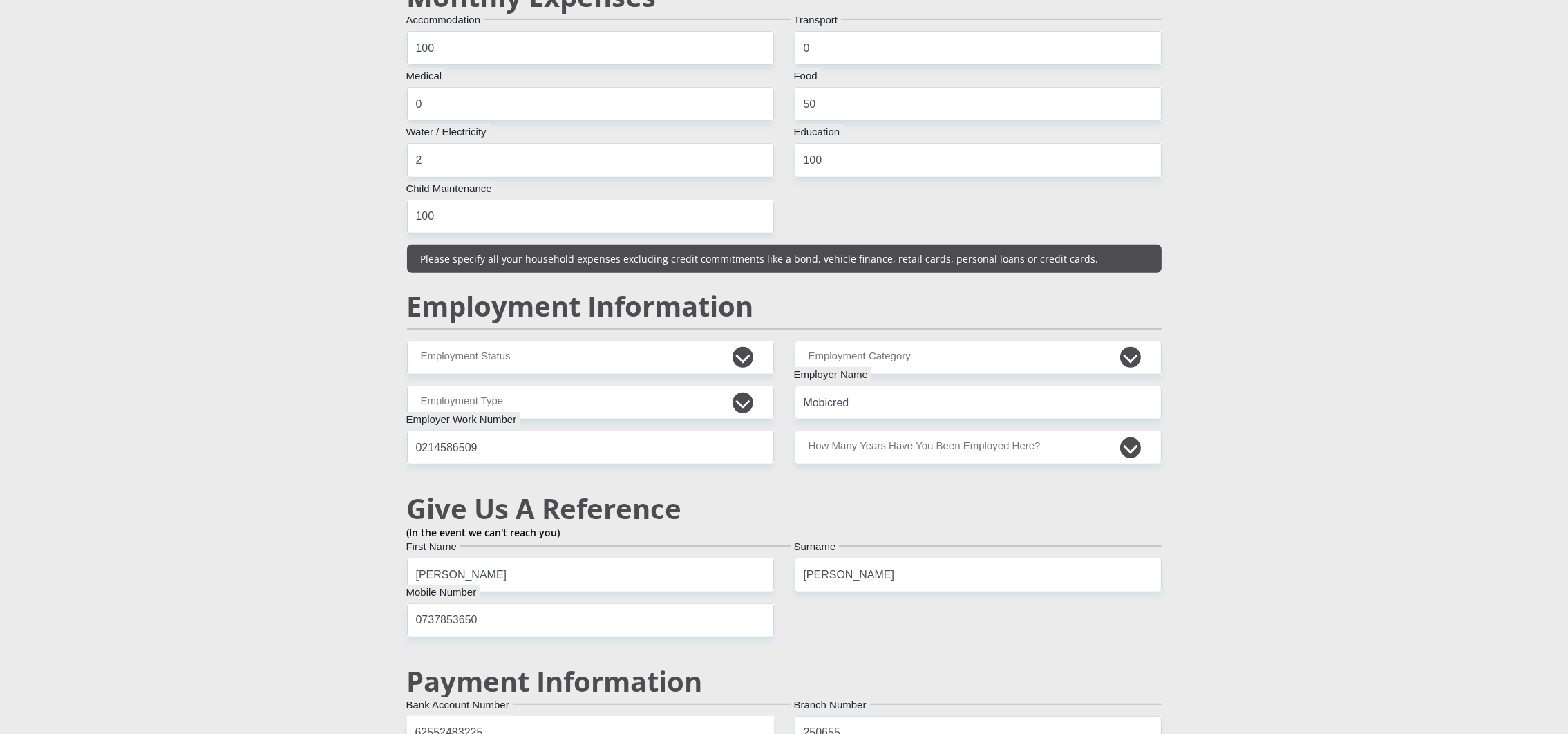
type input "0874569804"
click at [668, 358] on select "Permanent/Full-time Part-time/Casual Contract Worker Self-Employed Housewife Re…" at bounding box center [591, 358] width 367 height 34
select select "1"
click at [407, 342] on select "Permanent/Full-time Part-time/Casual Contract Worker Self-Employed Housewife Re…" at bounding box center [591, 358] width 367 height 34
click at [886, 363] on select "AGRICULTURE ALCOHOL & TOBACCO CONSTRUCTION MATERIALS METALLURGY EQUIPMENT FOR R…" at bounding box center [978, 358] width 367 height 34
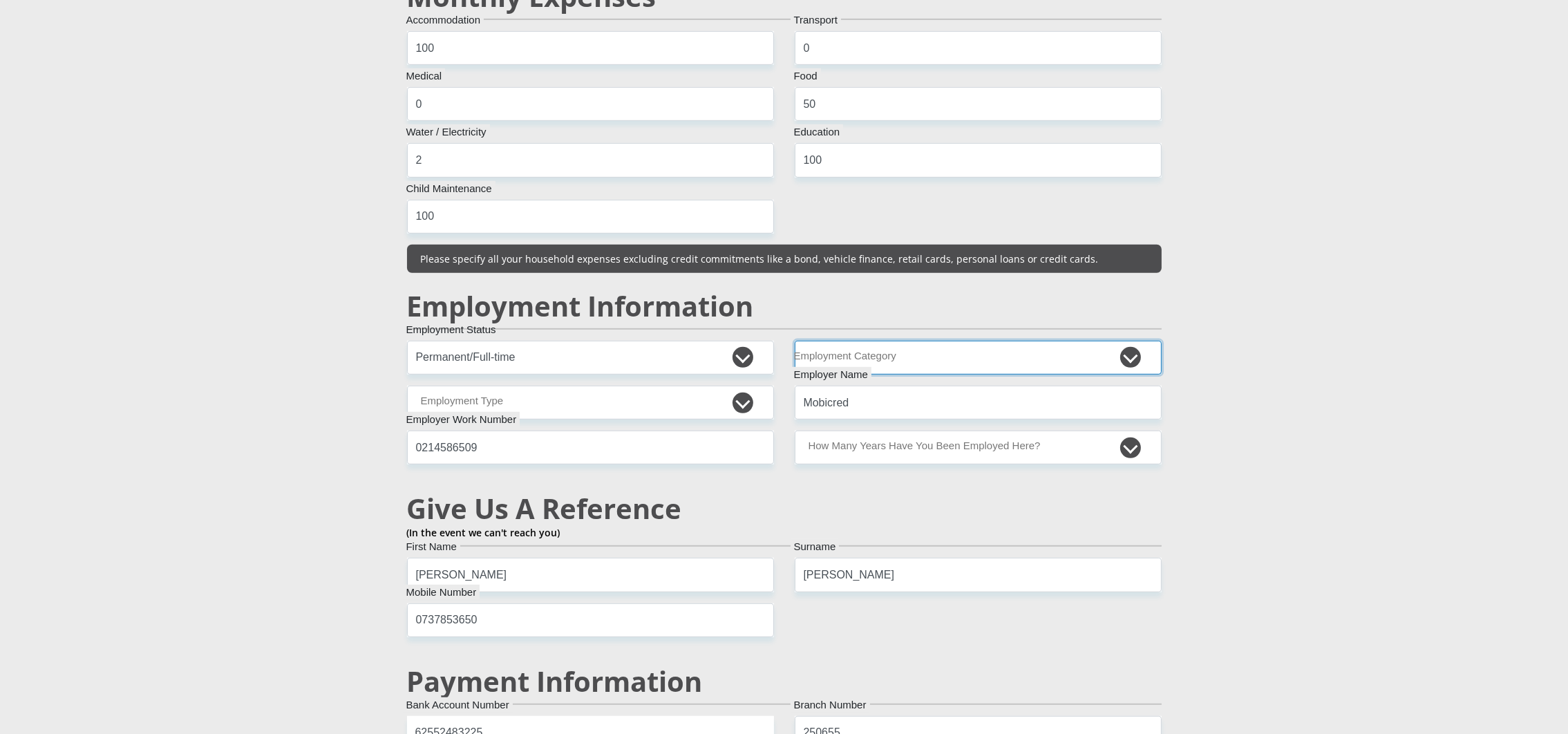
select select "17"
click at [795, 342] on select "AGRICULTURE ALCOHOL & TOBACCO CONSTRUCTION MATERIALS METALLURGY EQUIPMENT FOR R…" at bounding box center [978, 358] width 367 height 34
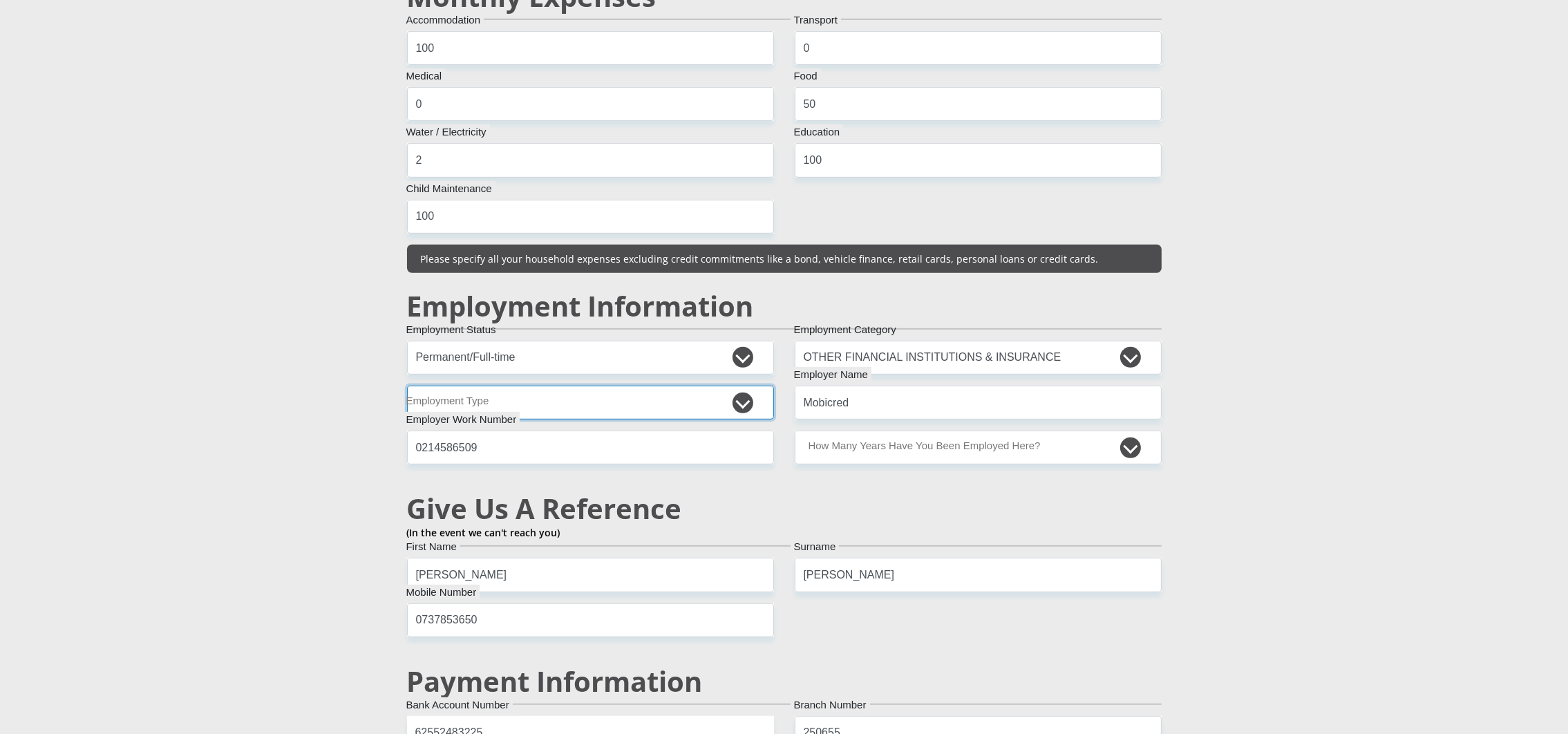
click at [633, 400] on select "College/Lecturer Craft Seller Creative Driver Executive Farmer Forces - Non Com…" at bounding box center [591, 402] width 367 height 34
select select "Executive"
click at [407, 386] on select "College/Lecturer Craft Seller Creative Driver Executive Farmer Forces - Non Com…" at bounding box center [591, 402] width 367 height 34
click at [831, 450] on select "less than 1 year 1-3 years 3-5 years 5+ years" at bounding box center [978, 447] width 367 height 34
select select "60"
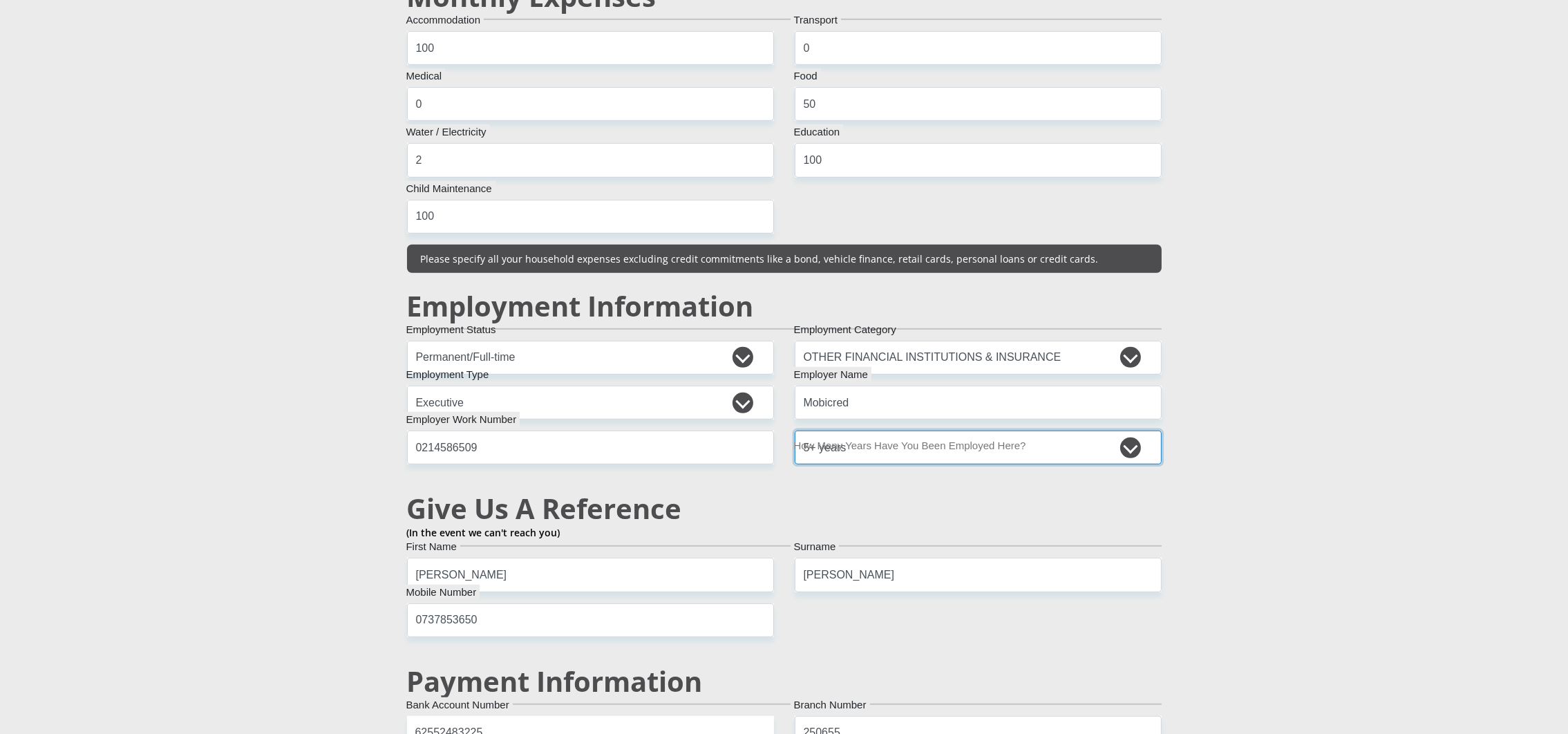
click at [795, 432] on select "less than 1 year 1-3 years 3-5 years 5+ years" at bounding box center [978, 447] width 367 height 34
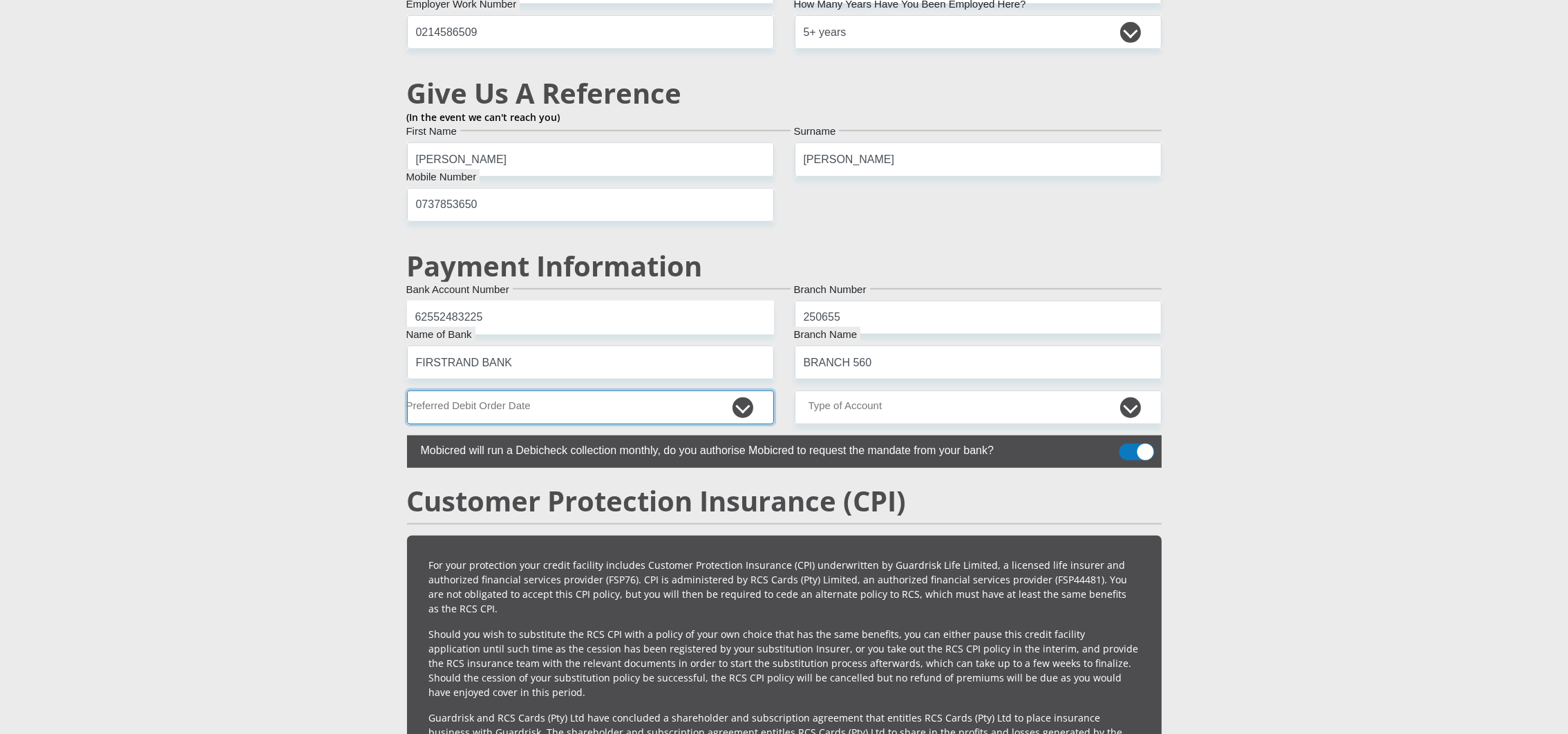
click at [644, 405] on select "1st 2nd 3rd 4th 5th 7th 18th 19th 20th 21st 22nd 23rd 24th 25th 26th 27th 28th …" at bounding box center [591, 407] width 367 height 34
select select "1"
click at [407, 393] on select "1st 2nd 3rd 4th 5th 7th 18th 19th 20th 21st 22nd 23rd 24th 25th 26th 27th 28th …" at bounding box center [591, 407] width 367 height 34
click at [847, 394] on select "Cheque Savings" at bounding box center [978, 407] width 367 height 34
select select "CUR"
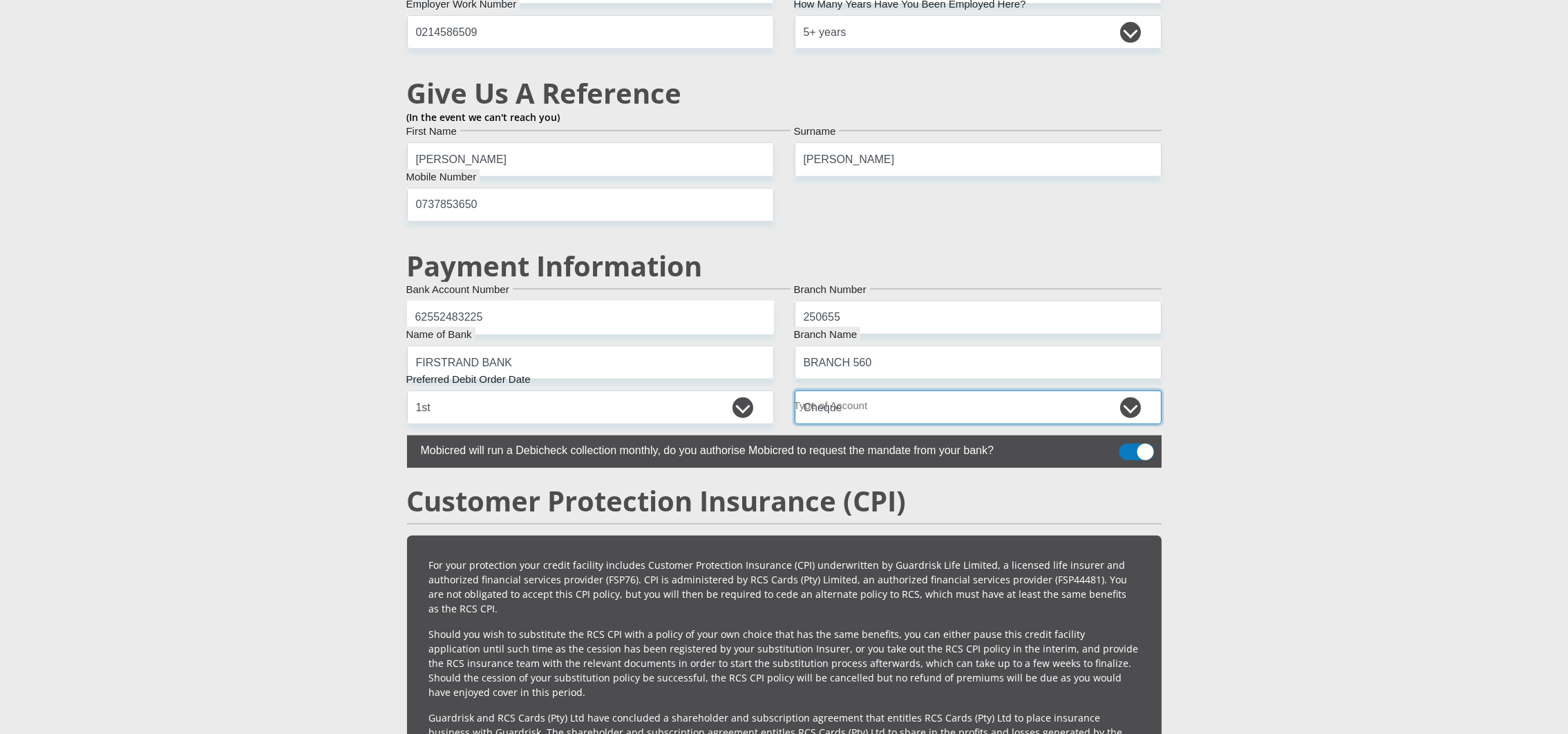
click at [795, 393] on select "Cheque Savings" at bounding box center [978, 407] width 367 height 34
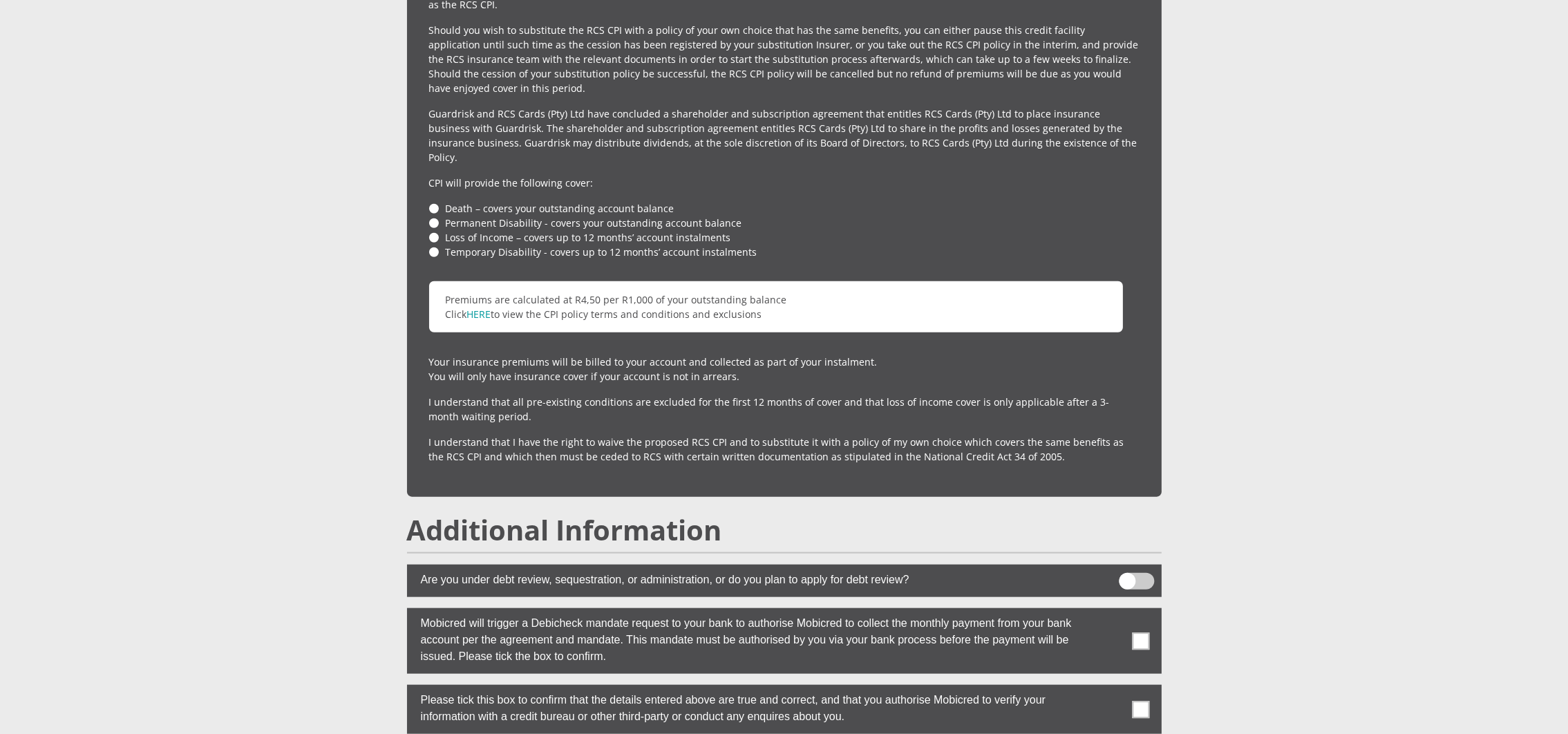
scroll to position [2279, 0]
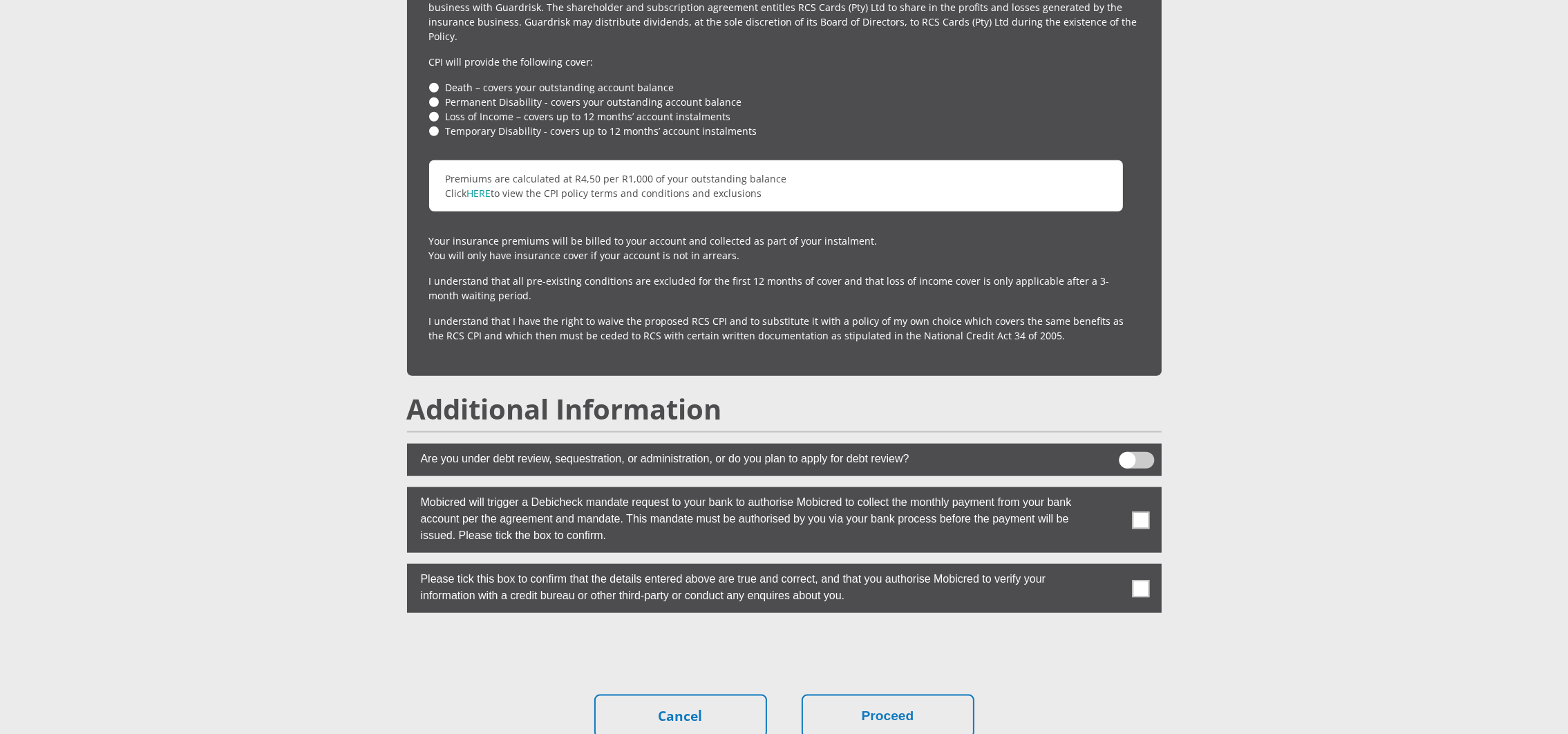
click at [1143, 497] on label at bounding box center [784, 520] width 754 height 66
click at [1110, 490] on input "checkbox" at bounding box center [1110, 490] width 0 height 0
click at [1145, 580] on span at bounding box center [1140, 588] width 17 height 17
click at [1110, 567] on input "checkbox" at bounding box center [1110, 567] width 0 height 0
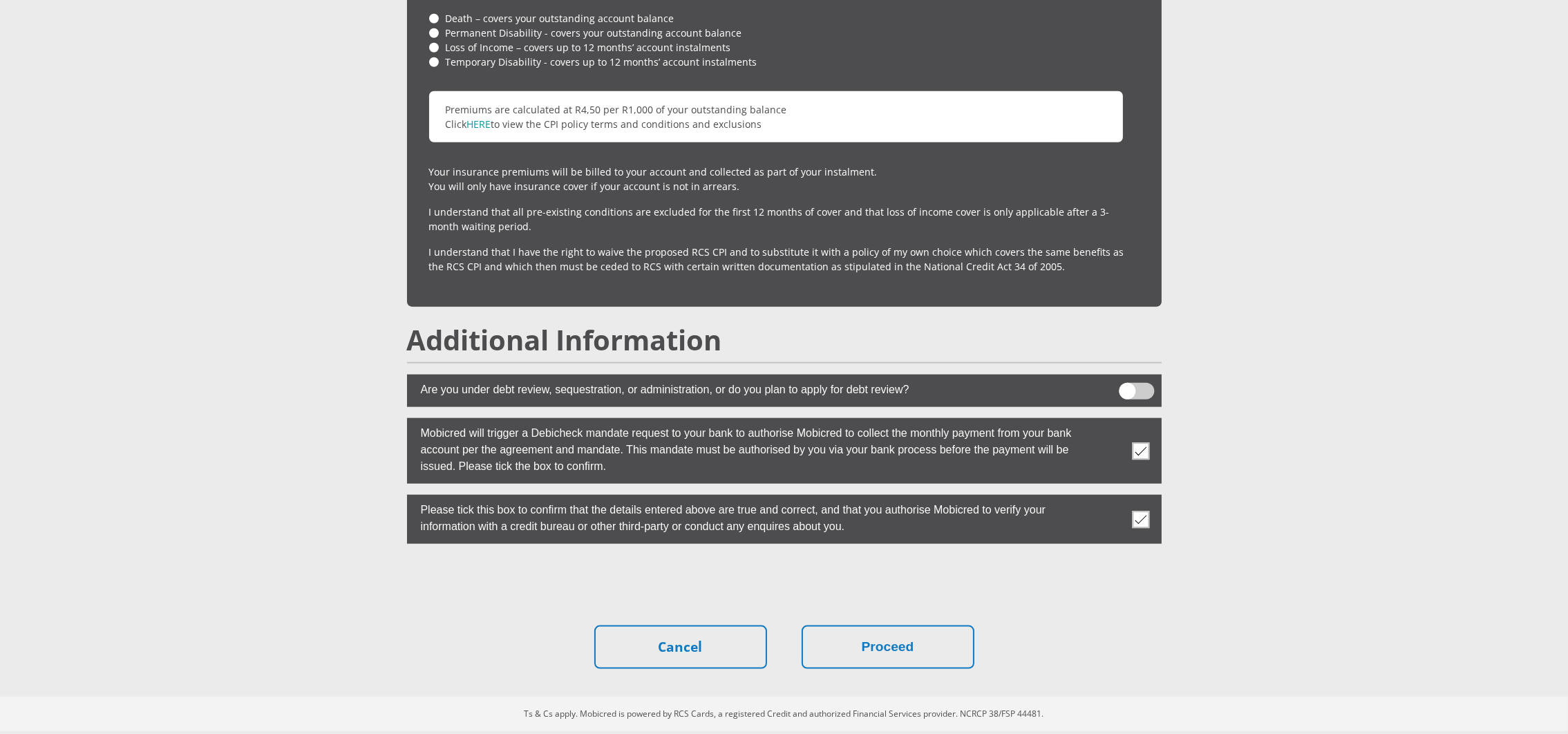
scroll to position [2348, 0]
click at [877, 654] on button "Proceed" at bounding box center [888, 646] width 172 height 44
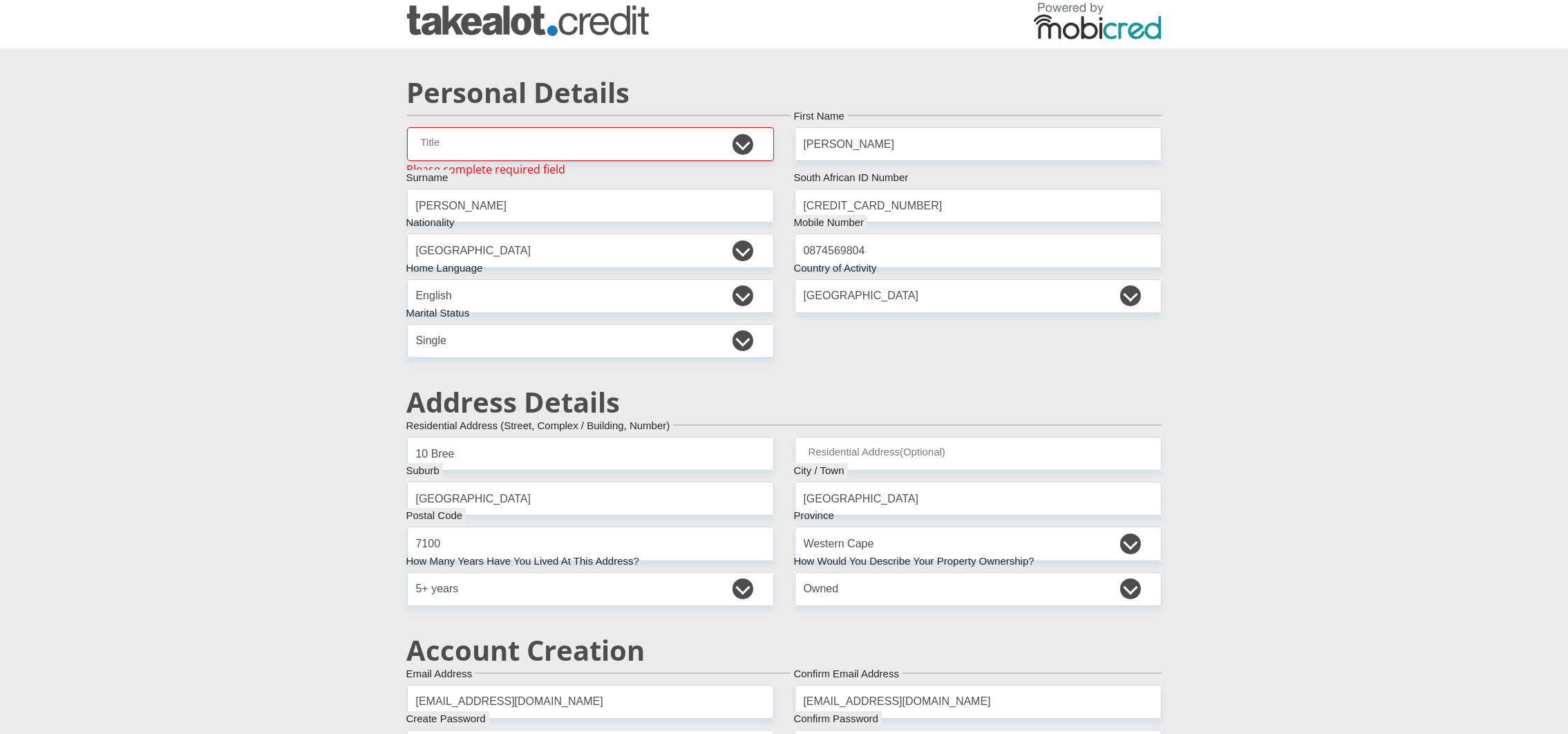
scroll to position [0, 0]
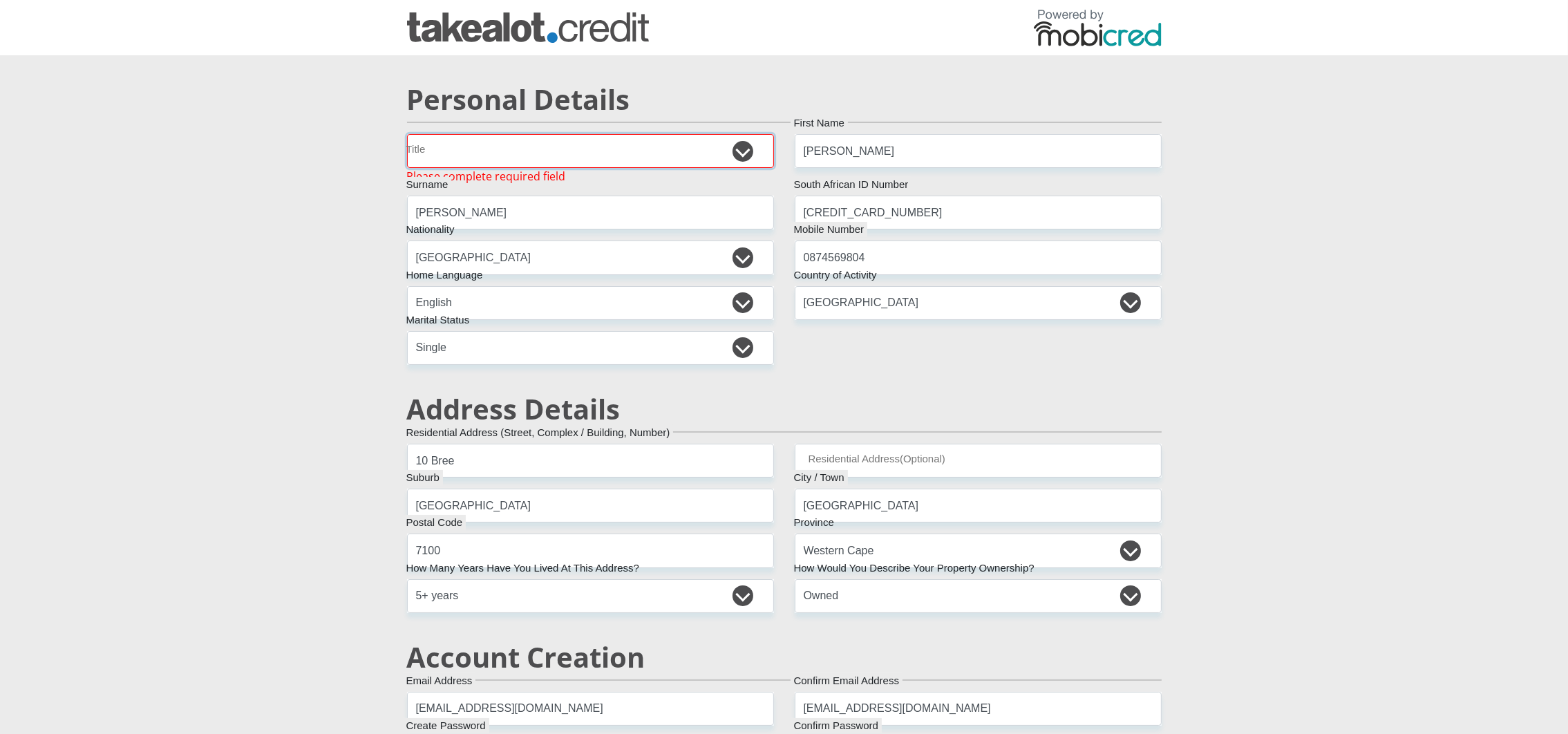
click at [599, 147] on select "Dr Miss Mr Mrs Ms Professor" at bounding box center [591, 151] width 367 height 34
select select "18"
click at [407, 134] on select "Dr Miss Mr Mrs Ms Professor" at bounding box center [591, 151] width 367 height 34
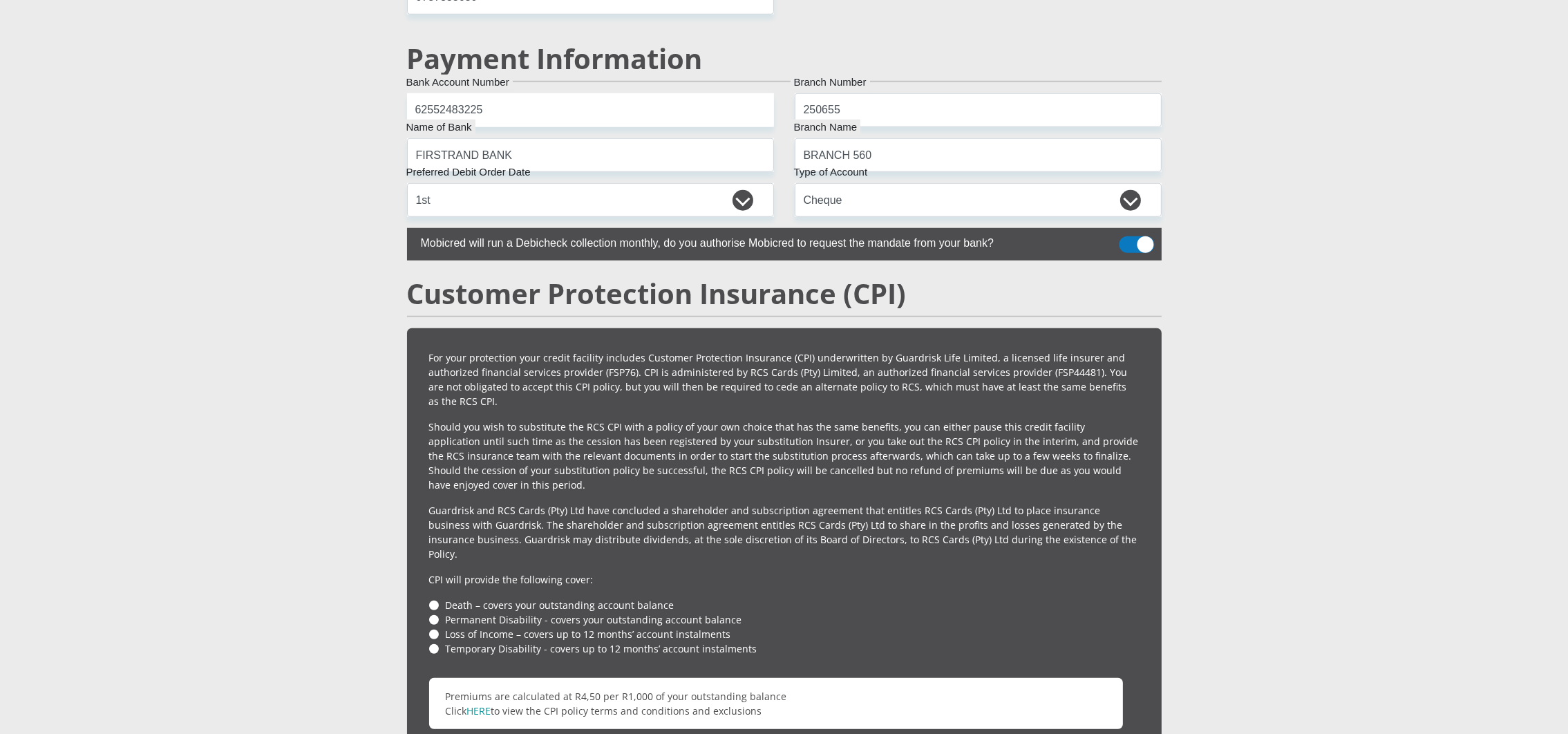
scroll to position [2348, 0]
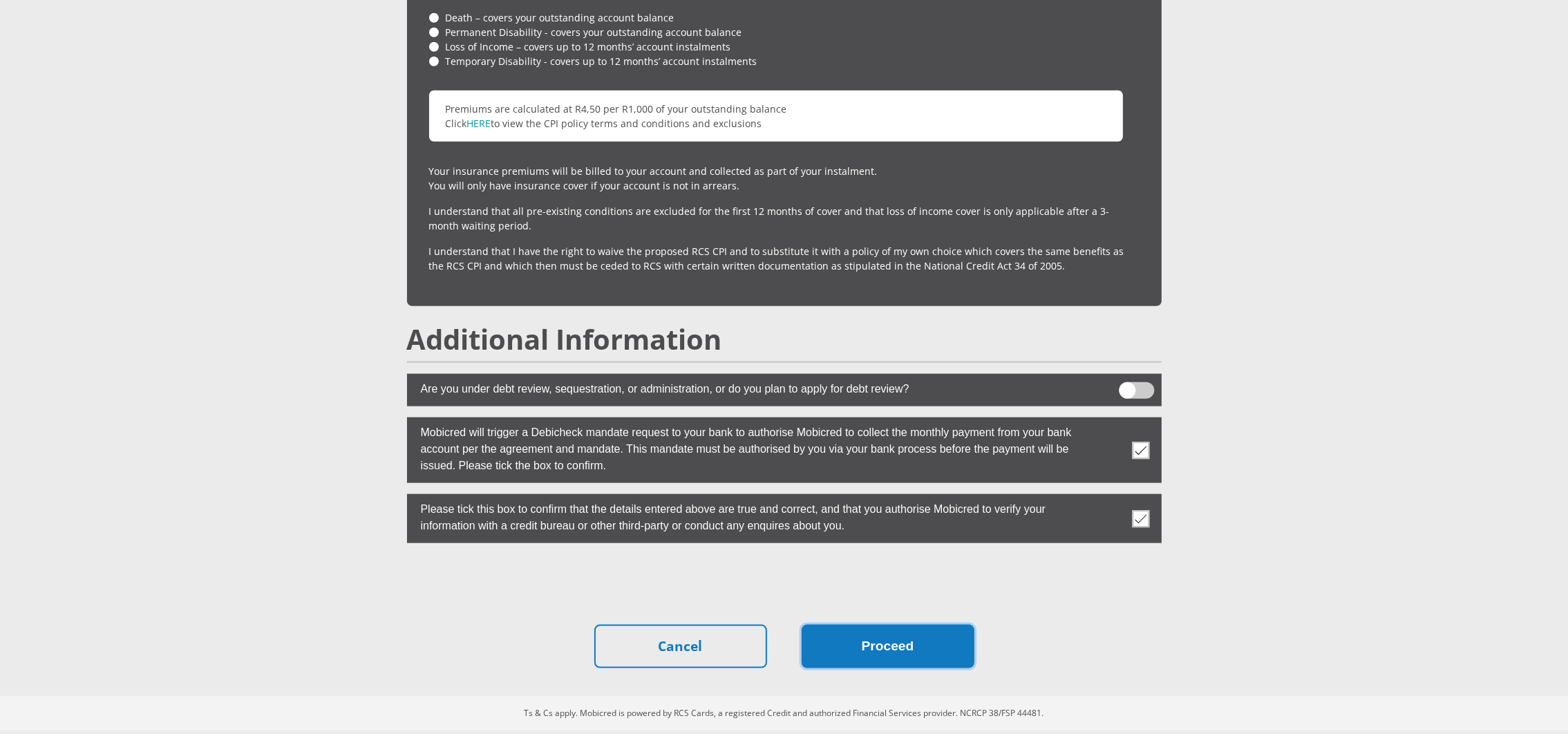
click at [961, 635] on button "Proceed" at bounding box center [888, 646] width 172 height 44
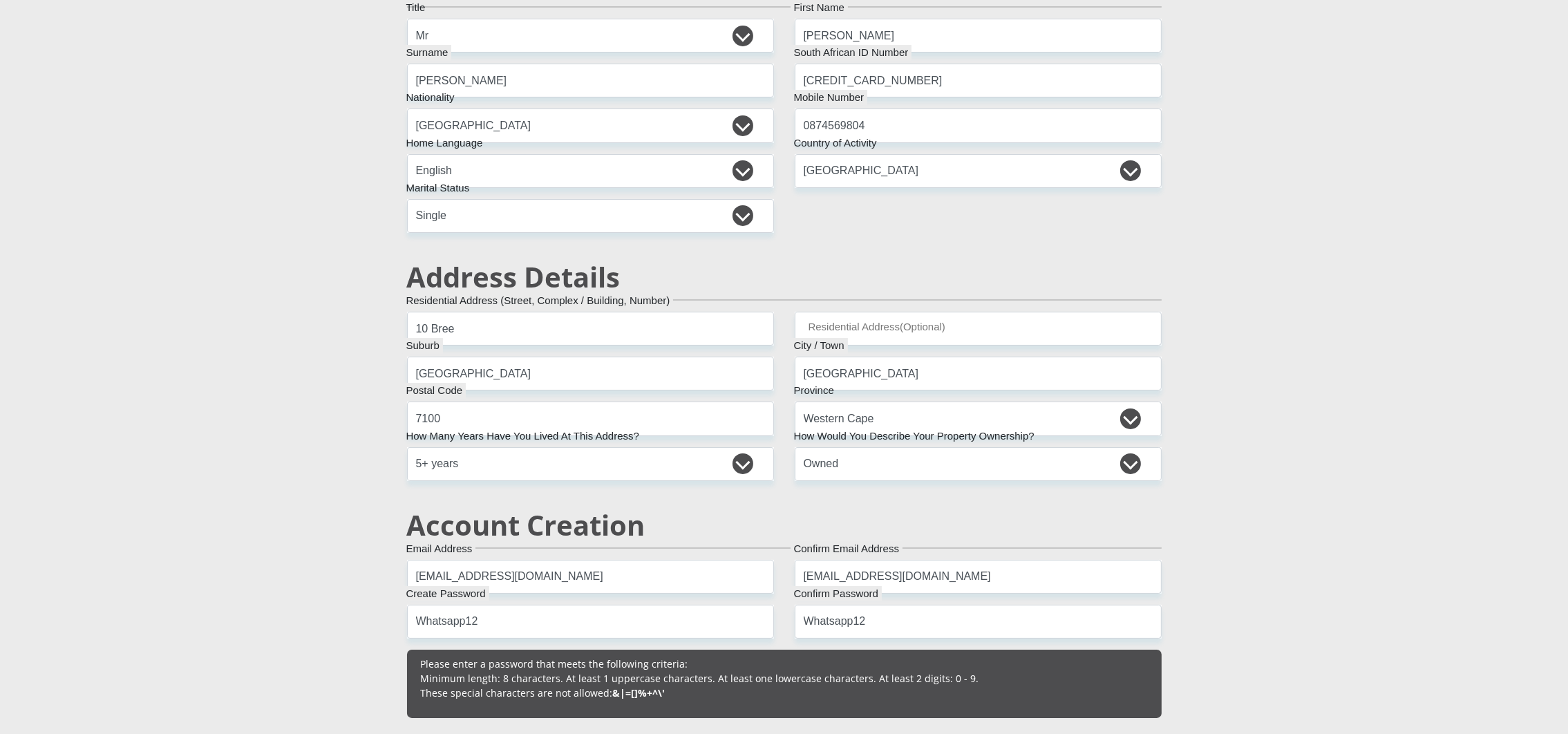
scroll to position [0, 0]
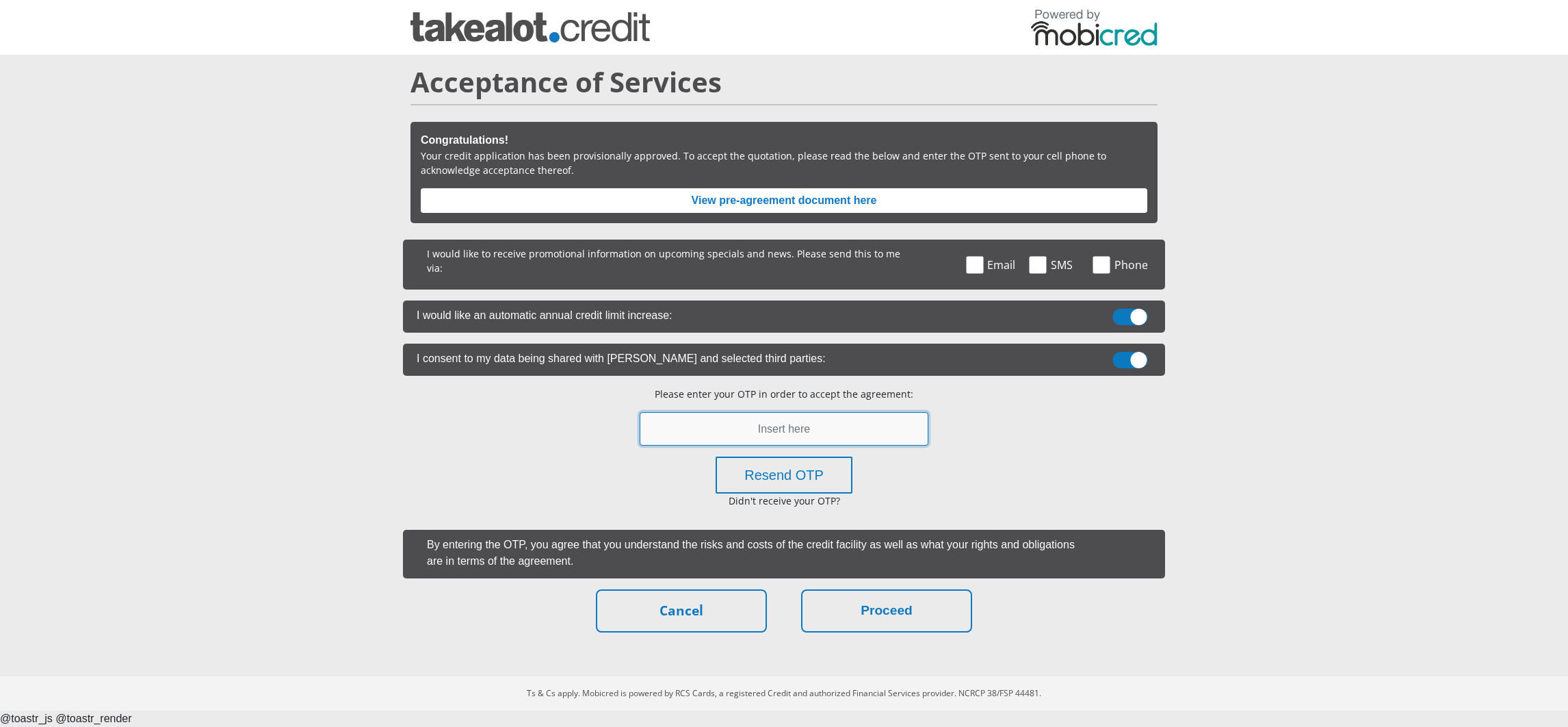
paste input "120859"
type input "120859"
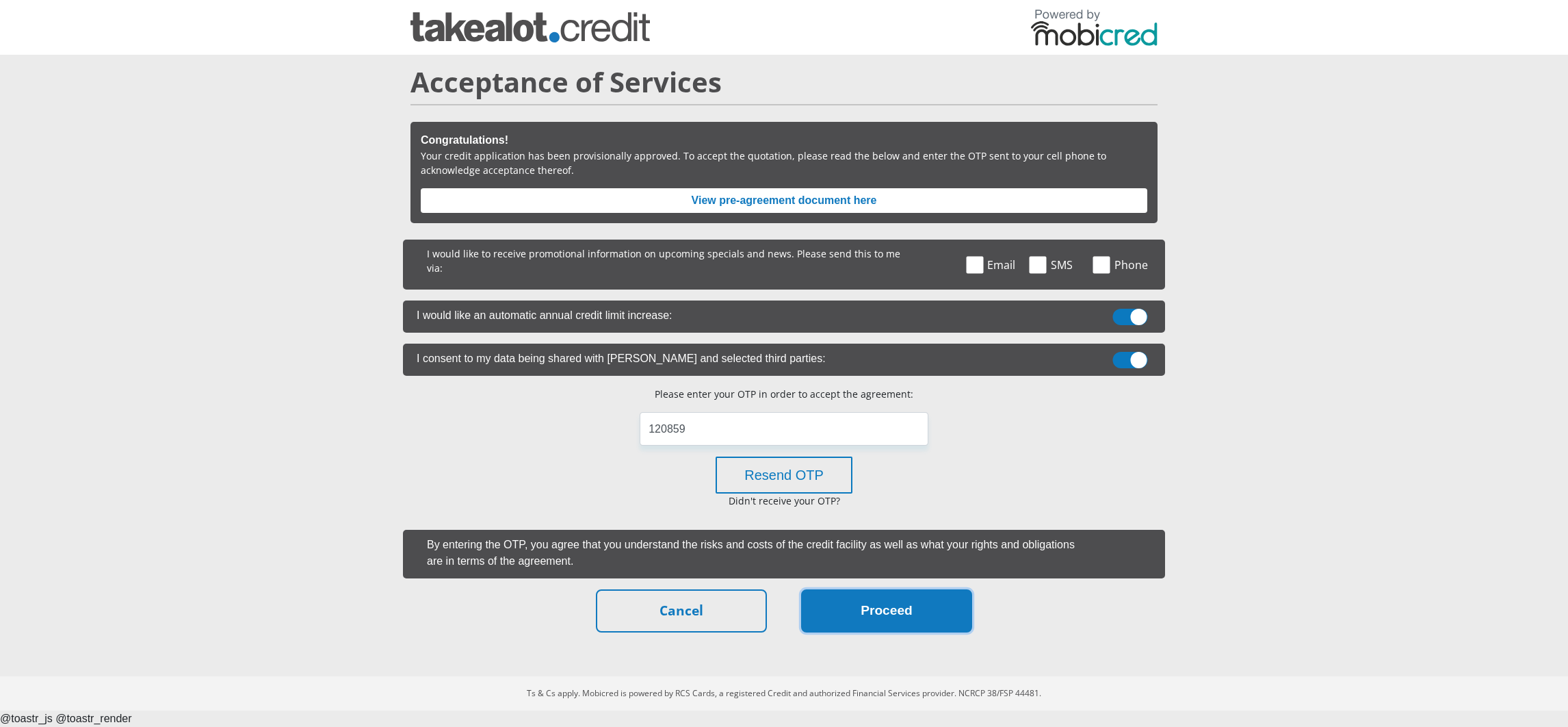
click at [910, 611] on button "Proceed" at bounding box center [886, 611] width 171 height 43
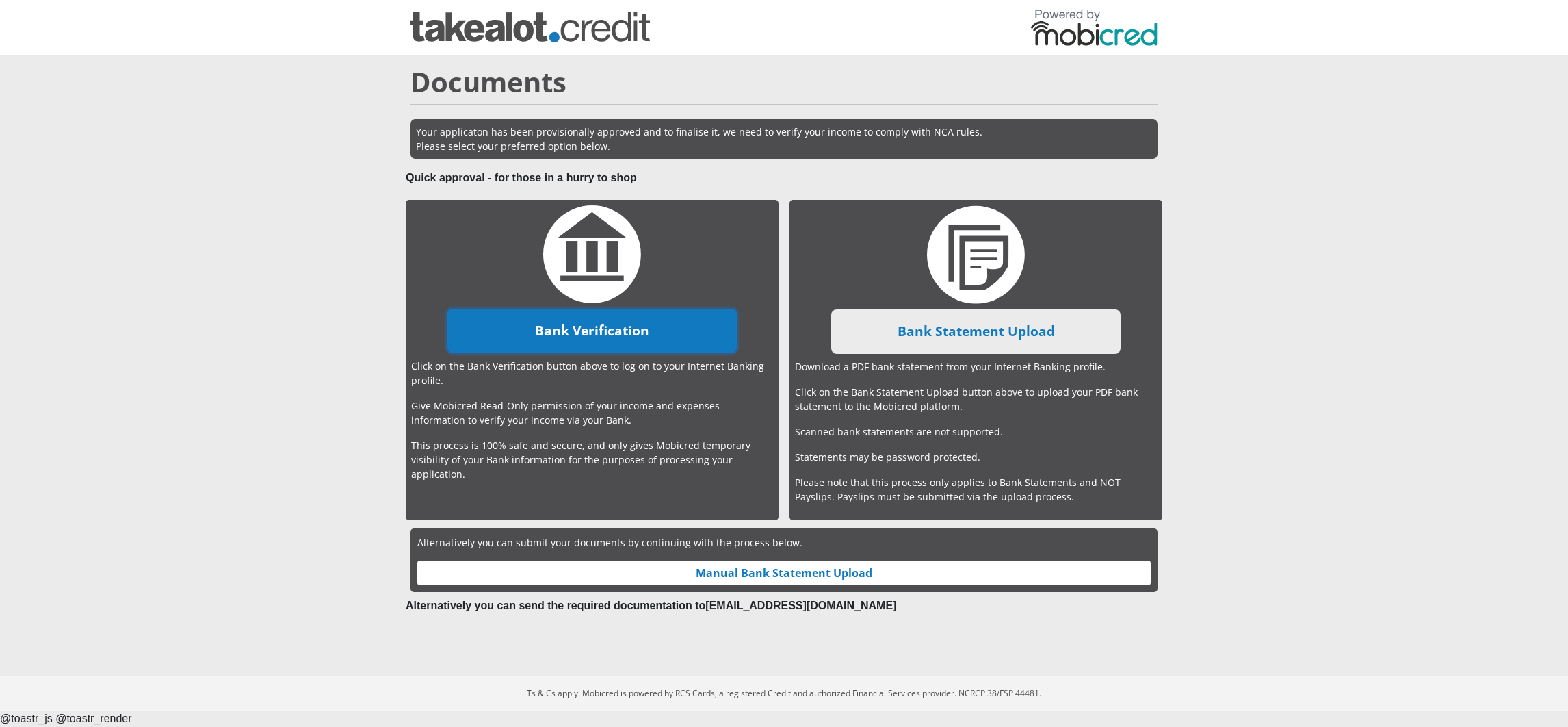
click at [626, 311] on link "Bank Verification" at bounding box center [592, 330] width 289 height 44
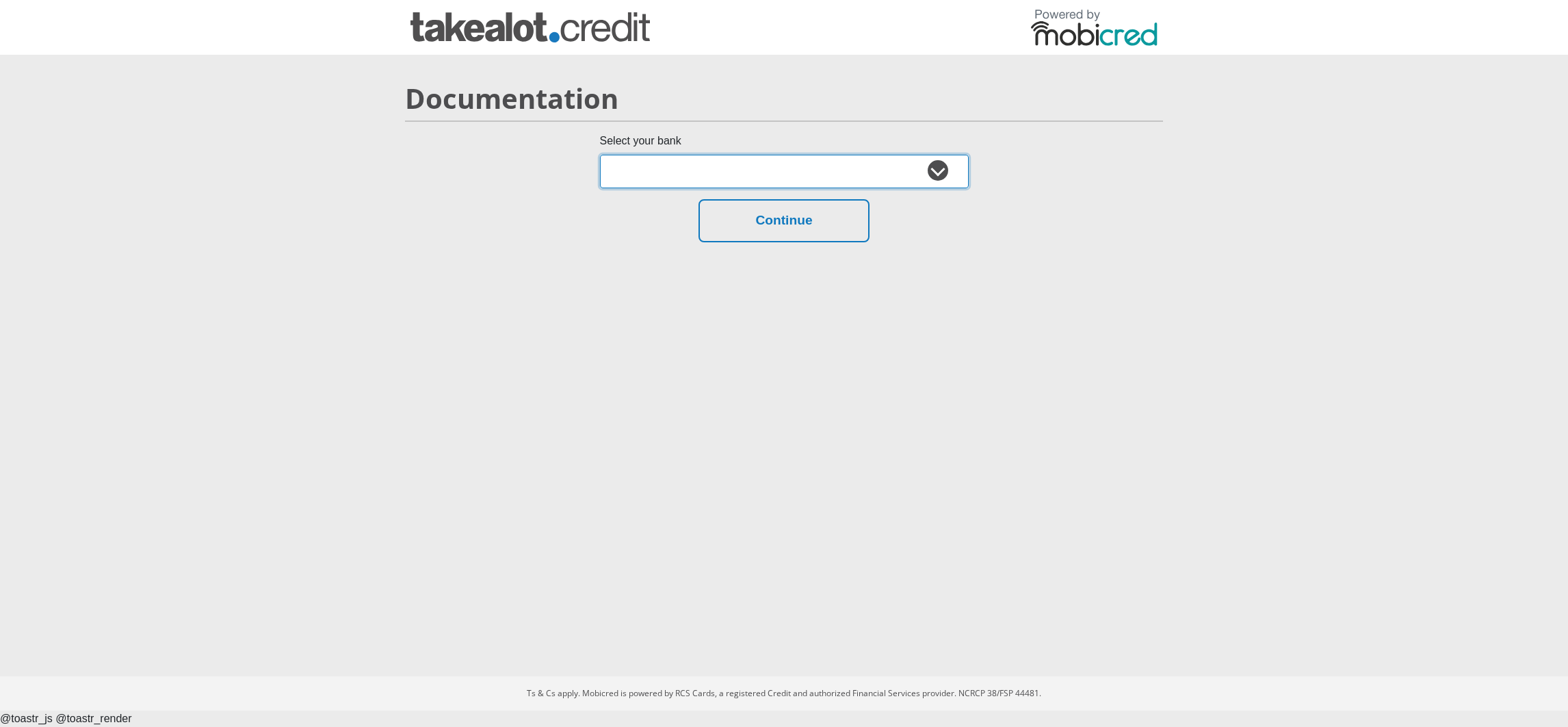
click at [892, 182] on select "Absa Capitec Bank Discovery Bank First National Bank Nedbank Standard Bank Tyme…" at bounding box center [784, 172] width 369 height 34
select select "{"id":"11","title":"Test Bank","institution":"tryfetch","alias":"test","country…"
click at [600, 155] on select "Absa Capitec Bank Discovery Bank First National Bank Nedbank Standard Bank Tyme…" at bounding box center [784, 172] width 369 height 34
click at [758, 191] on div "Select your bank Absa Capitec Bank Discovery Bank First National Bank Nedbank S…" at bounding box center [783, 193] width 778 height 120
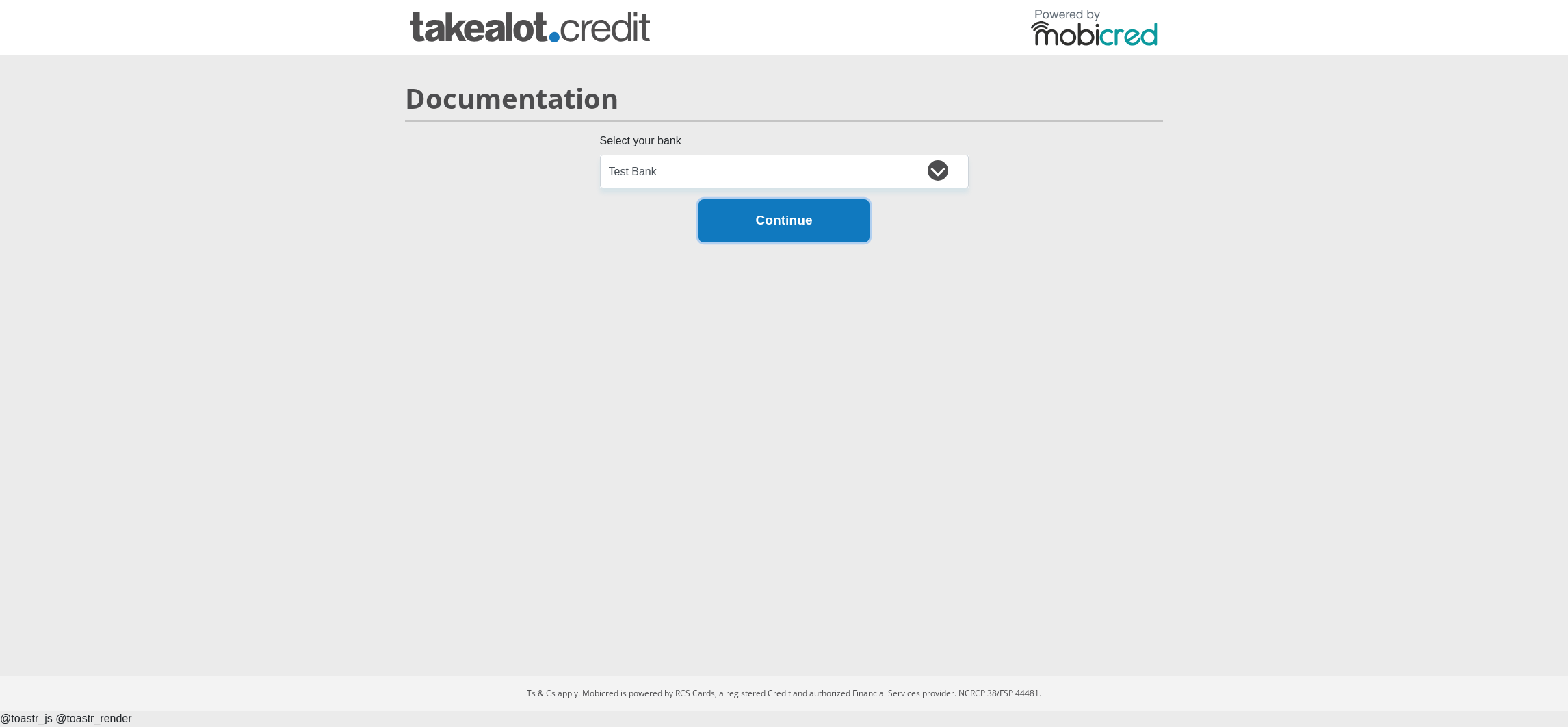
click at [769, 233] on button "Continue" at bounding box center [783, 221] width 171 height 43
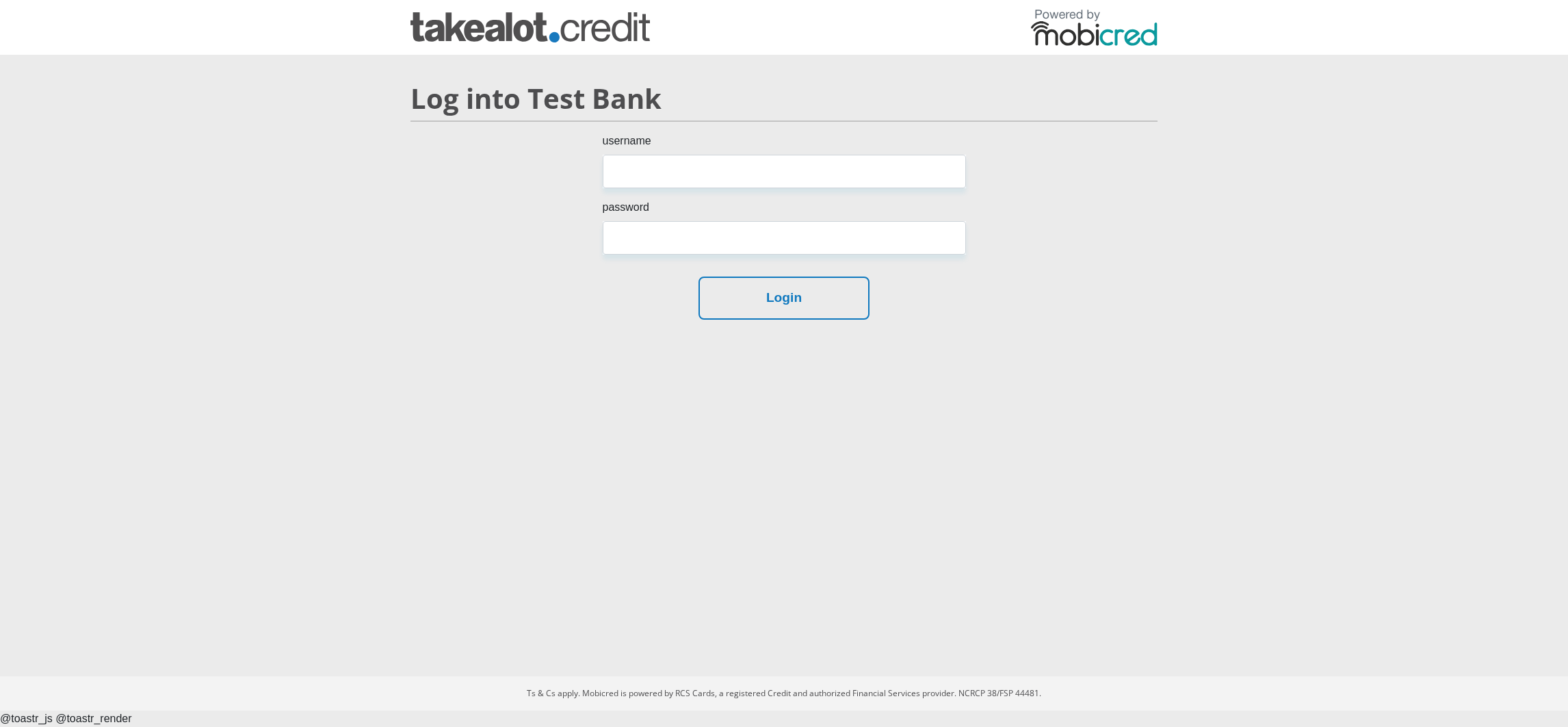
click at [724, 190] on div "username password" at bounding box center [784, 199] width 384 height 133
click at [705, 166] on input "username" at bounding box center [784, 172] width 363 height 34
type input "test"
click at [673, 235] on input "password" at bounding box center [784, 238] width 363 height 34
type input "test"
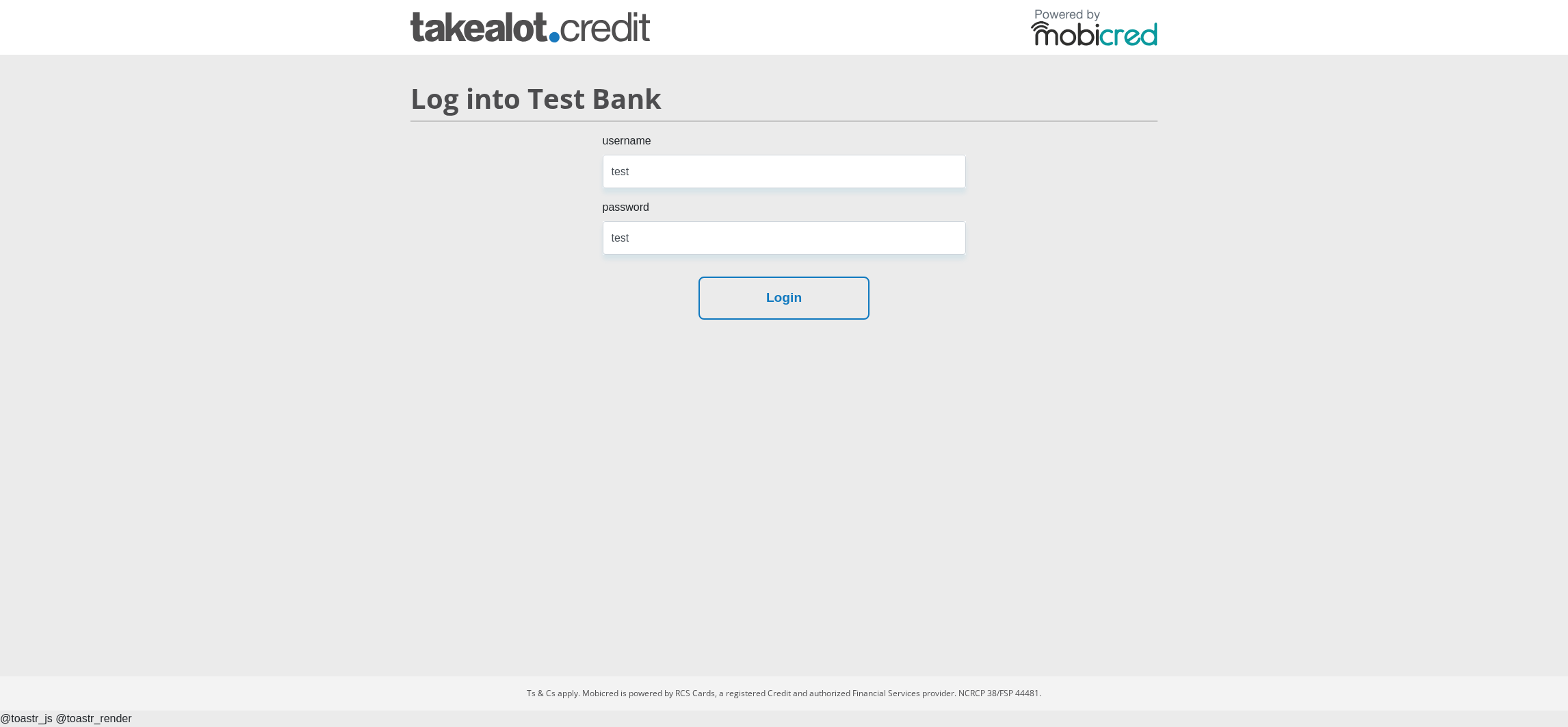
click at [826, 323] on div "Log into Test Bank username test password test Login" at bounding box center [784, 200] width 780 height 259
click at [819, 305] on button "Login" at bounding box center [783, 298] width 171 height 43
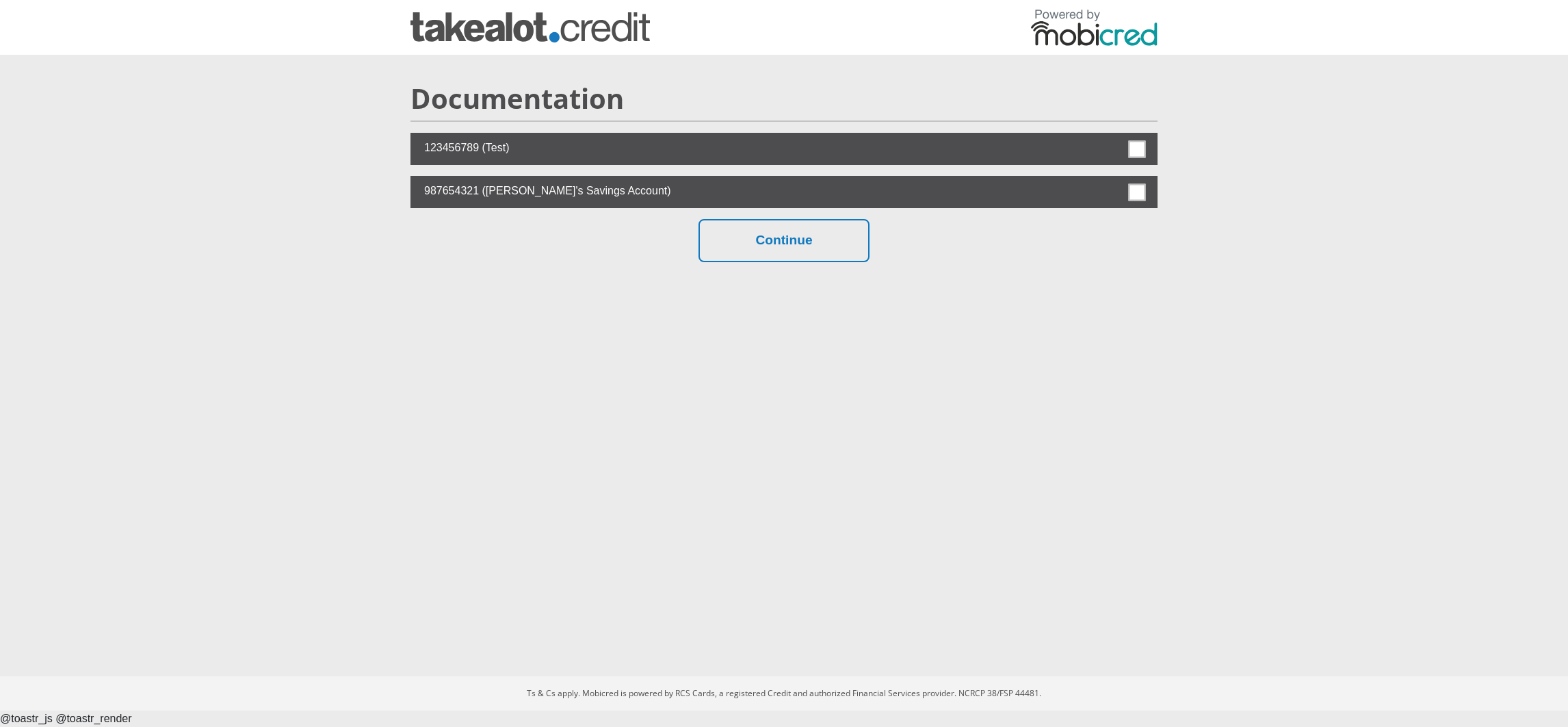
click at [1146, 145] on label at bounding box center [783, 149] width 747 height 33
click at [1106, 136] on input "checkbox" at bounding box center [1106, 136] width 0 height 0
click at [839, 236] on button "Continue" at bounding box center [783, 241] width 171 height 43
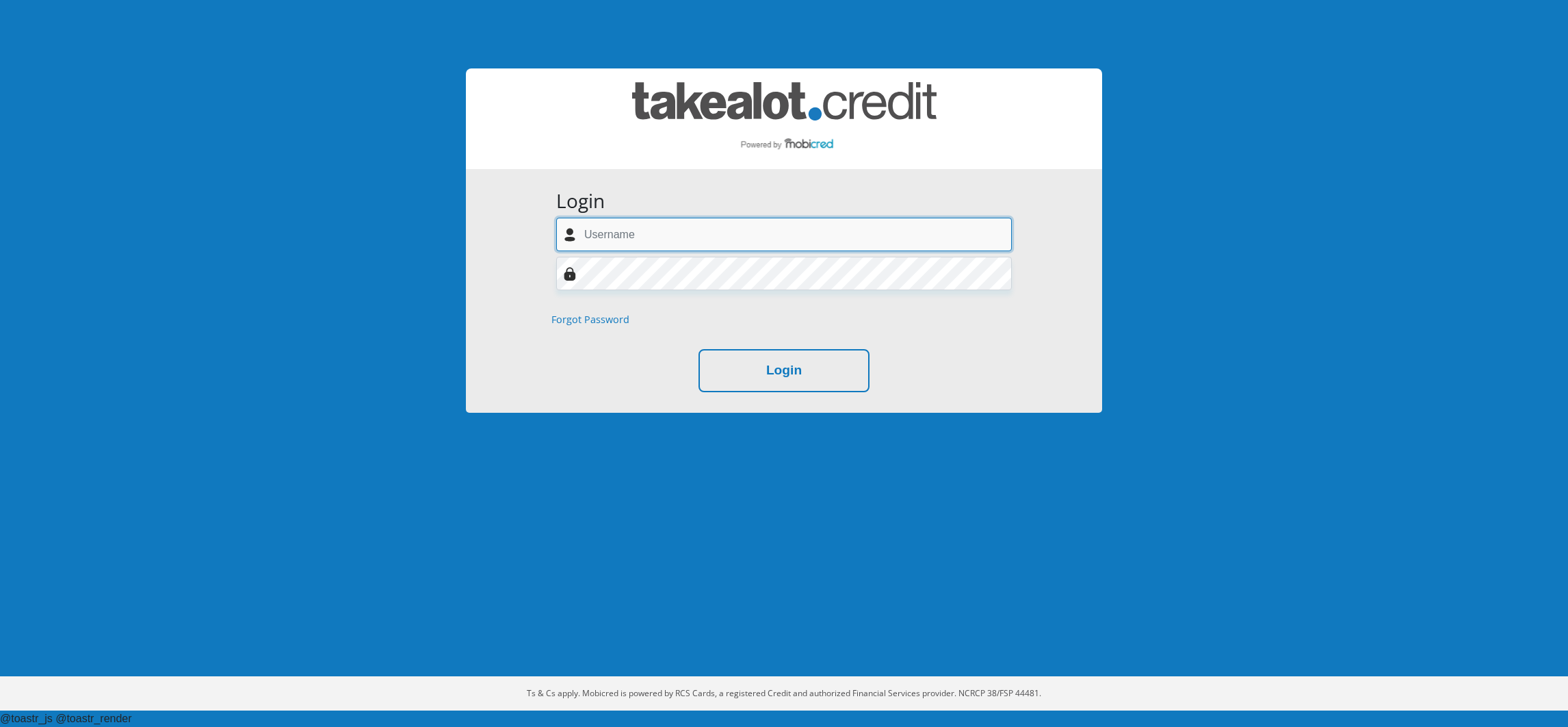
click at [645, 242] on input "text" at bounding box center [784, 235] width 456 height 34
paste input "[EMAIL_ADDRESS][DOMAIN_NAME]"
type input "[EMAIL_ADDRESS][DOMAIN_NAME]"
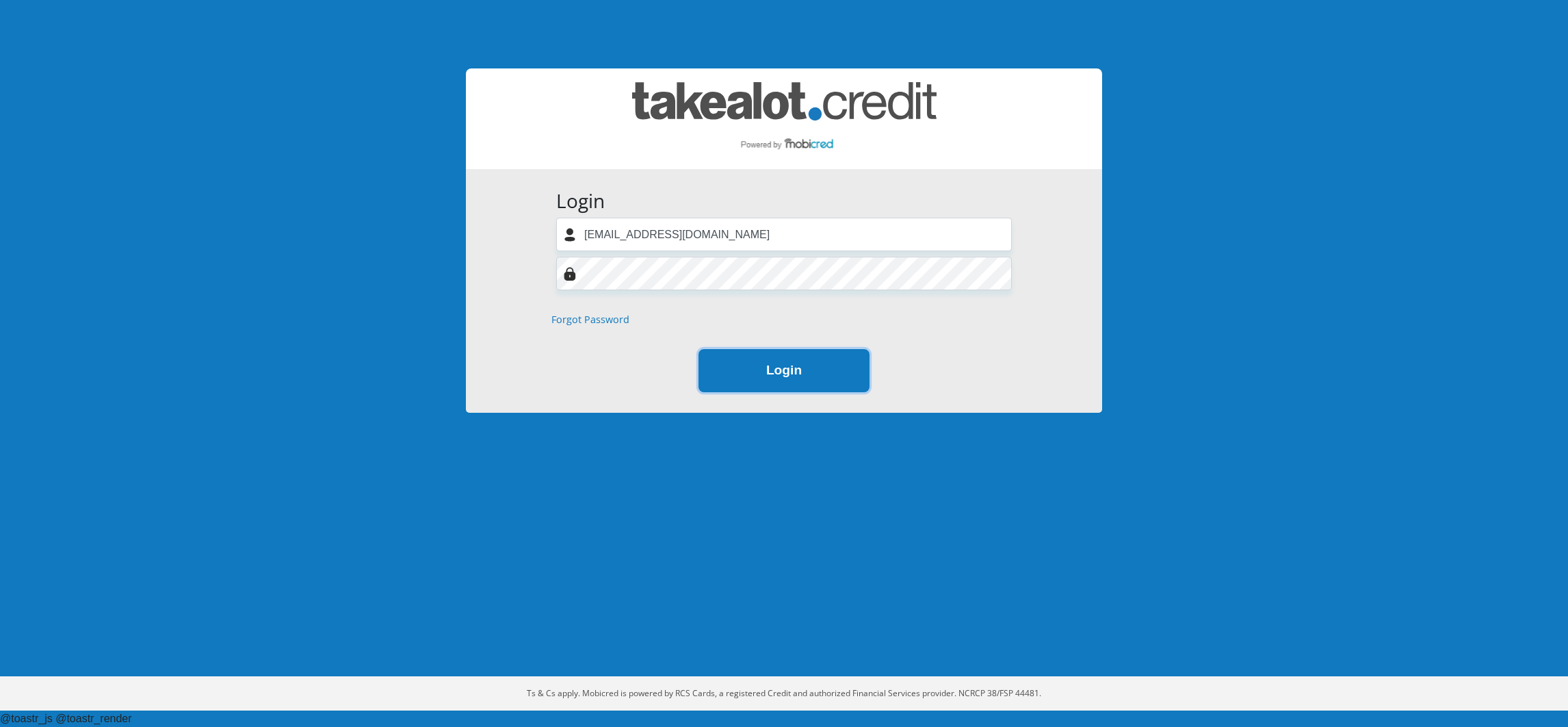
click at [779, 377] on button "Login" at bounding box center [783, 371] width 171 height 43
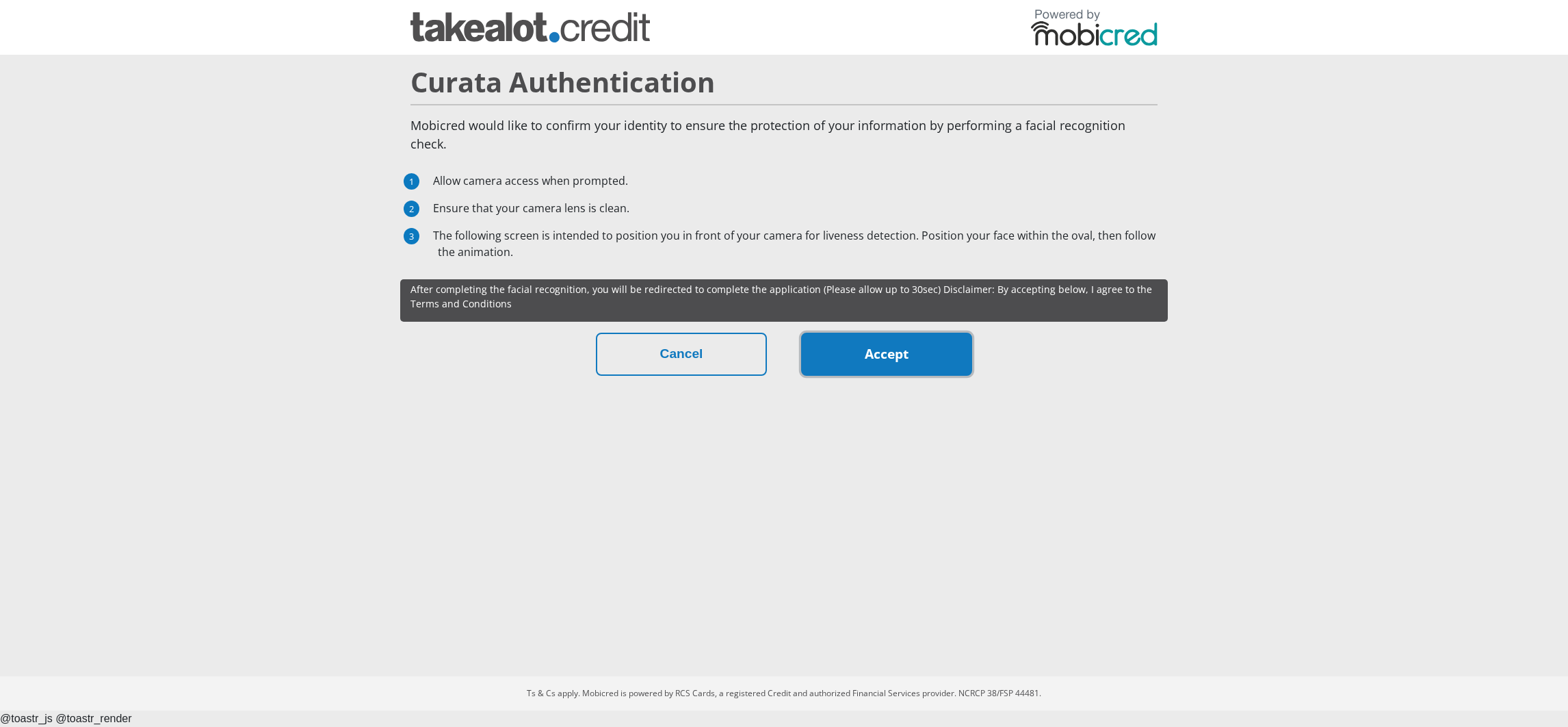
click at [934, 347] on link "Accept" at bounding box center [886, 354] width 171 height 43
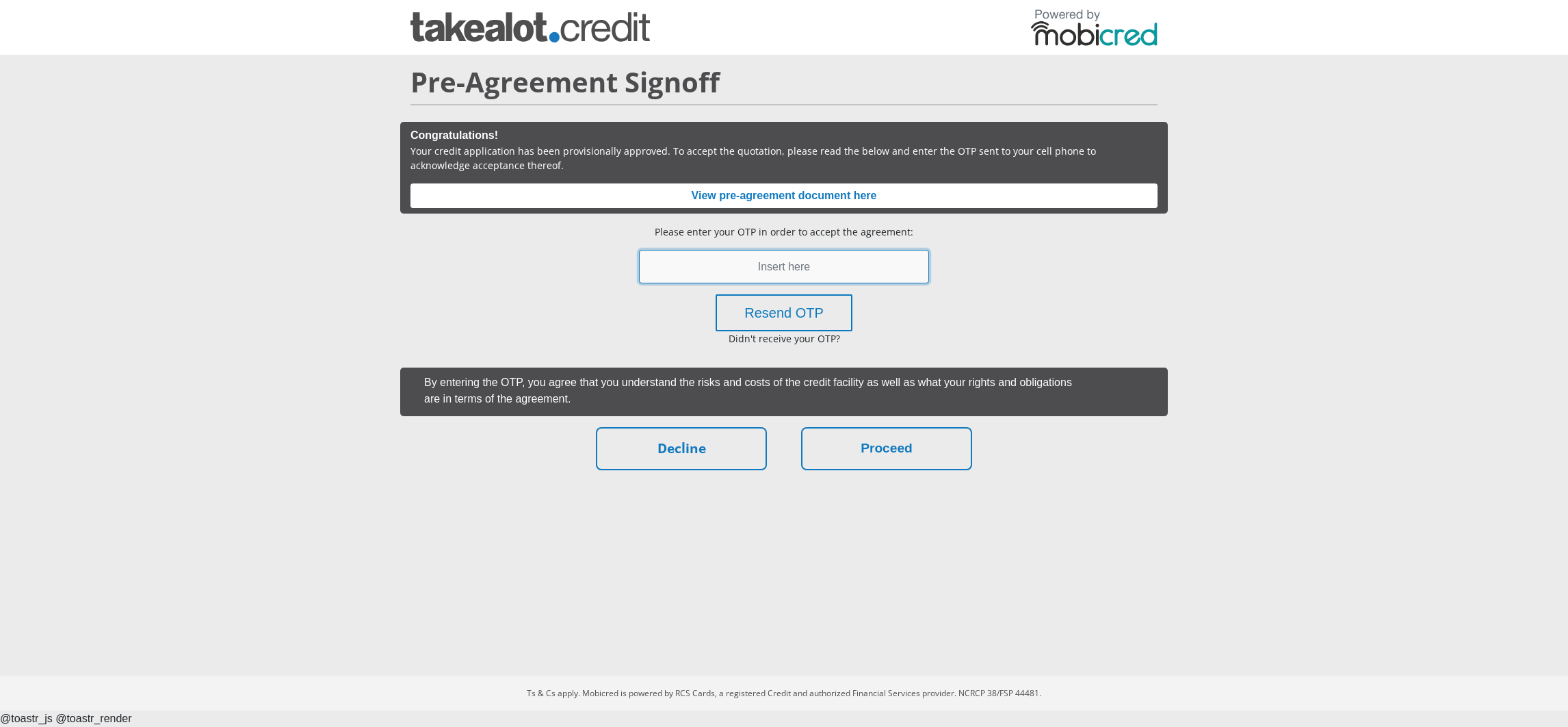
paste input "718127"
type input "718127"
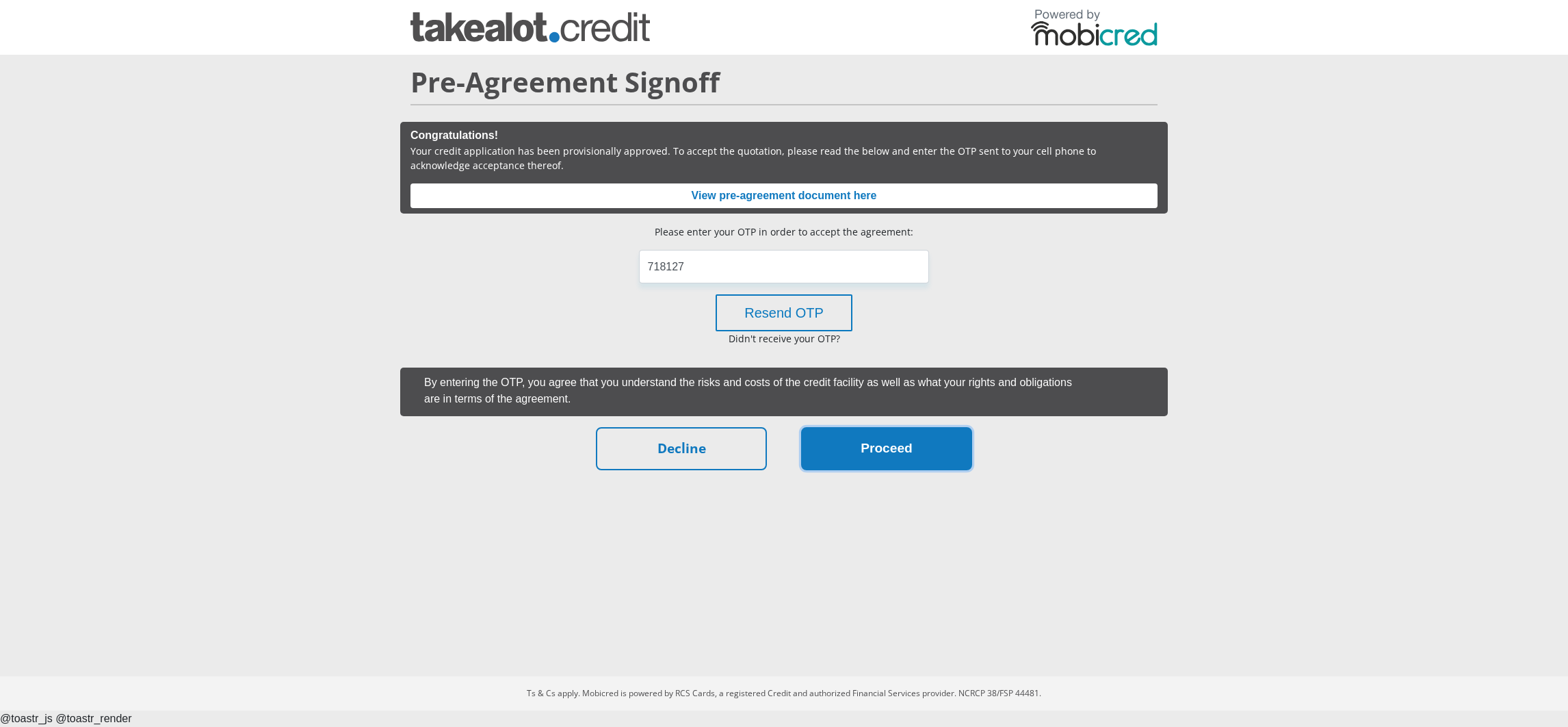
click at [843, 448] on button "Proceed" at bounding box center [886, 449] width 171 height 43
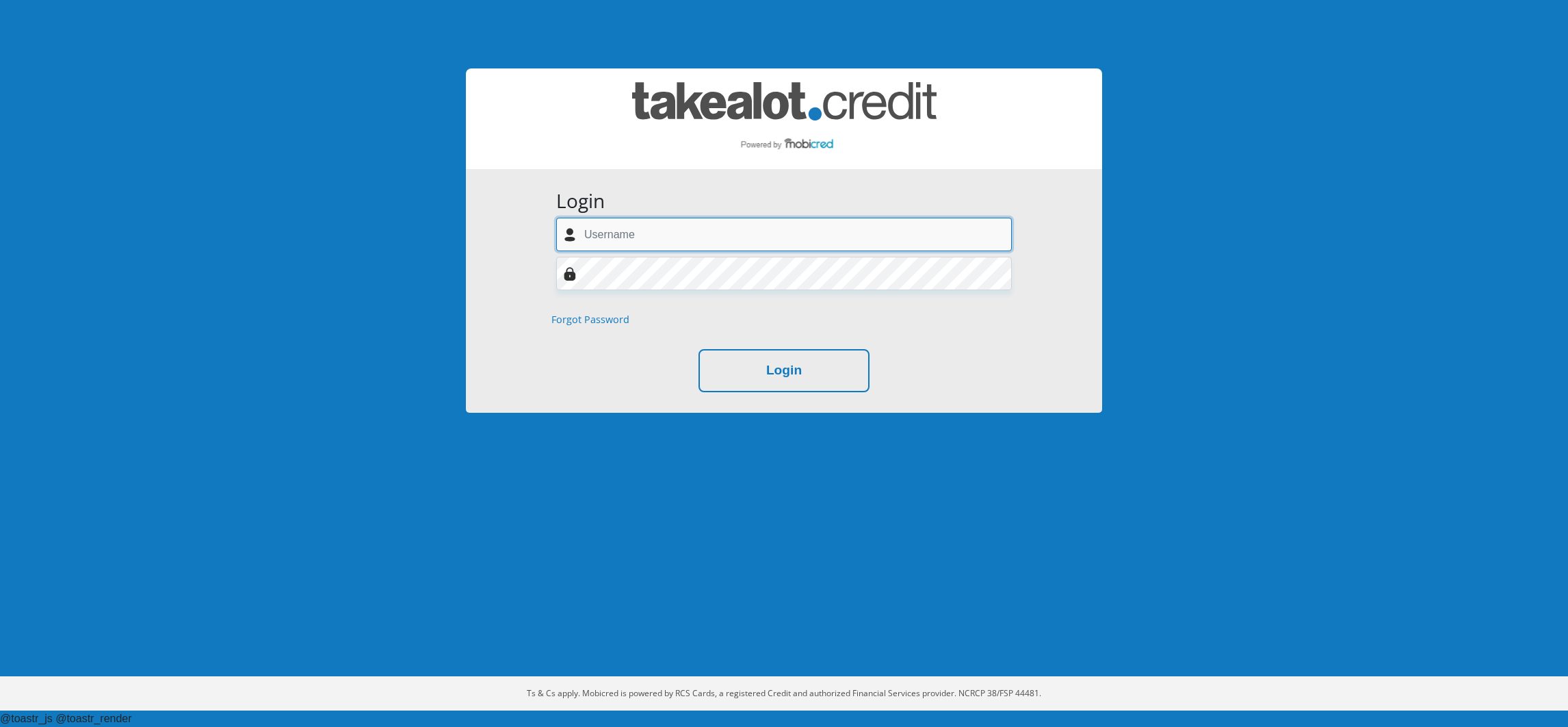
paste input "[EMAIL_ADDRESS][DOMAIN_NAME]"
type input "[EMAIL_ADDRESS][DOMAIN_NAME]"
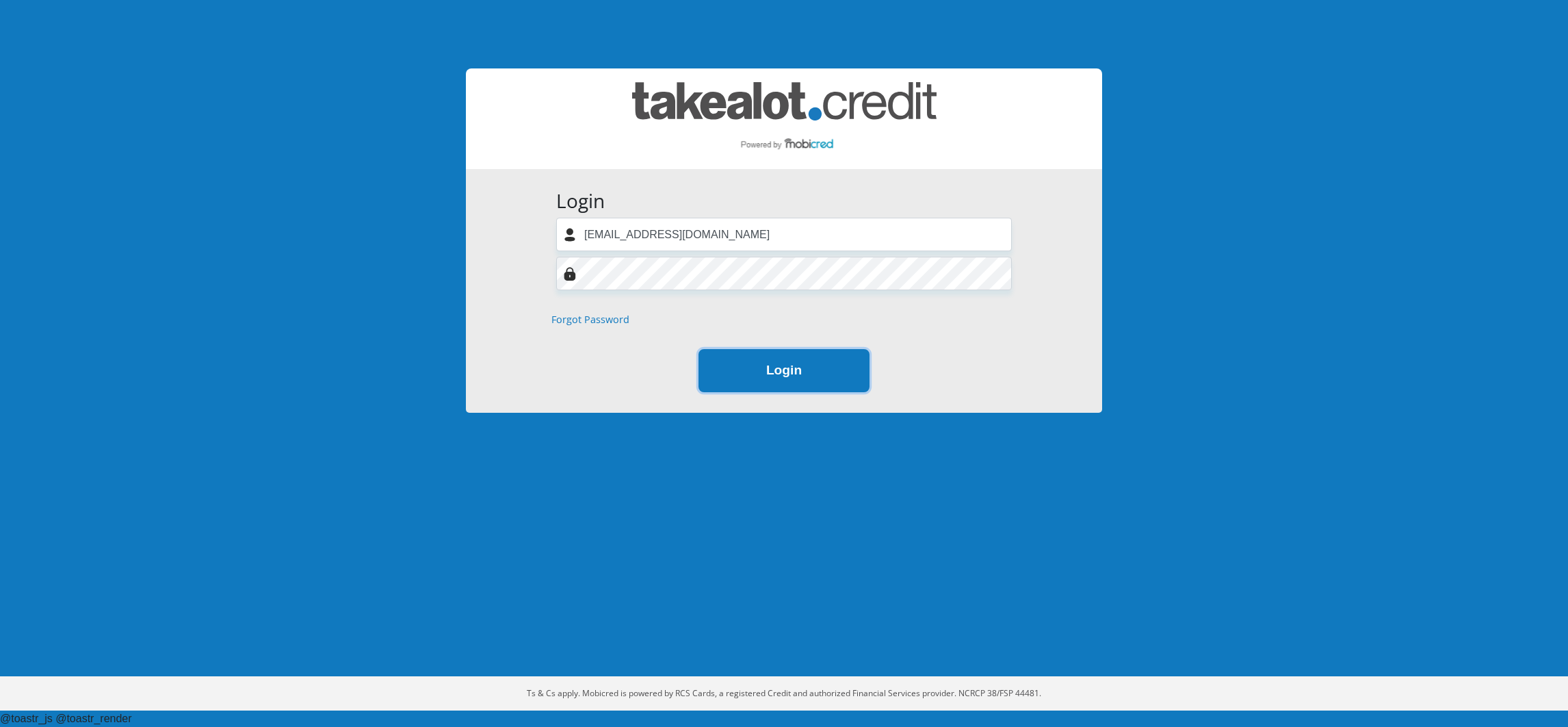
click at [807, 383] on button "Login" at bounding box center [783, 371] width 171 height 43
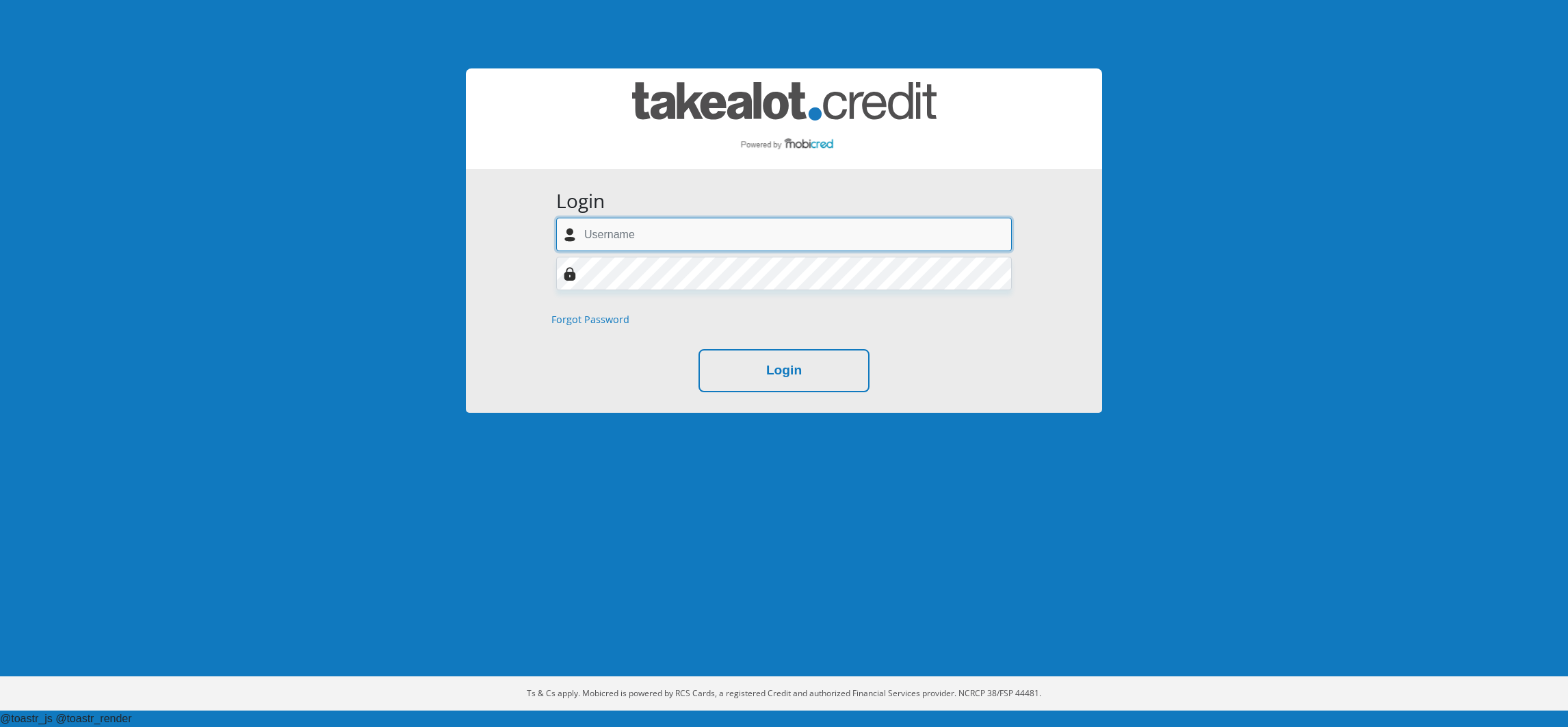
click at [803, 247] on input "text" at bounding box center [784, 235] width 456 height 34
drag, startPoint x: 639, startPoint y: 225, endPoint x: 568, endPoint y: 234, distance: 71.6
click at [568, 234] on div "fe" at bounding box center [784, 235] width 476 height 34
drag, startPoint x: 586, startPoint y: 236, endPoint x: 494, endPoint y: 170, distance: 113.2
click at [494, 170] on div "Login fe Forgot Password Login" at bounding box center [783, 290] width 636 height 244
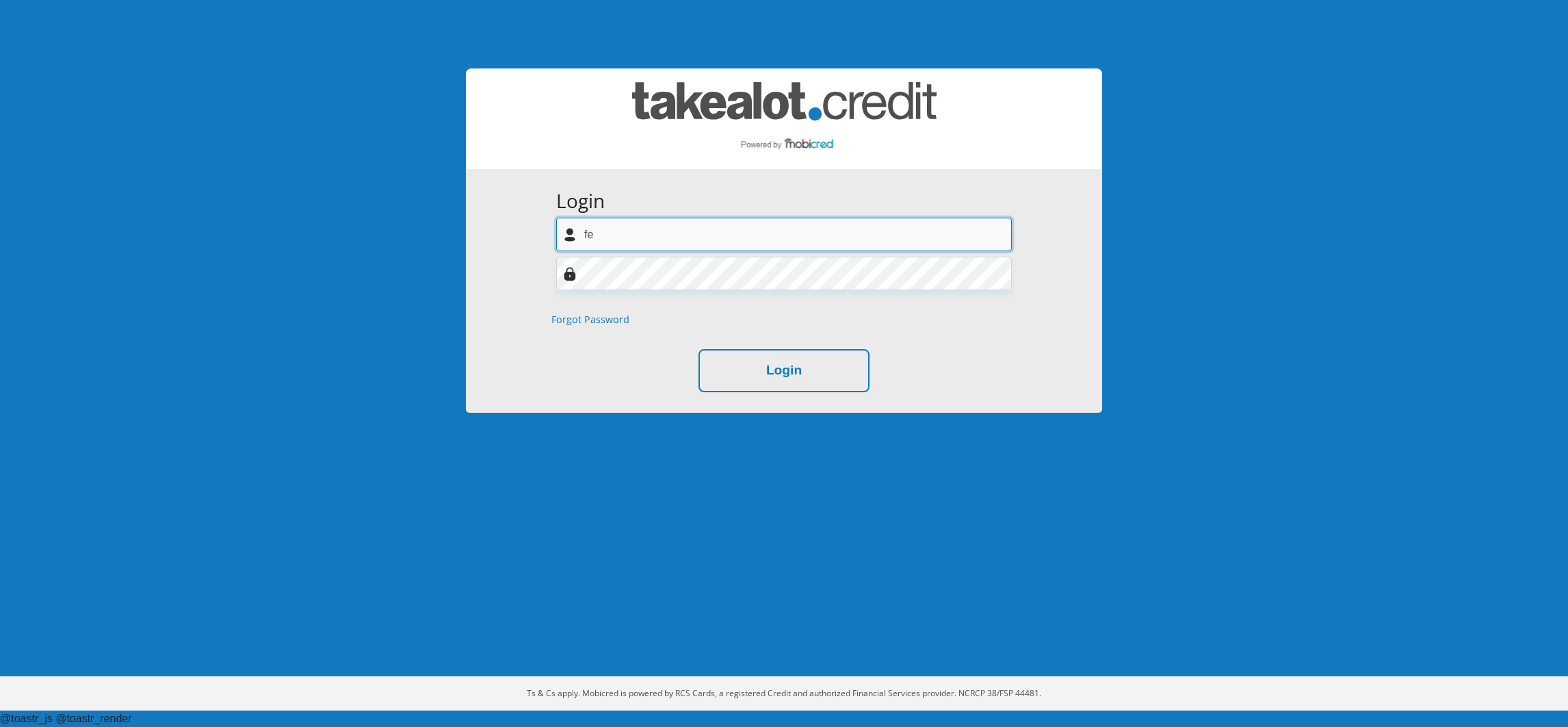
click at [616, 242] on input "fe" at bounding box center [784, 235] width 456 height 34
type input "f"
paste input "fen52@yahoo.com"
click at [604, 231] on input "fen52@yahoo.com" at bounding box center [784, 235] width 456 height 34
click at [590, 249] on input "fen52@yahoo.com" at bounding box center [784, 235] width 456 height 34
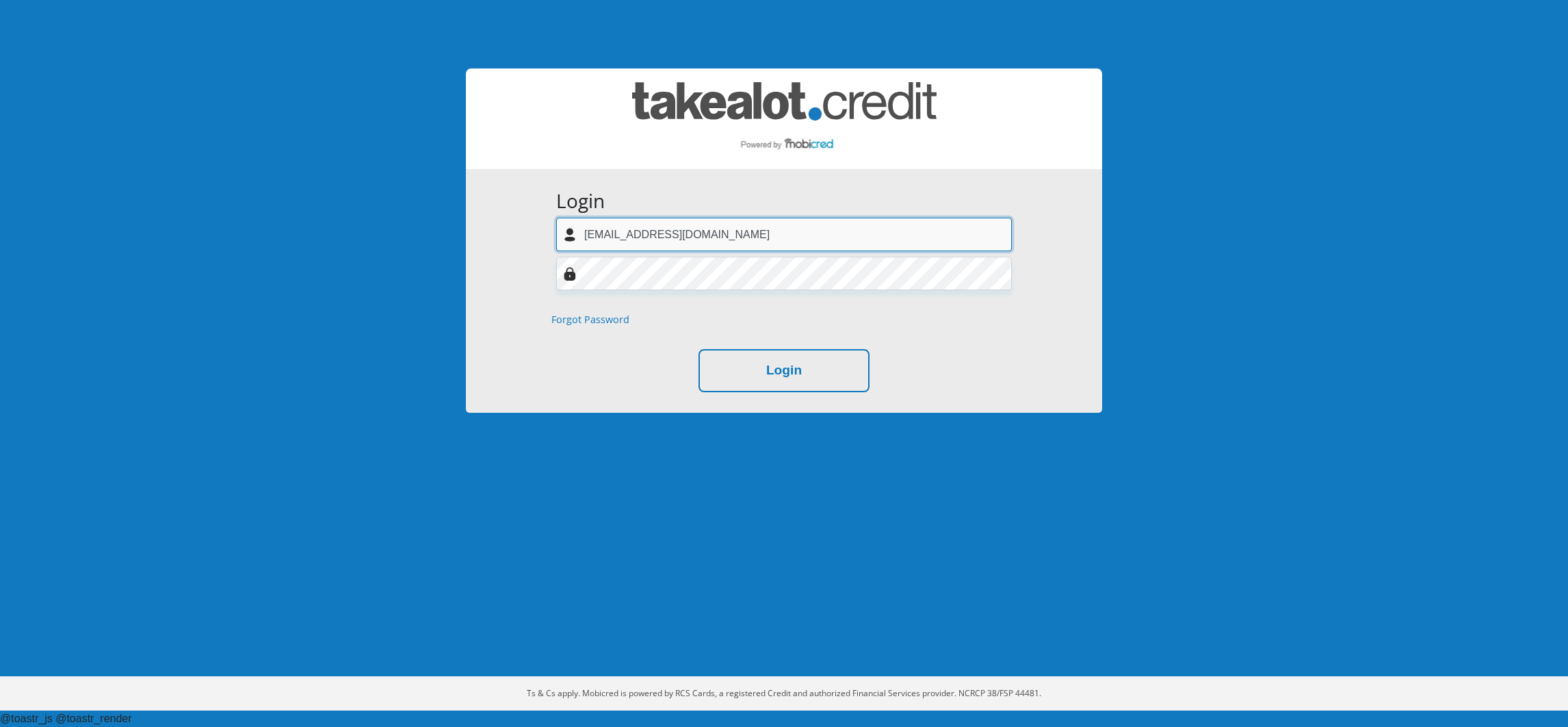
type input "fen52@yahoo.com"
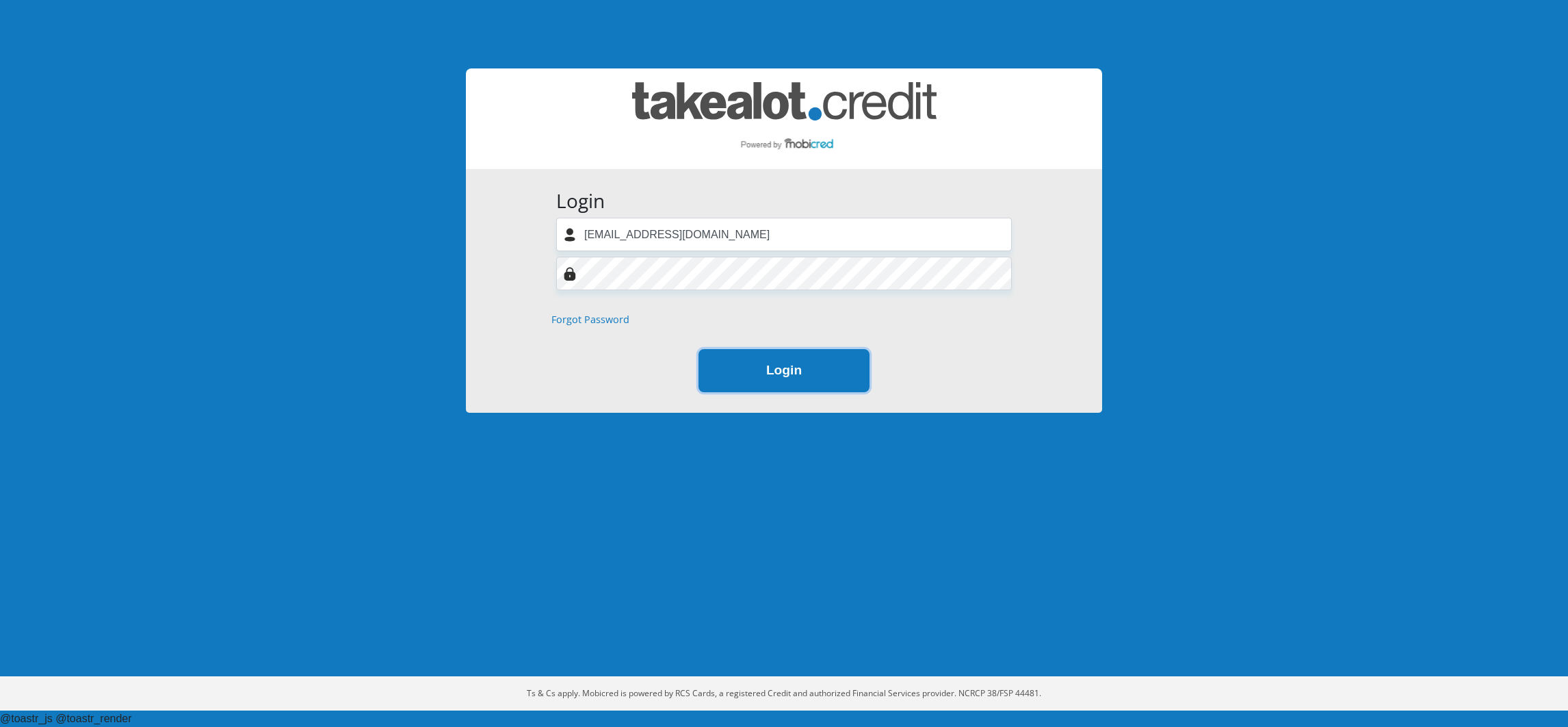
click at [810, 386] on button "Login" at bounding box center [783, 371] width 171 height 43
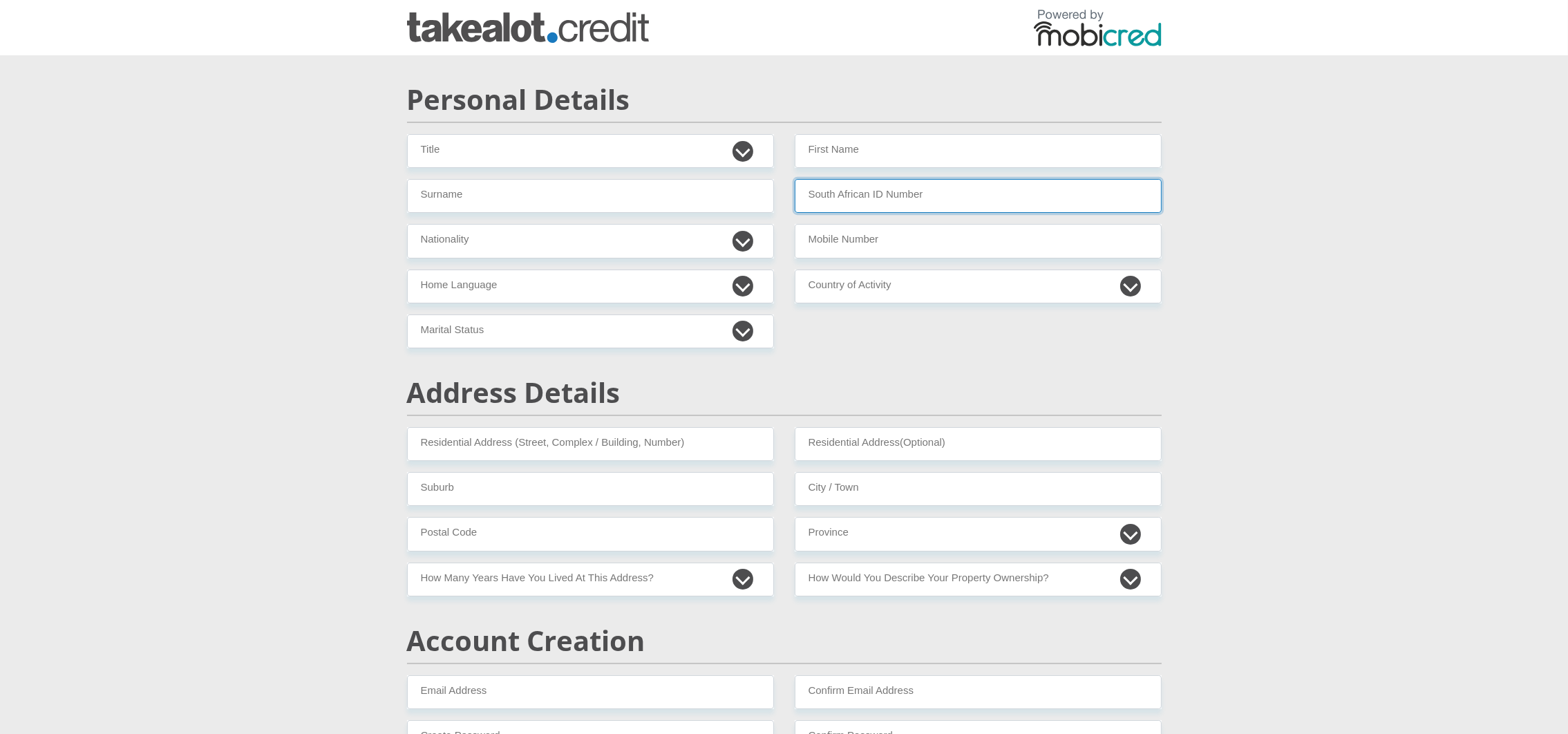
paste input "5002075316084"
type input "5002075316084"
click at [818, 136] on input "First Name" at bounding box center [978, 151] width 367 height 34
type input "Tania"
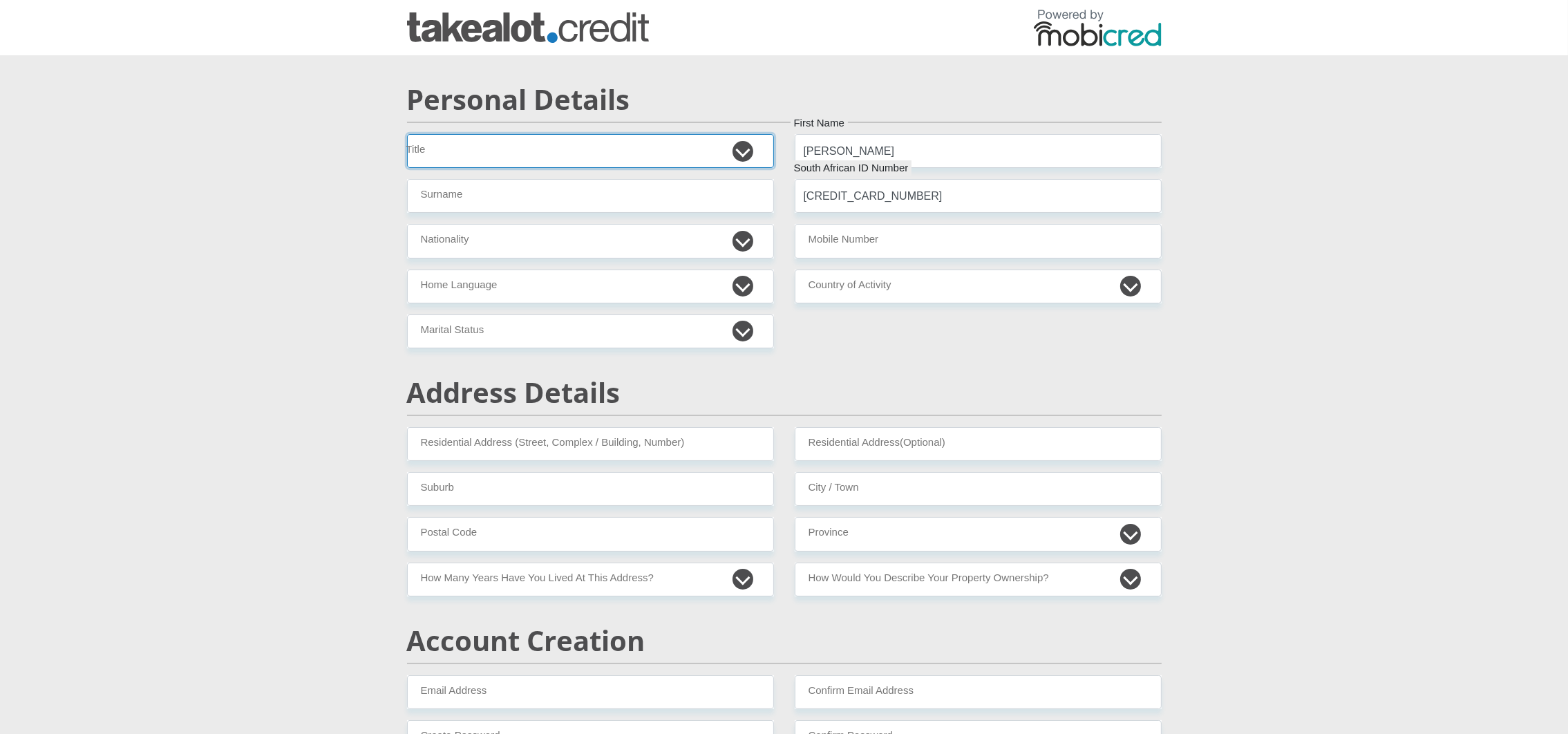
type input "Ferreira"
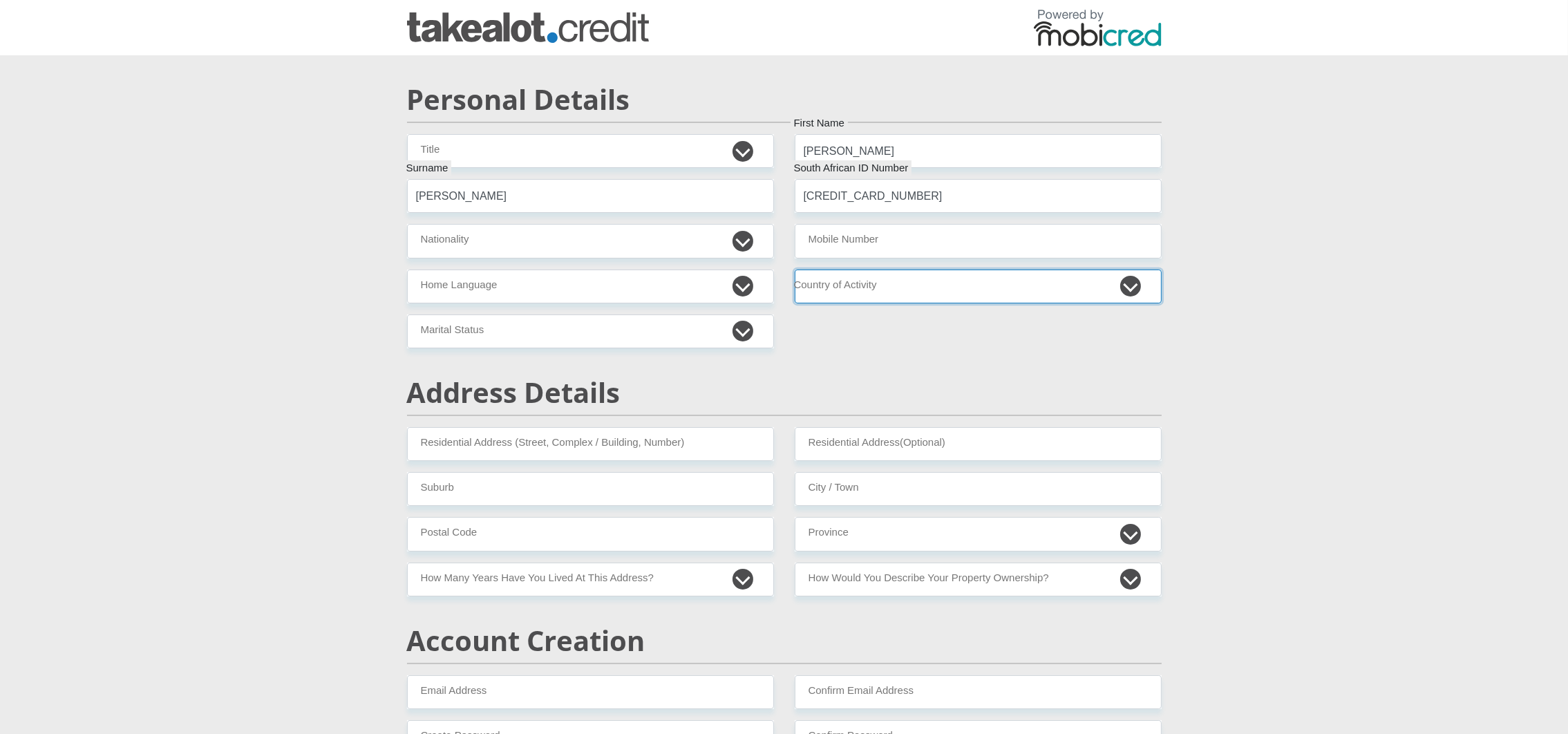
select select "ZAF"
type input "10 Bree"
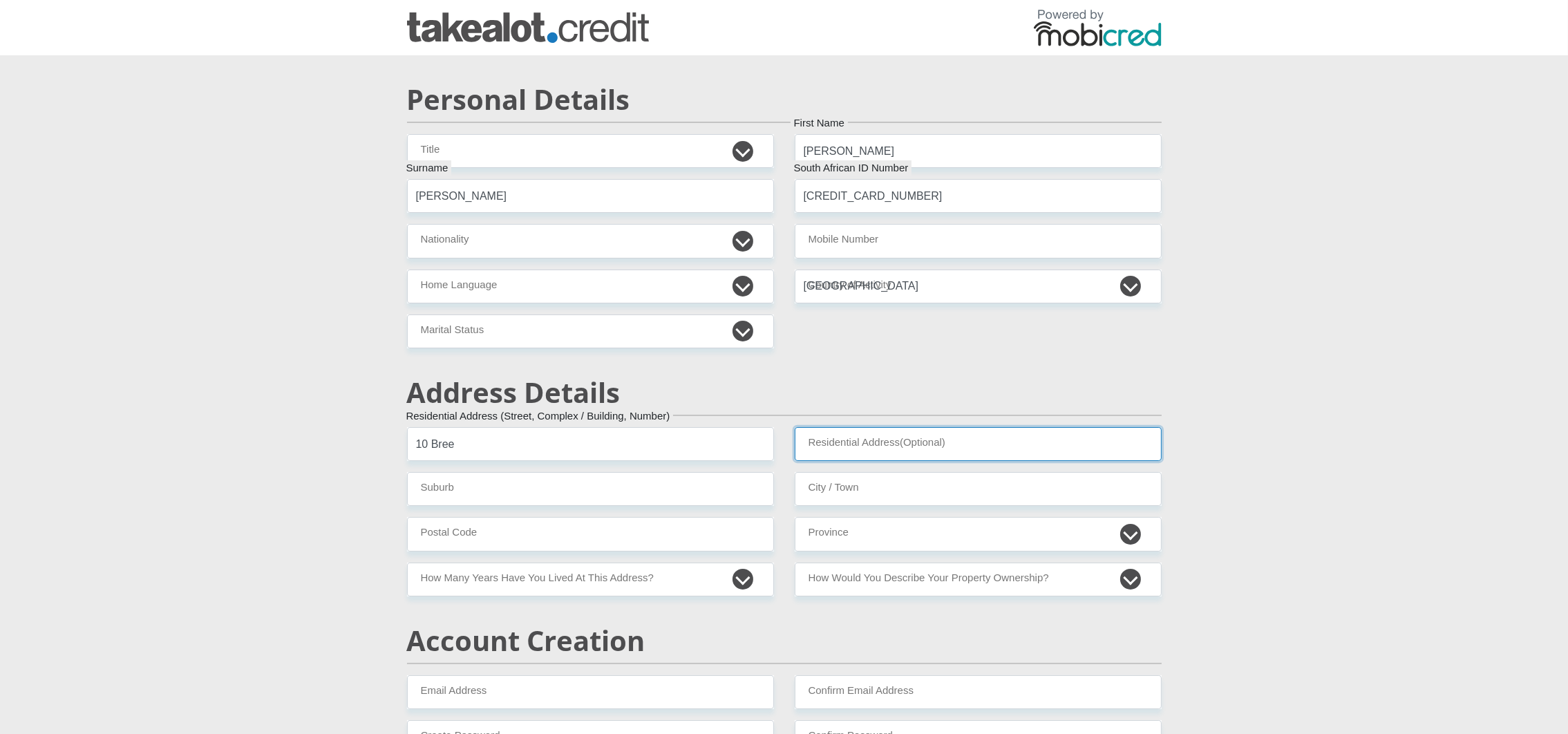
type input "Cape Town"
type input "7100"
select select "Western Cape"
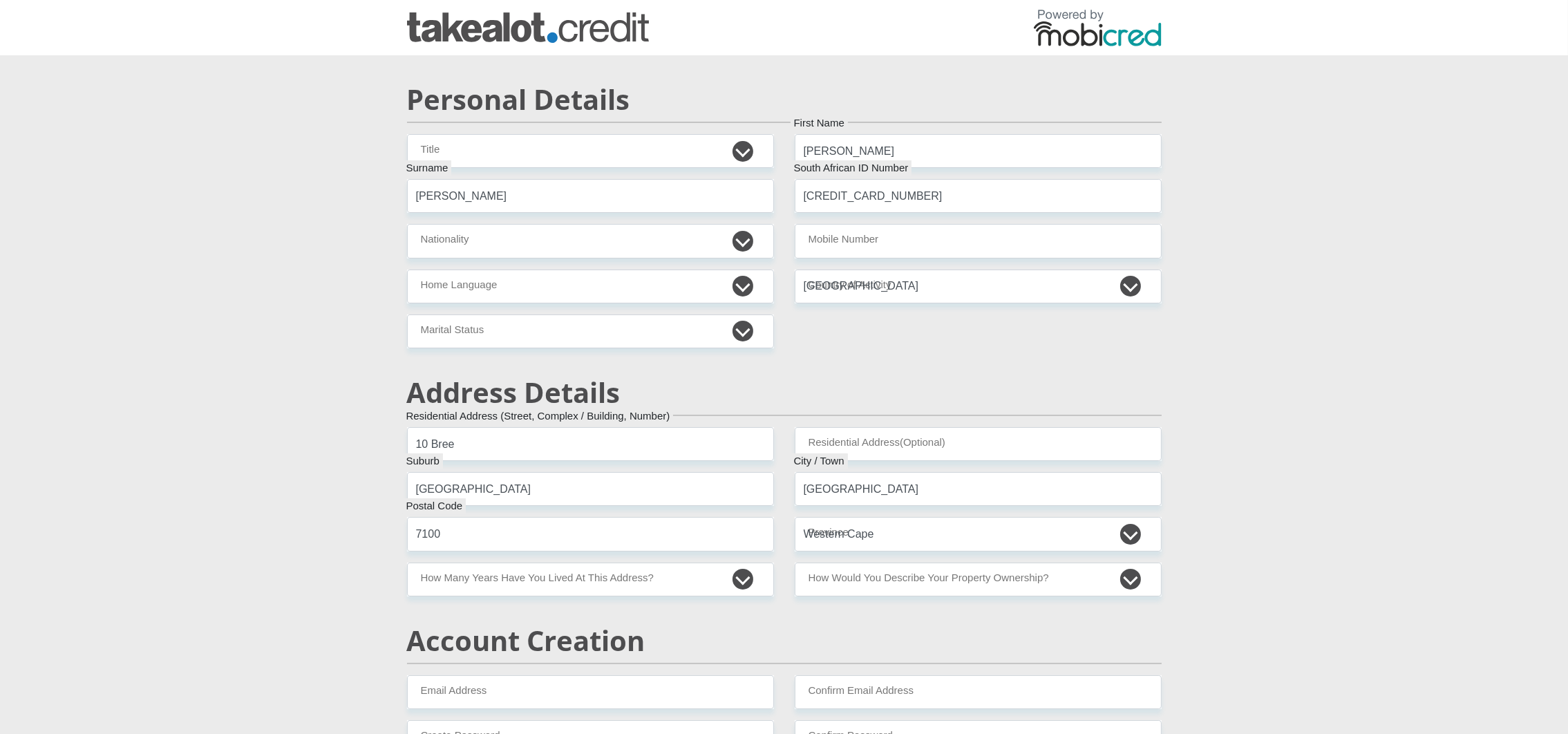
select select "Owned"
type input "taniaTaniaTal202509124@gmail.com"
type input "Whatsapp12"
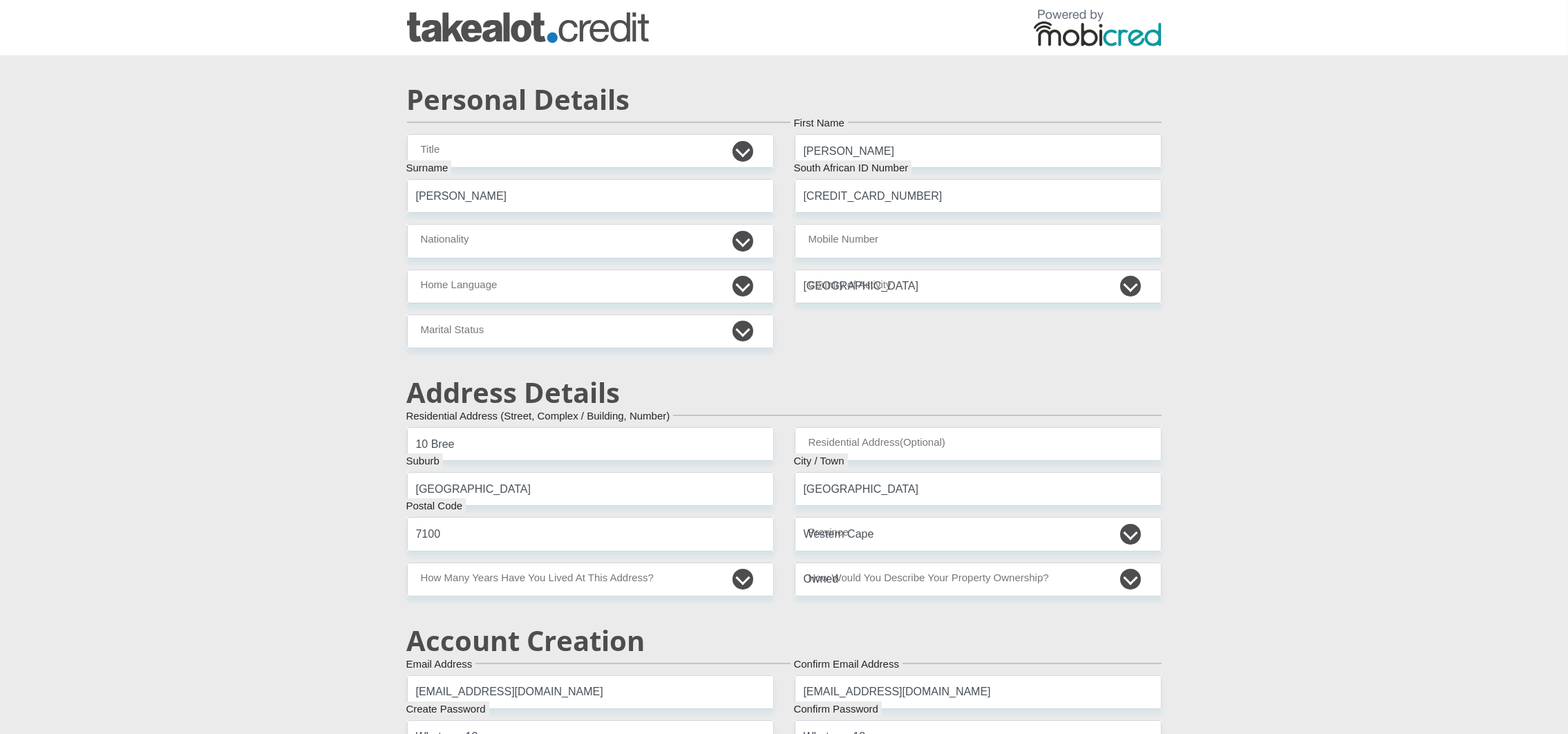
type input "780000"
type input "60000"
type input "0"
type input "100"
type input "0"
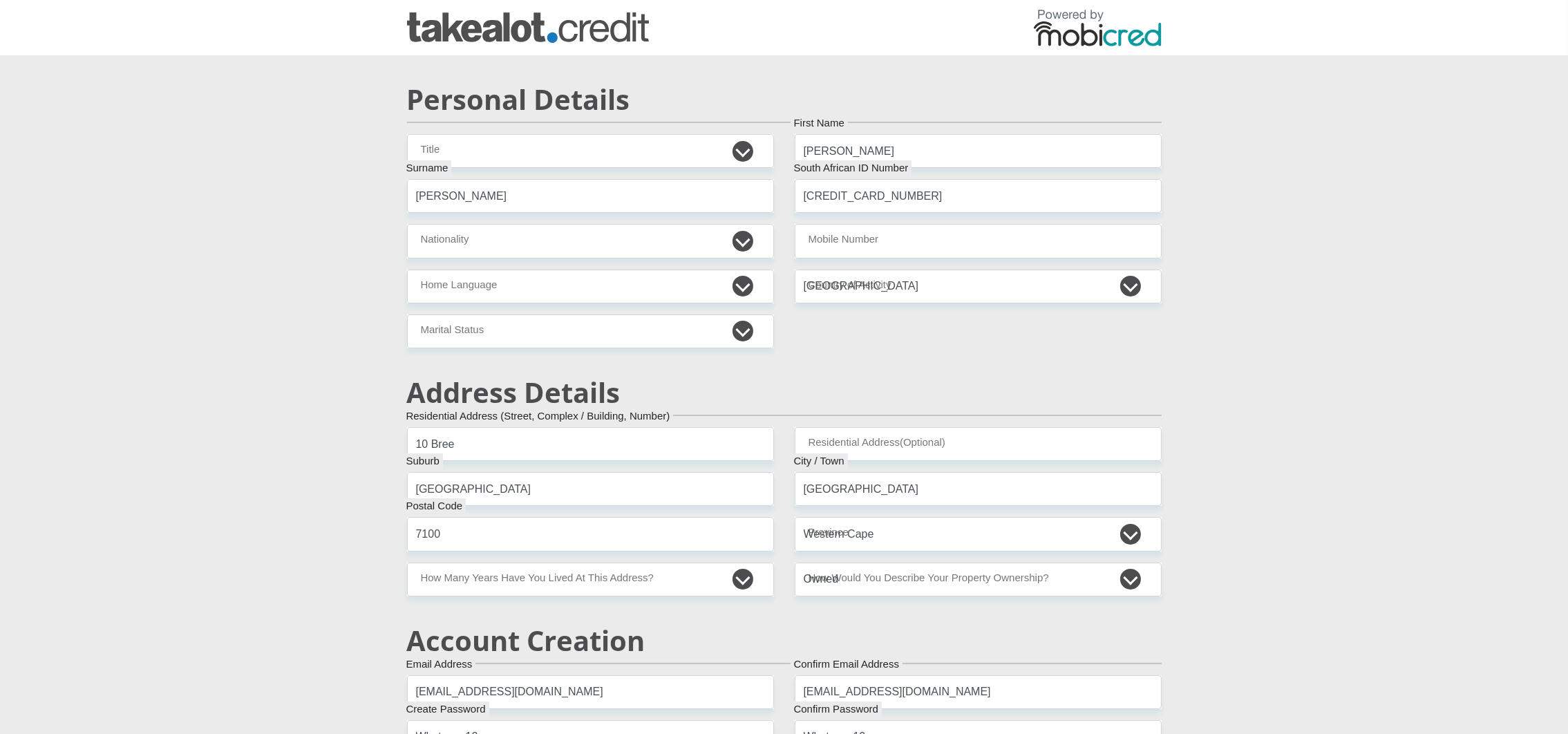
type input "0"
type input "50"
type input "2"
type input "100"
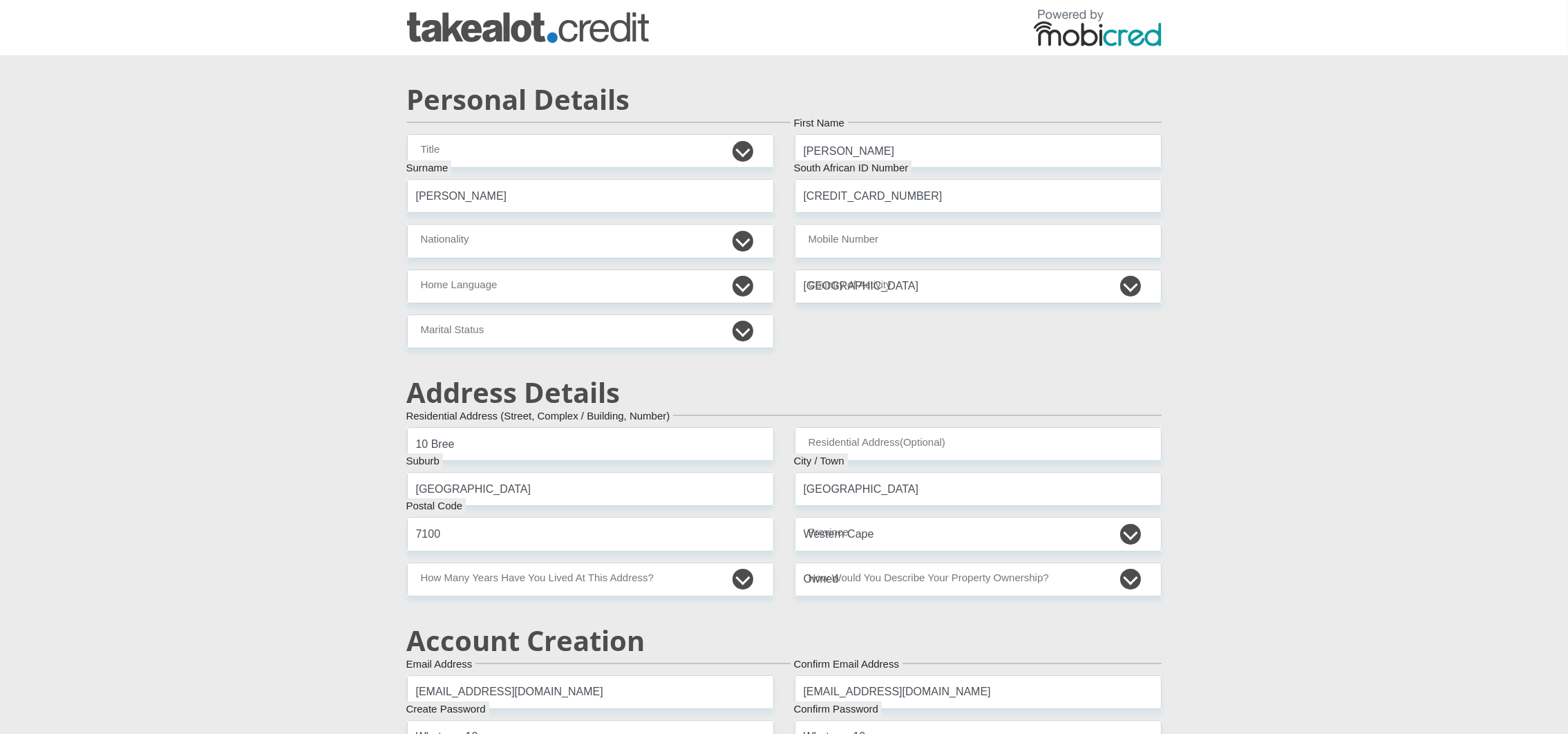
type input "Mobicred"
type input "0214586509"
type input "Chad"
type input "Klassen"
type input "0737853650"
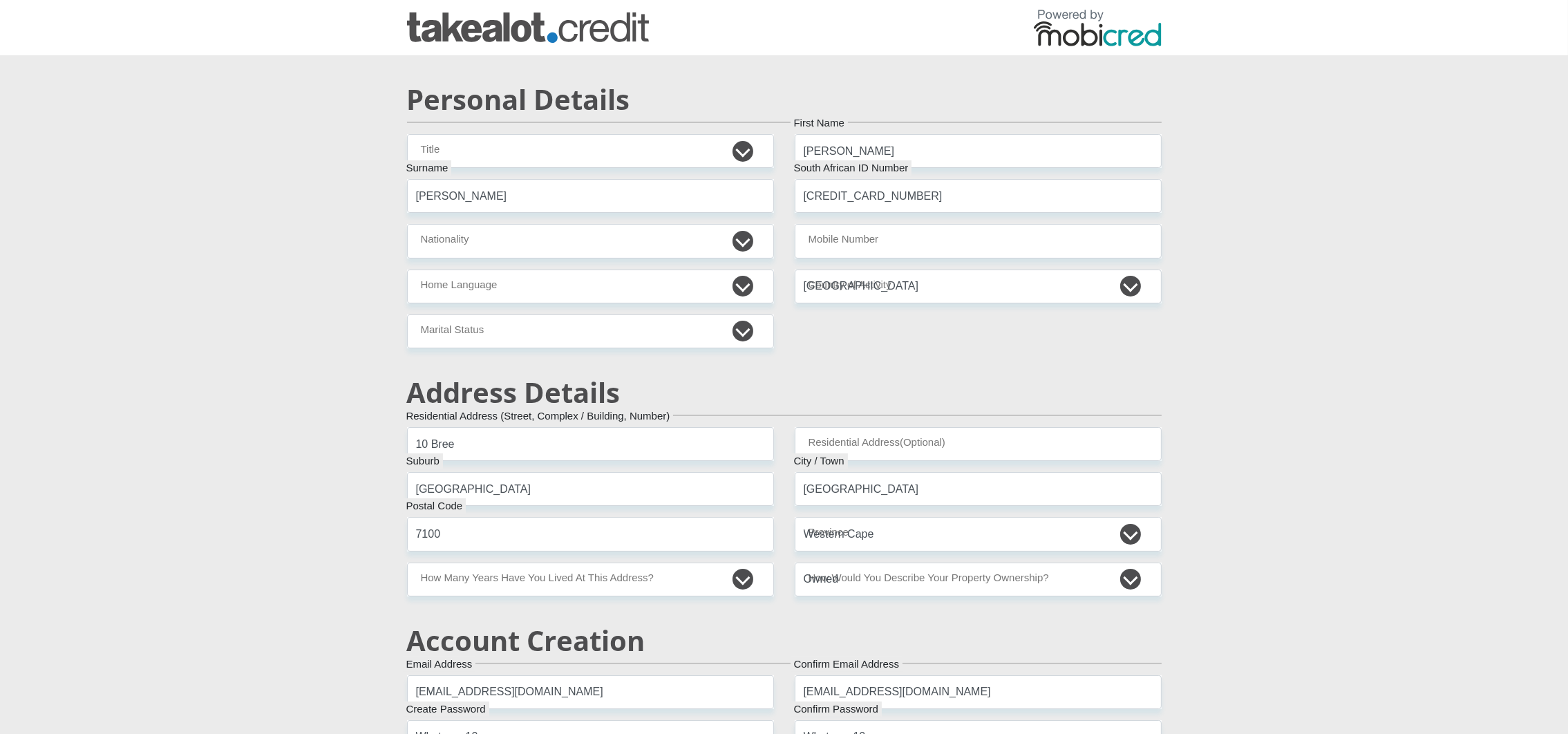
type input "62552483225"
type input "250655"
type input "FIRSTRAND BANK"
type input "BRANCH 560"
drag, startPoint x: 495, startPoint y: 204, endPoint x: 407, endPoint y: 202, distance: 88.0
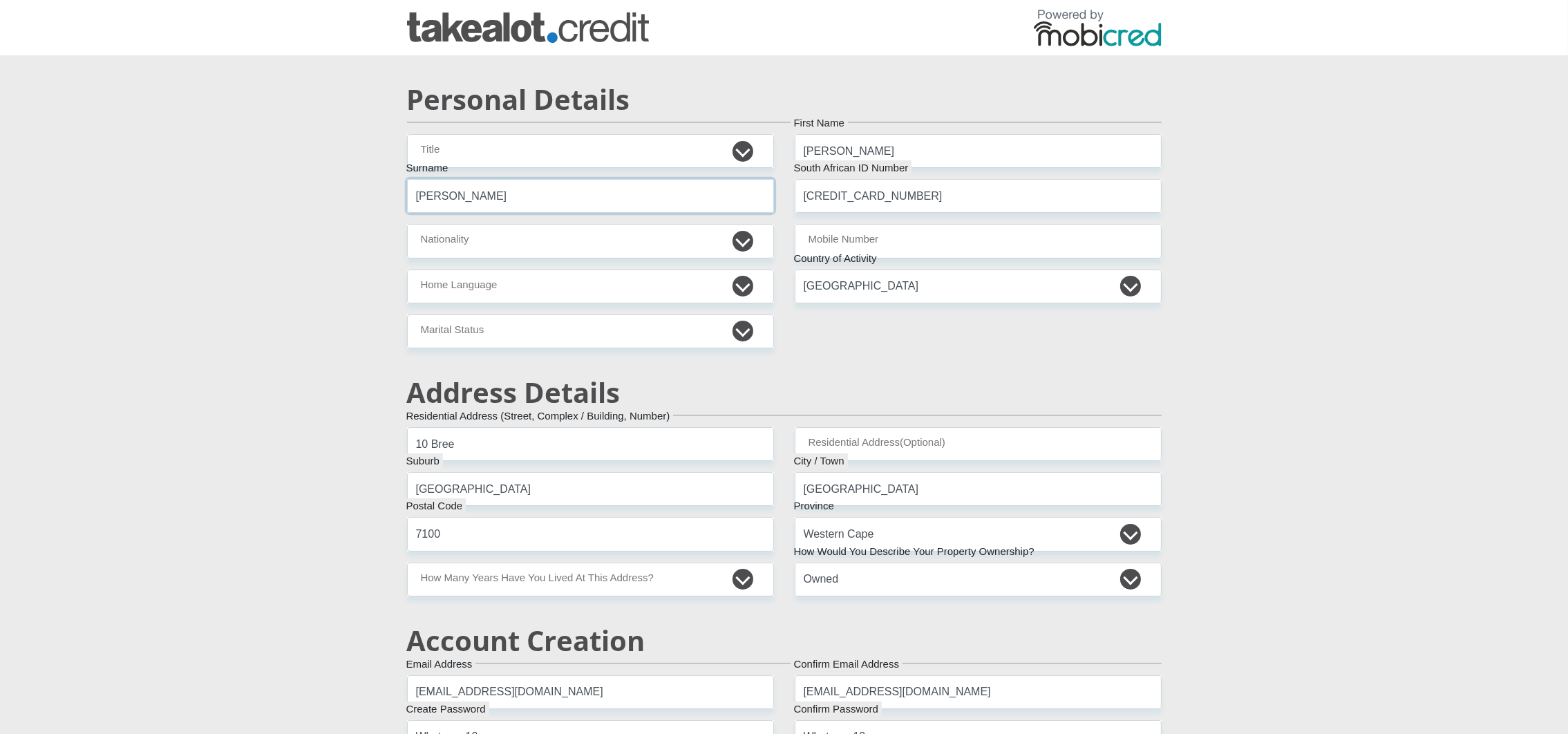
click at [407, 202] on input "Ferreira" at bounding box center [591, 196] width 367 height 34
paste input "Mus"
type input "Musa"
click at [591, 154] on select "Dr Miss Mr Mrs Ms Professor" at bounding box center [591, 151] width 367 height 34
select select "18"
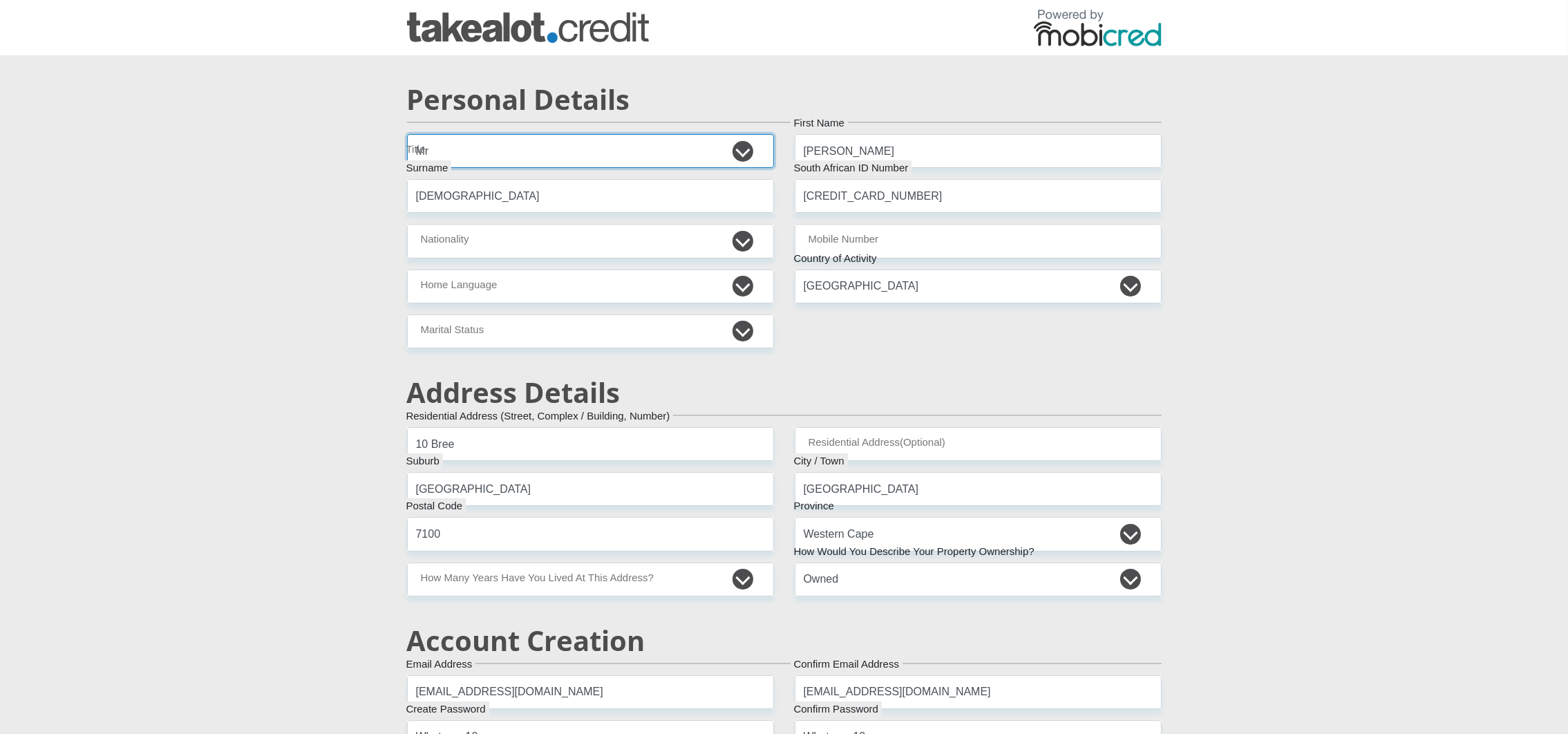
click at [407, 134] on select "Dr Miss Mr Mrs Ms Professor" at bounding box center [591, 151] width 367 height 34
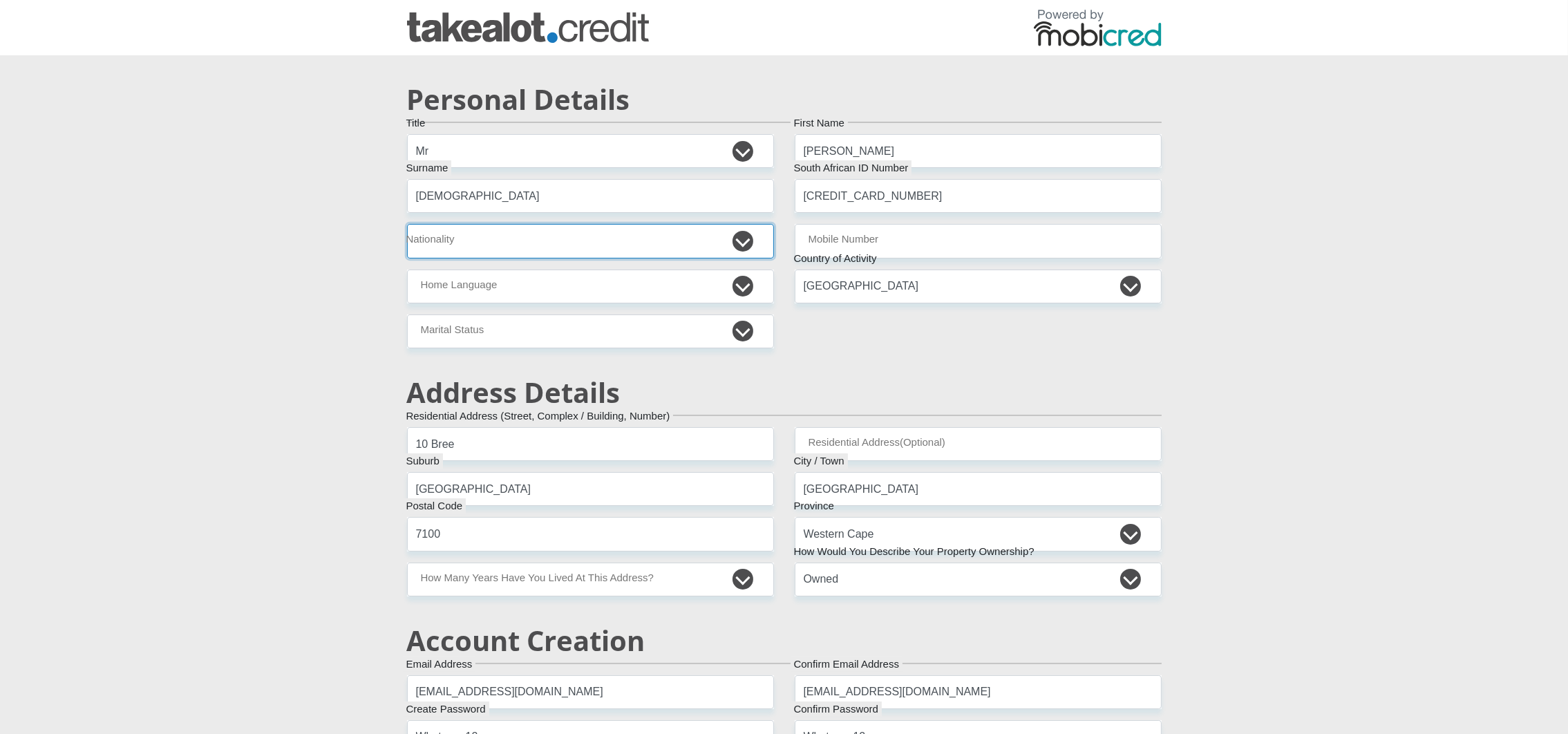
click at [570, 233] on select "South Africa Afghanistan Aland Islands Albania Algeria America Samoa American V…" at bounding box center [591, 241] width 367 height 34
select select "ZAF"
click at [407, 224] on select "South Africa Afghanistan Aland Islands Albania Algeria America Samoa American V…" at bounding box center [591, 241] width 367 height 34
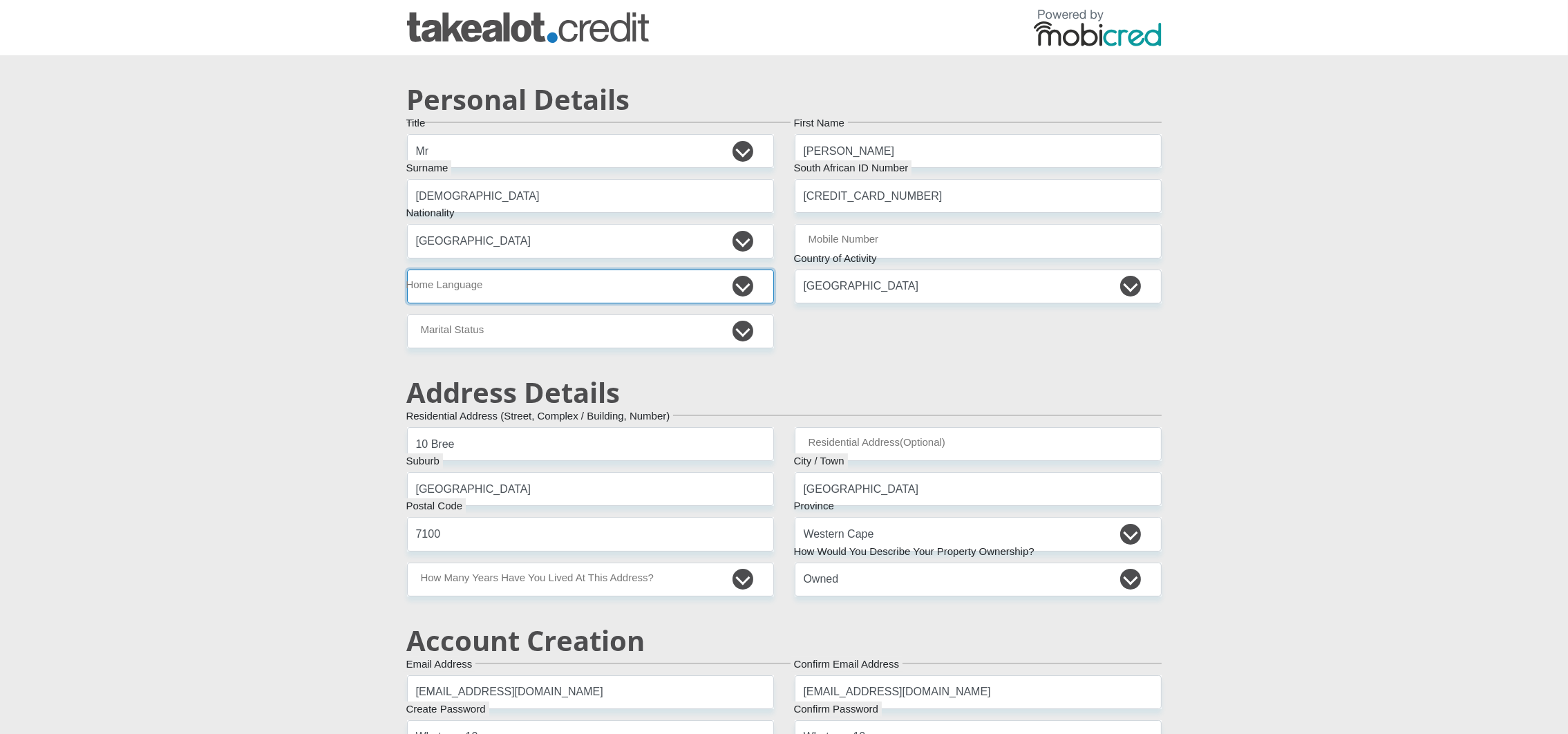
click at [557, 291] on select "Afrikaans English Sepedi South Ndebele Southern Sotho Swati Tsonga Tswana Venda…" at bounding box center [591, 287] width 367 height 34
select select "eng"
click at [407, 270] on select "Afrikaans English Sepedi South Ndebele Southern Sotho Swati Tsonga Tswana Venda…" at bounding box center [591, 287] width 367 height 34
click at [548, 333] on select "Married ANC Single Divorced Widowed Married COP or Customary Law" at bounding box center [591, 332] width 367 height 34
select select "2"
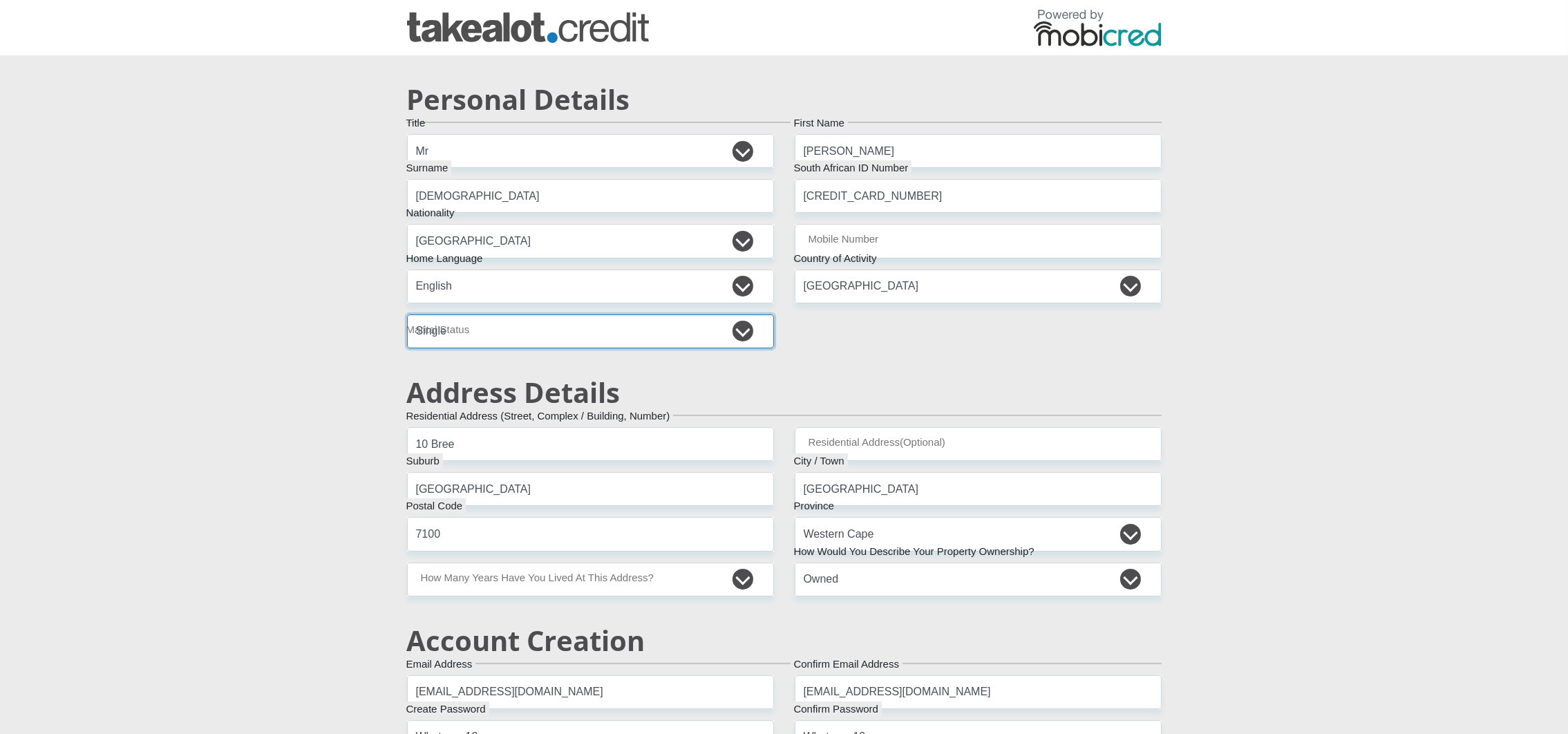
click at [407, 315] on select "Married ANC Single Divorced Widowed Married COP or Customary Law" at bounding box center [591, 332] width 367 height 34
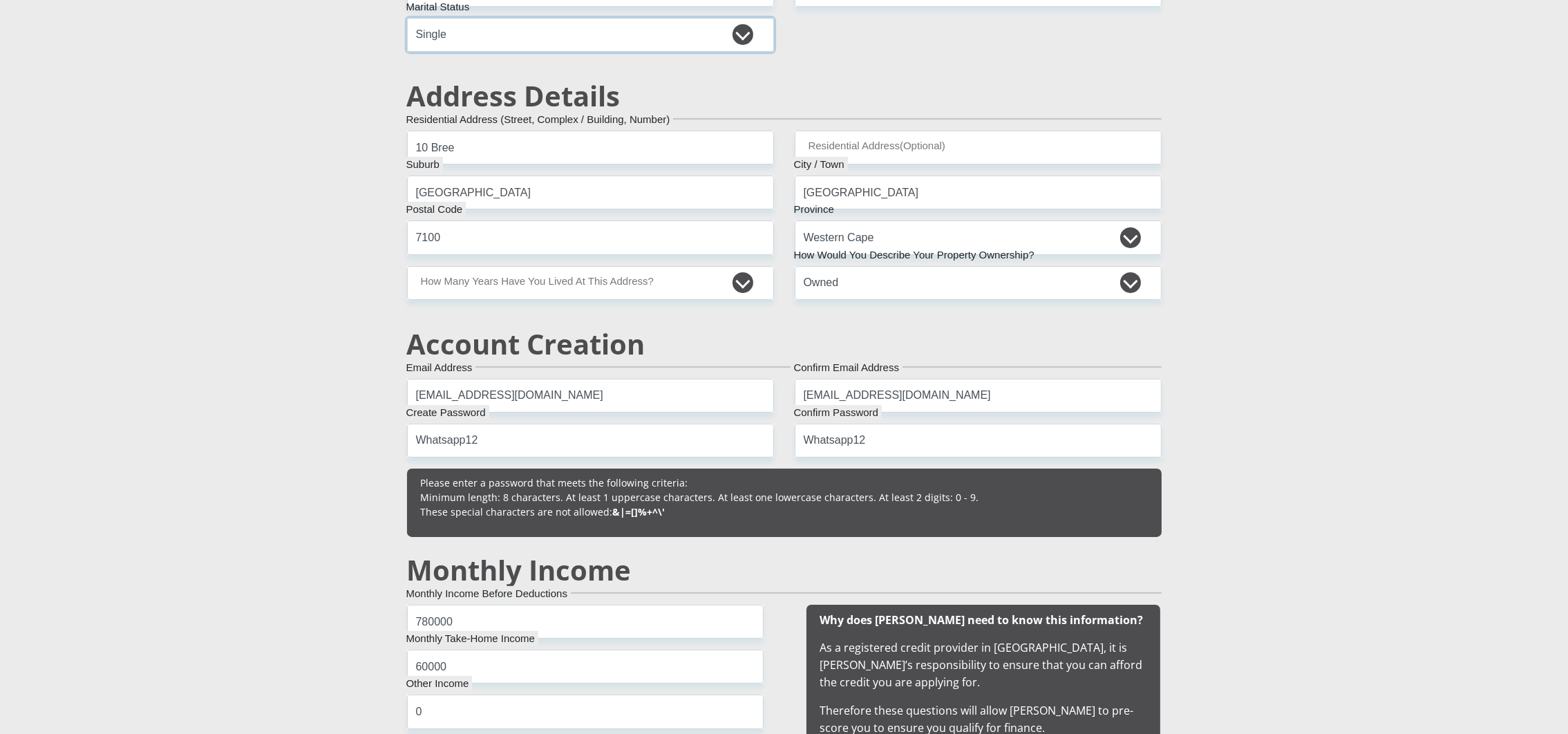
scroll to position [310, 0]
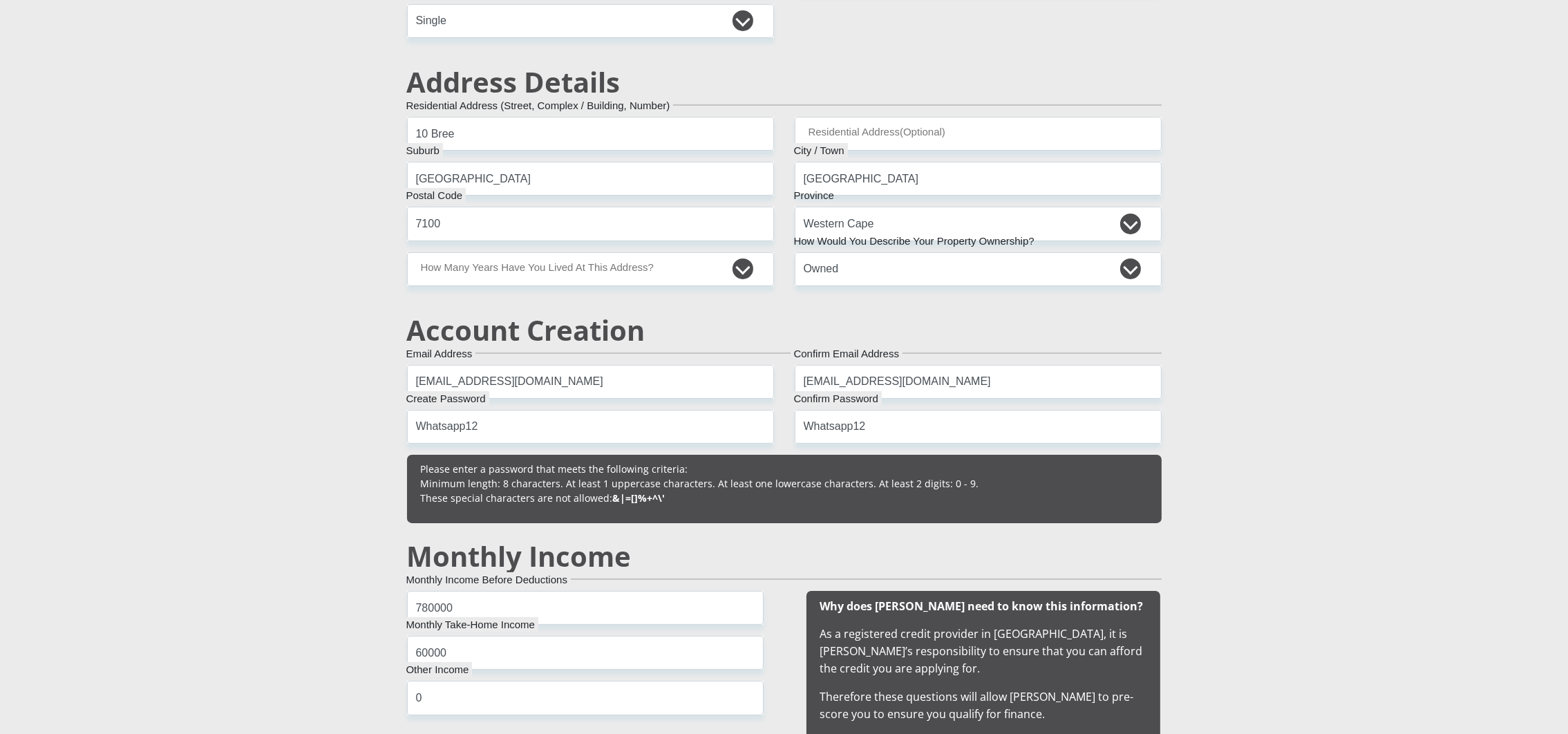
click at [597, 283] on select "less than 1 year 1-3 years 3-5 years 5+ years" at bounding box center [591, 269] width 367 height 34
select select "5"
click at [407, 252] on select "less than 1 year 1-3 years 3-5 years 5+ years" at bounding box center [591, 269] width 367 height 34
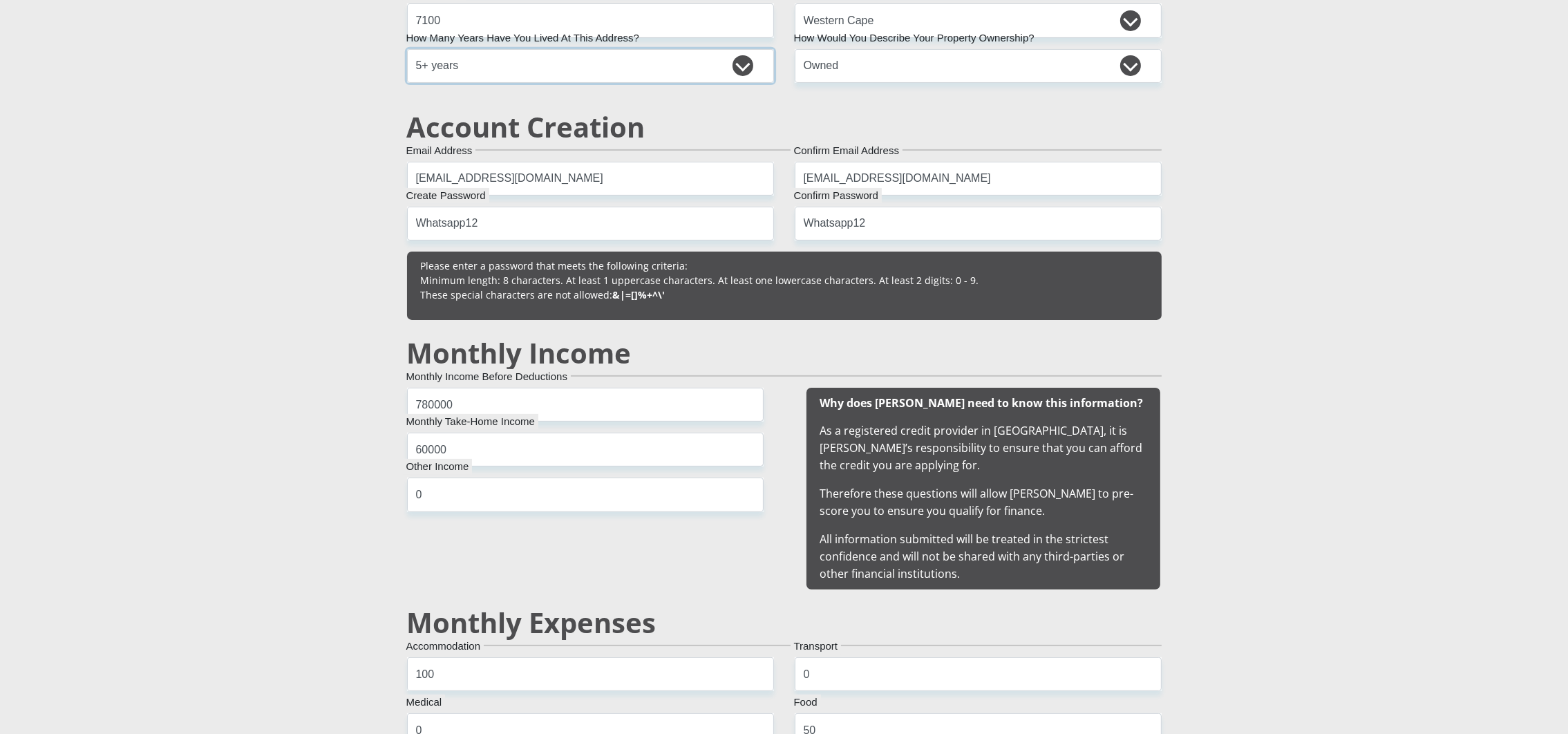
scroll to position [518, 0]
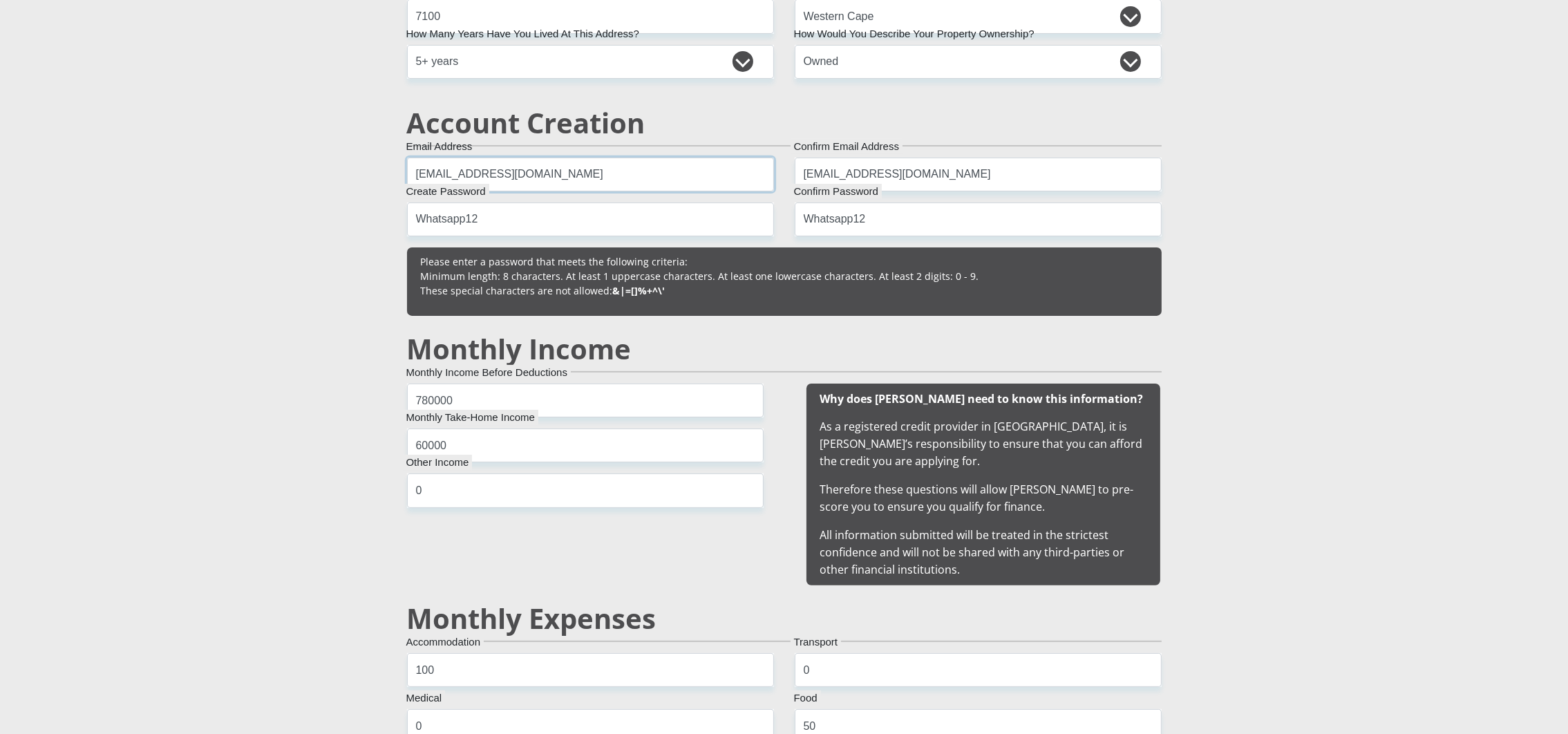
click at [533, 173] on input "taniaTaniaTal202509124@gmail.com" at bounding box center [591, 174] width 367 height 34
type input "taniaTaniaTal202509125@gmail.com"
click at [921, 177] on input "taniaTaniaTal202509124@gmail.com" at bounding box center [978, 174] width 367 height 34
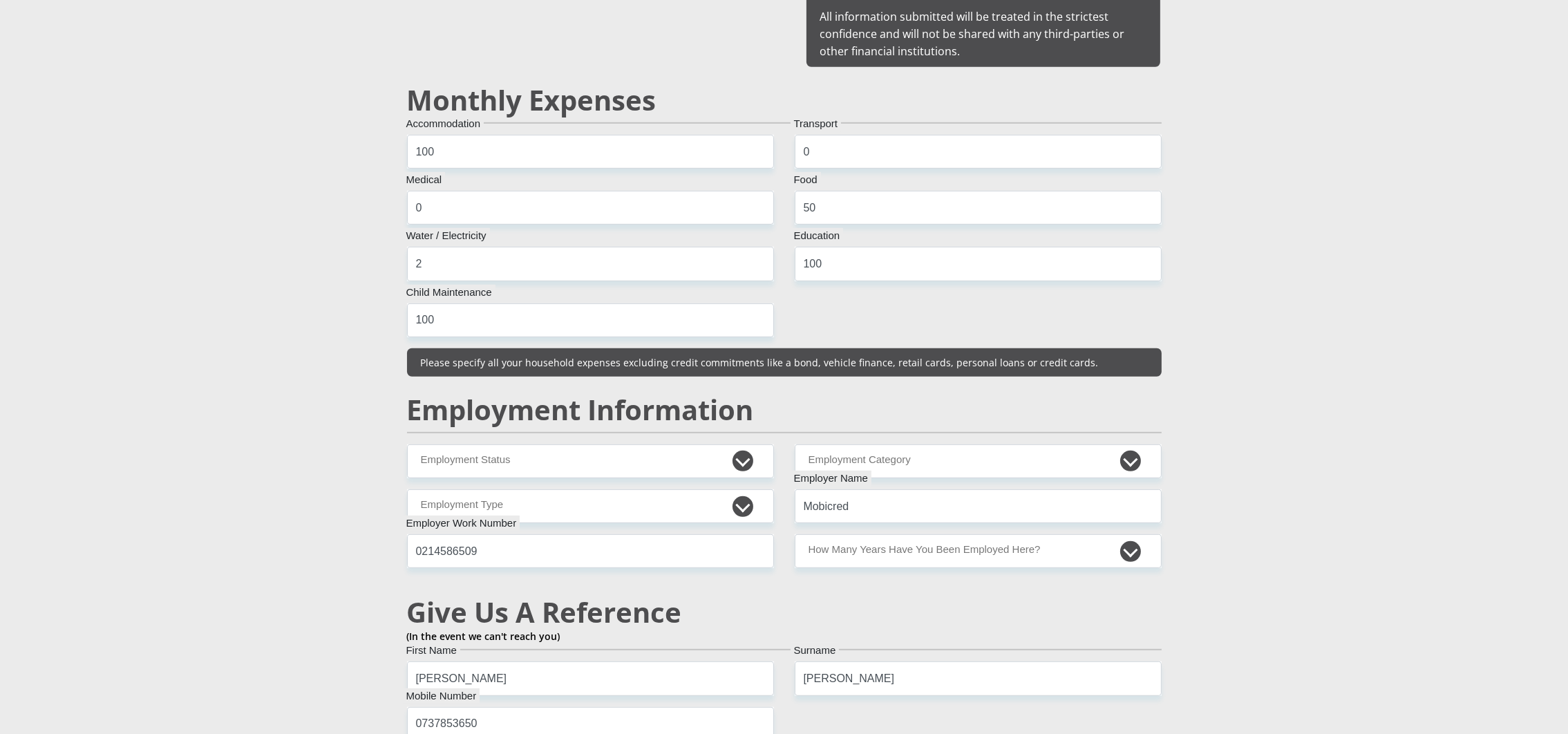
type input "taniaTaniaTal202509125@gmail.com"
click at [496, 459] on select "Permanent/Full-time Part-time/Casual Contract Worker Self-Employed Housewife Re…" at bounding box center [591, 461] width 367 height 34
select select "1"
click at [407, 445] on select "Permanent/Full-time Part-time/Casual Contract Worker Self-Employed Housewife Re…" at bounding box center [591, 461] width 367 height 34
click at [508, 513] on select "College/Lecturer Craft Seller Creative Driver Executive Farmer Forces - Non Com…" at bounding box center [591, 506] width 367 height 34
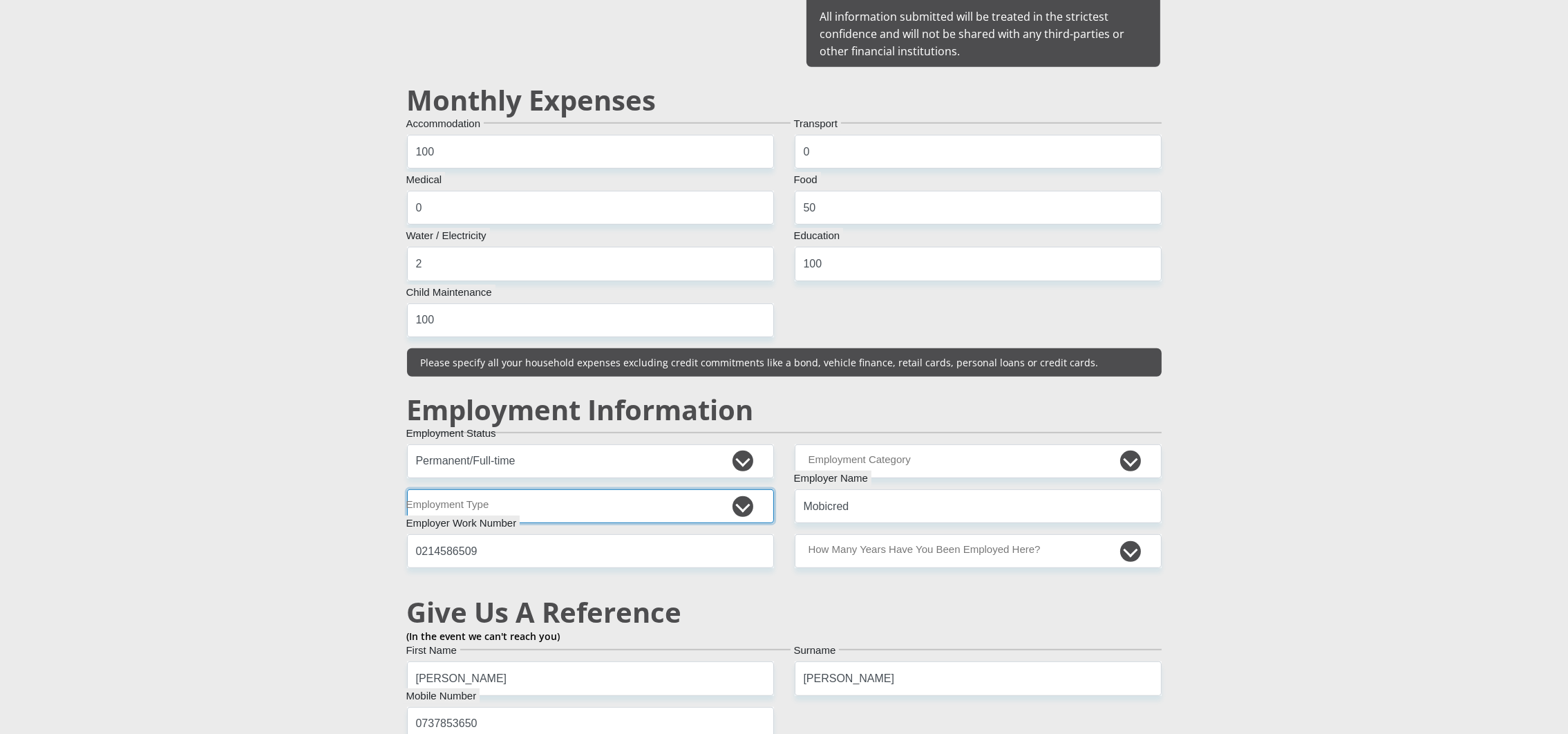
select select "Executive"
click at [407, 490] on select "College/Lecturer Craft Seller Creative Driver Executive Farmer Forces - Non Com…" at bounding box center [591, 506] width 367 height 34
click at [895, 461] on select "AGRICULTURE ALCOHOL & TOBACCO CONSTRUCTION MATERIALS METALLURGY EQUIPMENT FOR R…" at bounding box center [978, 461] width 367 height 34
select select "12"
click at [795, 445] on select "AGRICULTURE ALCOHOL & TOBACCO CONSTRUCTION MATERIALS METALLURGY EQUIPMENT FOR R…" at bounding box center [978, 461] width 367 height 34
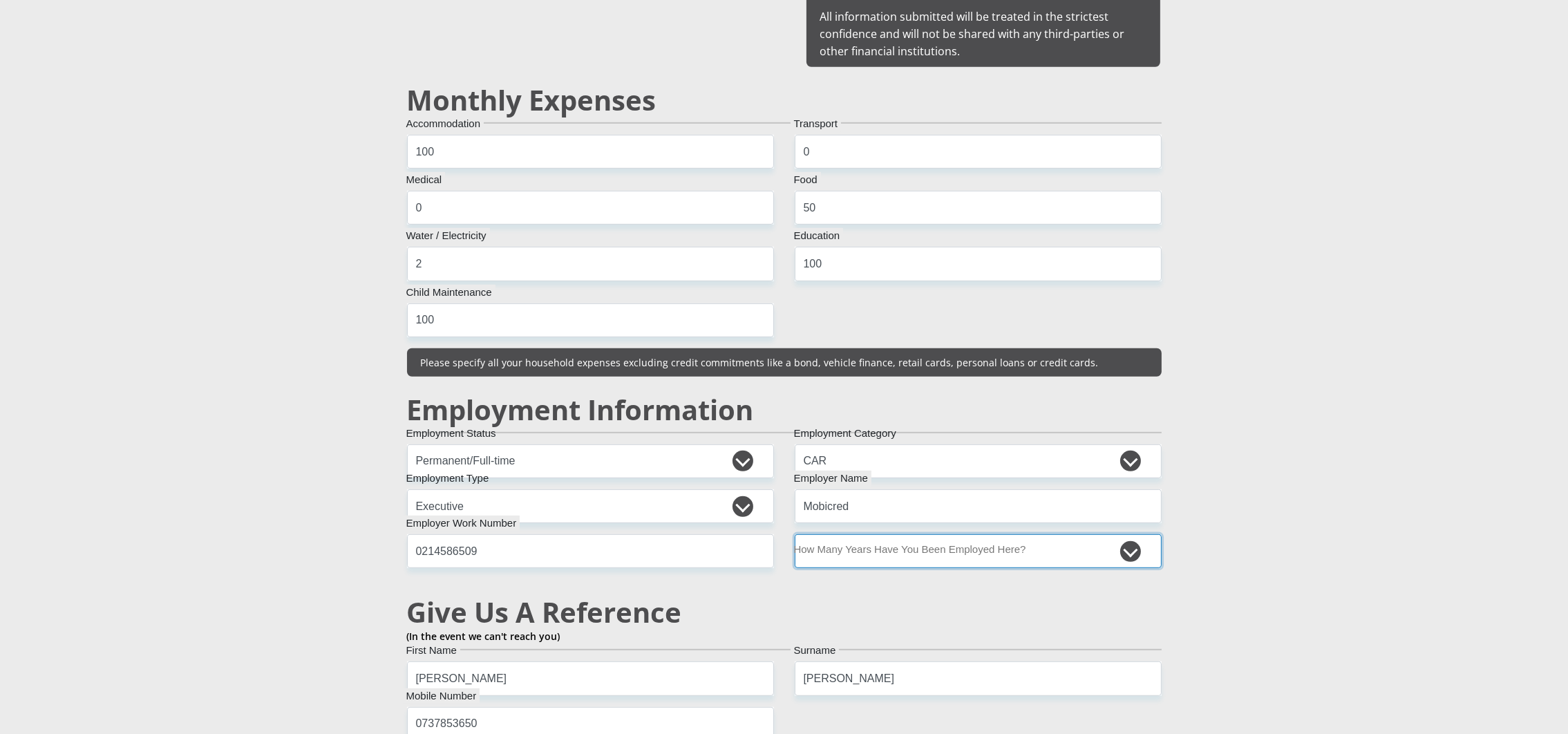
click at [831, 558] on select "less than 1 year 1-3 years 3-5 years 5+ years" at bounding box center [978, 551] width 367 height 34
drag, startPoint x: 839, startPoint y: 706, endPoint x: 811, endPoint y: 623, distance: 87.6
click at [838, 705] on div "Dr Miss Mr Mrs Ms Professor Title Tania First Name Musa Surname 5002075316084 S…" at bounding box center [784, 510] width 775 height 2822
click at [835, 557] on select "less than 1 year 1-3 years 3-5 years 5+ years" at bounding box center [978, 551] width 367 height 34
select select "60"
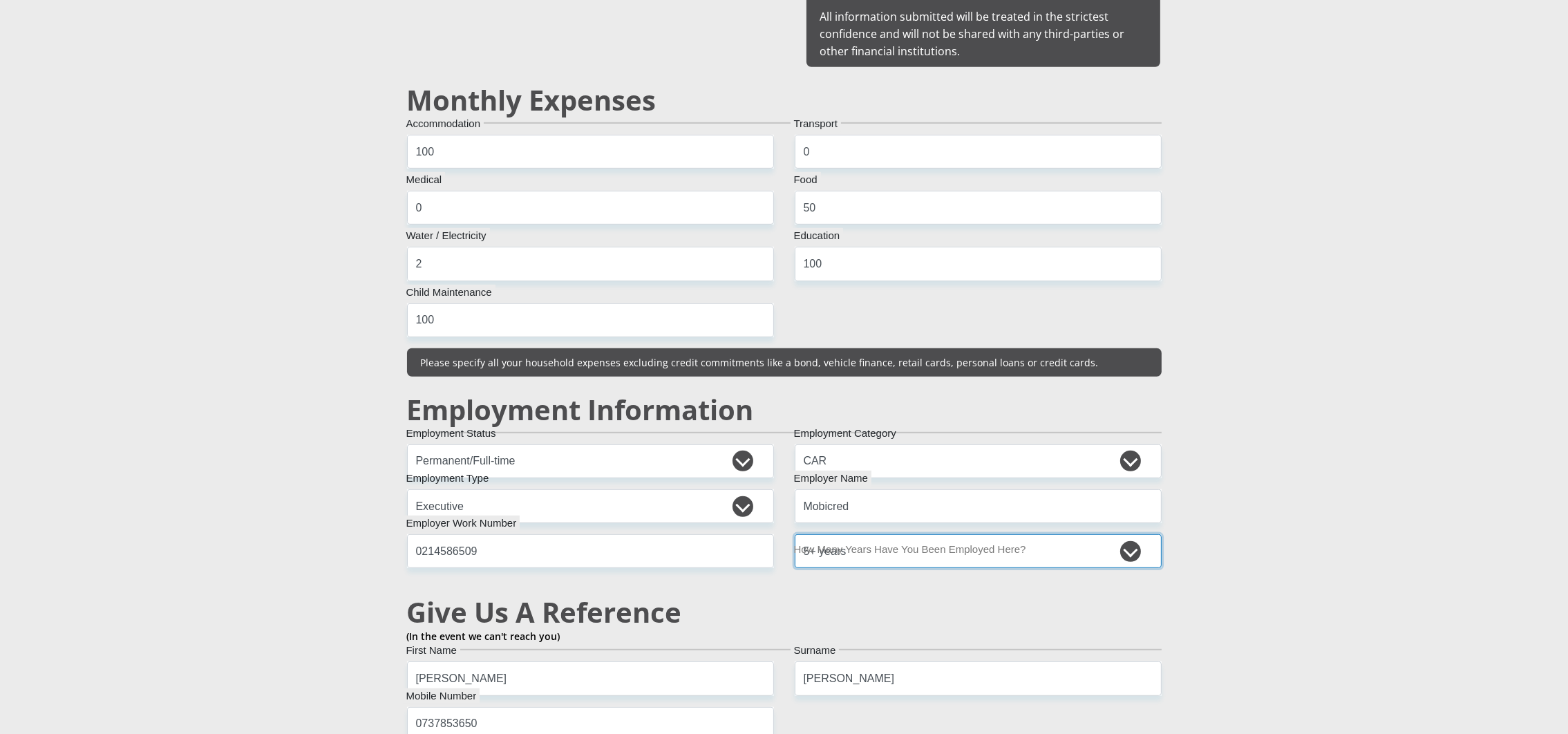
click at [795, 536] on select "less than 1 year 1-3 years 3-5 years 5+ years" at bounding box center [978, 551] width 367 height 34
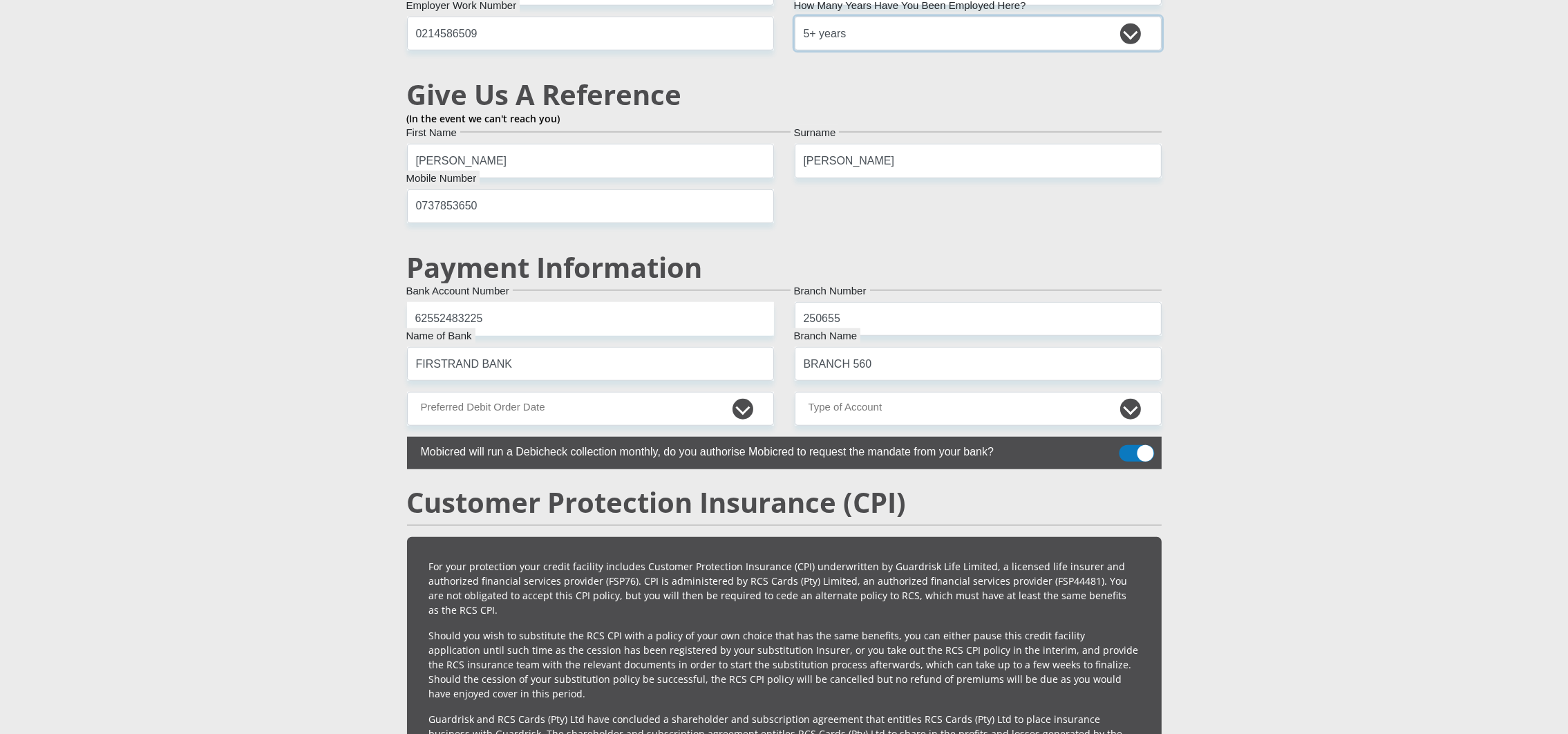
scroll to position [1555, 0]
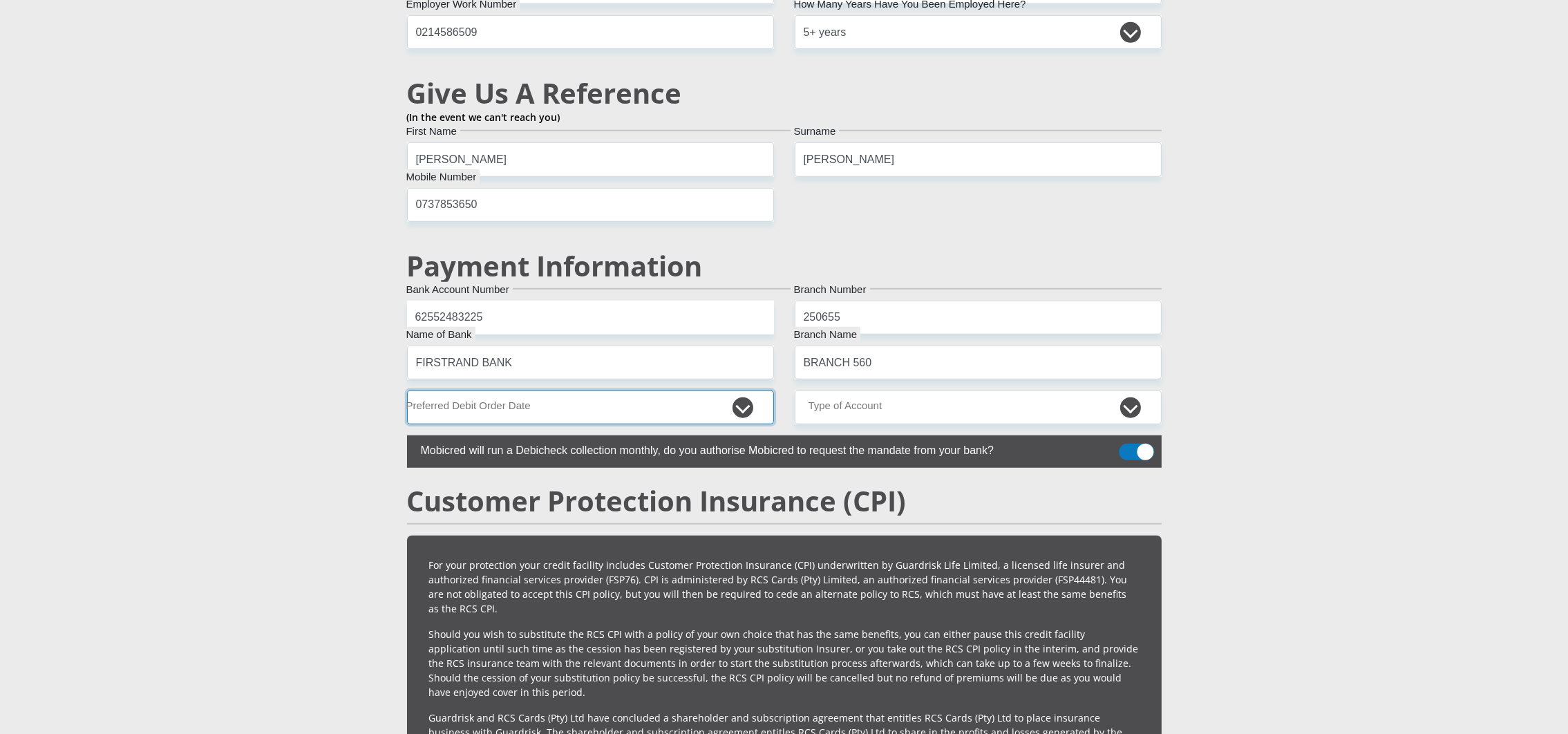
click at [629, 421] on select "1st 2nd 3rd 4th 5th 7th 18th 19th 20th 21st 22nd 23rd 24th 25th 26th 27th 28th …" at bounding box center [591, 407] width 367 height 34
select select "1"
click at [407, 393] on select "1st 2nd 3rd 4th 5th 7th 18th 19th 20th 21st 22nd 23rd 24th 25th 26th 27th 28th …" at bounding box center [591, 407] width 367 height 34
click at [809, 402] on select "Cheque Savings" at bounding box center [978, 407] width 367 height 34
select select "CUR"
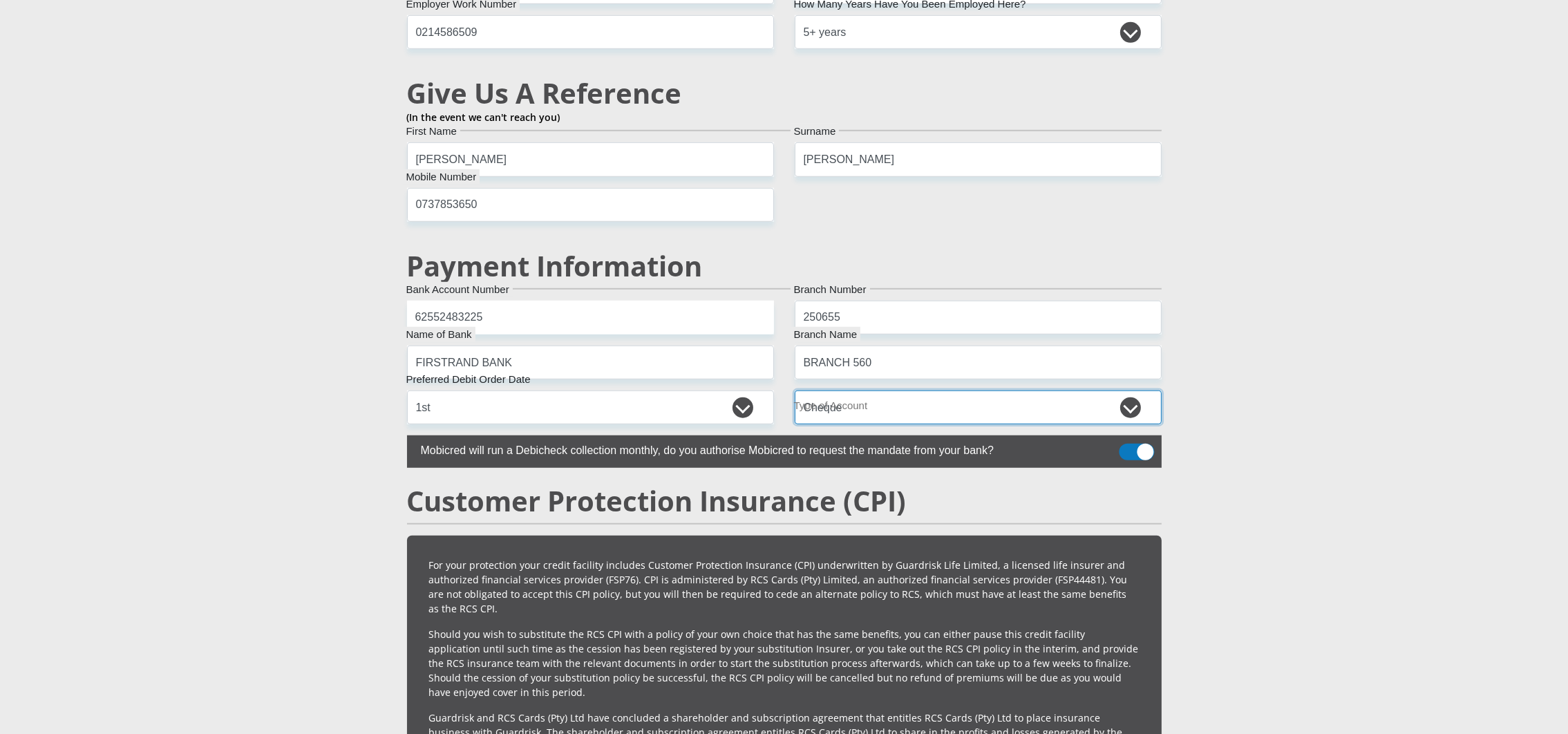
click at [795, 393] on select "Cheque Savings" at bounding box center [978, 407] width 367 height 34
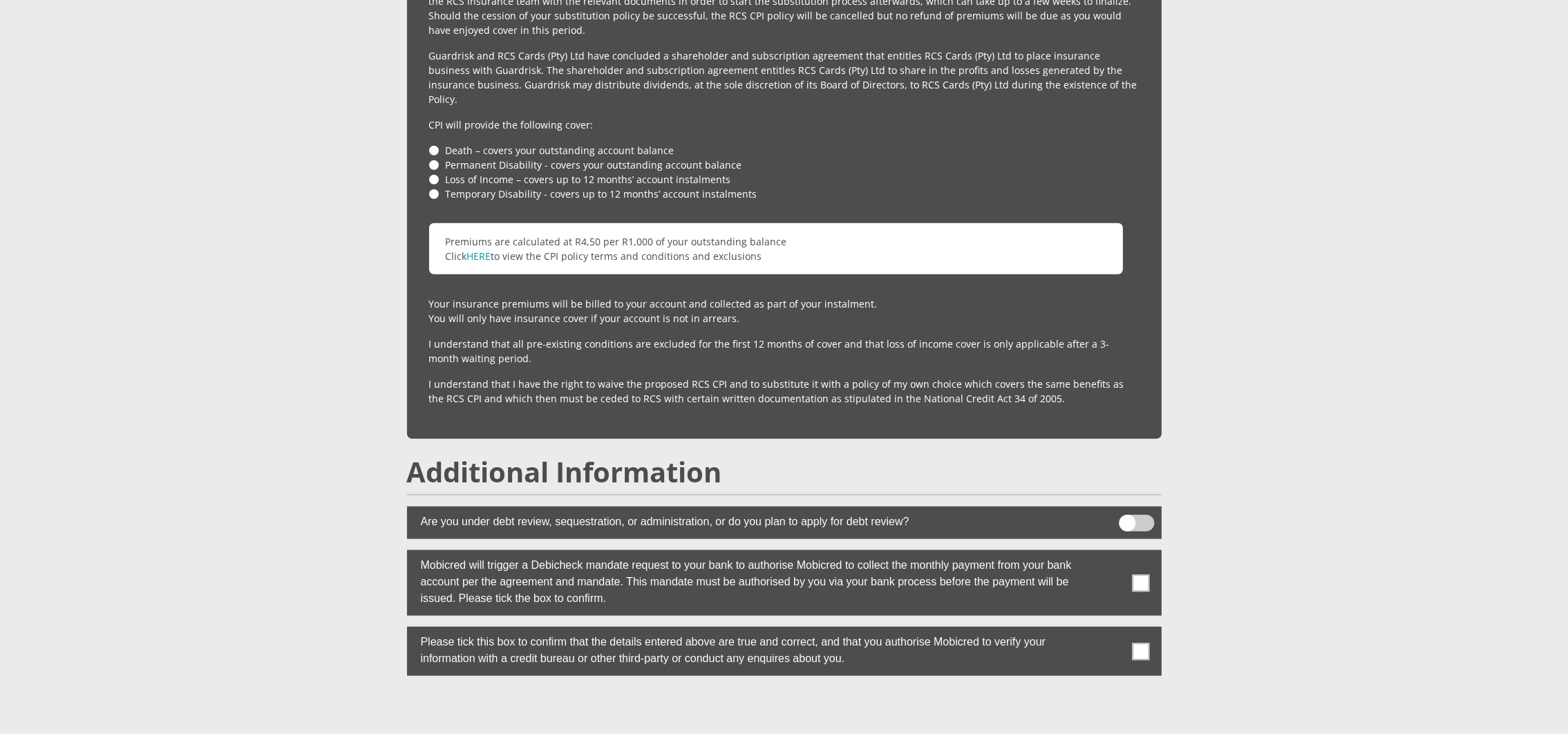
scroll to position [2348, 0]
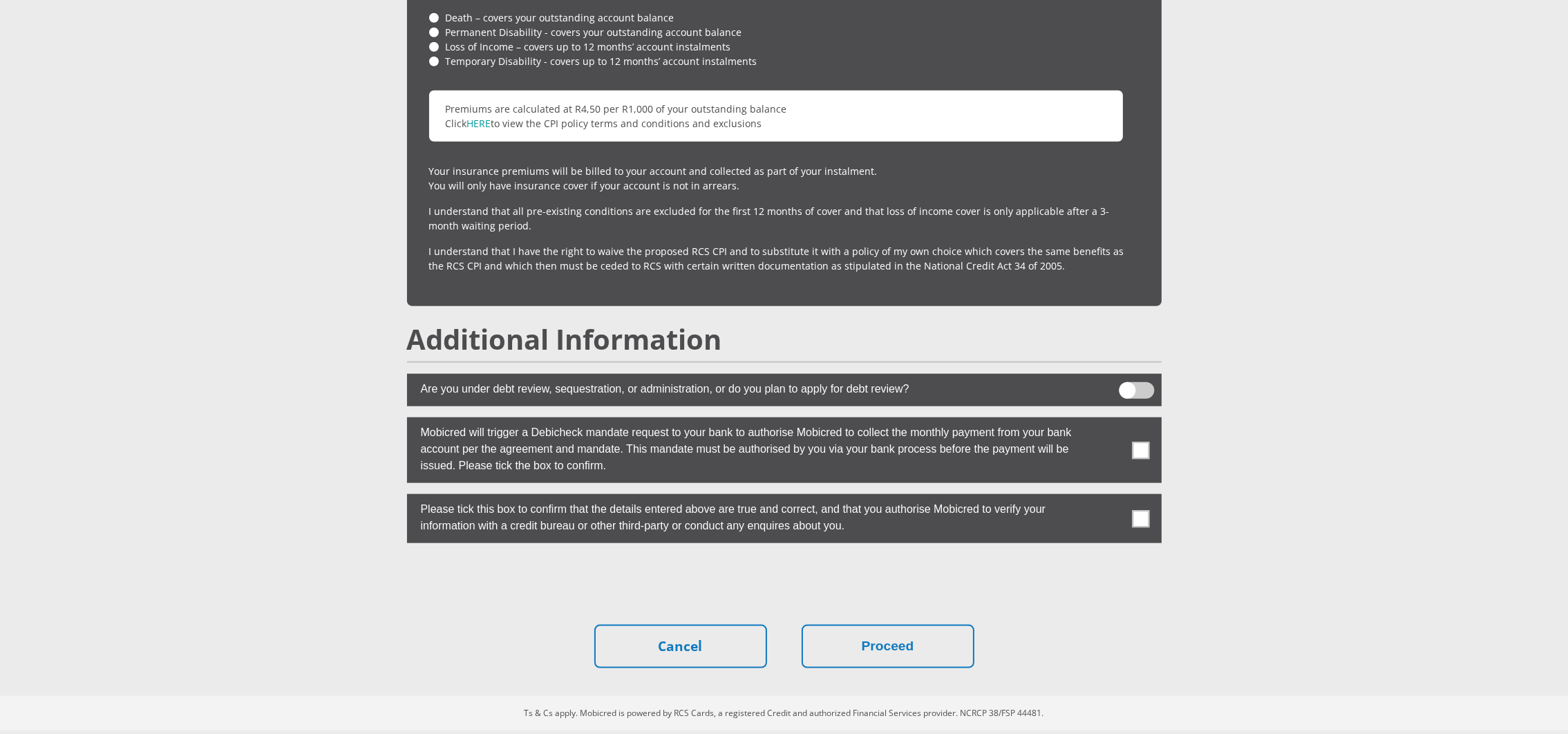
click at [1125, 440] on label at bounding box center [784, 450] width 754 height 66
click at [1110, 420] on input "checkbox" at bounding box center [1110, 420] width 0 height 0
click at [1141, 494] on label at bounding box center [784, 518] width 754 height 49
click at [1110, 497] on input "checkbox" at bounding box center [1110, 497] width 0 height 0
drag, startPoint x: 919, startPoint y: 646, endPoint x: 1289, endPoint y: 644, distance: 370.0
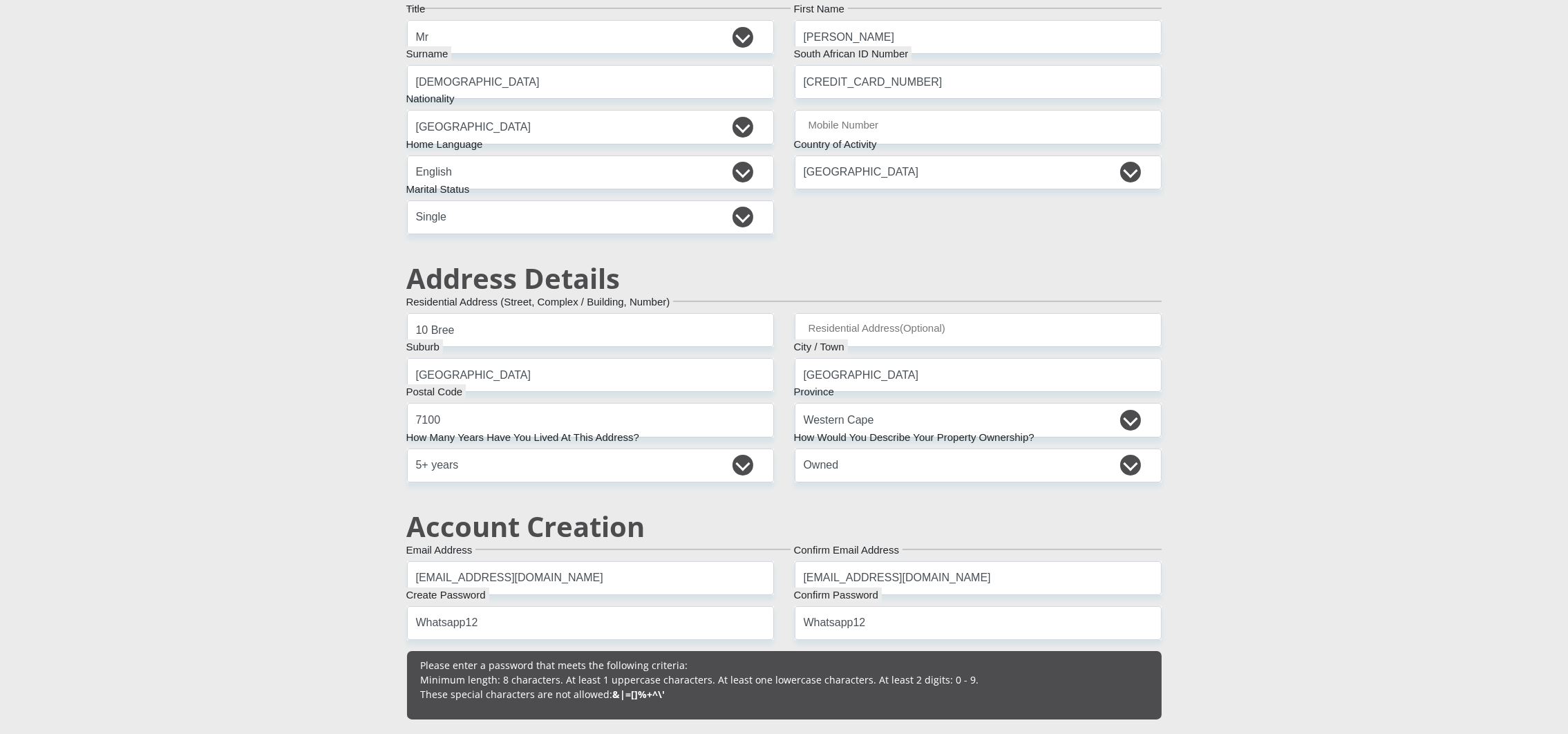
scroll to position [0, 0]
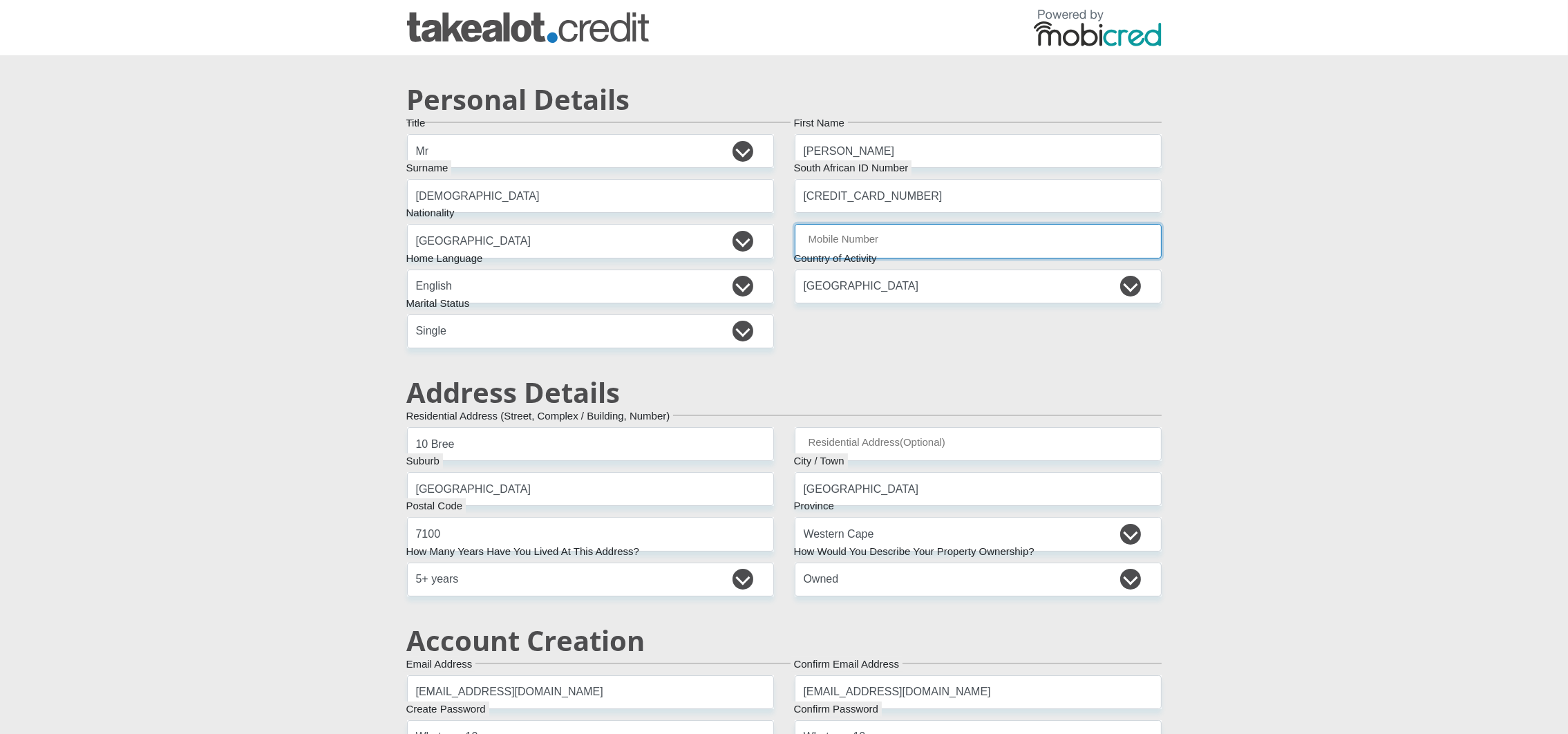
click at [863, 251] on input "Mobile Number" at bounding box center [978, 241] width 367 height 34
click at [822, 241] on input "0732255446" at bounding box center [978, 241] width 367 height 34
click at [843, 238] on input "0762255446" at bounding box center [978, 241] width 367 height 34
click at [832, 247] on input "0762255446" at bounding box center [978, 241] width 367 height 34
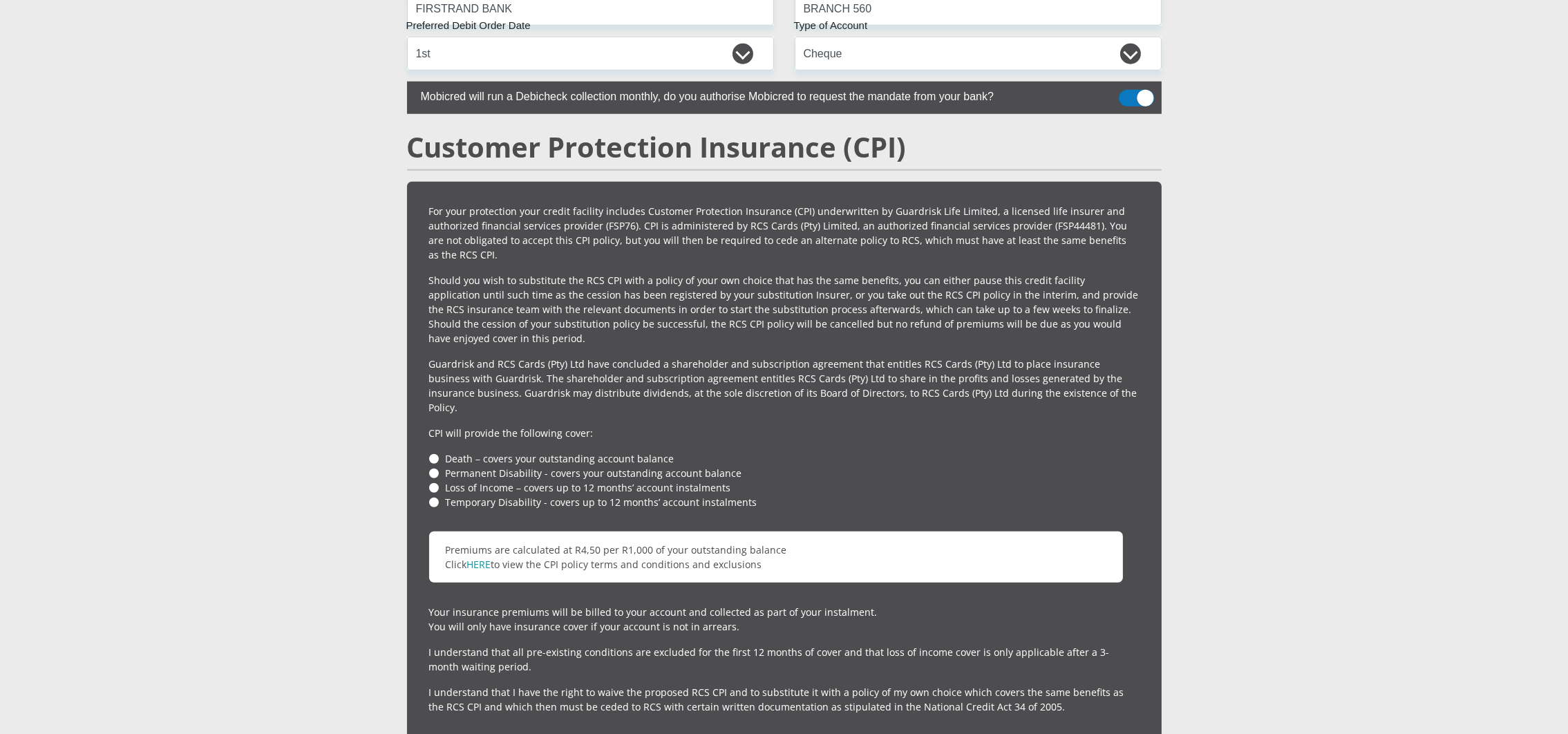
scroll to position [2348, 0]
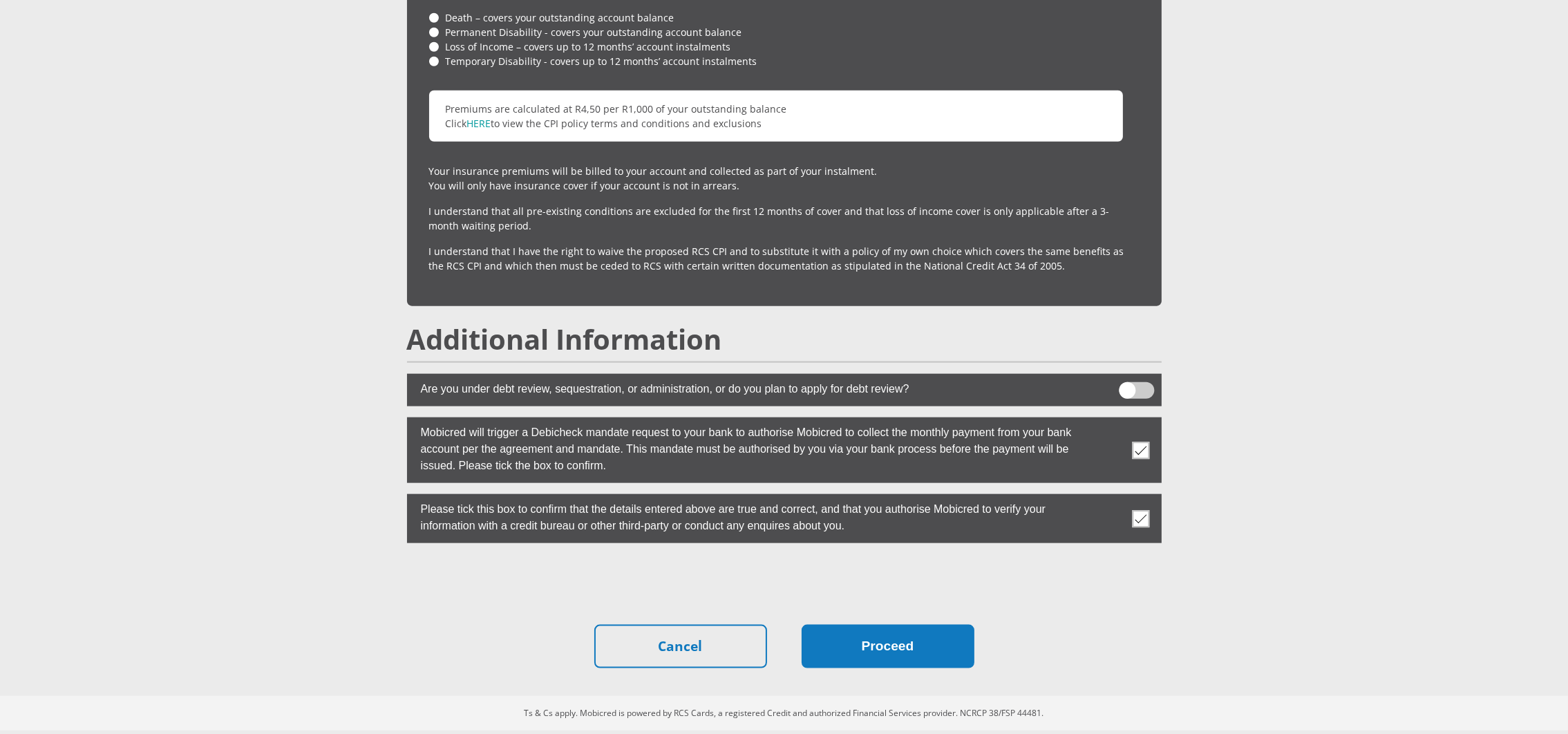
type input "0762255446"
click at [852, 645] on button "Proceed" at bounding box center [888, 646] width 172 height 44
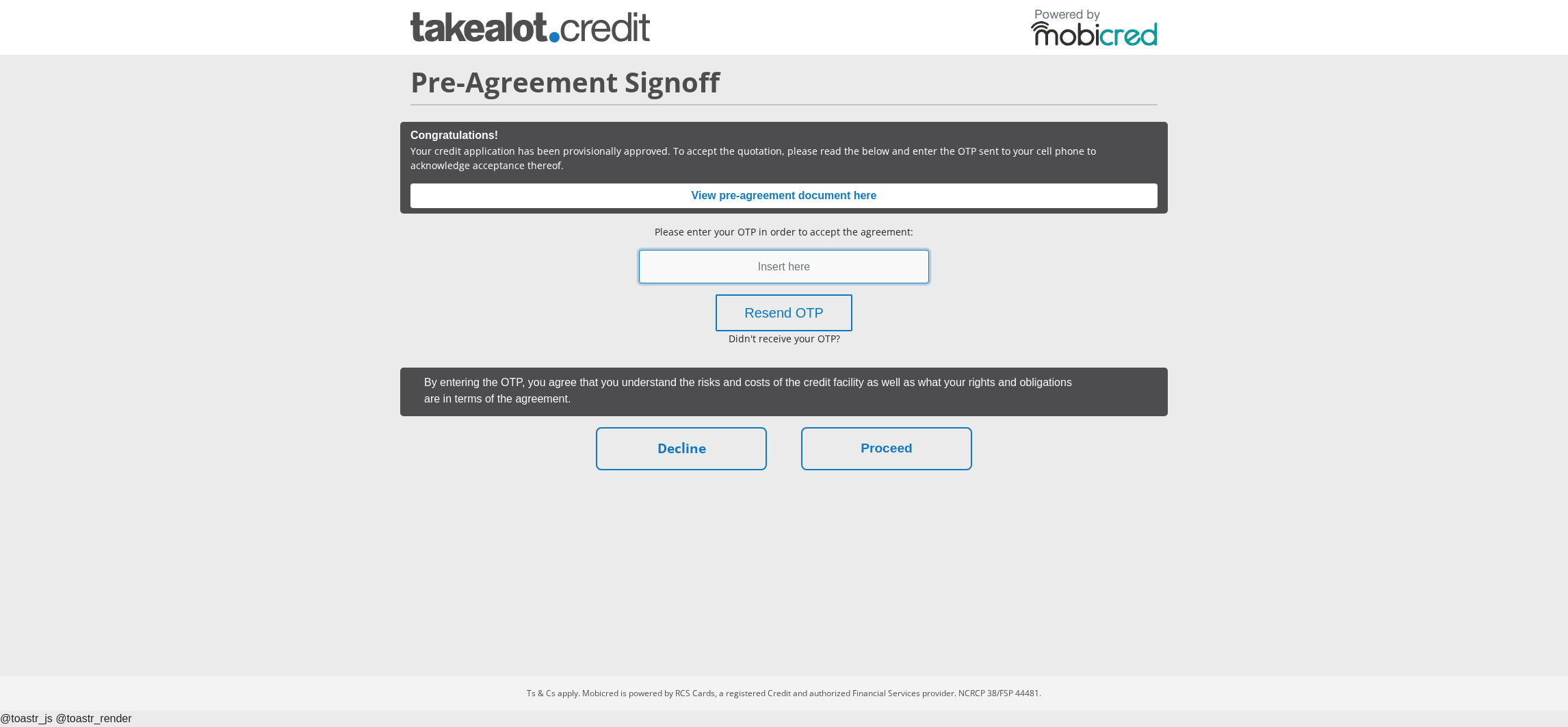
paste input "624399"
type input "624399"
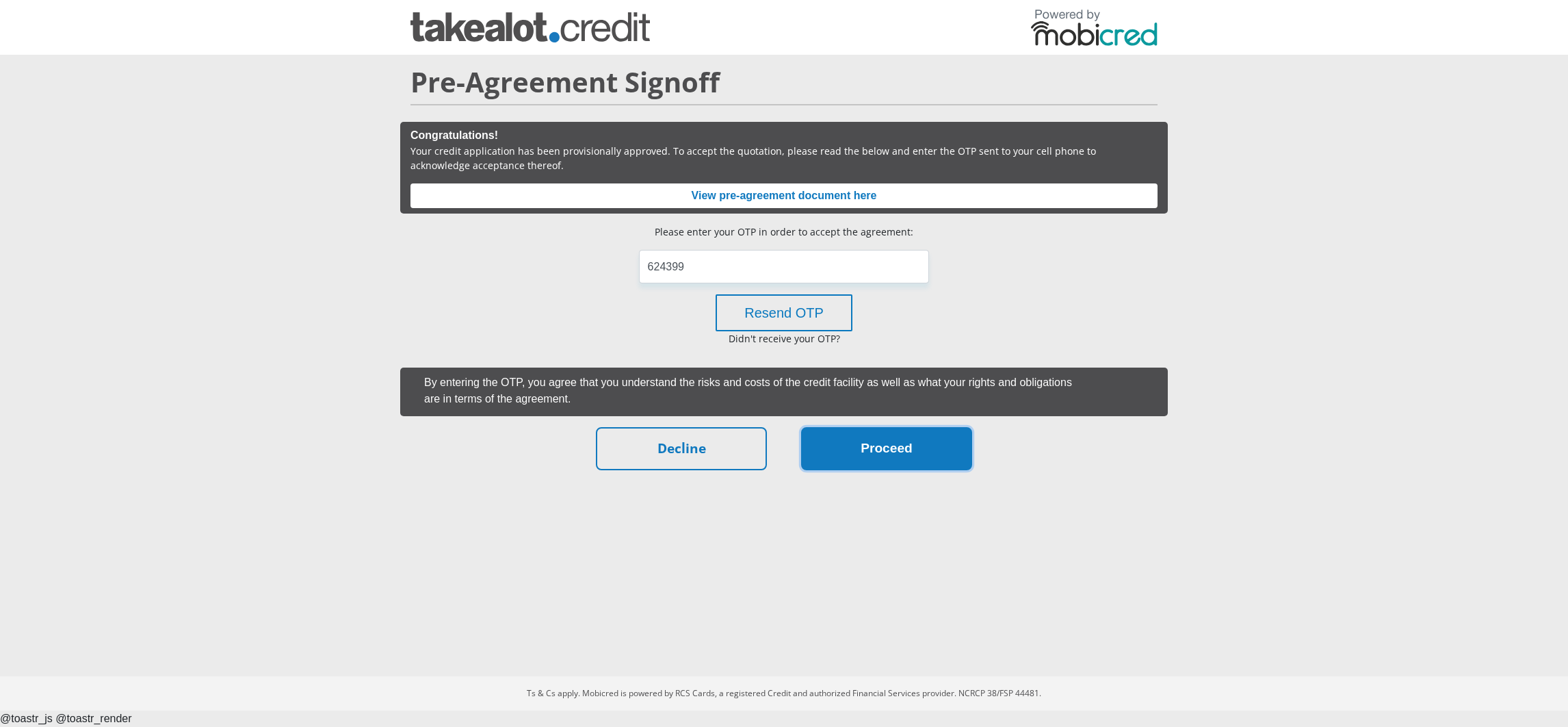
click at [892, 437] on button "Proceed" at bounding box center [886, 449] width 171 height 43
